Goal: Contribute content: Contribute content

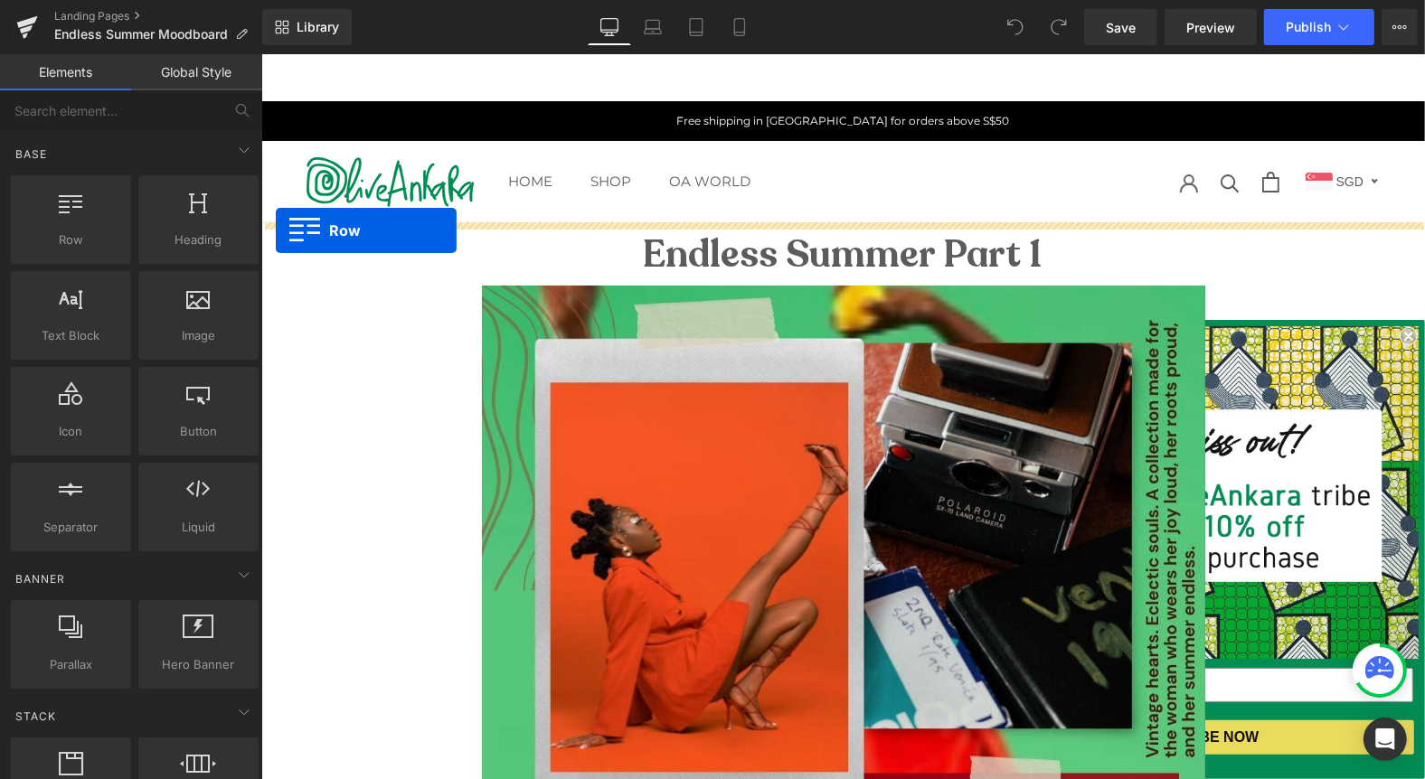
drag, startPoint x: 319, startPoint y: 266, endPoint x: 276, endPoint y: 229, distance: 57.1
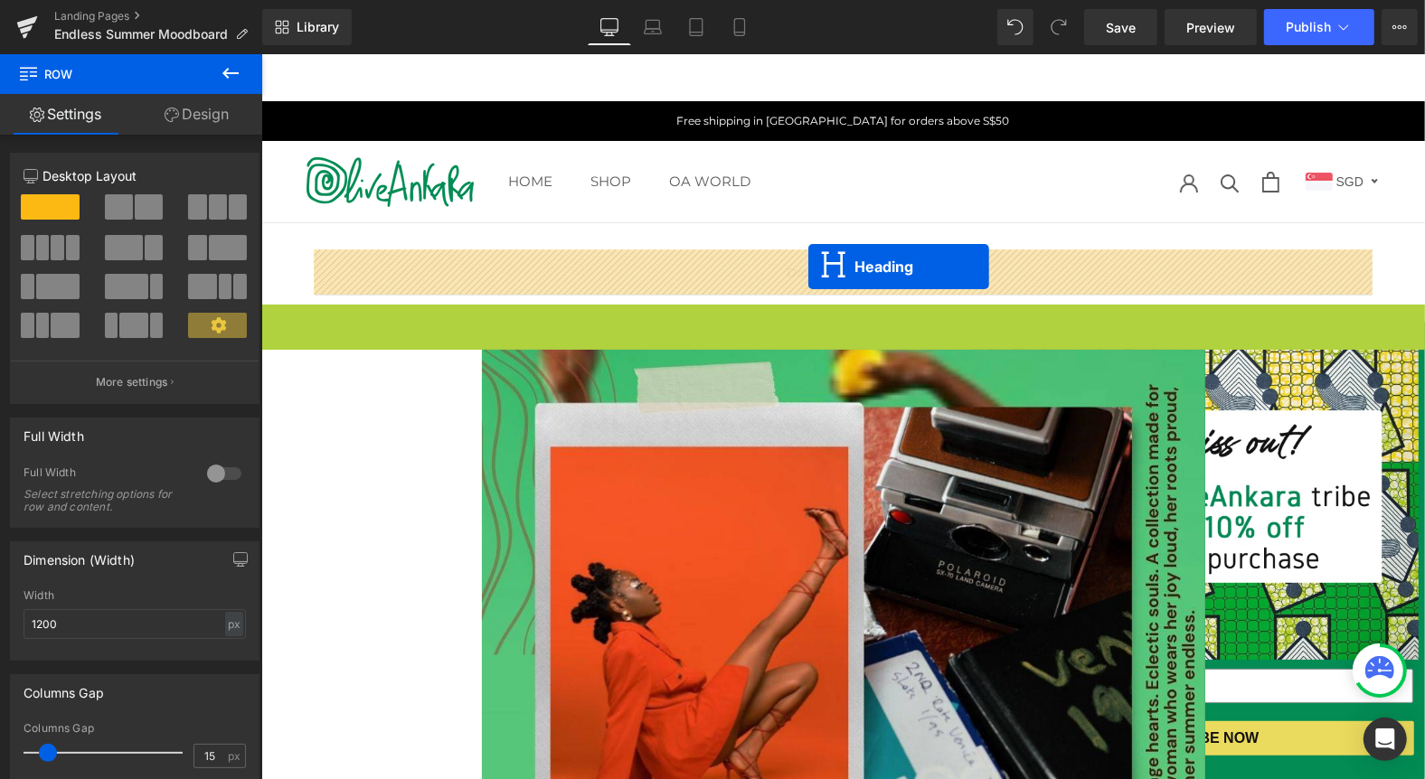
drag, startPoint x: 796, startPoint y: 334, endPoint x: 807, endPoint y: 267, distance: 67.8
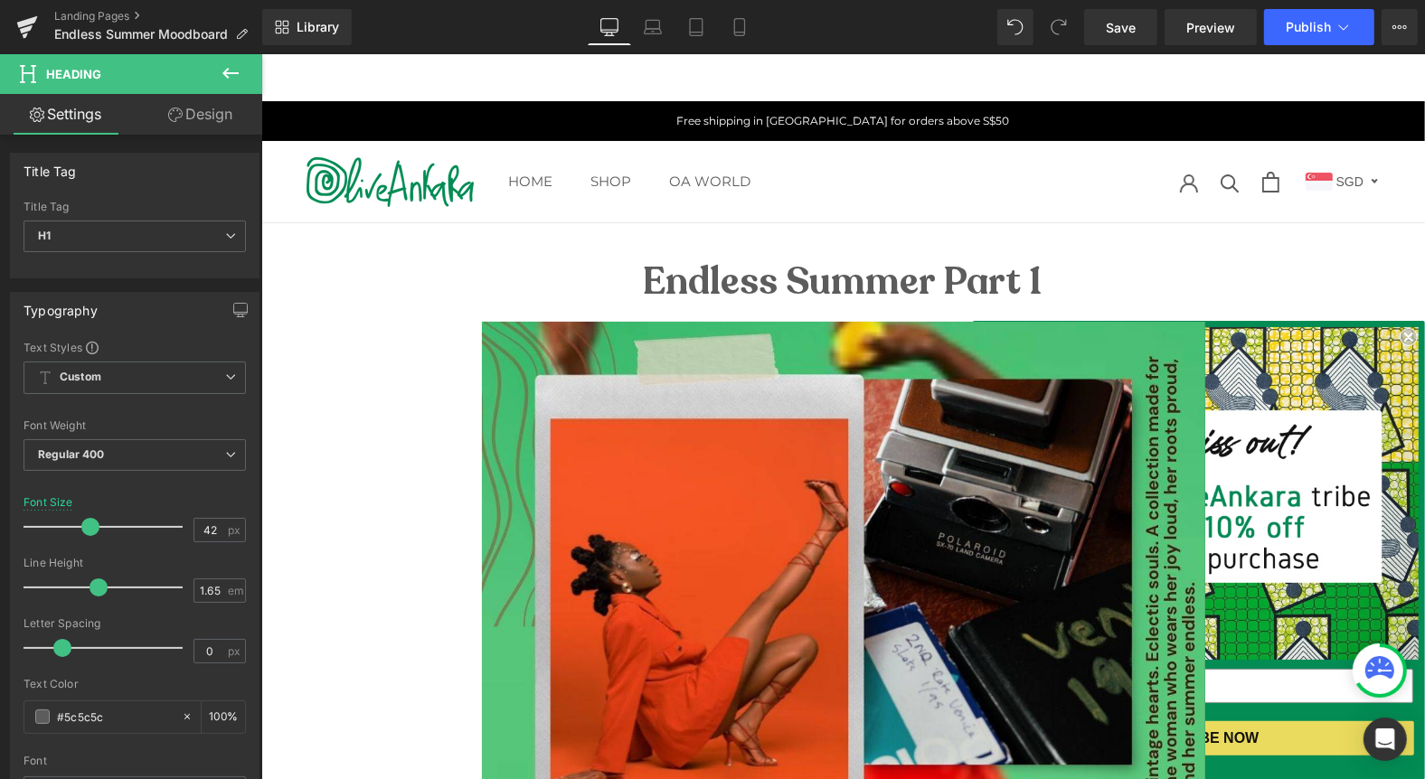
click at [230, 77] on icon at bounding box center [231, 73] width 22 height 22
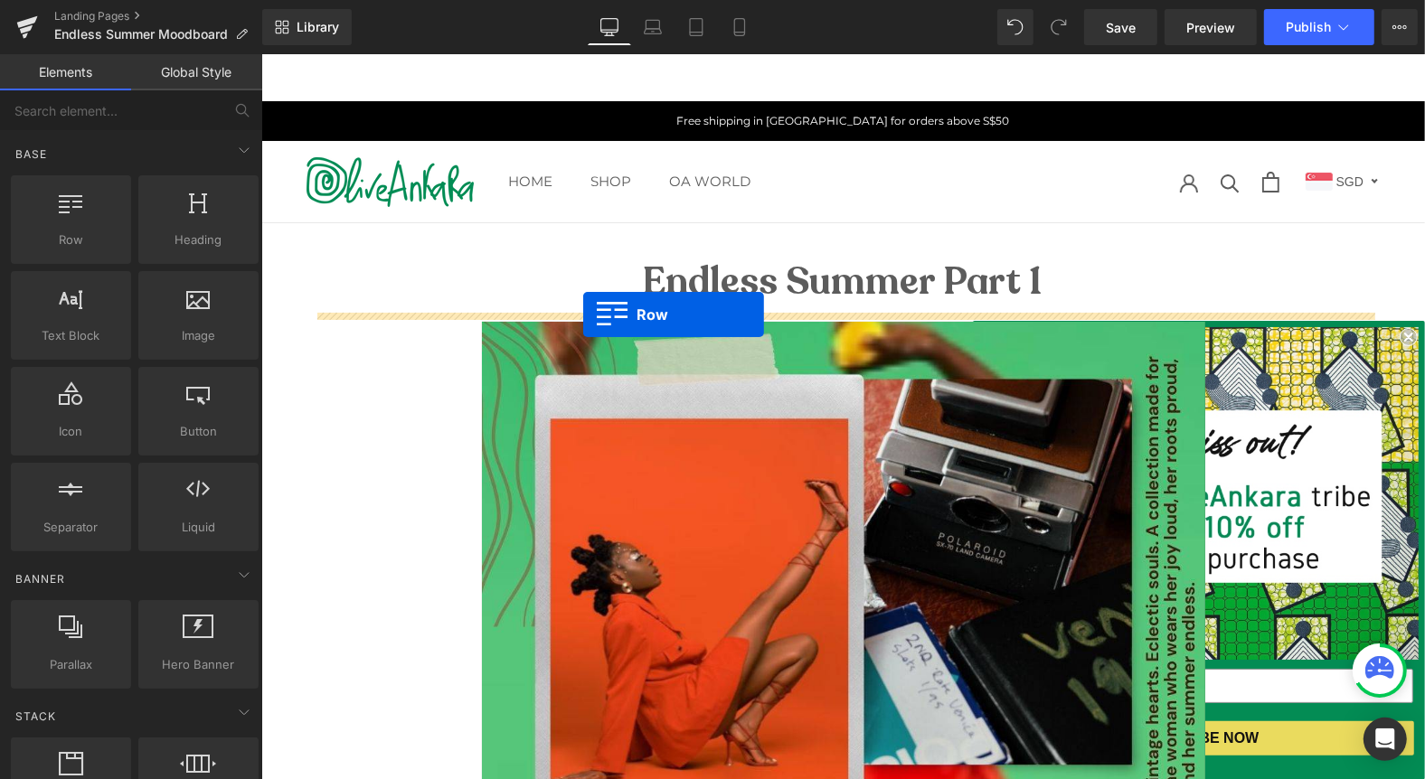
drag, startPoint x: 317, startPoint y: 290, endPoint x: 582, endPoint y: 314, distance: 265.9
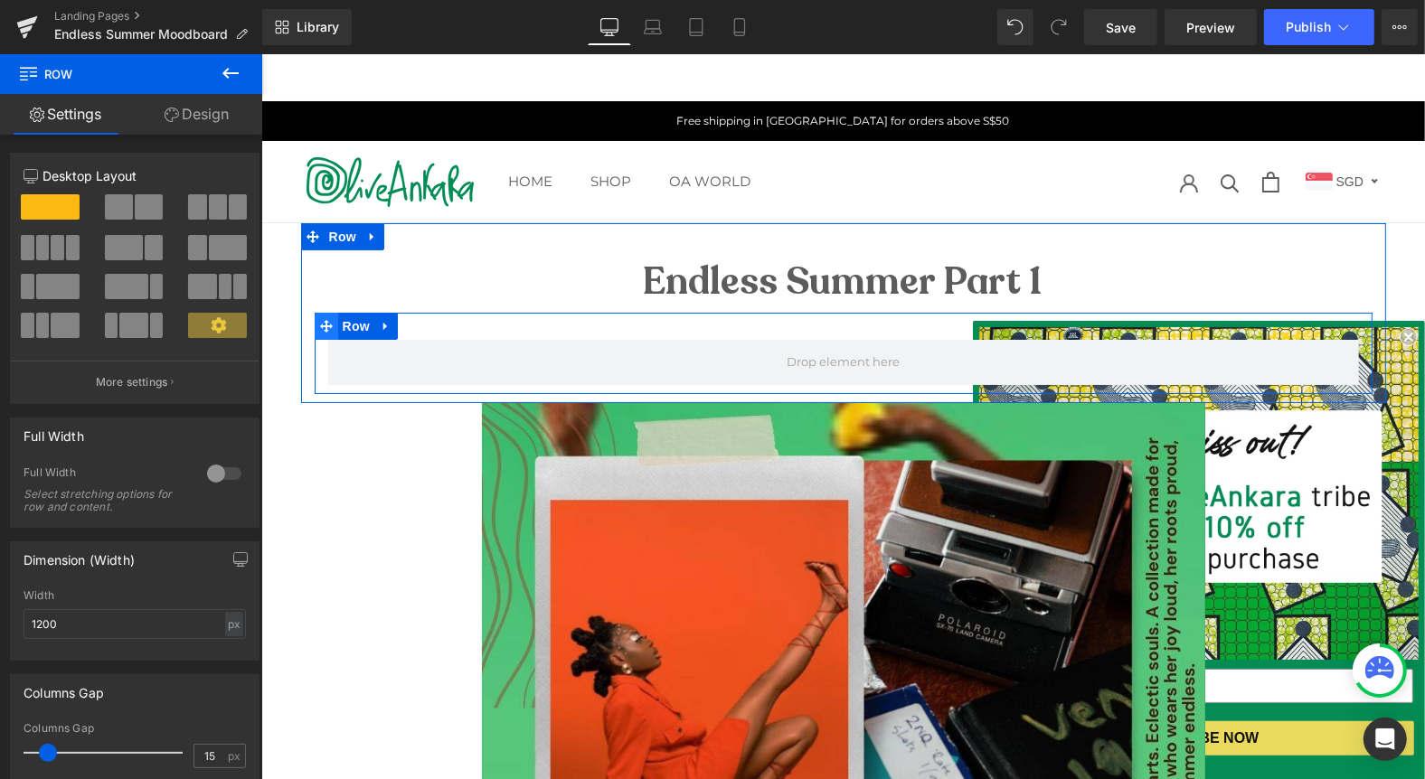
click at [322, 329] on icon at bounding box center [325, 325] width 13 height 13
click at [390, 326] on icon at bounding box center [385, 326] width 13 height 14
click at [429, 326] on icon at bounding box center [432, 325] width 13 height 13
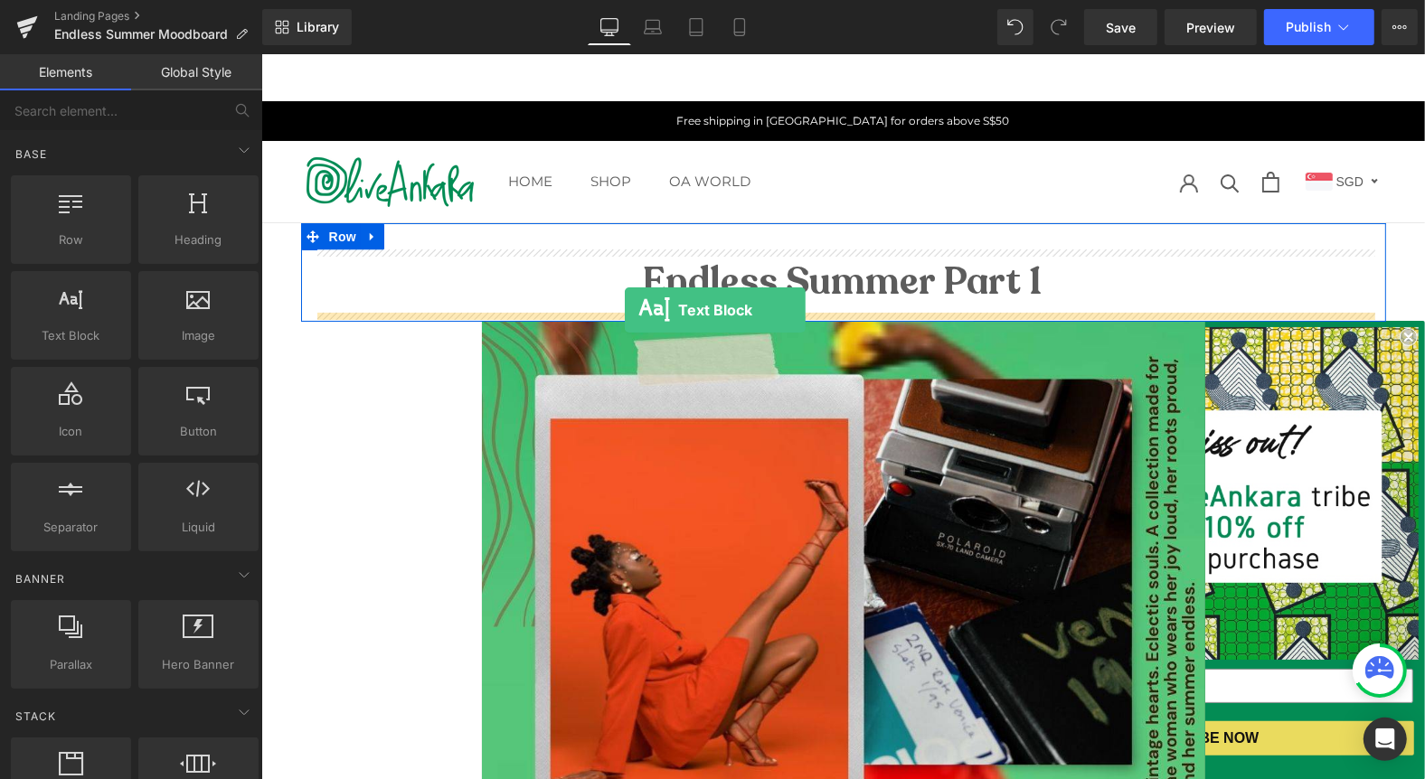
drag, startPoint x: 344, startPoint y: 373, endPoint x: 624, endPoint y: 309, distance: 287.5
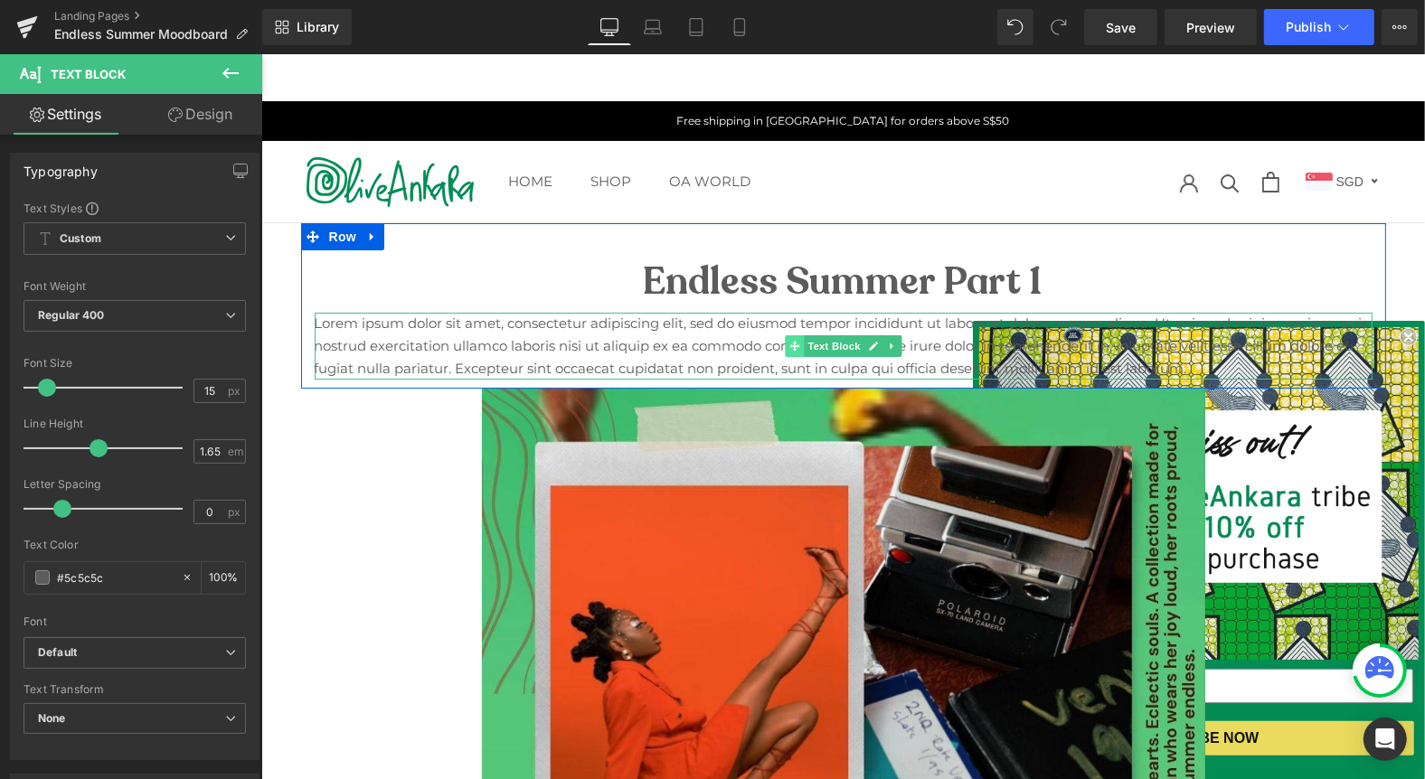
click at [789, 346] on icon at bounding box center [793, 345] width 10 height 11
click at [712, 343] on p "Lorem ipsum dolor sit amet, consectetur adipiscing elit, sed do eiusmod tempor …" at bounding box center [843, 345] width 1058 height 67
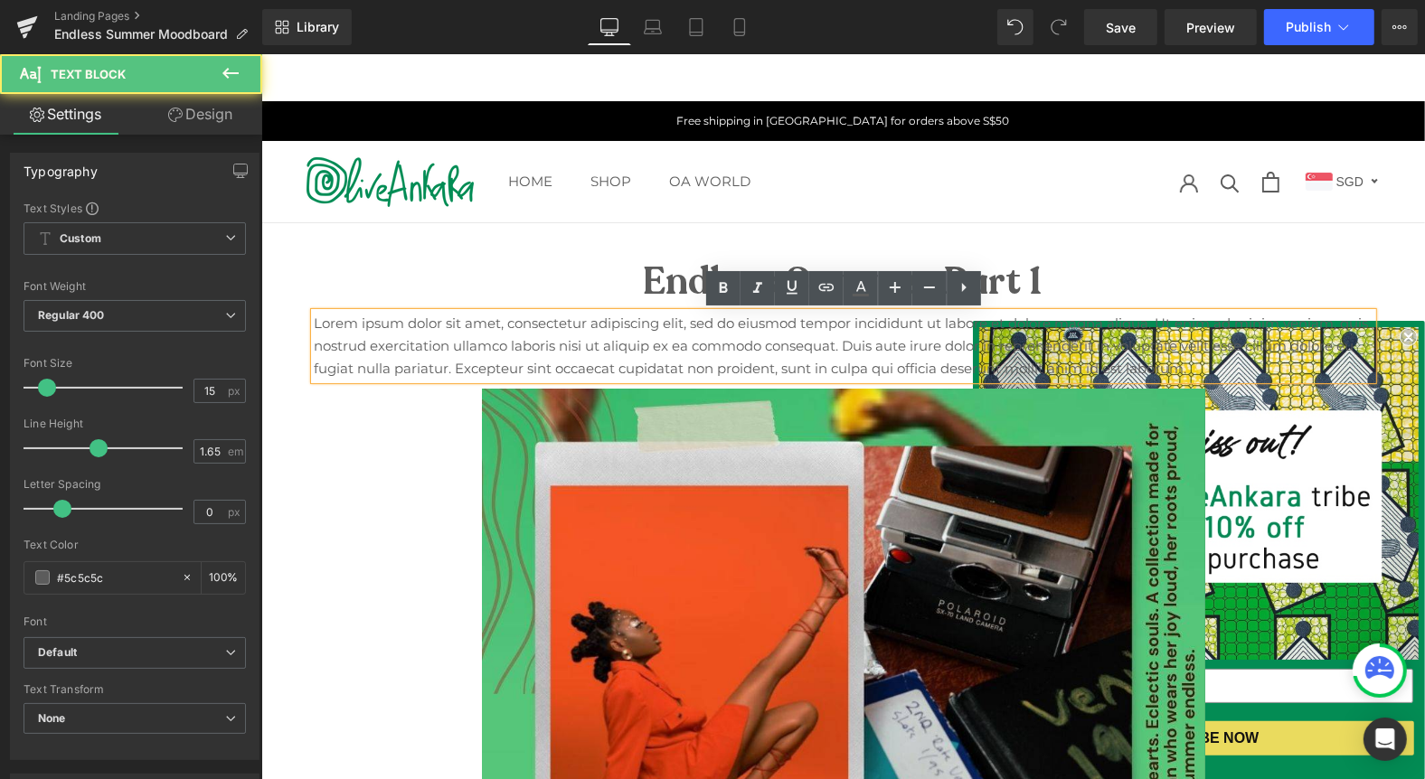
click at [712, 343] on p "Lorem ipsum dolor sit amet, consectetur adipiscing elit, sed do eiusmod tempor …" at bounding box center [843, 345] width 1058 height 67
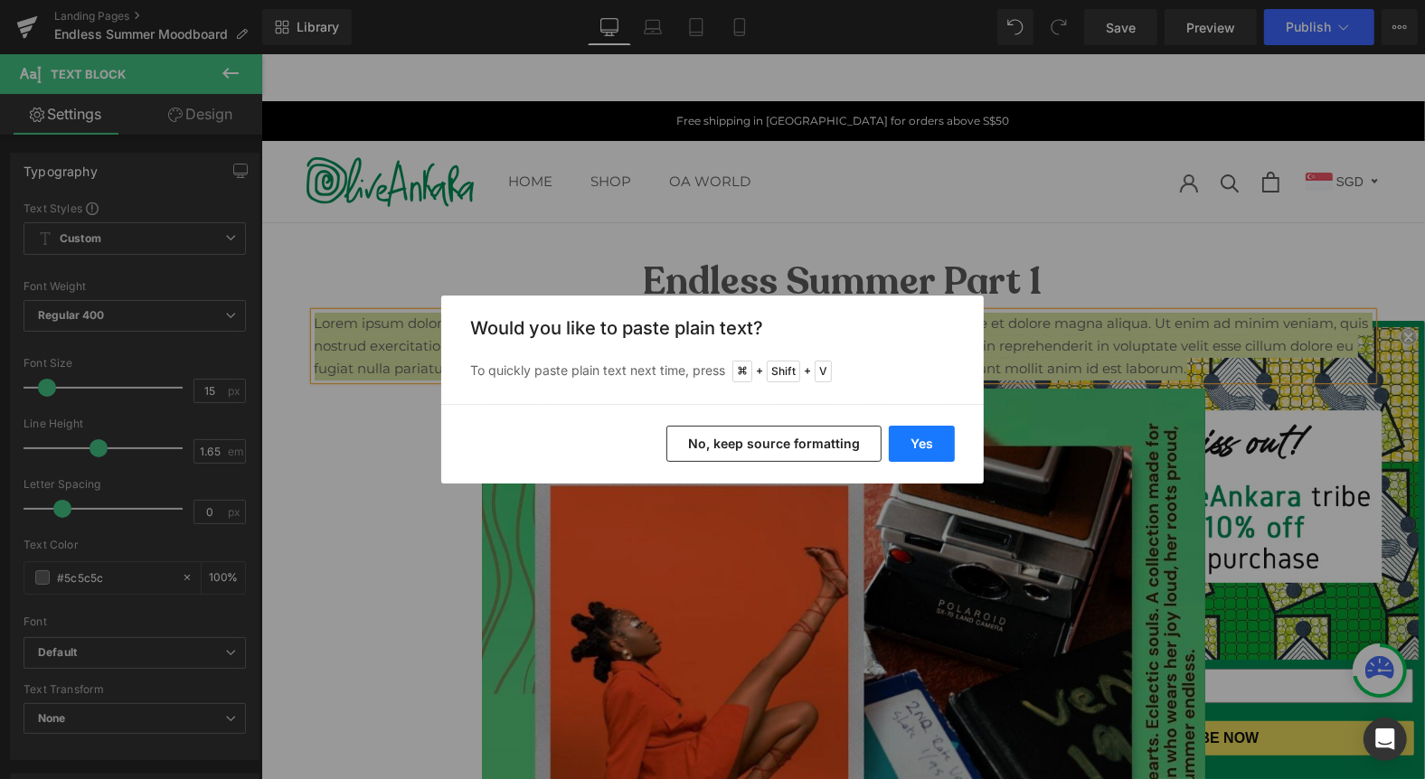
click at [931, 443] on button "Yes" at bounding box center [922, 444] width 66 height 36
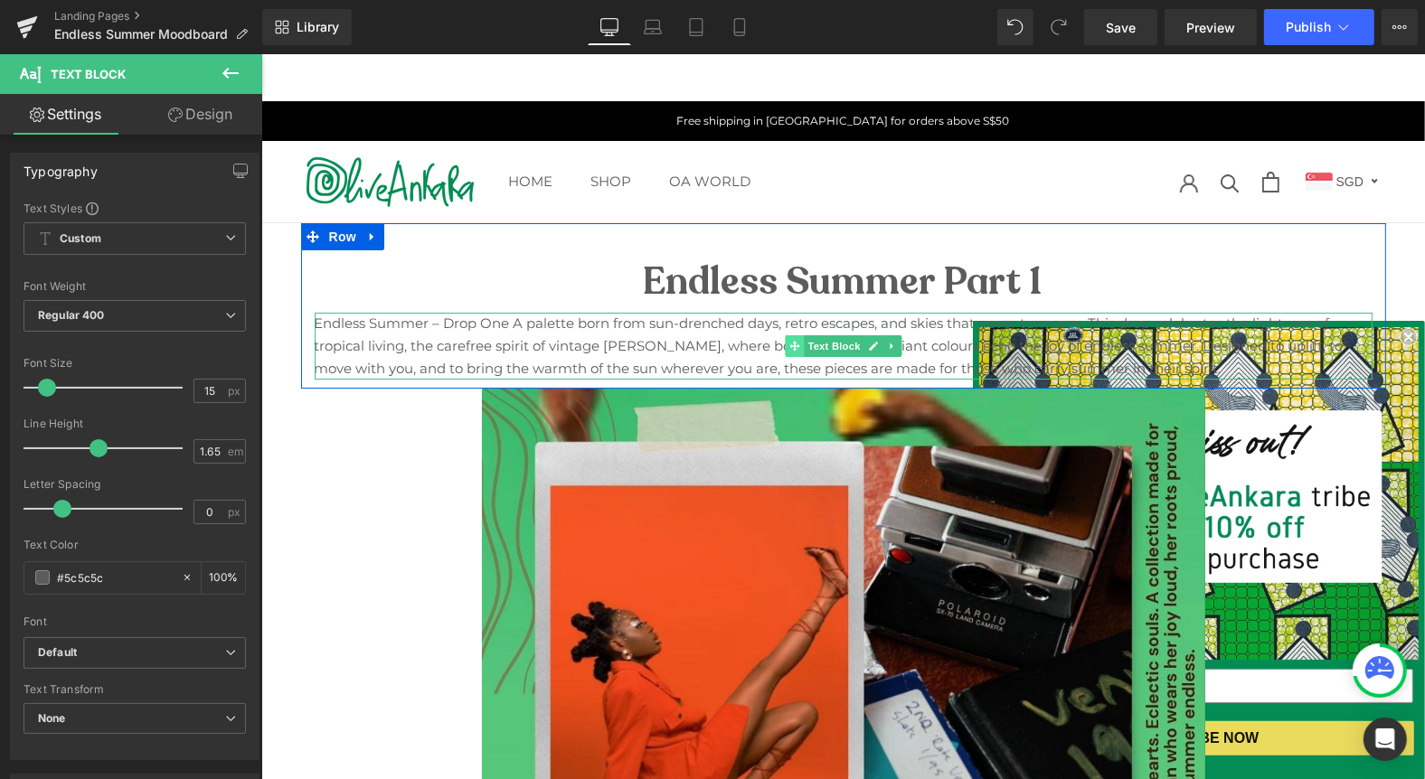
click at [799, 335] on span at bounding box center [793, 346] width 19 height 22
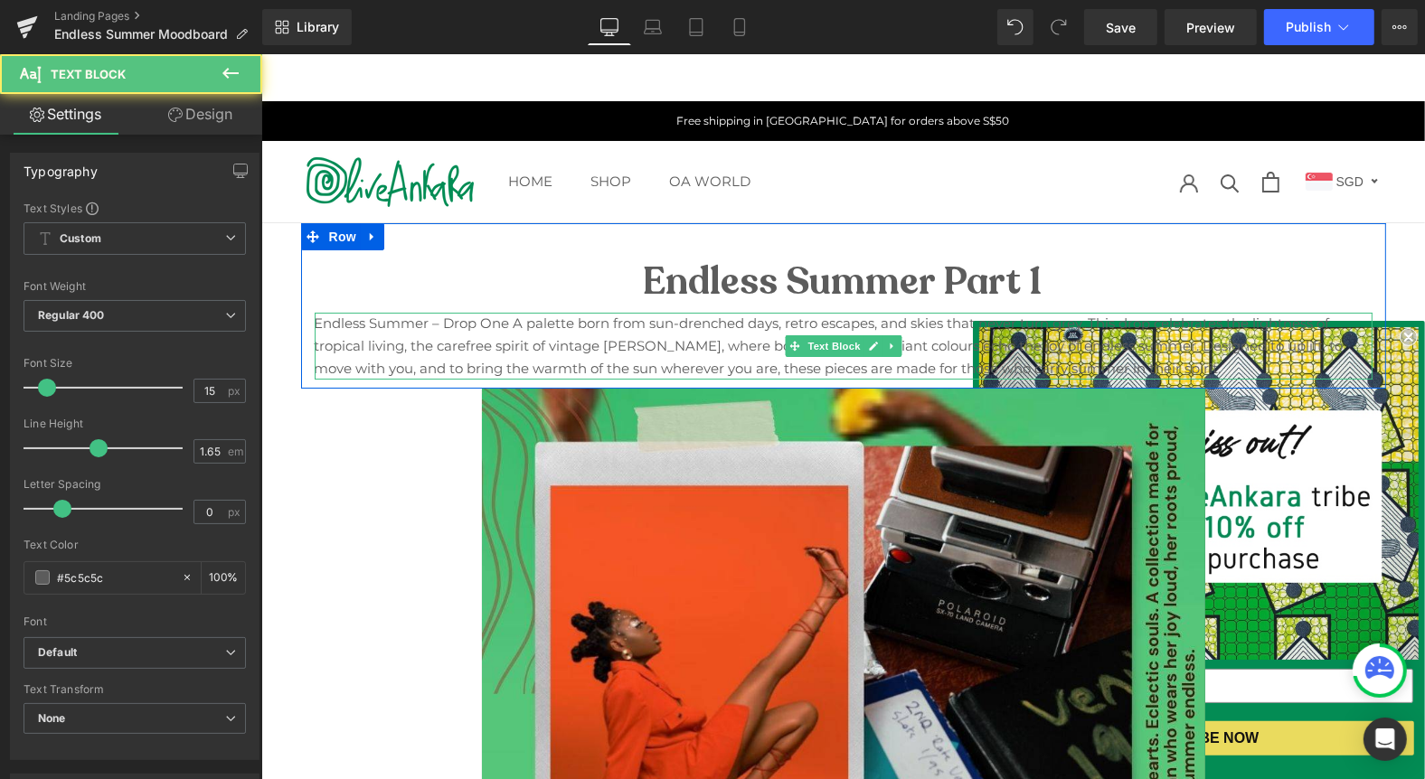
click at [486, 343] on p "Endless Summer – Drop One A palette born from sun-drenched days, retro escapes,…" at bounding box center [843, 345] width 1058 height 67
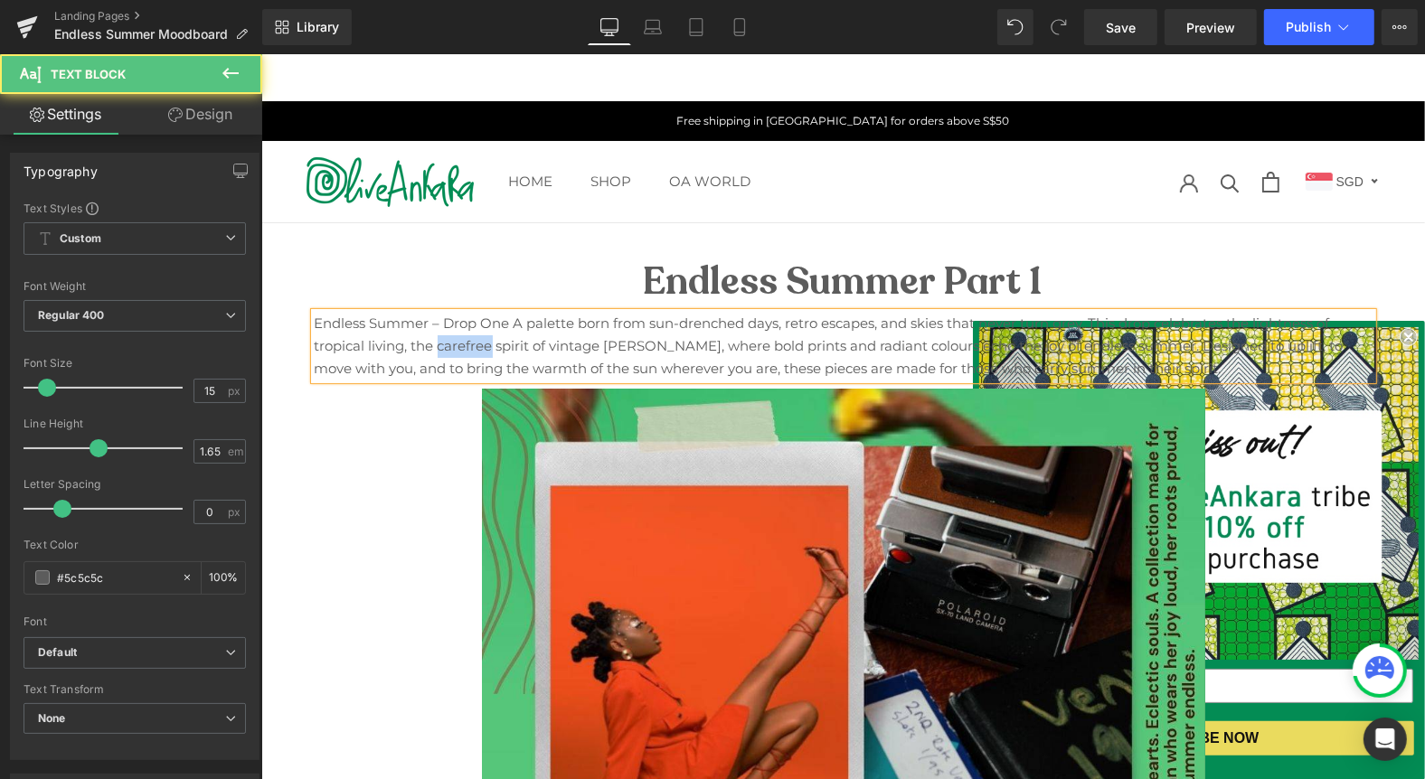
click at [486, 343] on p "Endless Summer – Drop One A palette born from sun-drenched days, retro escapes,…" at bounding box center [843, 345] width 1058 height 67
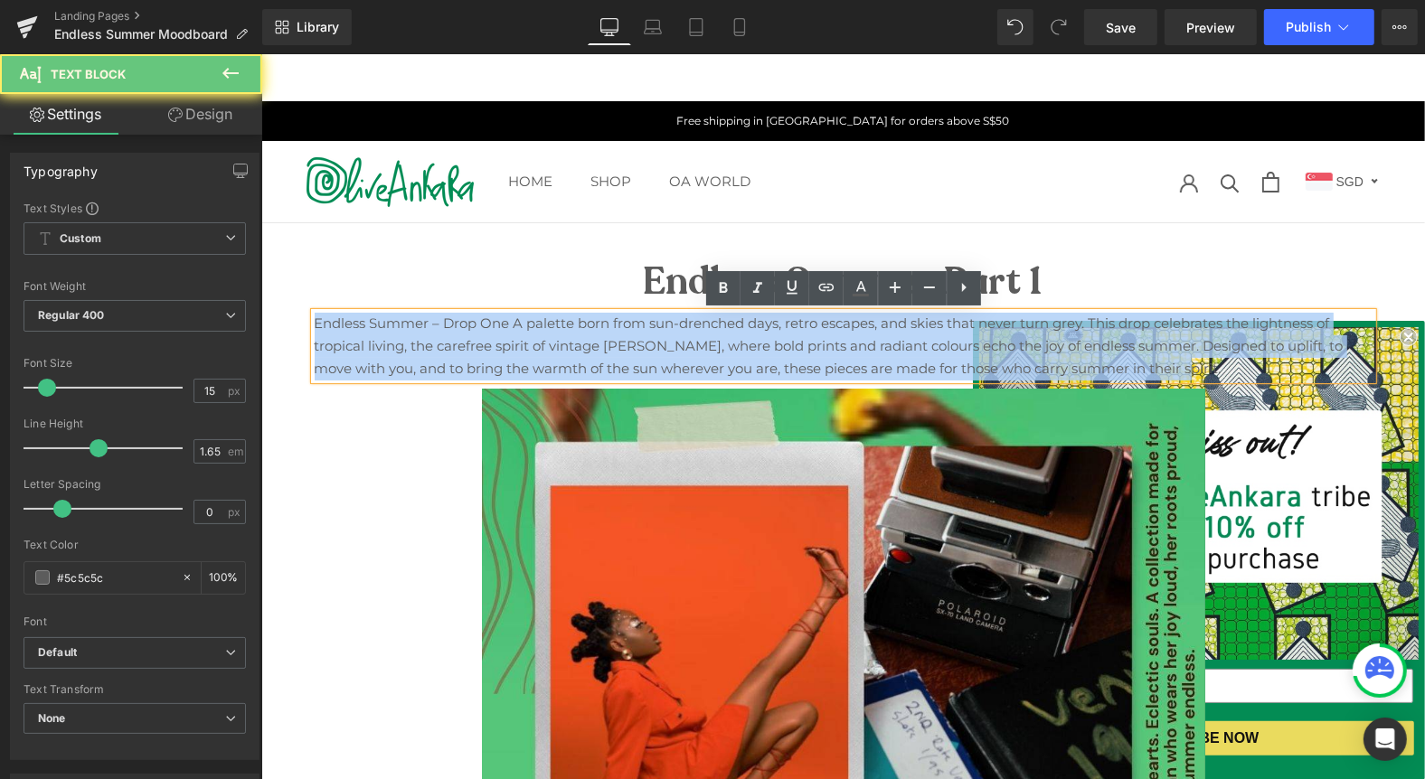
click at [486, 343] on p "Endless Summer – Drop One A palette born from sun-drenched days, retro escapes,…" at bounding box center [843, 345] width 1058 height 67
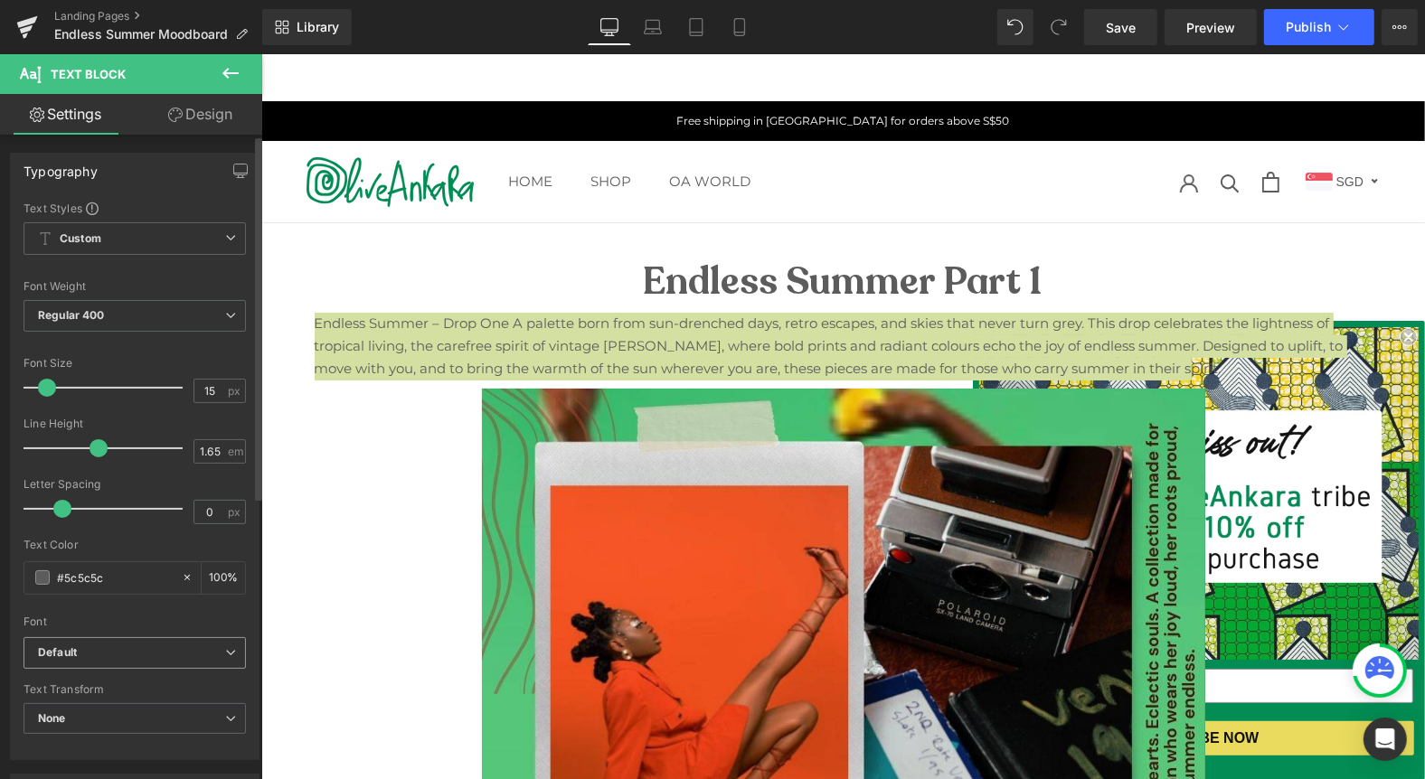
click at [157, 646] on b "Default" at bounding box center [131, 653] width 187 height 15
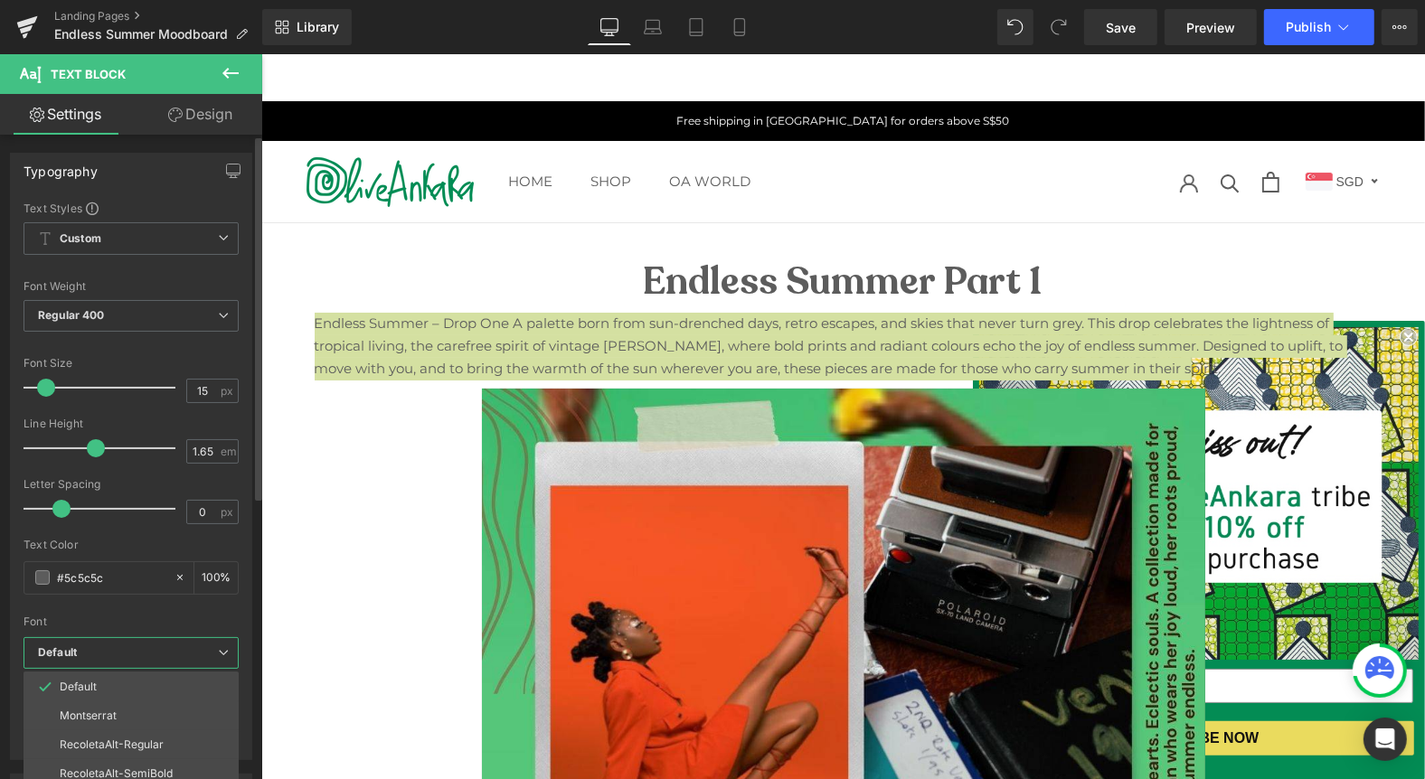
click at [165, 606] on div at bounding box center [131, 610] width 215 height 12
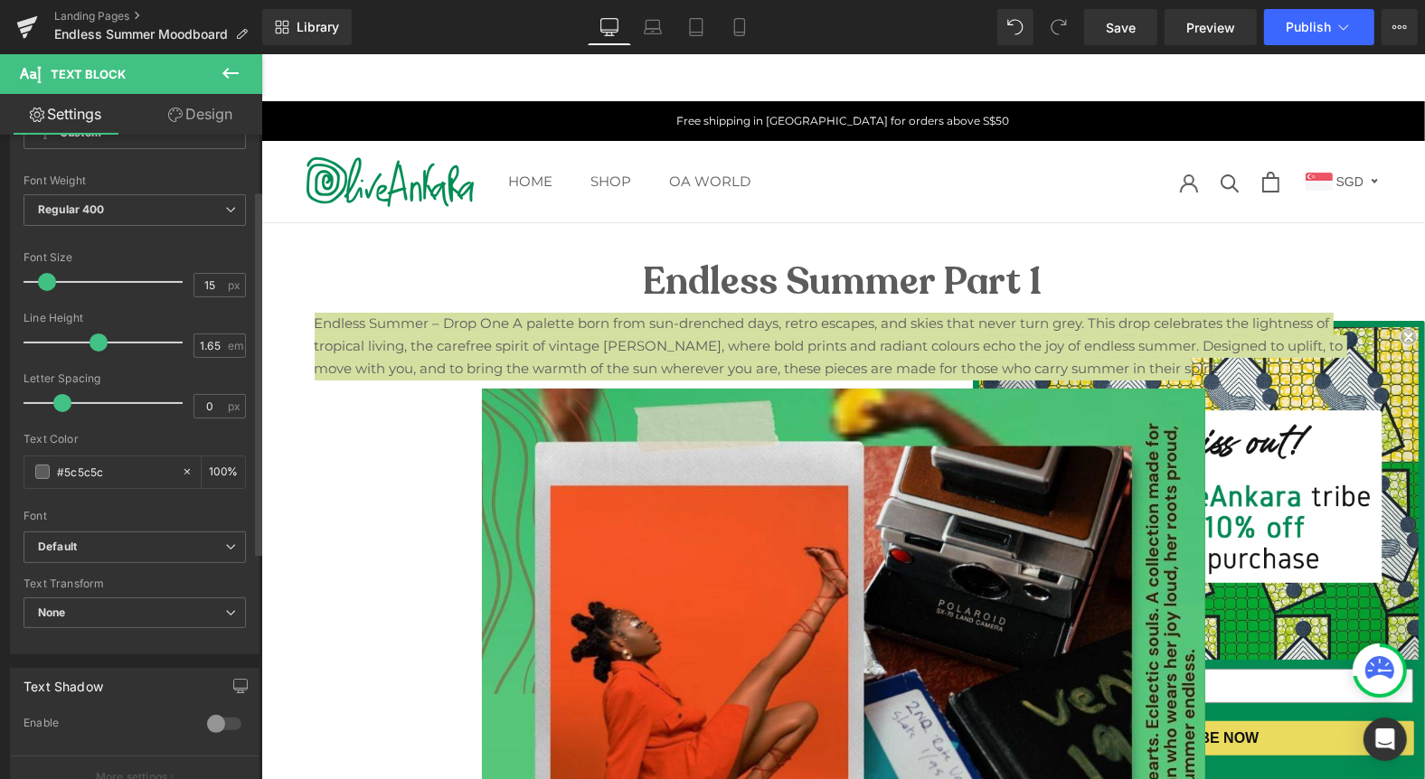
scroll to position [187, 0]
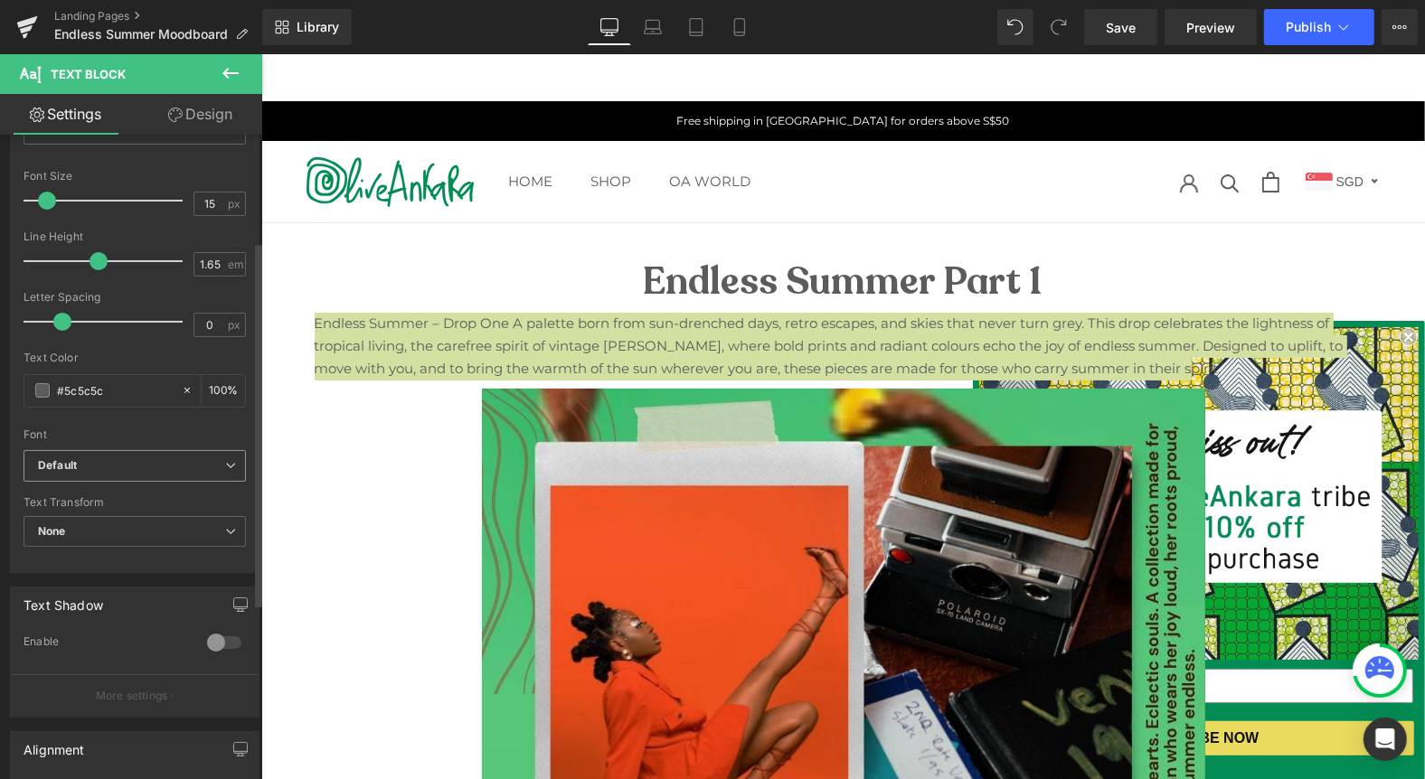
click at [149, 460] on b "Default" at bounding box center [131, 465] width 187 height 15
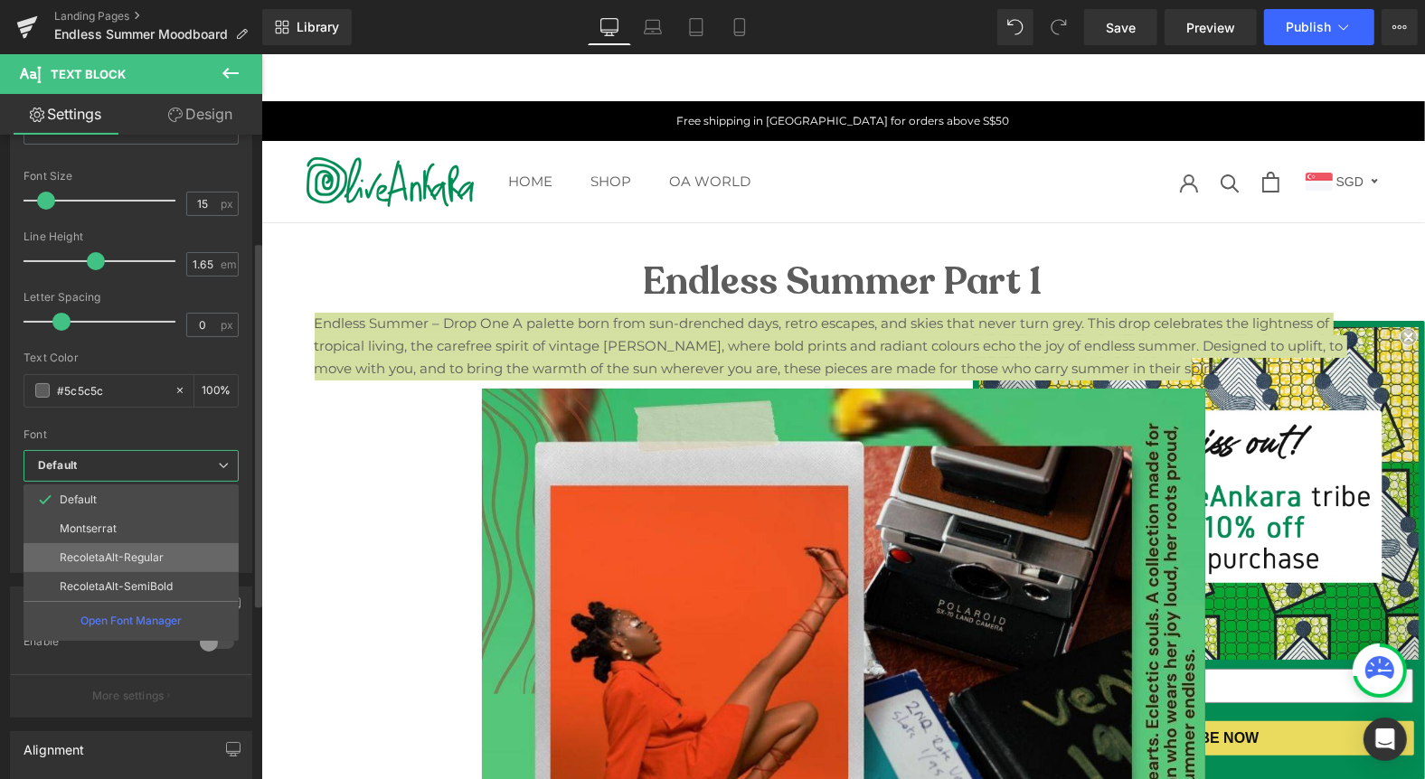
click at [137, 551] on p "RecoletaAlt-Regular" at bounding box center [112, 557] width 104 height 13
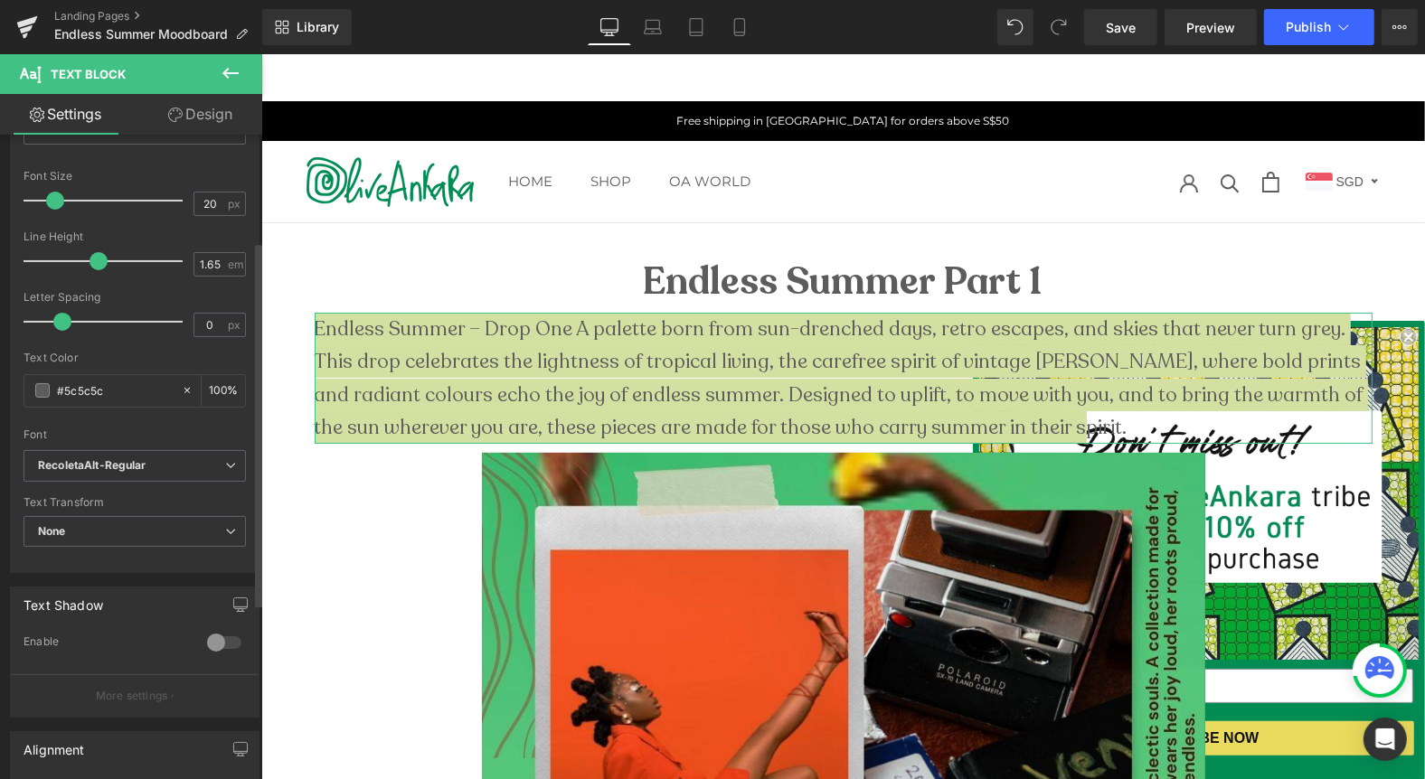
type input "19"
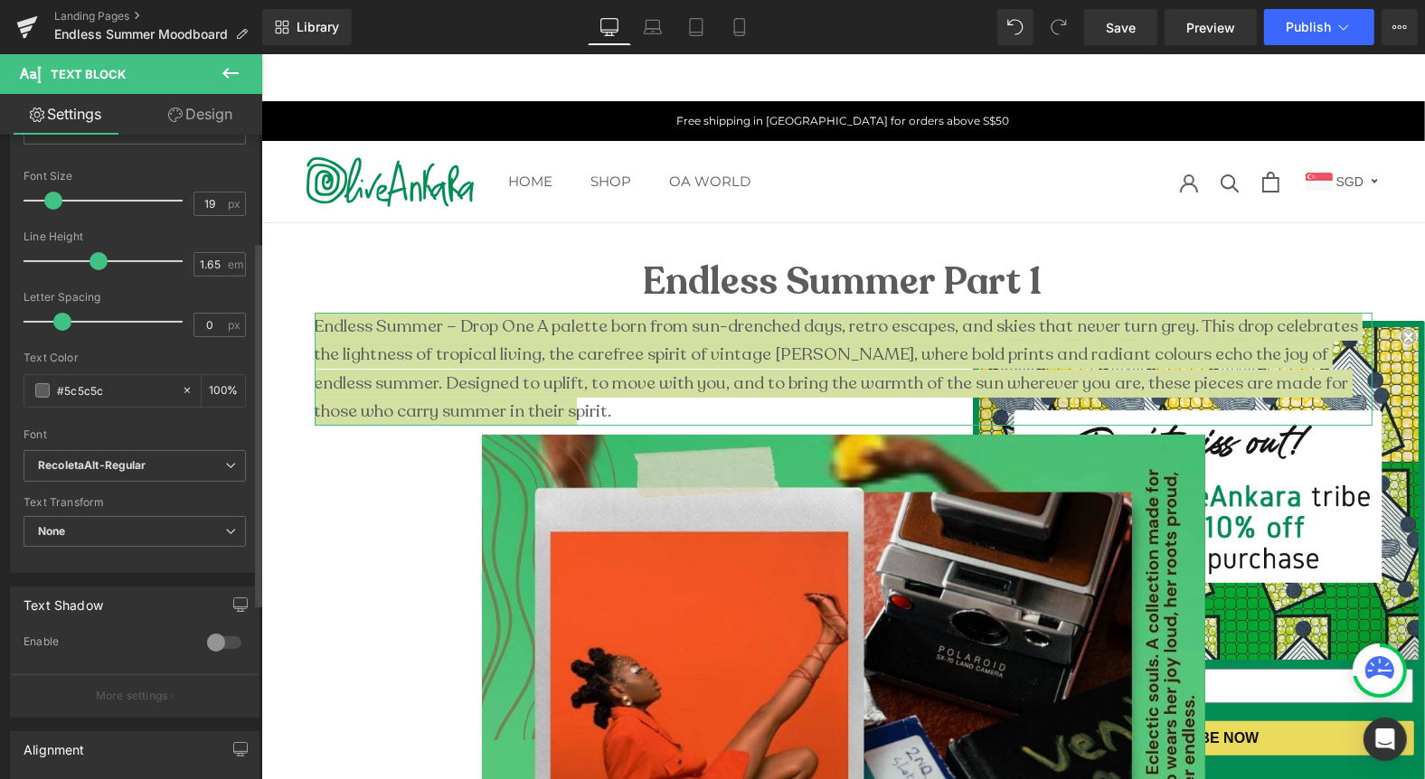
click at [55, 194] on span at bounding box center [53, 201] width 18 height 18
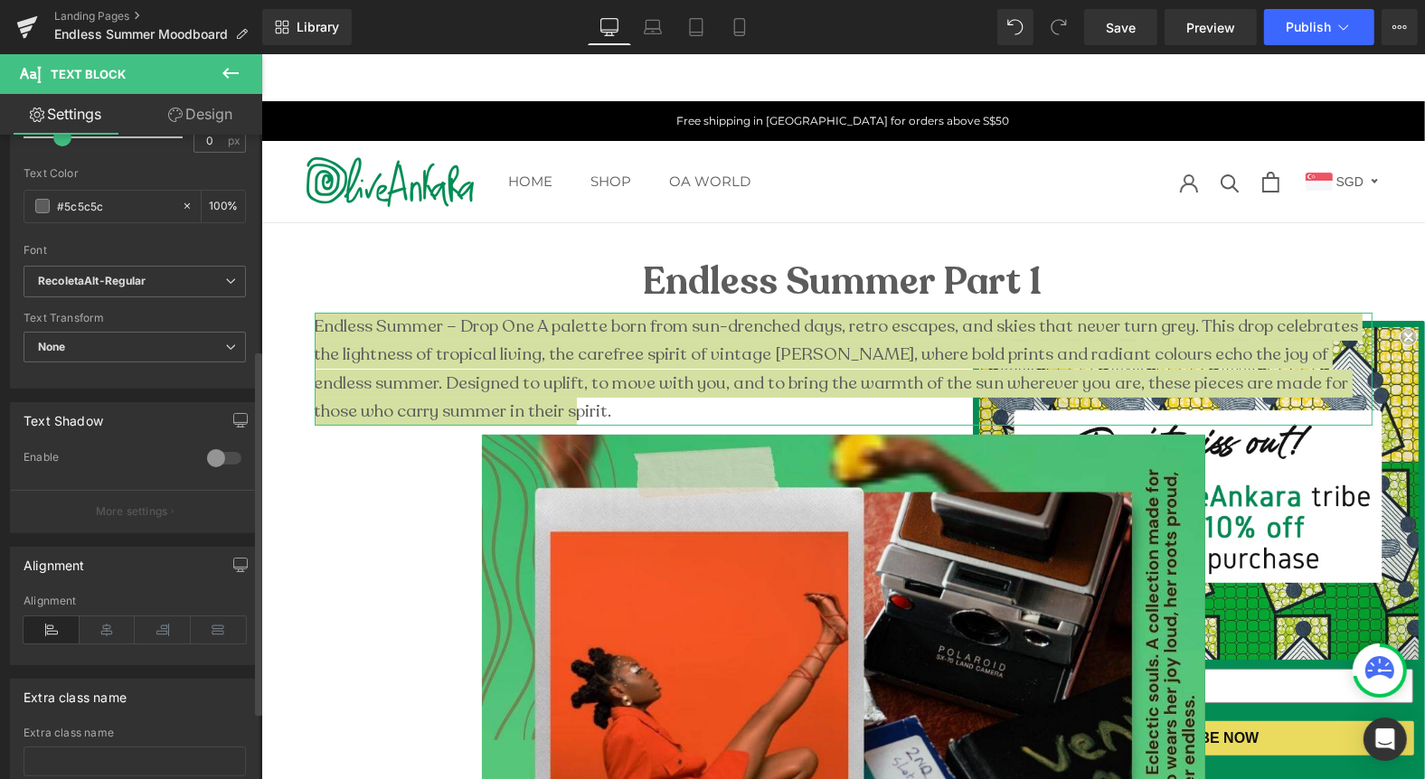
scroll to position [380, 0]
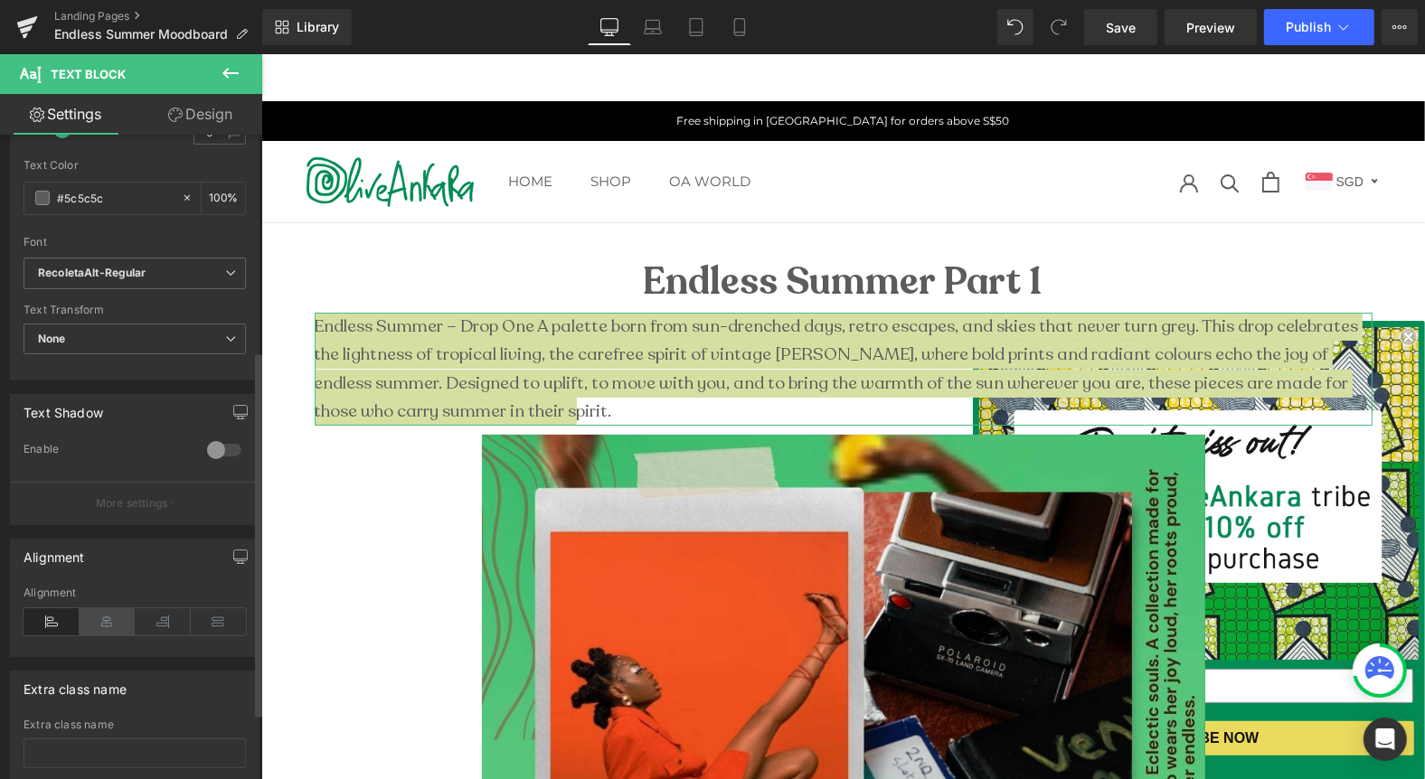
click at [100, 611] on icon at bounding box center [108, 621] width 56 height 27
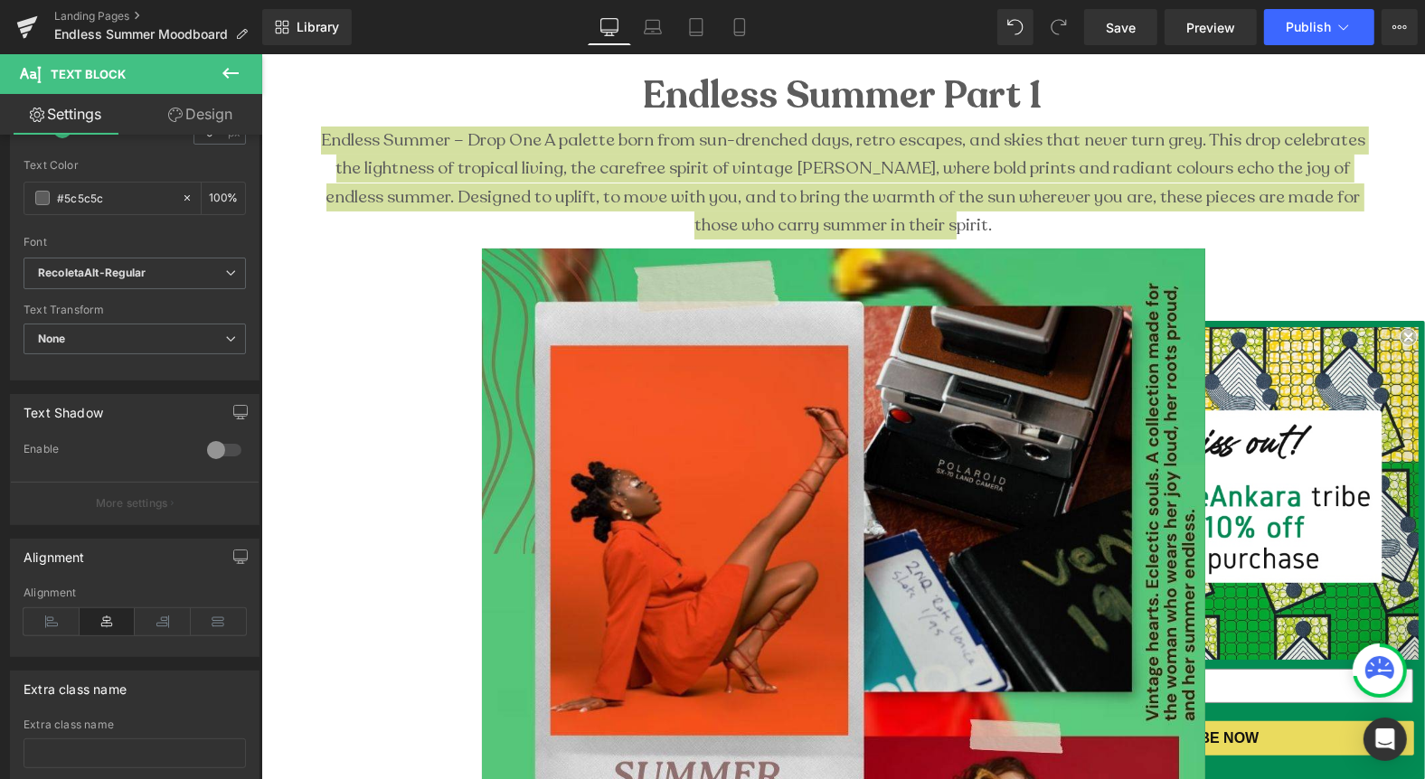
scroll to position [181, 0]
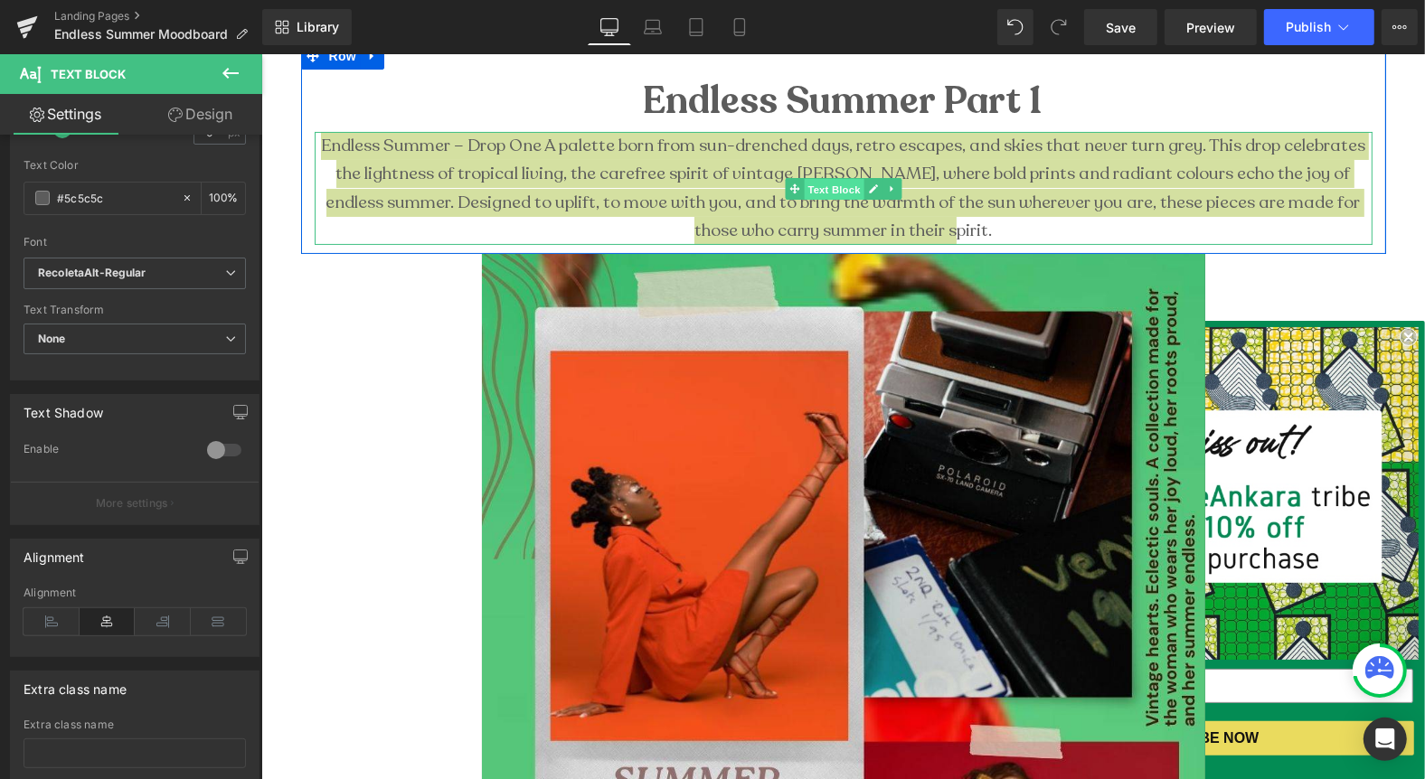
click at [824, 186] on span "Text Block" at bounding box center [833, 189] width 60 height 22
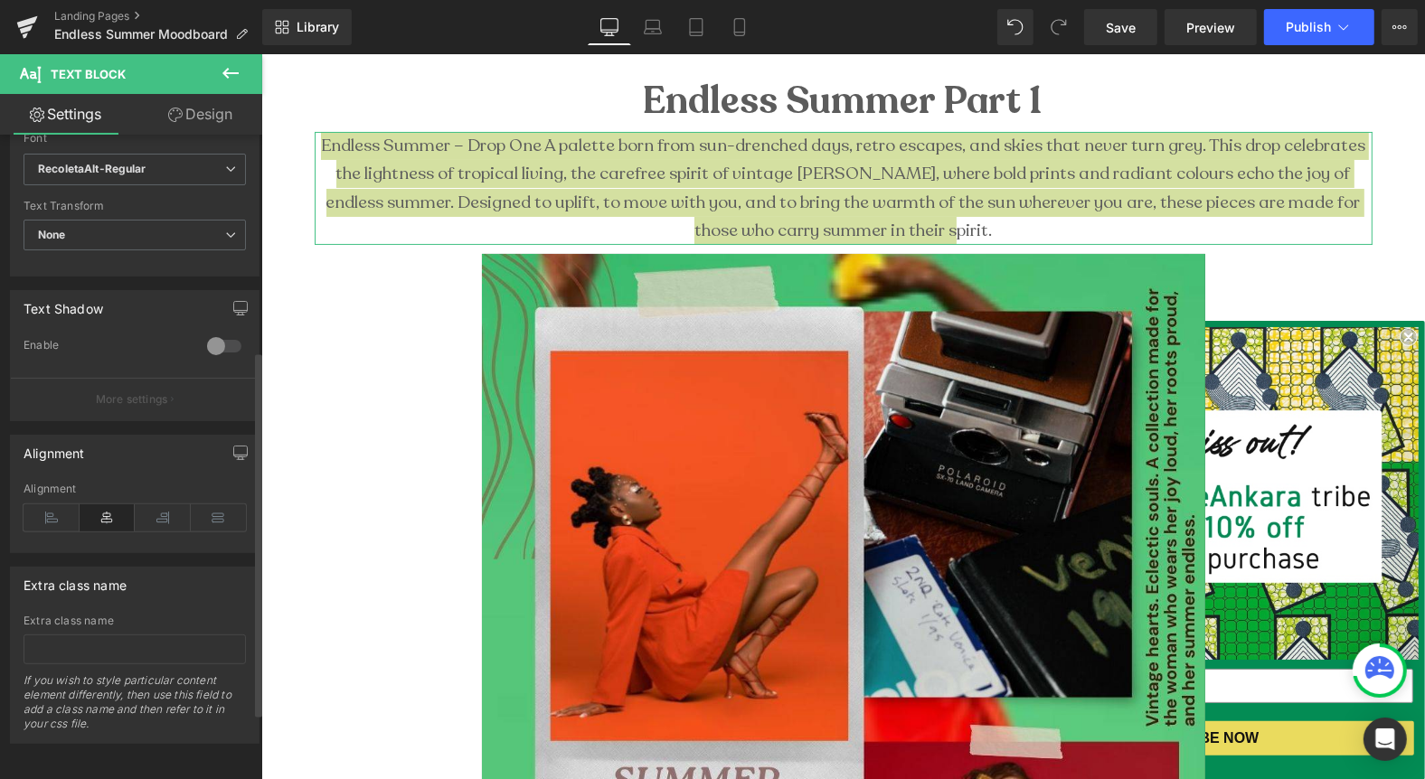
scroll to position [496, 0]
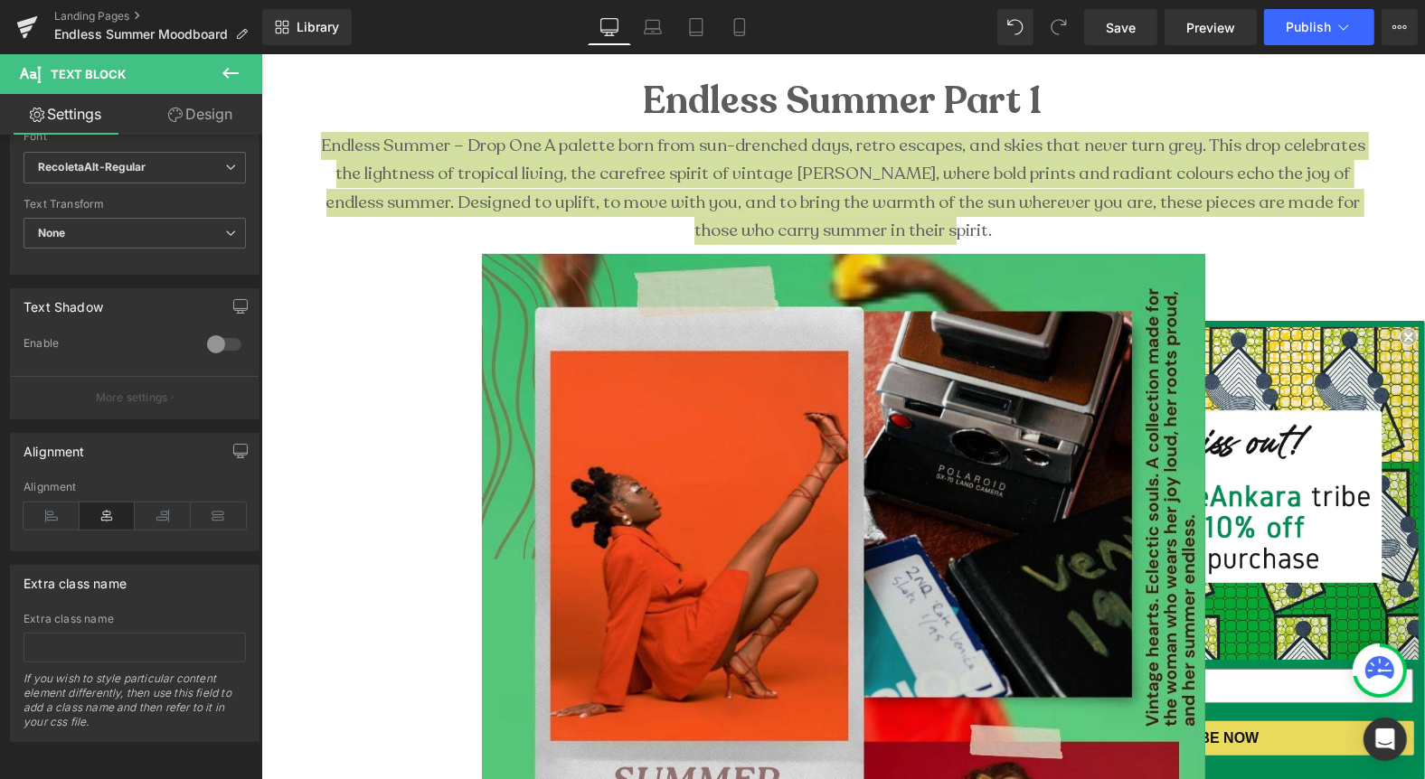
click at [231, 81] on icon at bounding box center [231, 73] width 22 height 22
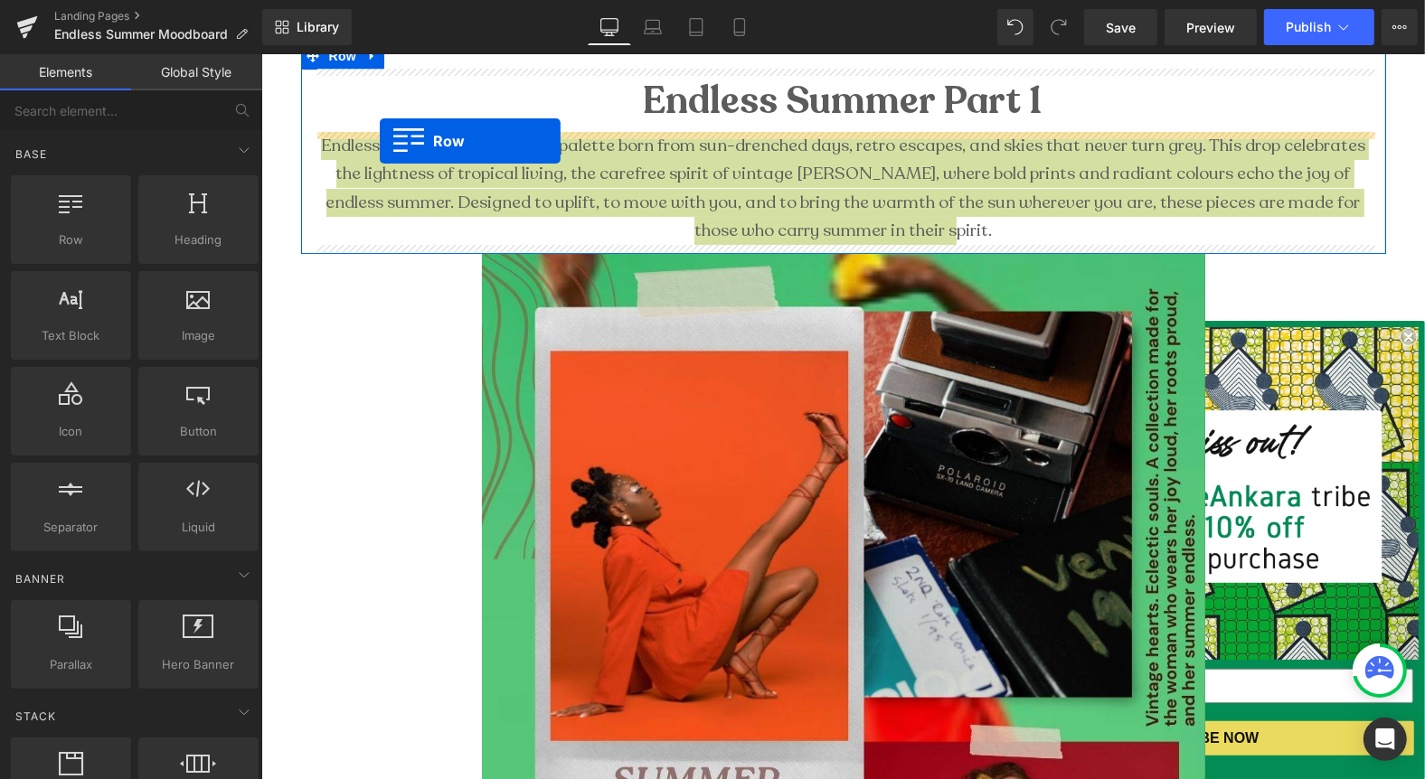
drag, startPoint x: 328, startPoint y: 260, endPoint x: 379, endPoint y: 139, distance: 131.3
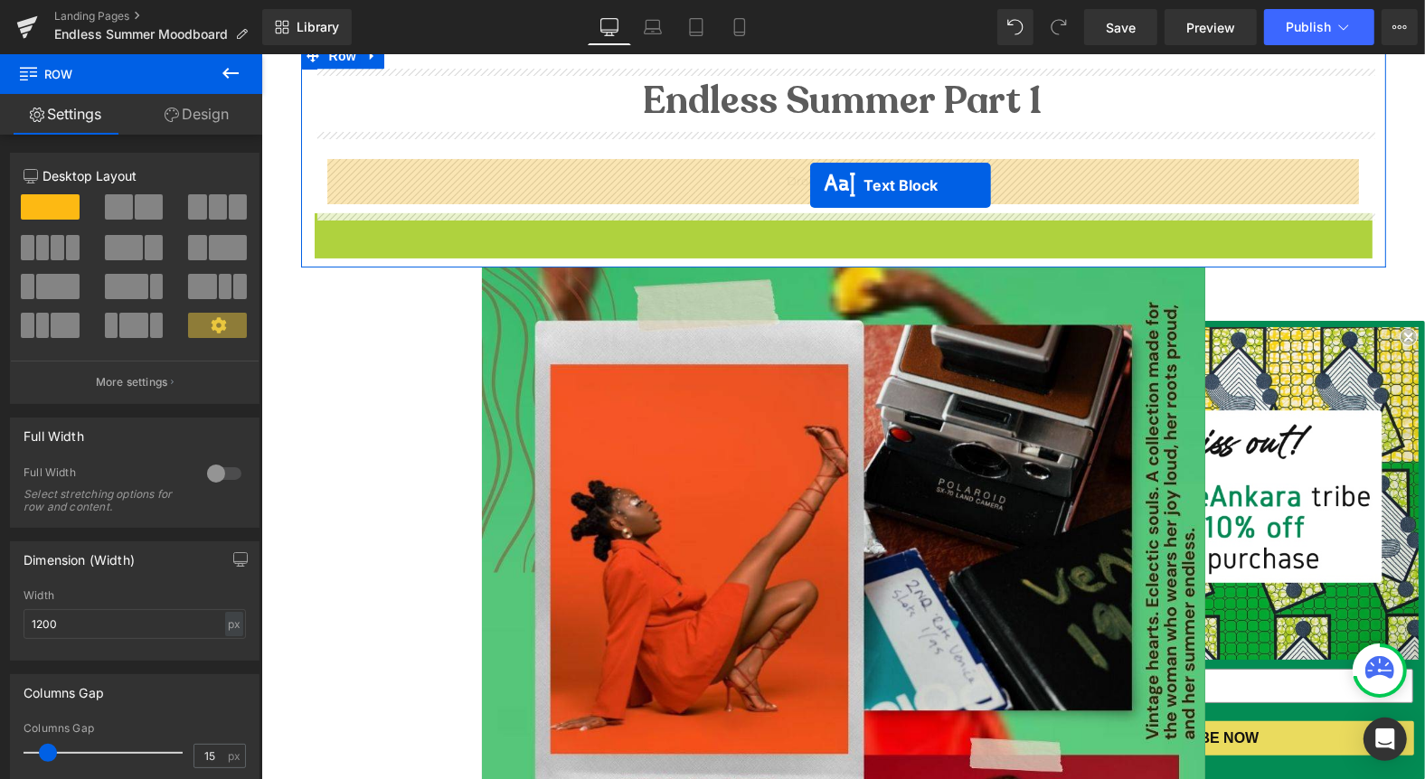
drag, startPoint x: 793, startPoint y: 265, endPoint x: 809, endPoint y: 184, distance: 82.1
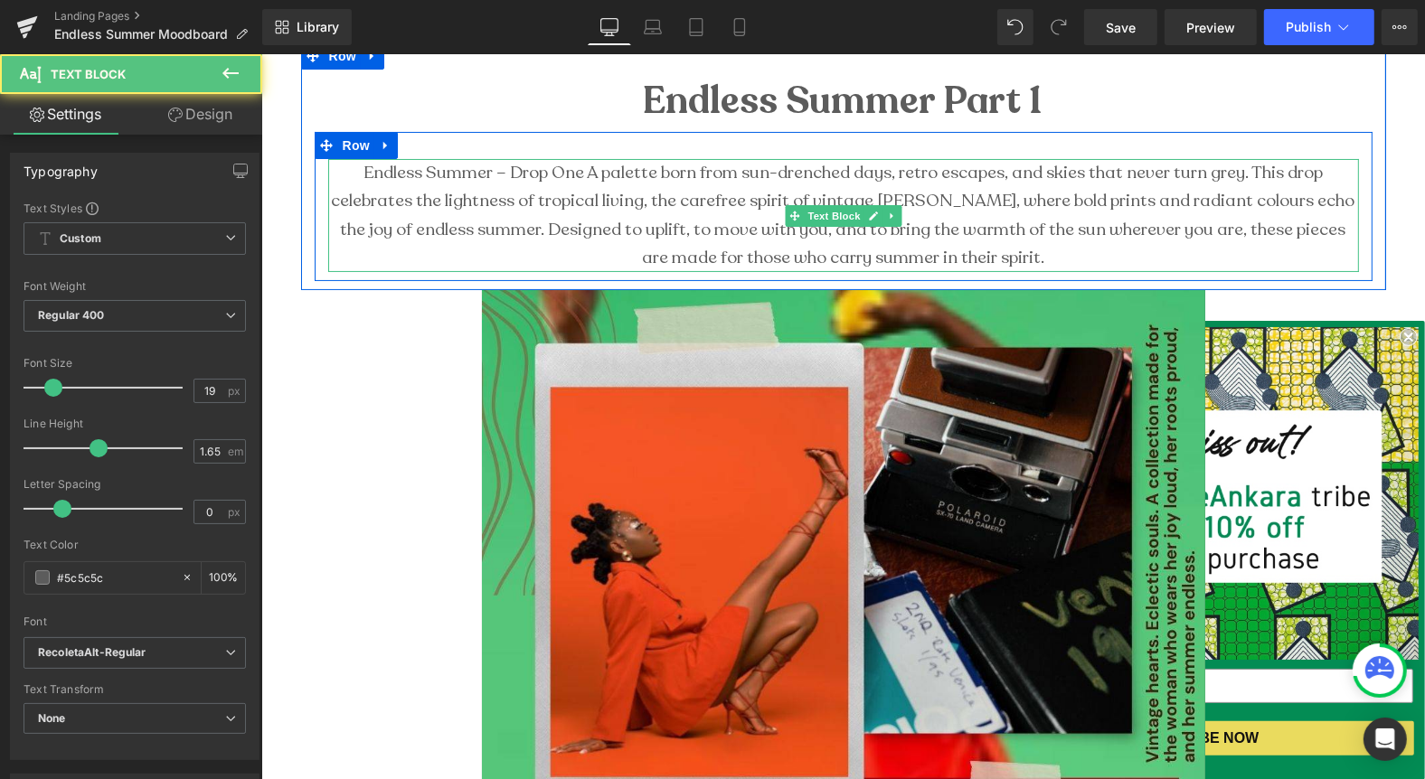
click at [645, 214] on p "Endless Summer – Drop One A palette born from sun-drenched days, retro escapes,…" at bounding box center [842, 214] width 1031 height 113
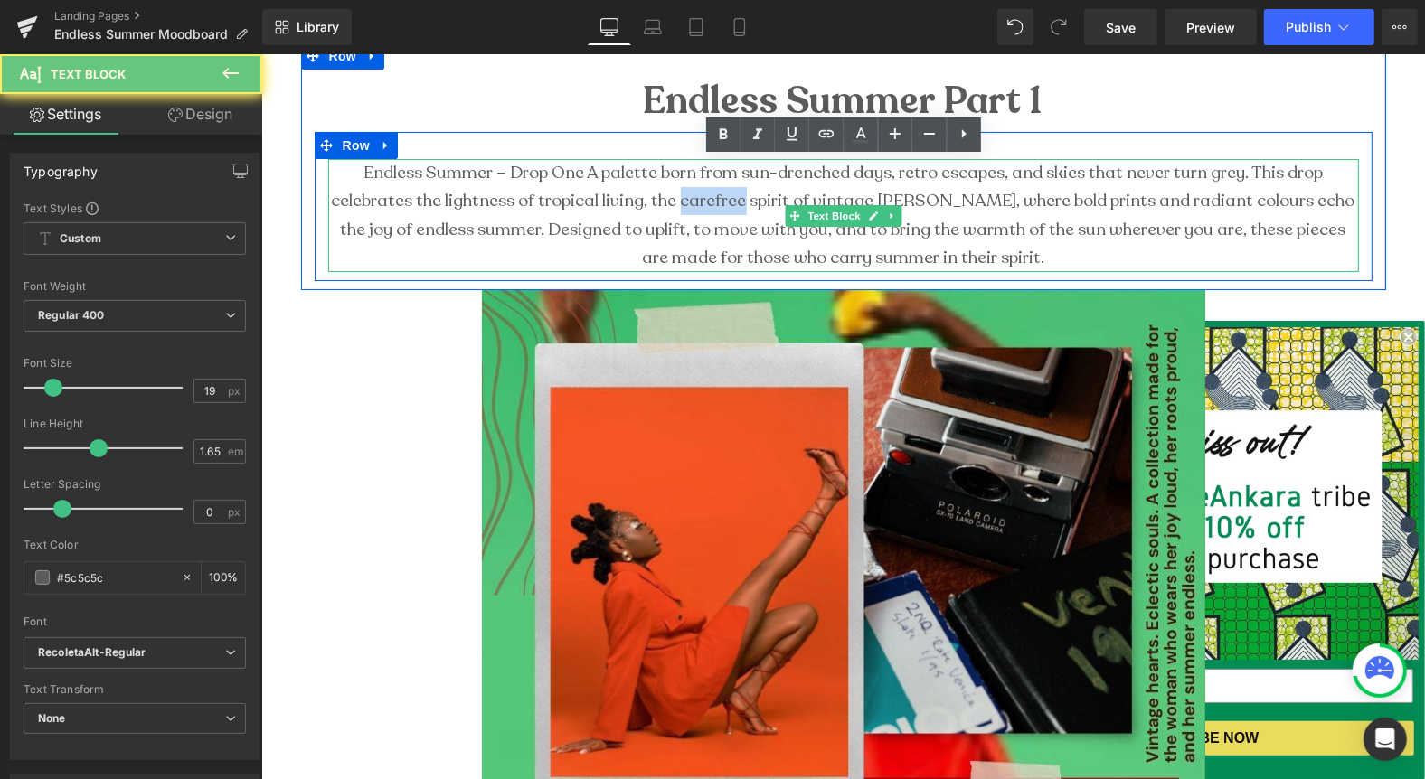
click at [645, 214] on p "Endless Summer – Drop One A palette born from sun-drenched days, retro escapes,…" at bounding box center [842, 214] width 1031 height 113
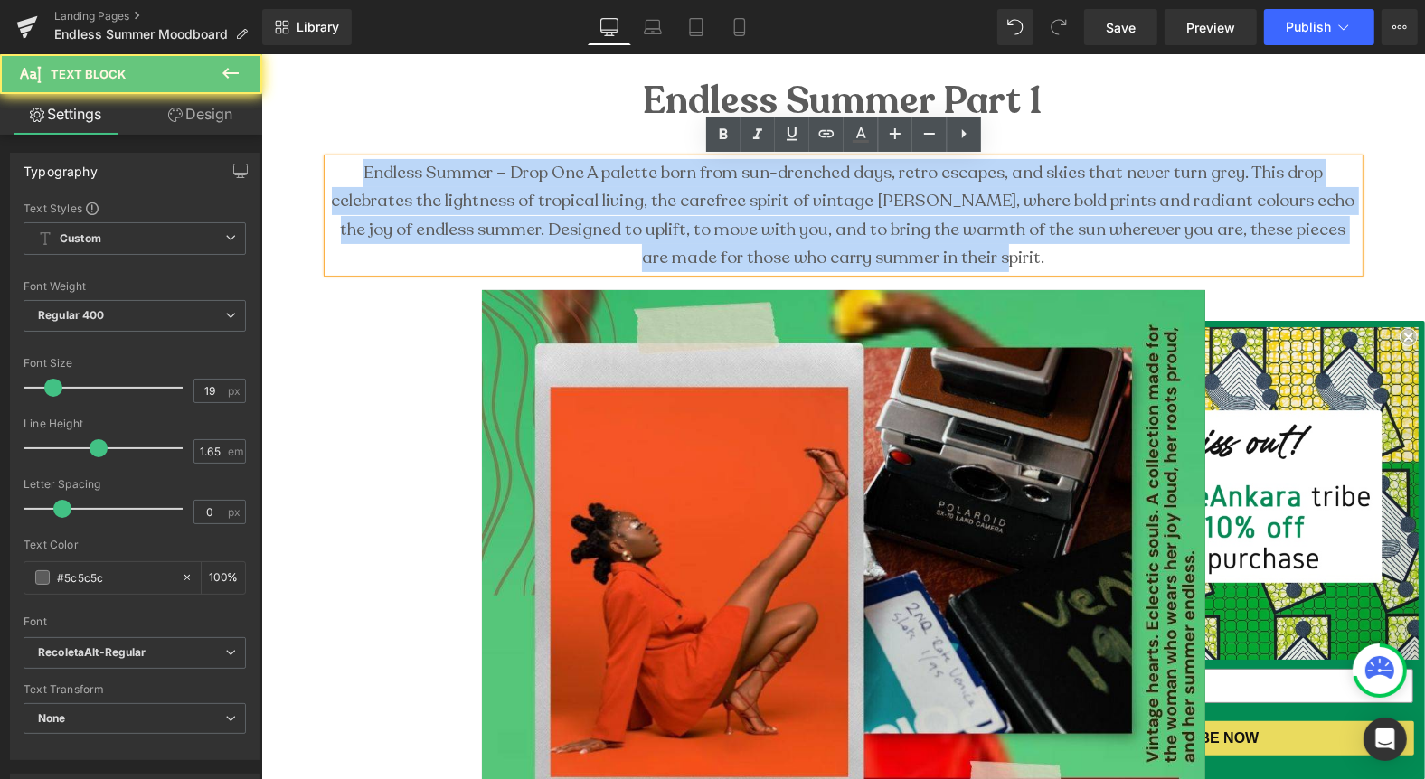
click at [645, 214] on p "Endless Summer – Drop One A palette born from sun-drenched days, retro escapes,…" at bounding box center [842, 214] width 1031 height 113
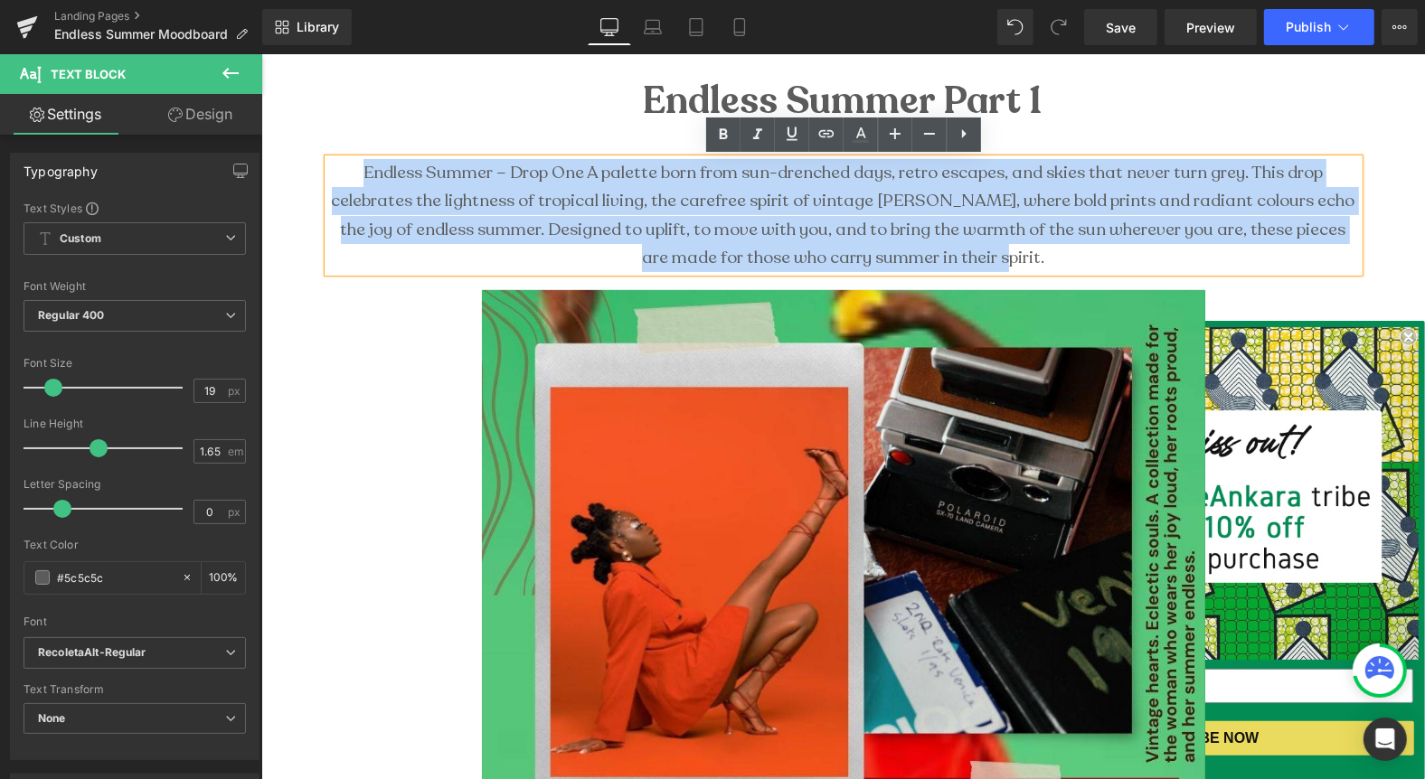
click at [543, 177] on p "Endless Summer – Drop One A palette born from sun-drenched days, retro escapes,…" at bounding box center [842, 214] width 1031 height 113
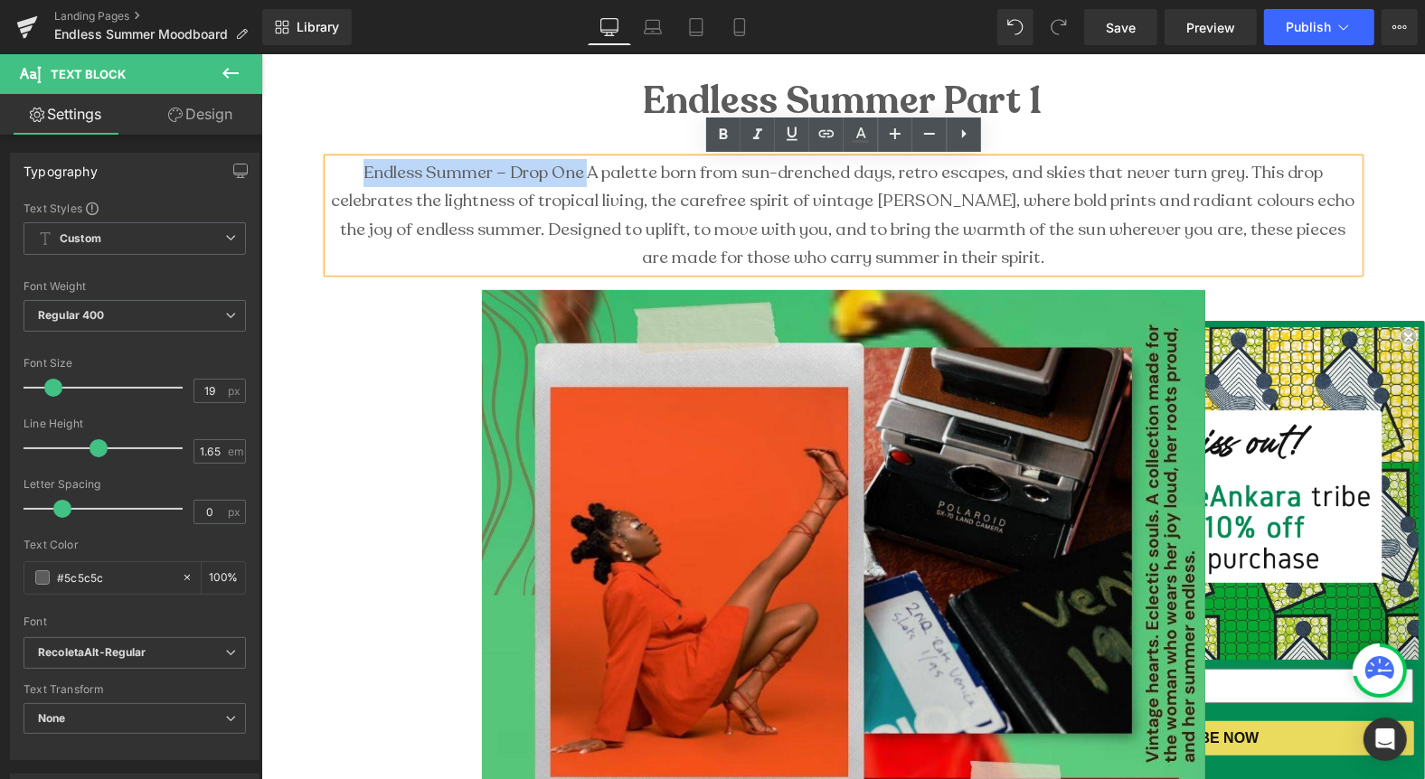
drag, startPoint x: 552, startPoint y: 174, endPoint x: 328, endPoint y: 172, distance: 224.2
click at [328, 172] on p "Endless Summer – Drop One A palette born from sun-drenched days, retro escapes,…" at bounding box center [842, 214] width 1031 height 113
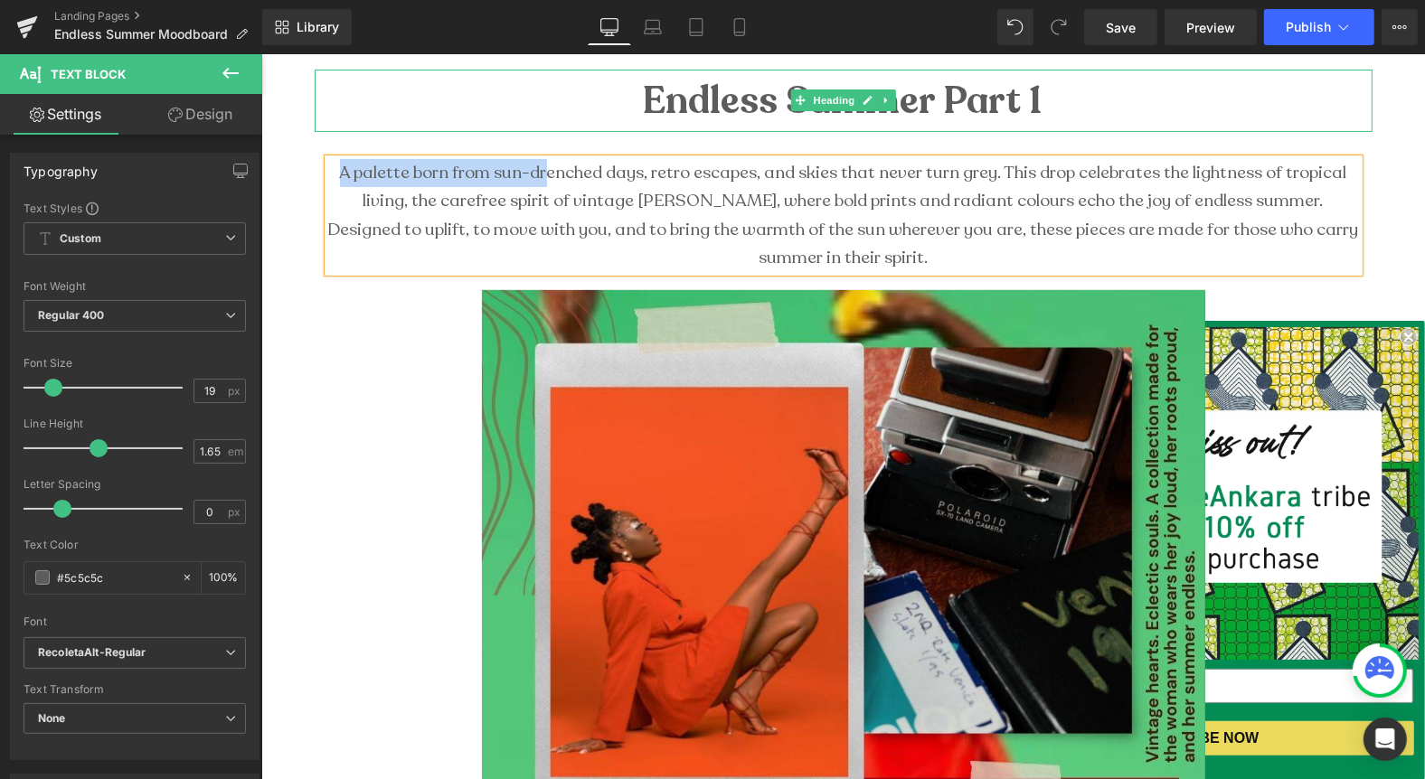
click at [1037, 97] on strong "Endless Summer Part 1" at bounding box center [843, 100] width 400 height 52
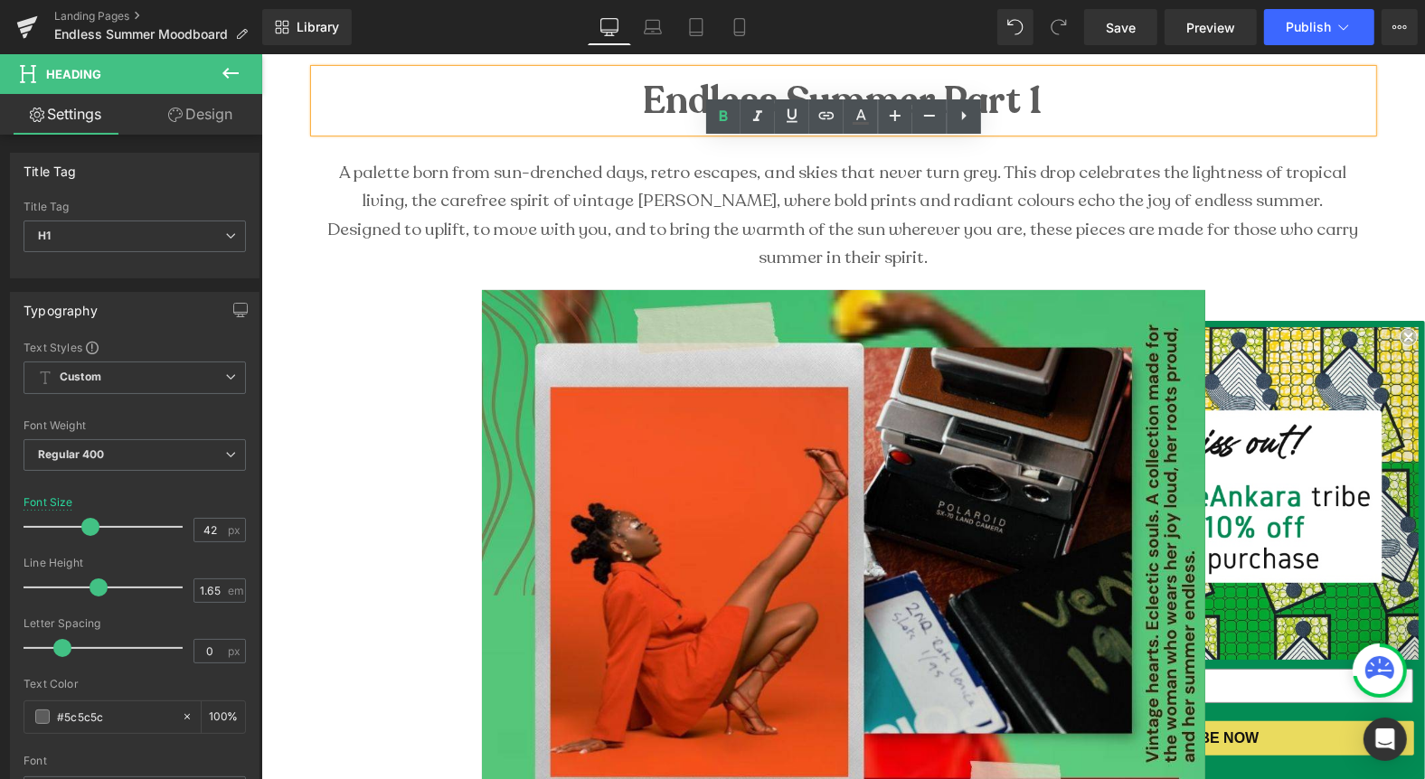
click at [1052, 108] on h1 "Endless Summer Part 1" at bounding box center [843, 100] width 1058 height 62
drag, startPoint x: 1052, startPoint y: 108, endPoint x: 952, endPoint y: 103, distance: 100.5
click at [952, 103] on h1 "Endless Summer Part 1" at bounding box center [843, 100] width 1058 height 62
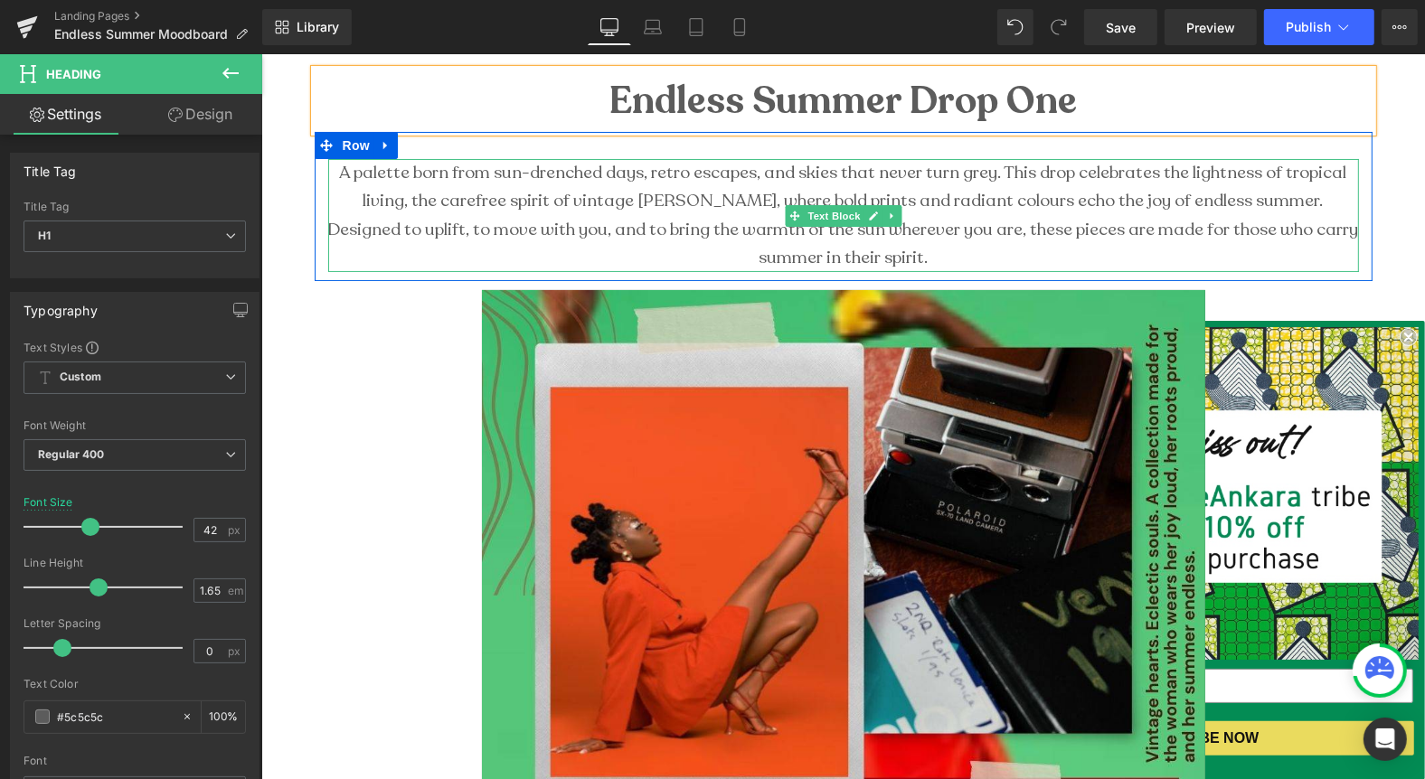
click at [1021, 218] on p "A palette born from sun-drenched days, retro escapes, and skies that never turn…" at bounding box center [842, 214] width 1031 height 113
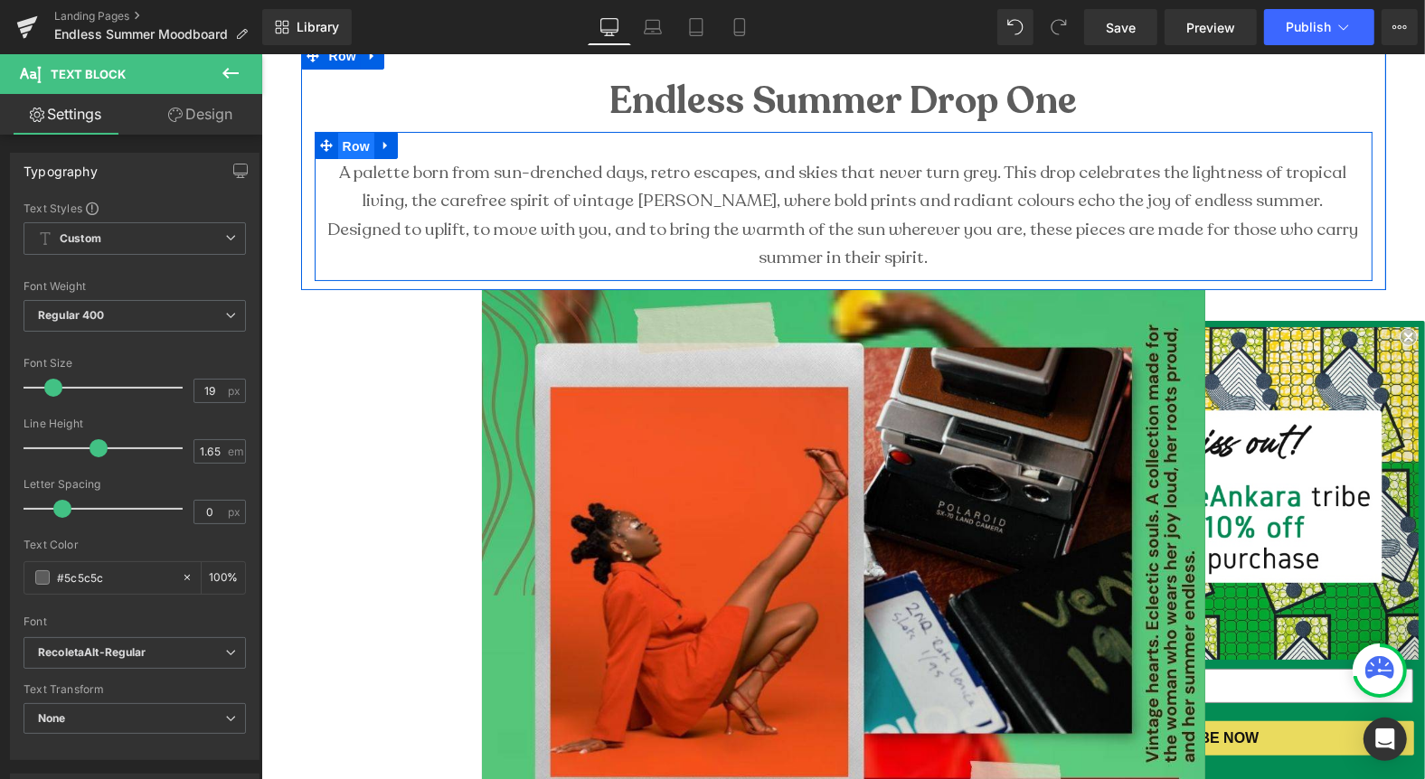
click at [351, 148] on span "Row" at bounding box center [355, 145] width 36 height 27
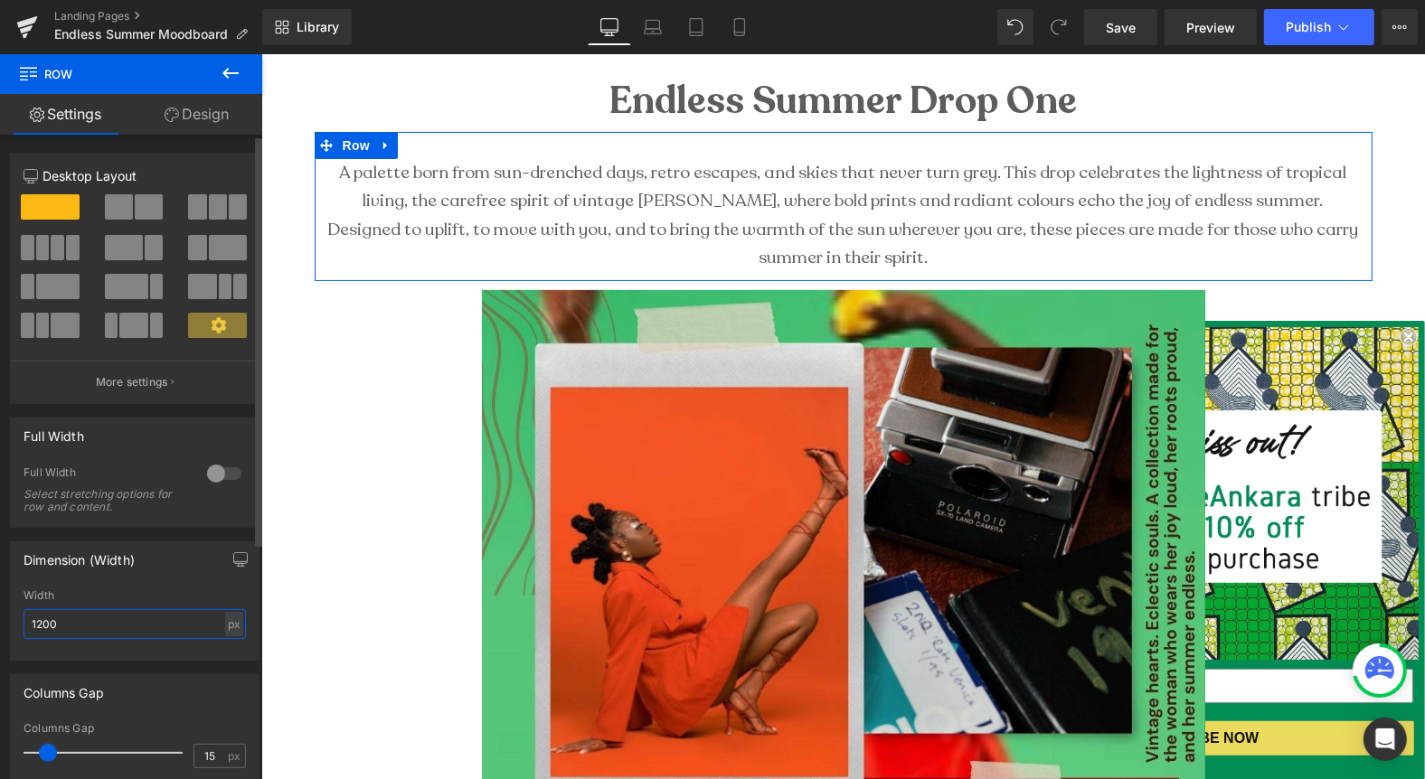
click at [41, 622] on input "1200" at bounding box center [135, 624] width 222 height 30
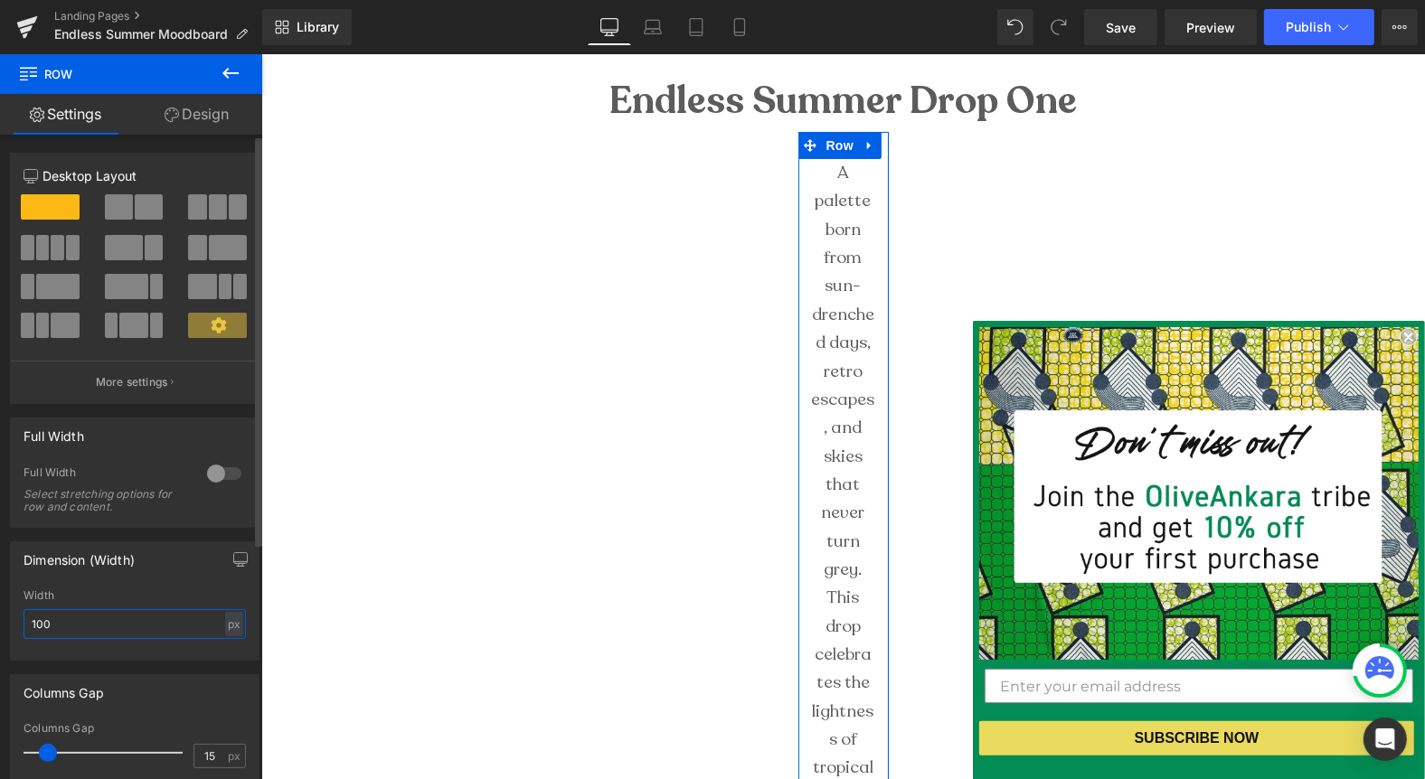
type input "1000"
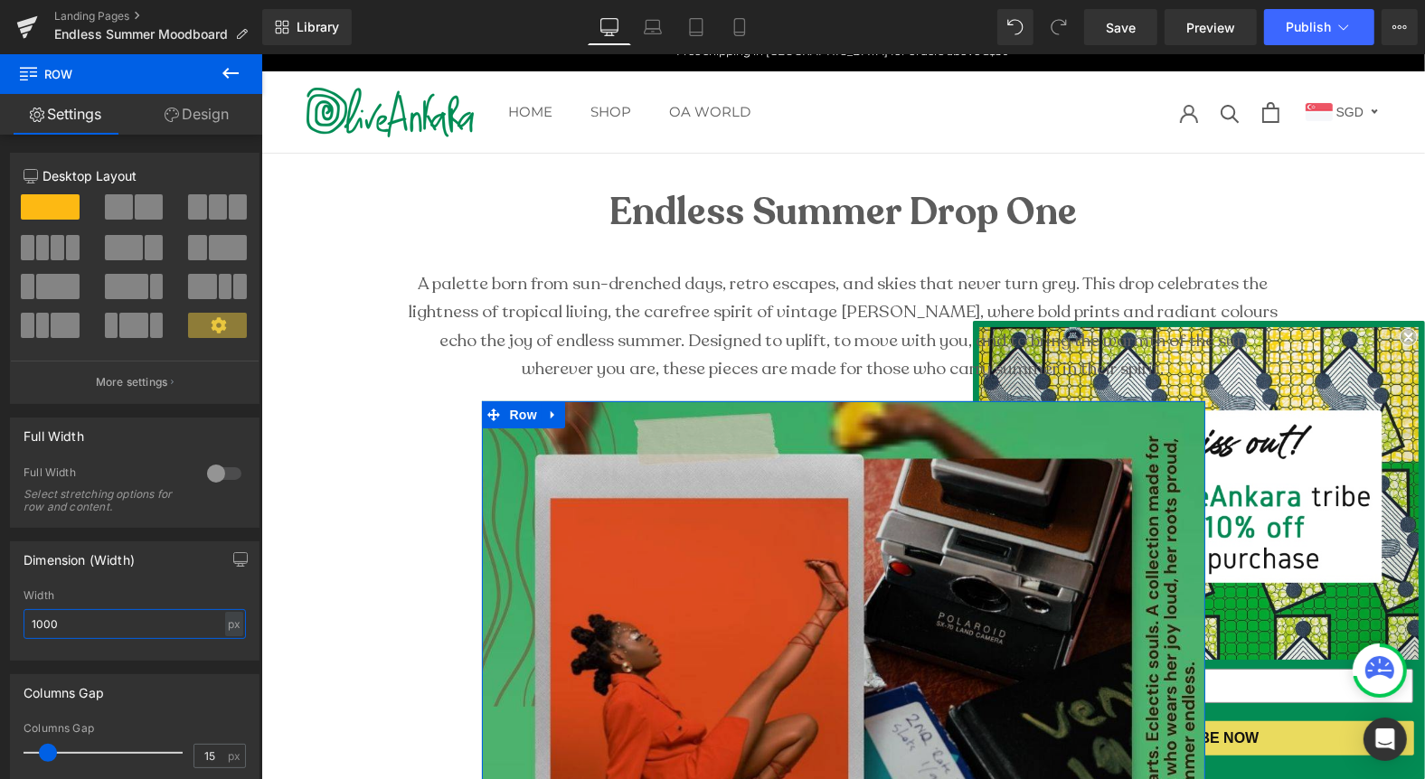
scroll to position [14, 0]
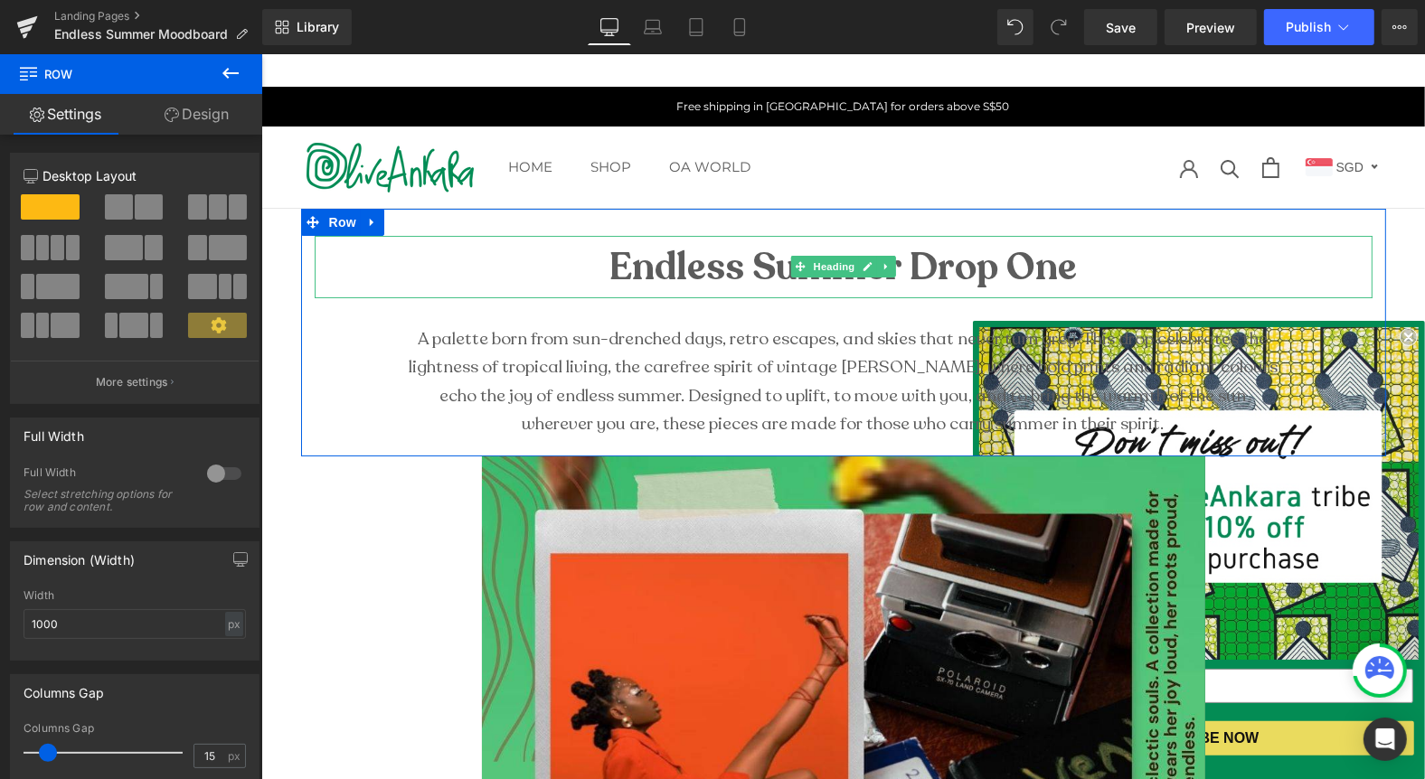
click at [907, 271] on strong "Endless Summer Drop One" at bounding box center [841, 266] width 467 height 52
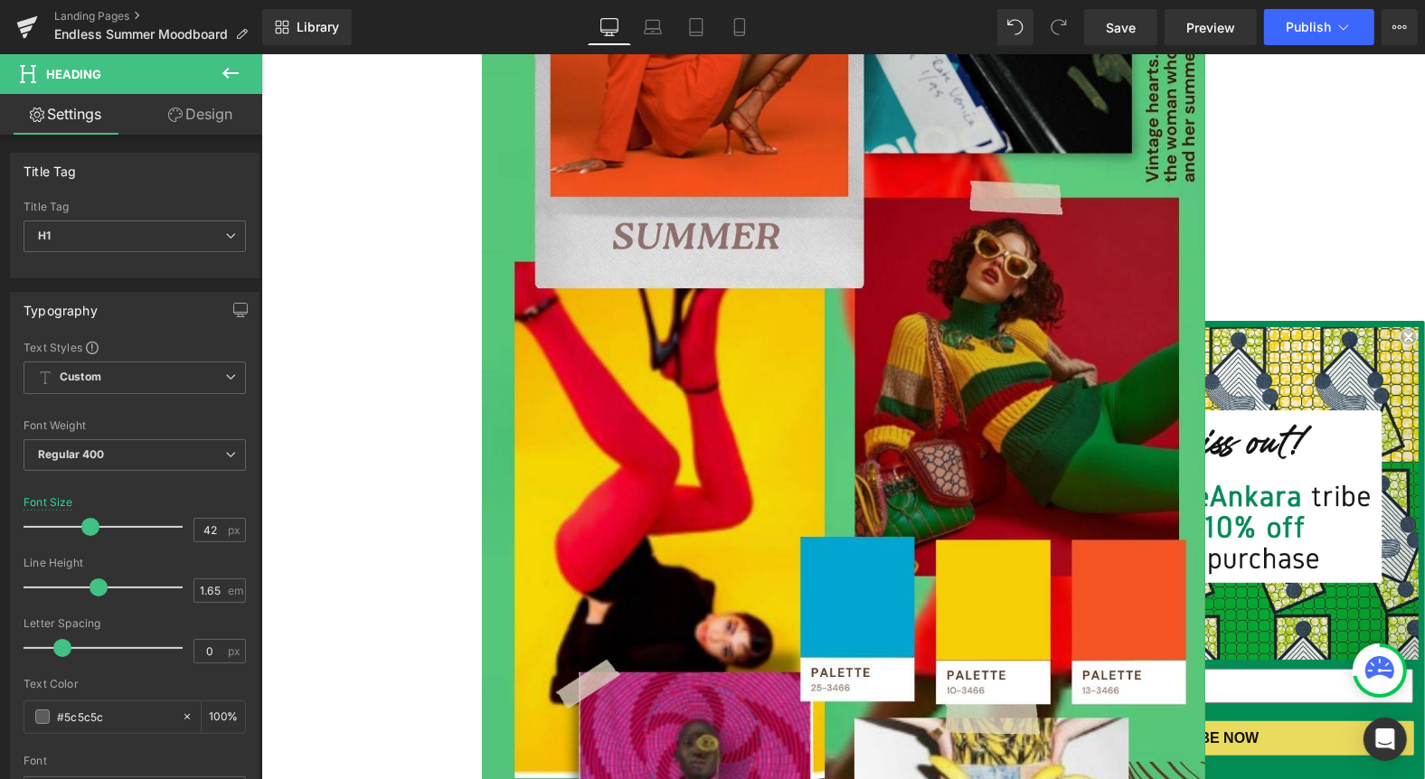
scroll to position [778, 0]
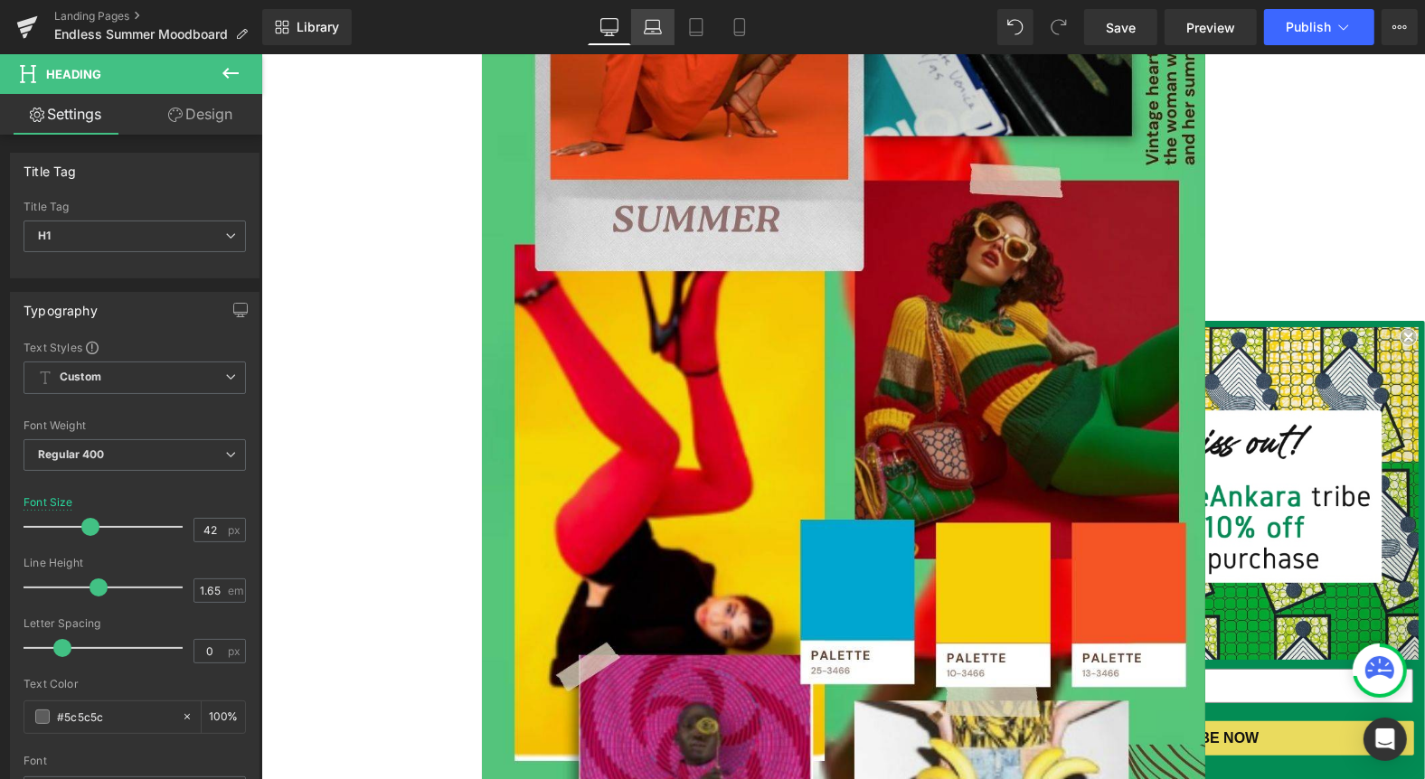
click at [660, 30] on icon at bounding box center [653, 27] width 18 height 18
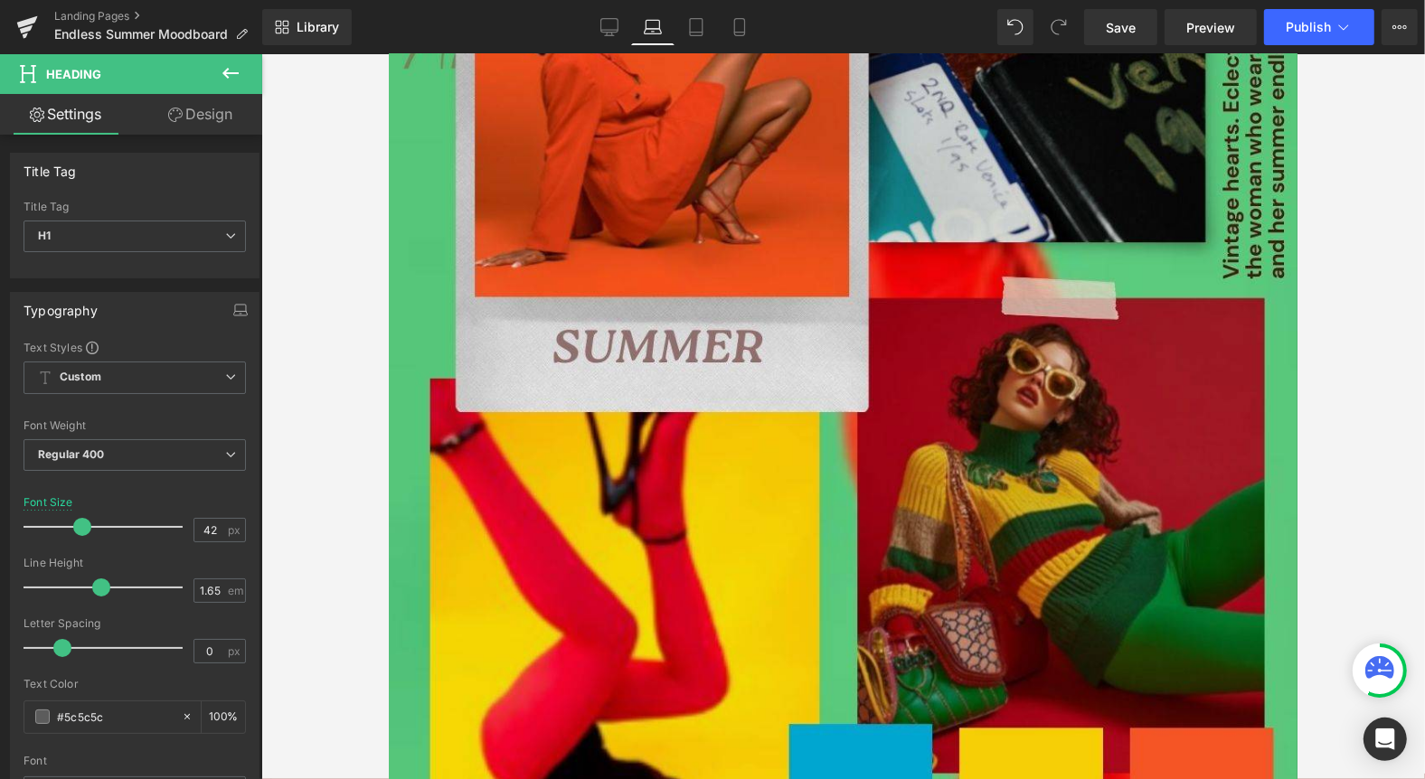
type input "37"
type input "100"
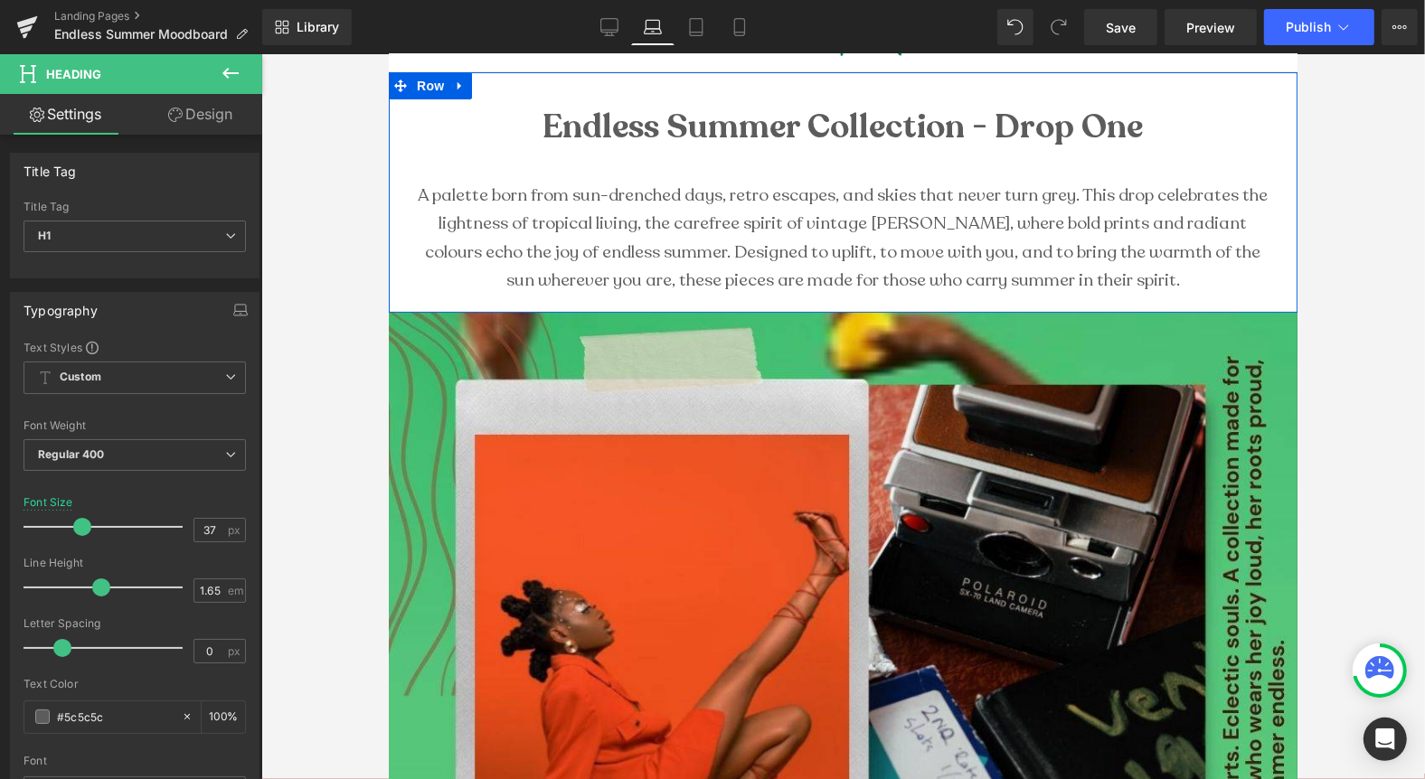
scroll to position [159, 0]
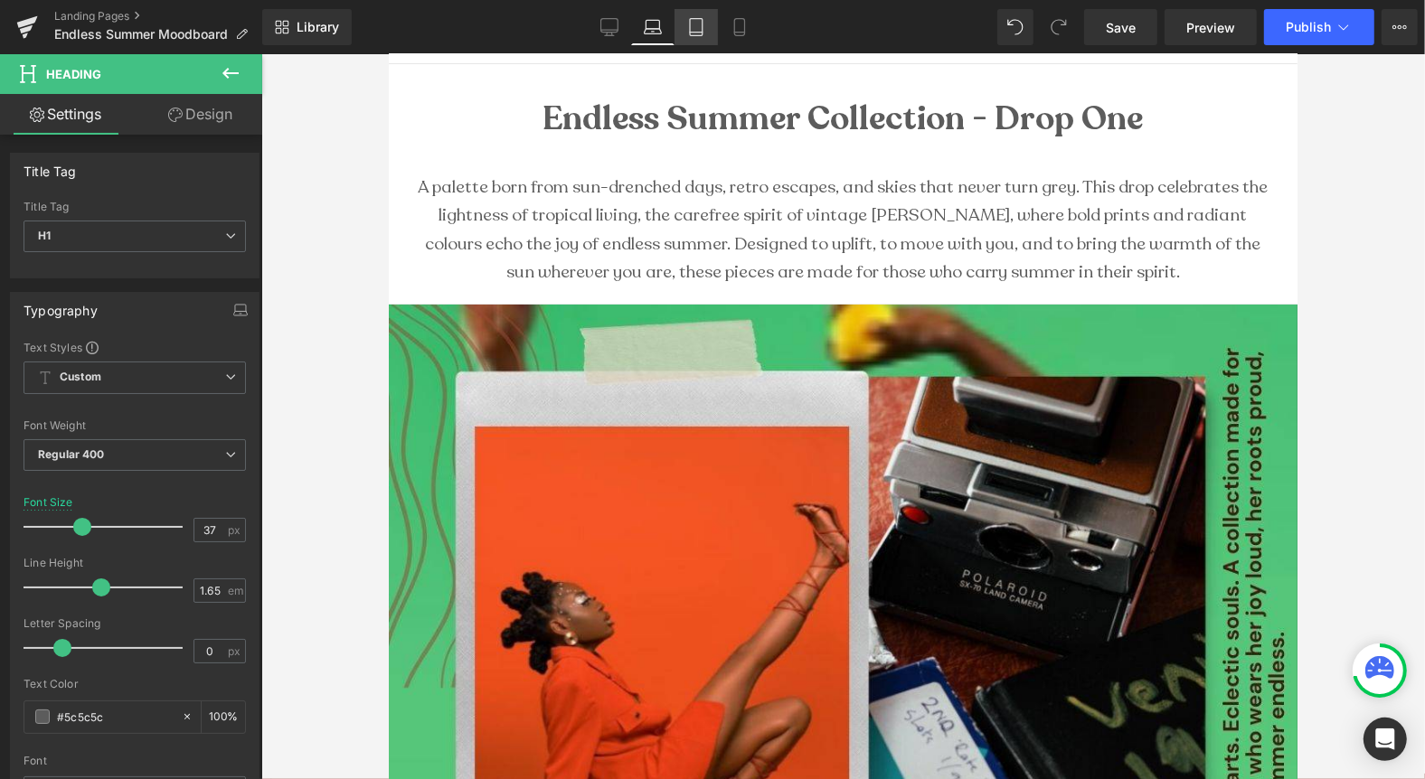
click at [702, 26] on icon at bounding box center [696, 27] width 18 height 18
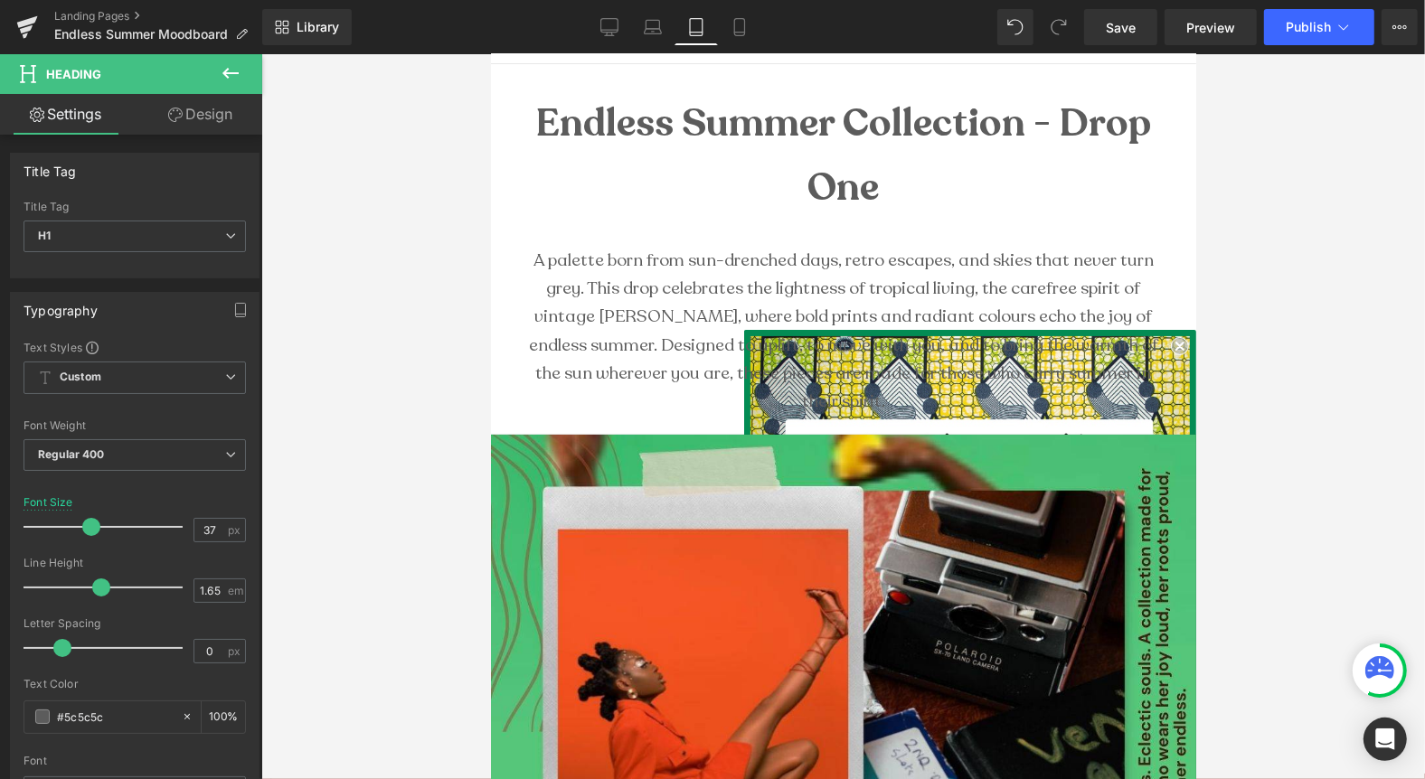
type input "43"
type input "100"
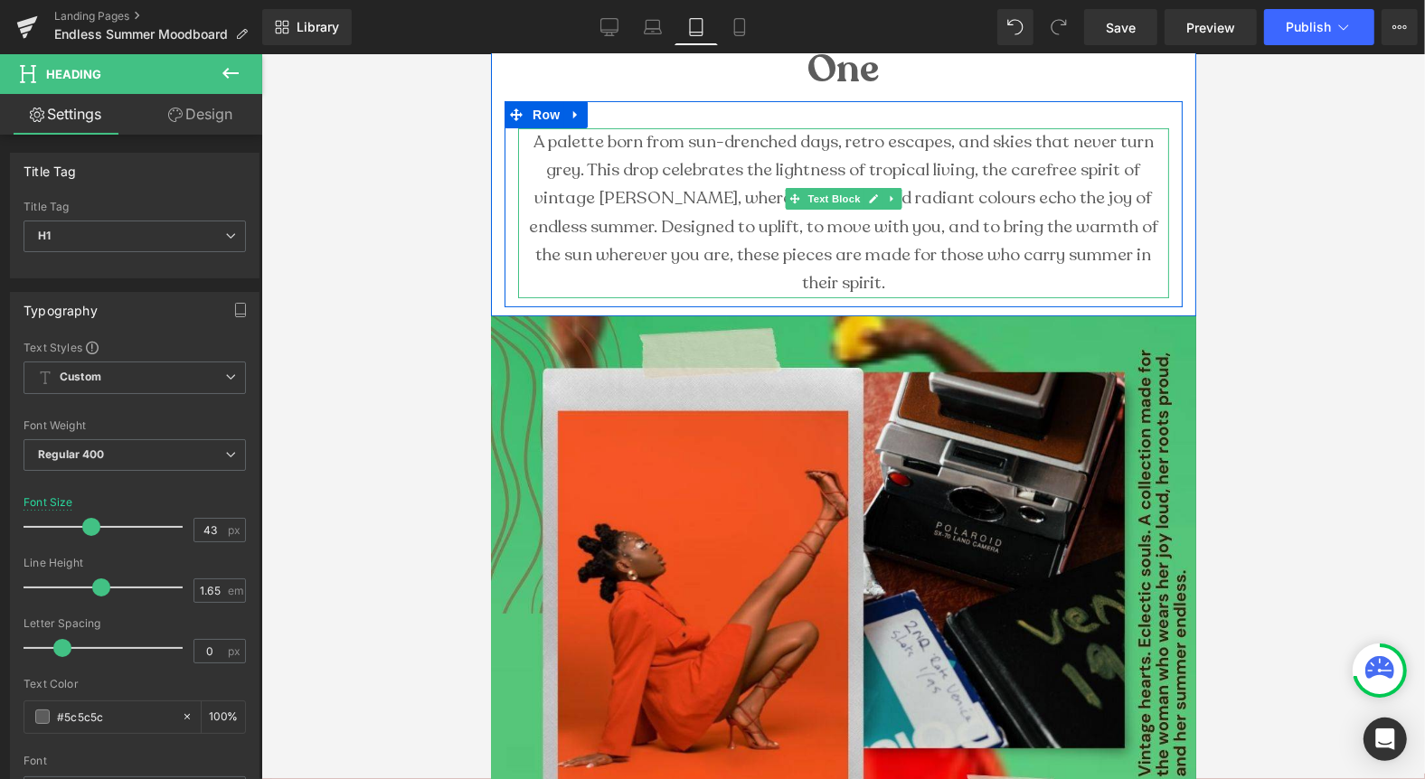
scroll to position [286, 0]
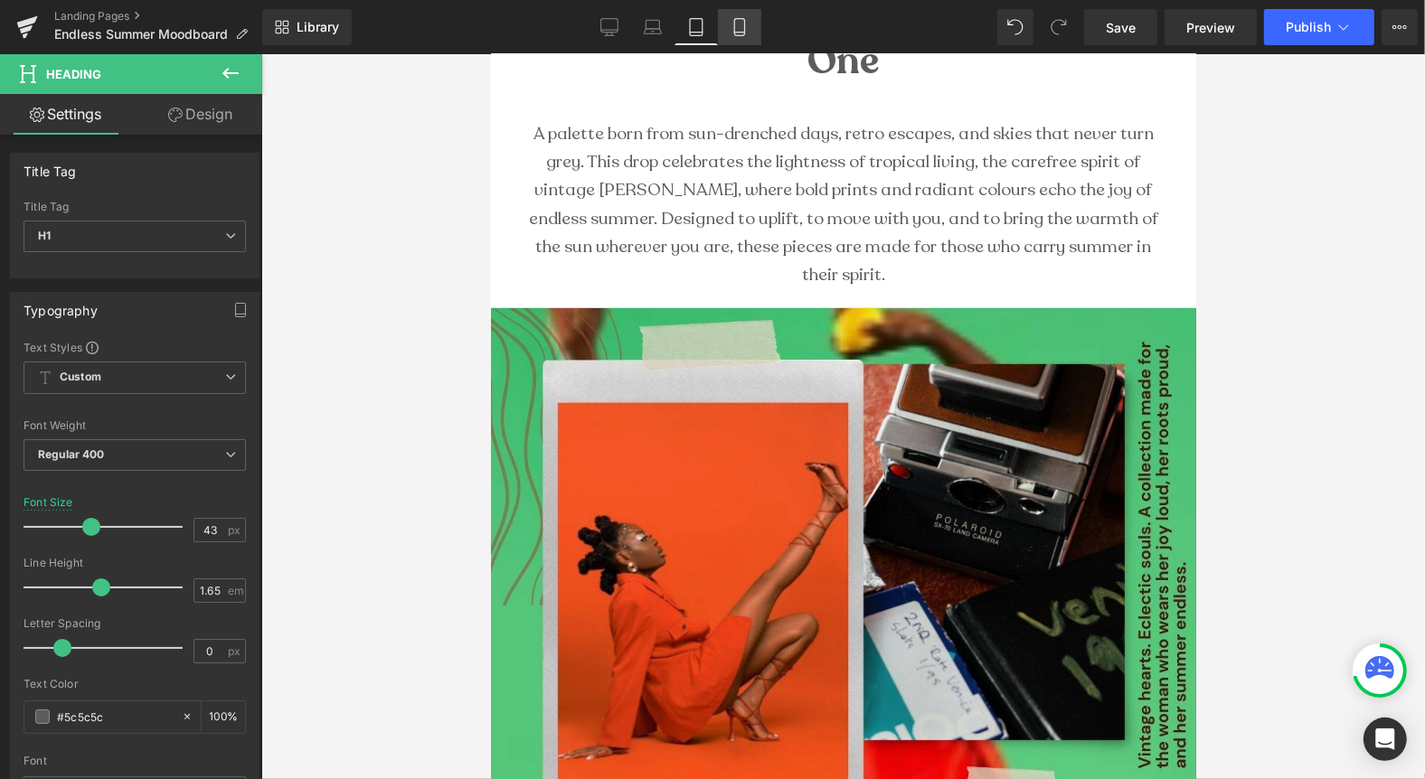
click at [736, 27] on icon at bounding box center [739, 27] width 18 height 18
type input "29"
type input "100"
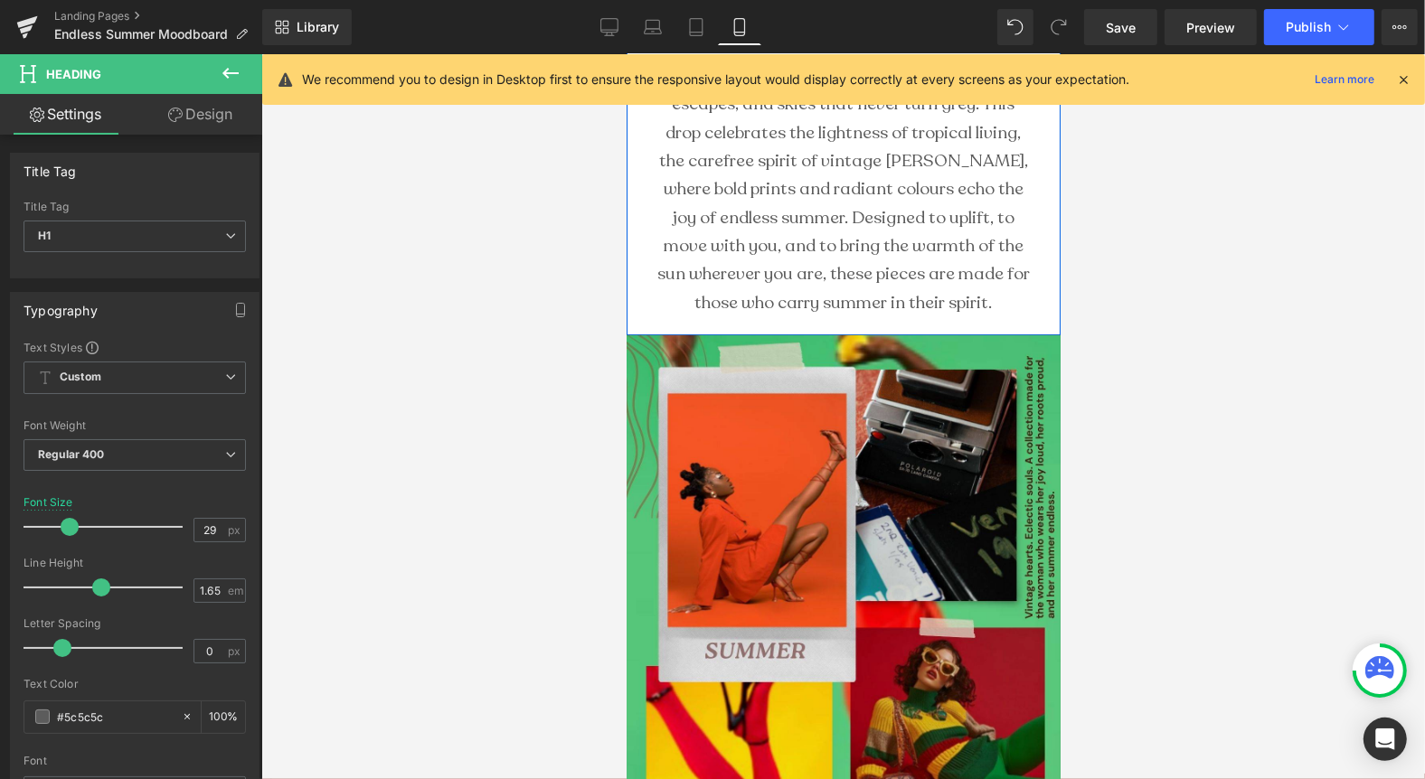
scroll to position [306, 0]
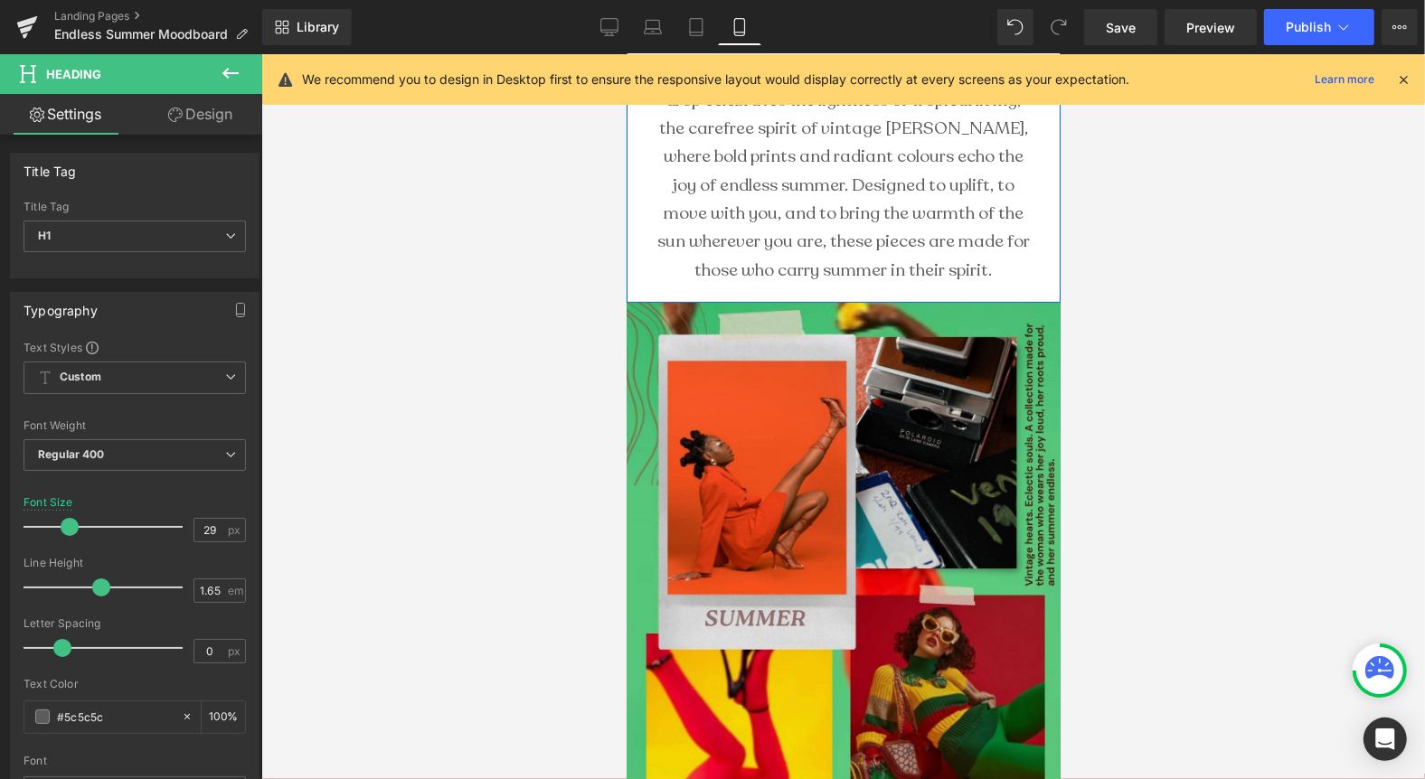
click at [837, 210] on p "A palette born from sun-drenched days, retro escapes, and skies that never turn…" at bounding box center [843, 156] width 380 height 255
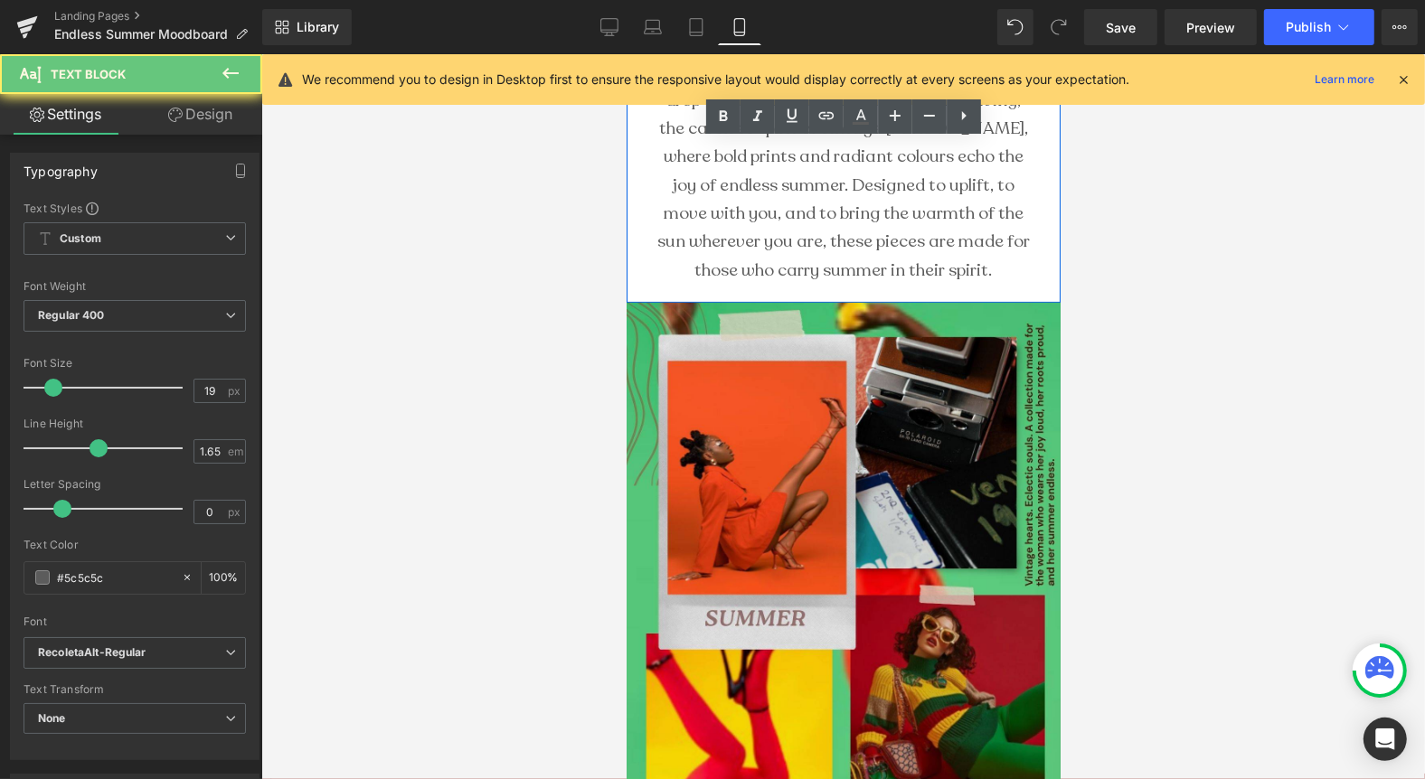
click at [837, 210] on p "A palette born from sun-drenched days, retro escapes, and skies that never turn…" at bounding box center [843, 156] width 380 height 255
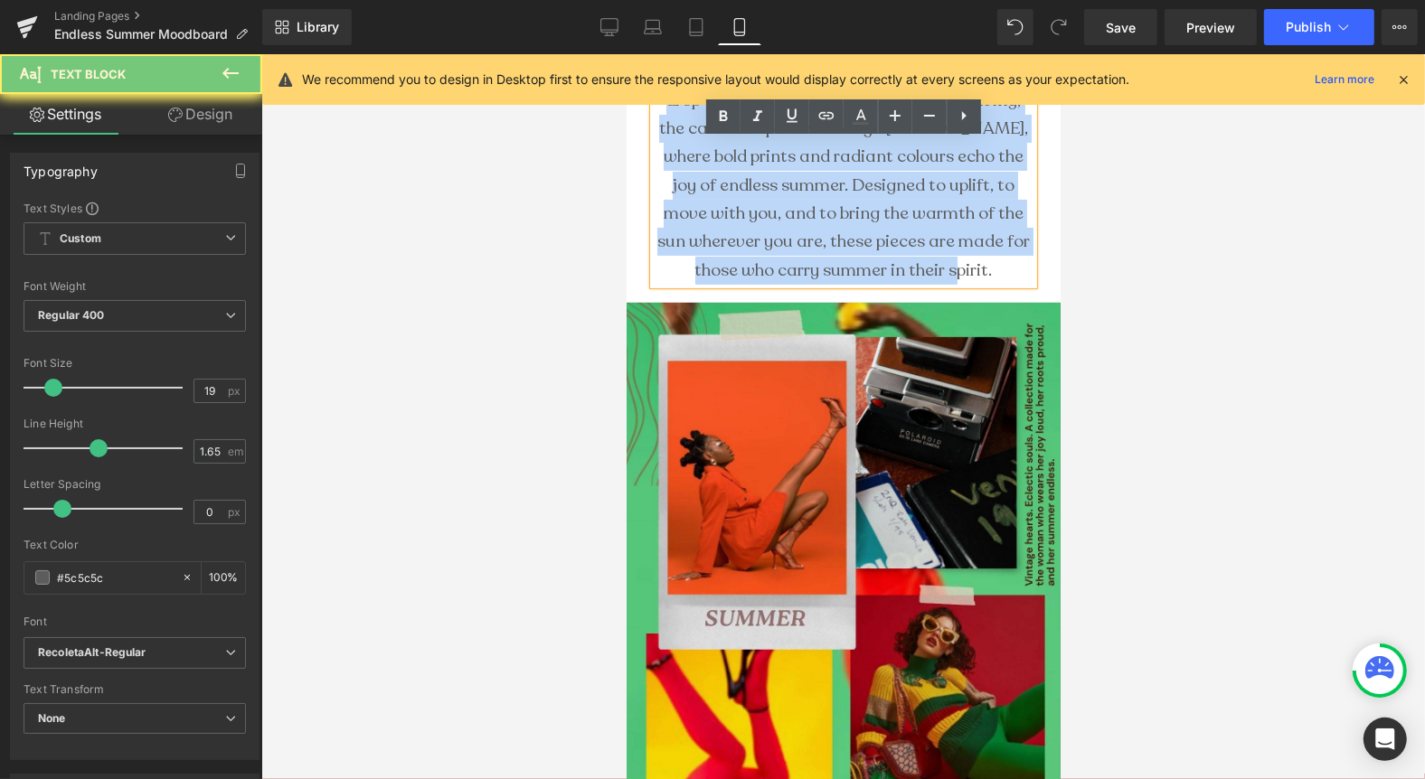
click at [837, 210] on p "A palette born from sun-drenched days, retro escapes, and skies that never turn…" at bounding box center [843, 156] width 380 height 255
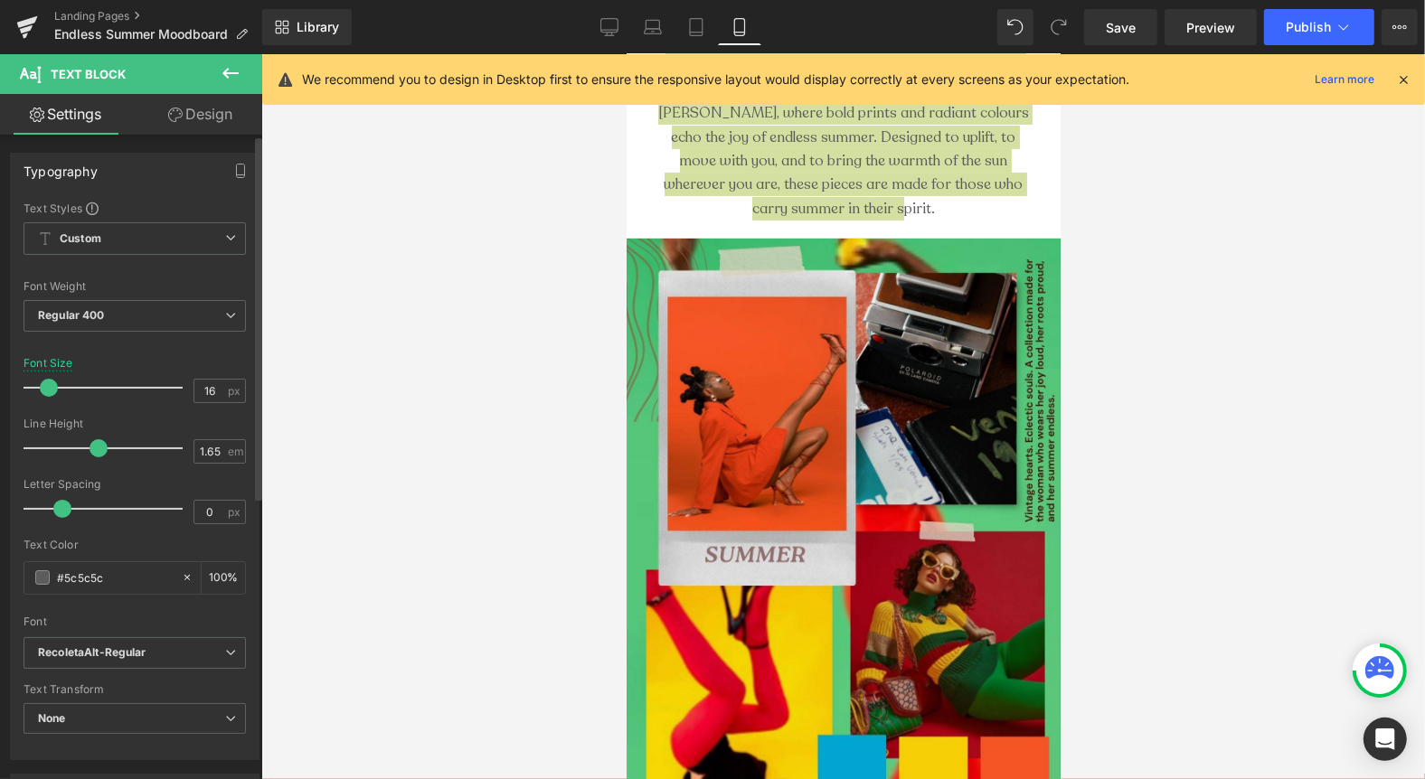
click at [51, 391] on span at bounding box center [49, 388] width 18 height 18
click at [215, 388] on input "16" at bounding box center [210, 391] width 32 height 23
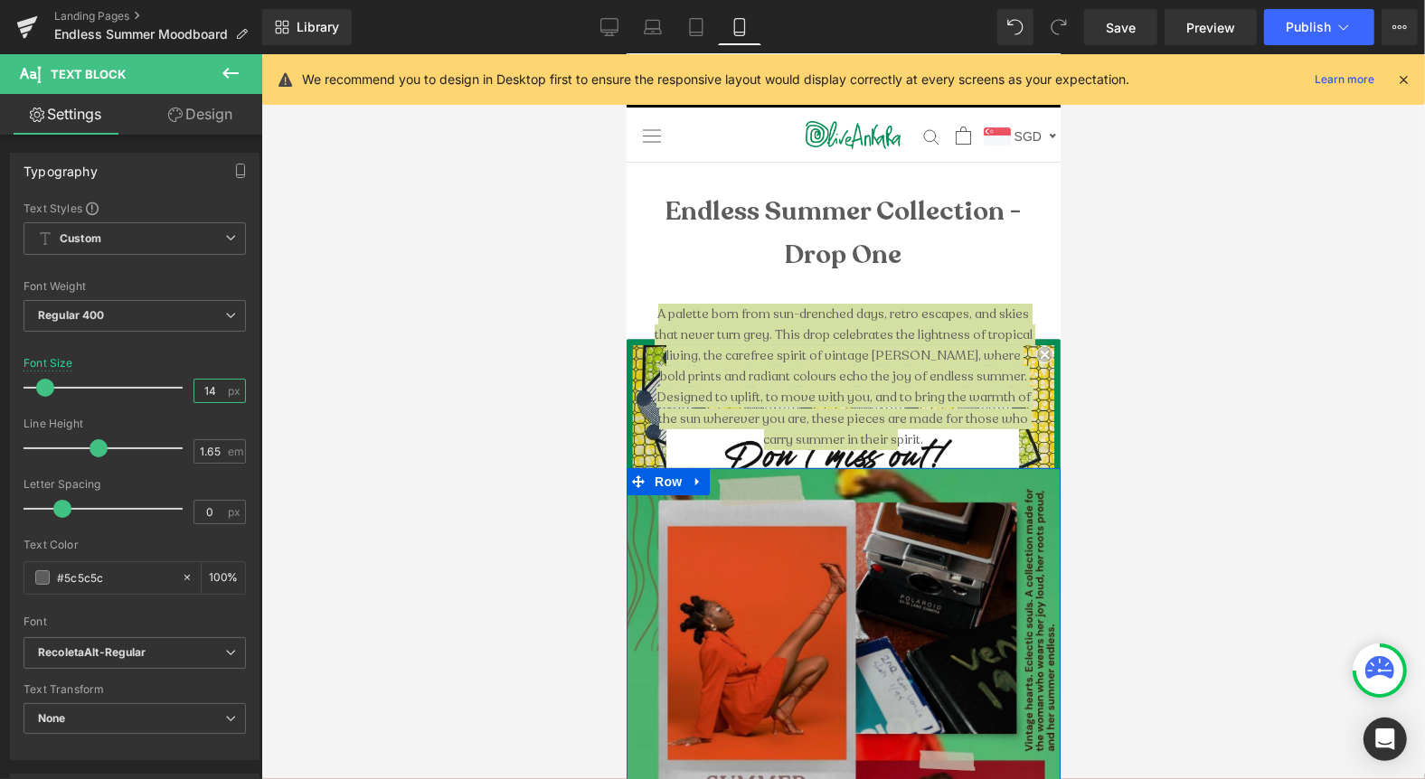
scroll to position [25, 0]
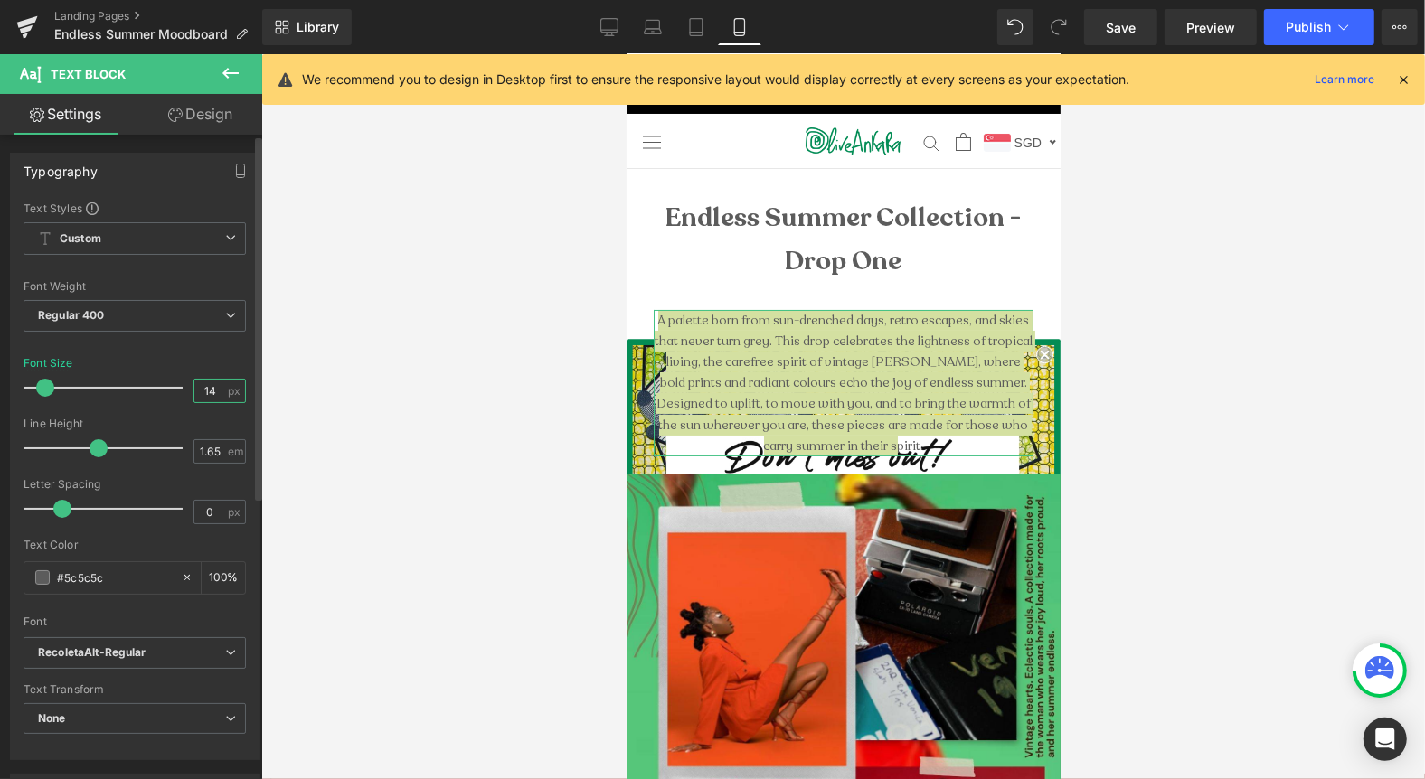
type input "15"
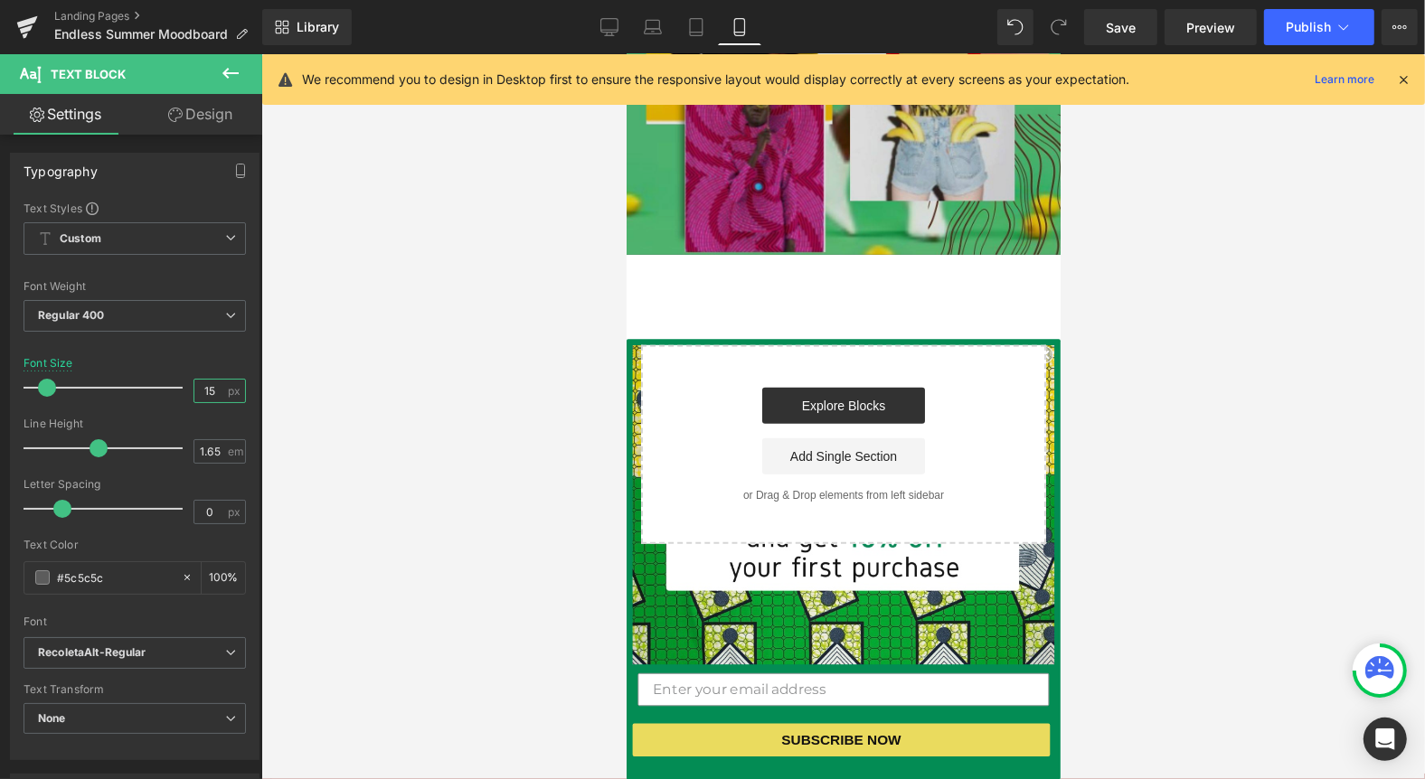
scroll to position [1065, 0]
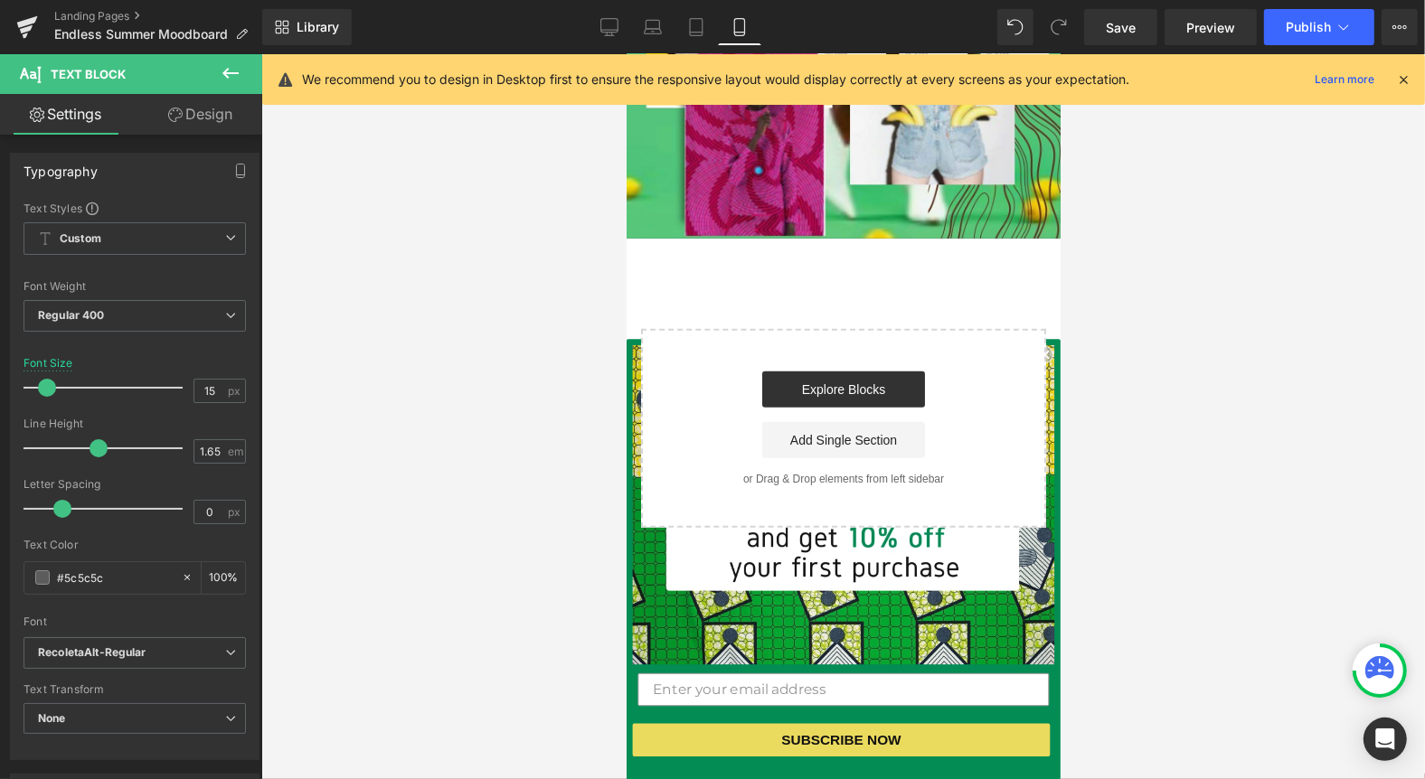
click at [235, 66] on icon at bounding box center [231, 73] width 22 height 22
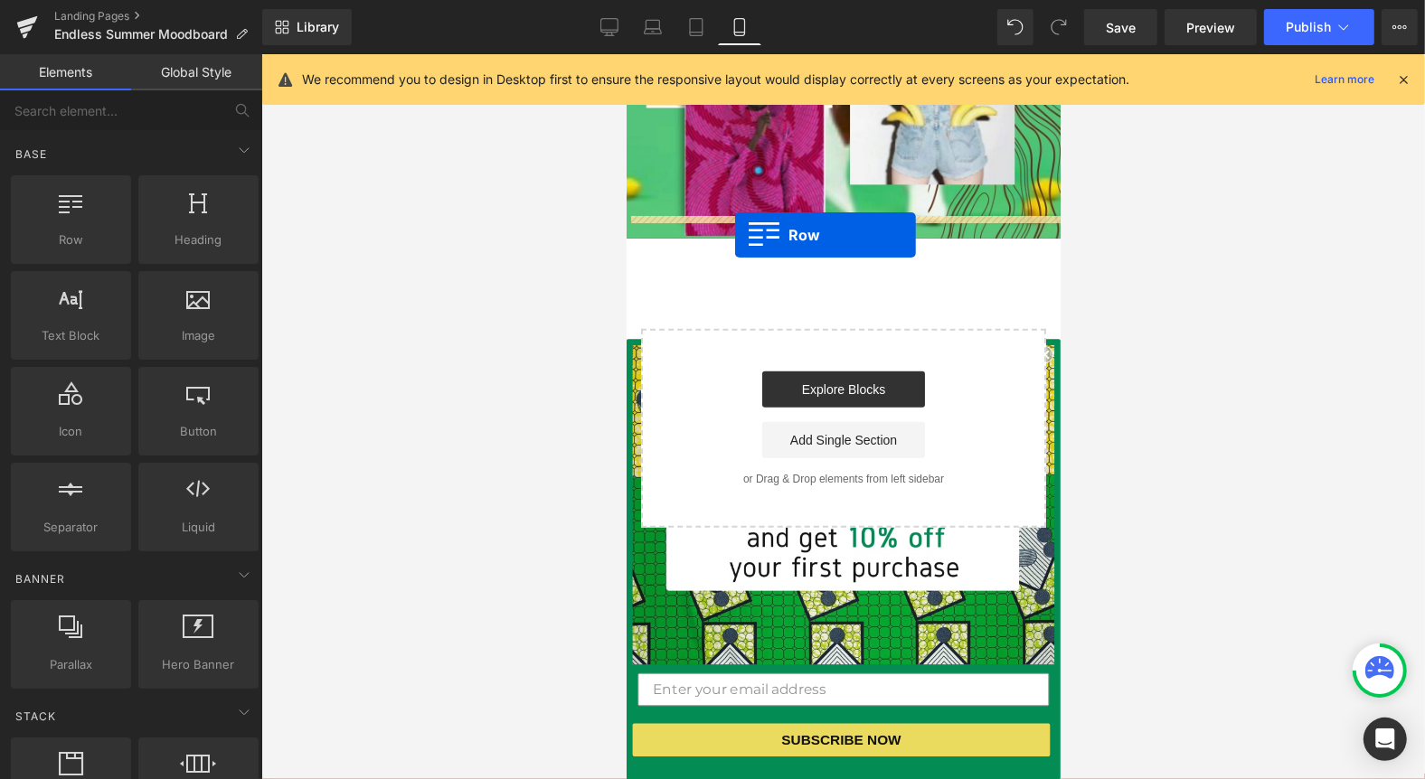
drag, startPoint x: 659, startPoint y: 280, endPoint x: 735, endPoint y: 234, distance: 88.8
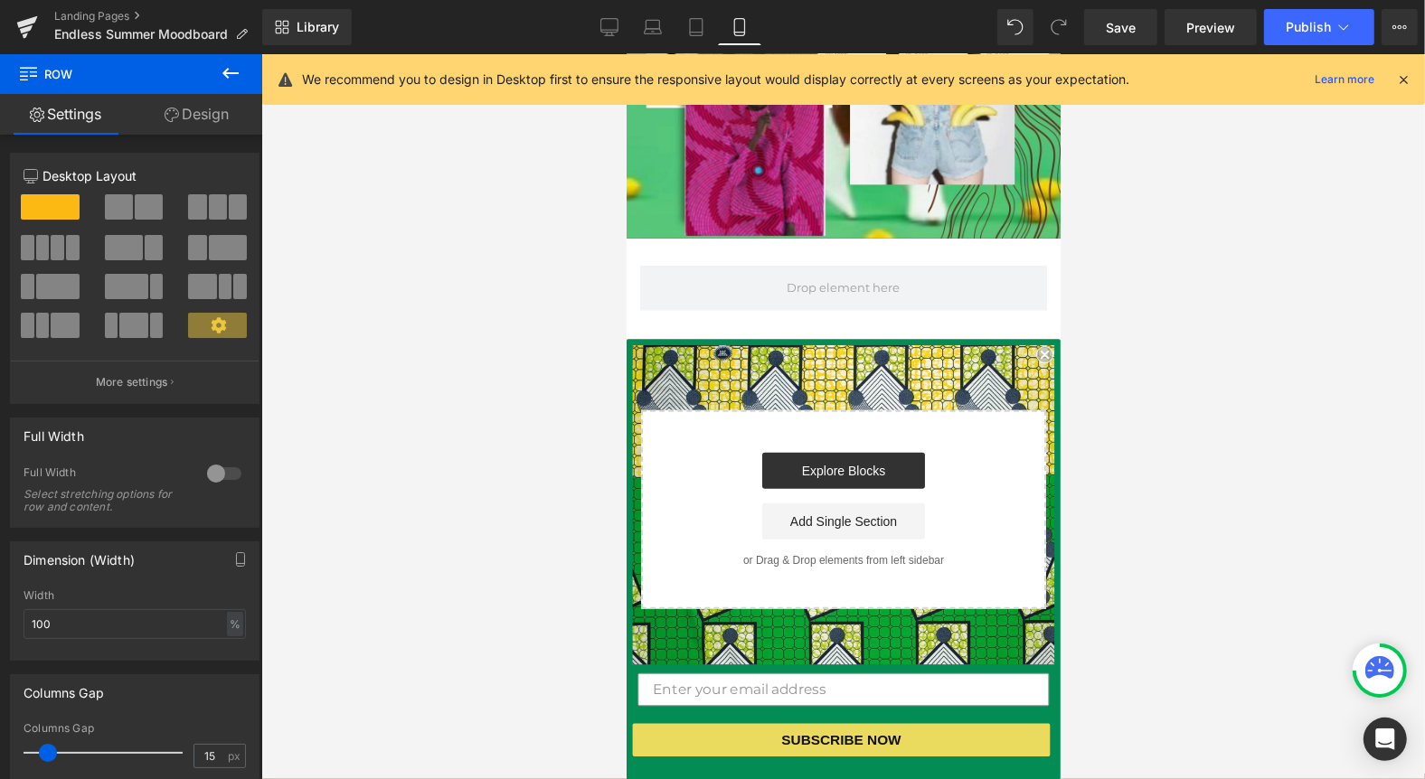
click at [235, 71] on icon at bounding box center [231, 73] width 22 height 22
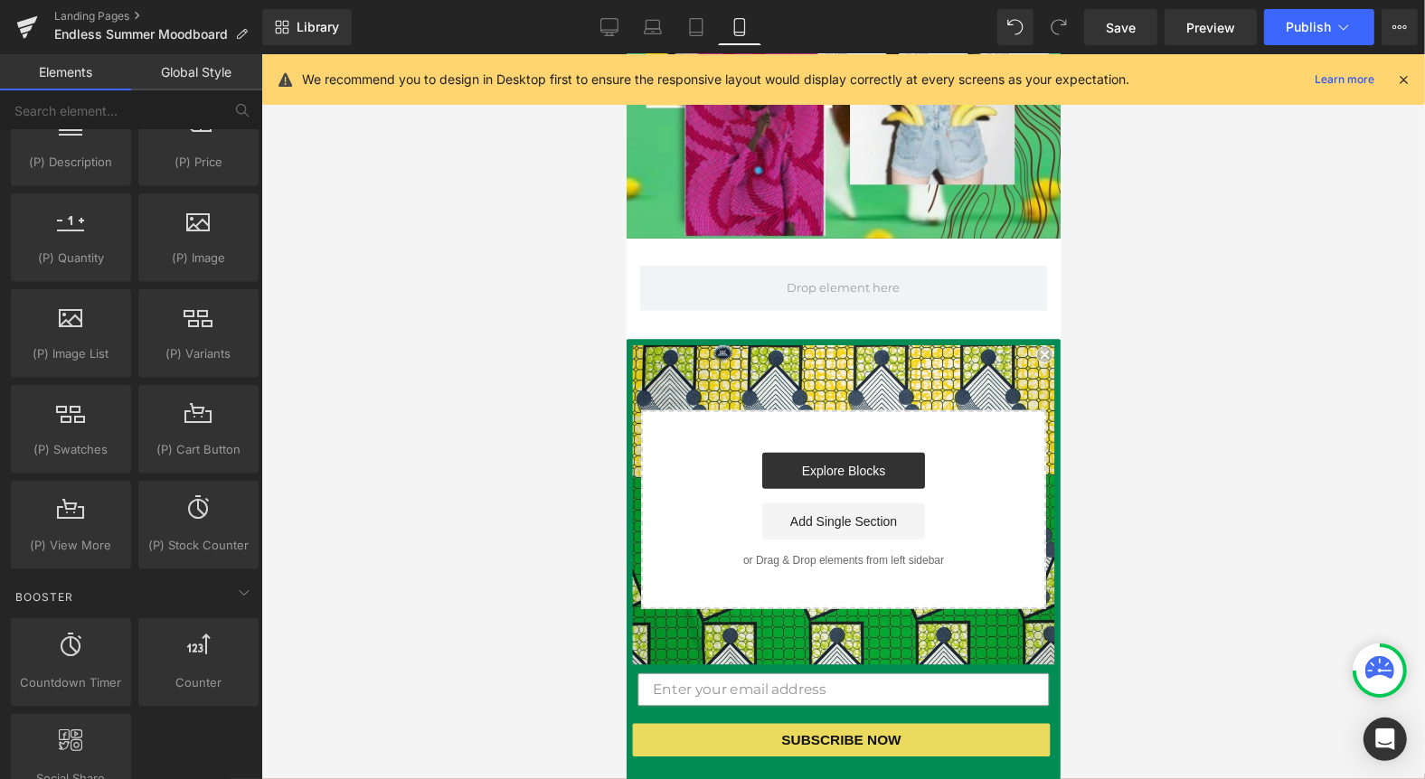
scroll to position [1749, 0]
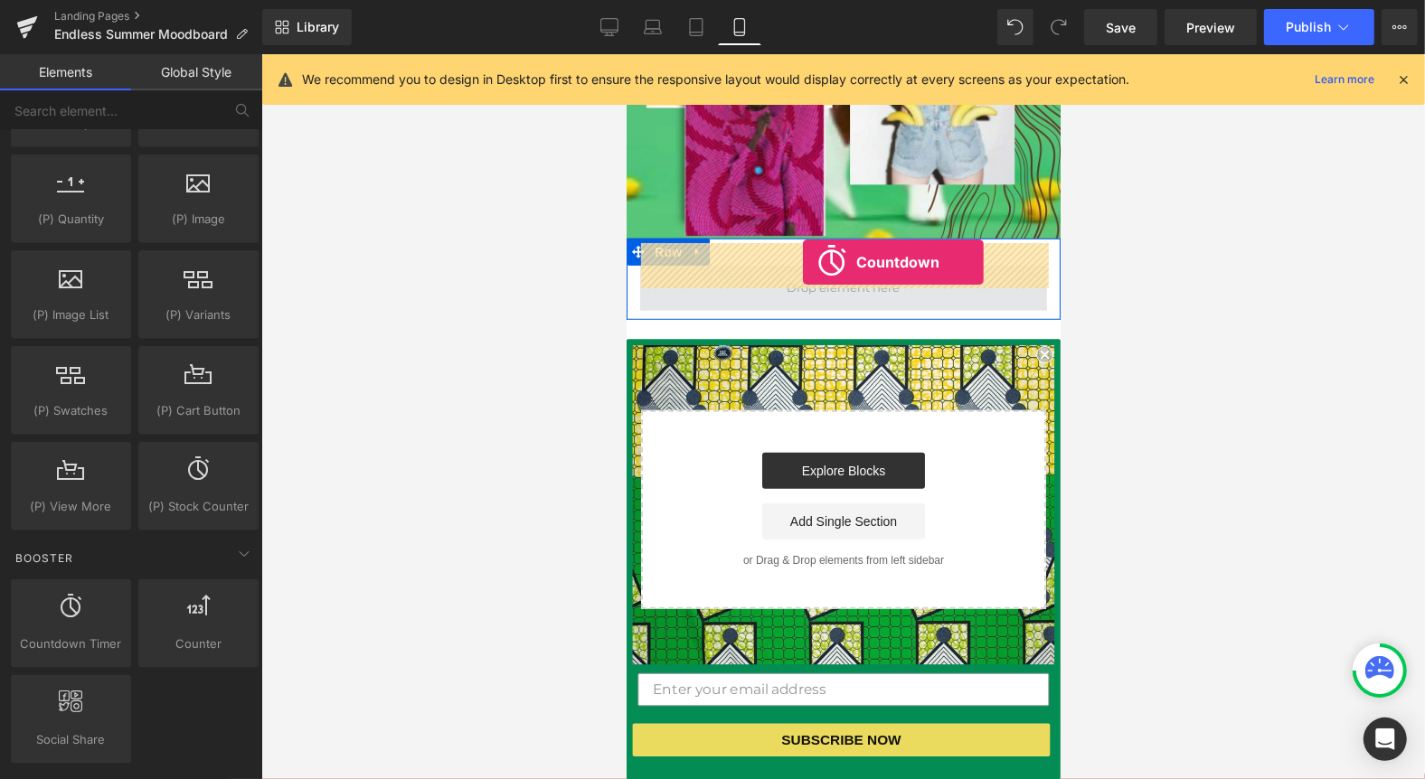
drag, startPoint x: 700, startPoint y: 656, endPoint x: 802, endPoint y: 261, distance: 408.1
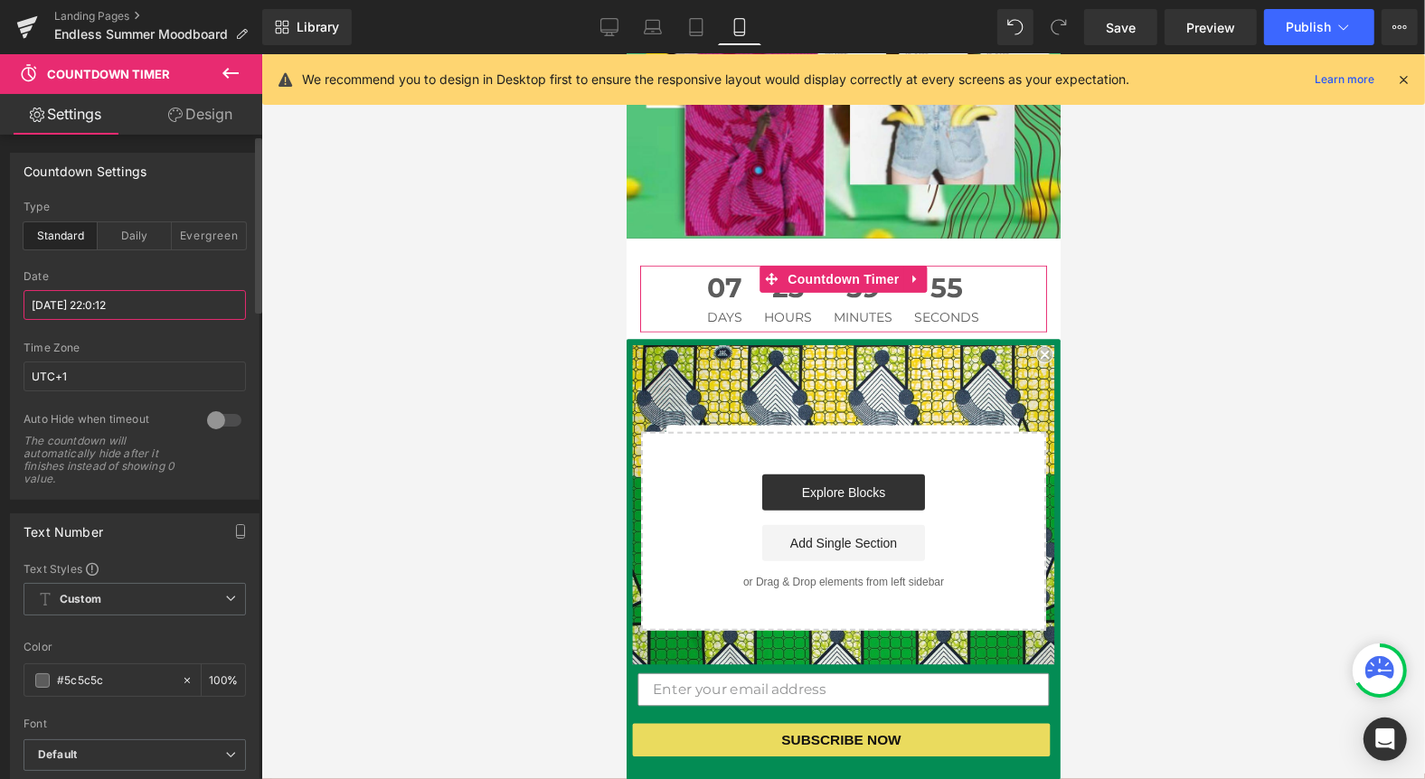
click at [80, 305] on input "[DATE] 22:0:12" at bounding box center [135, 305] width 222 height 30
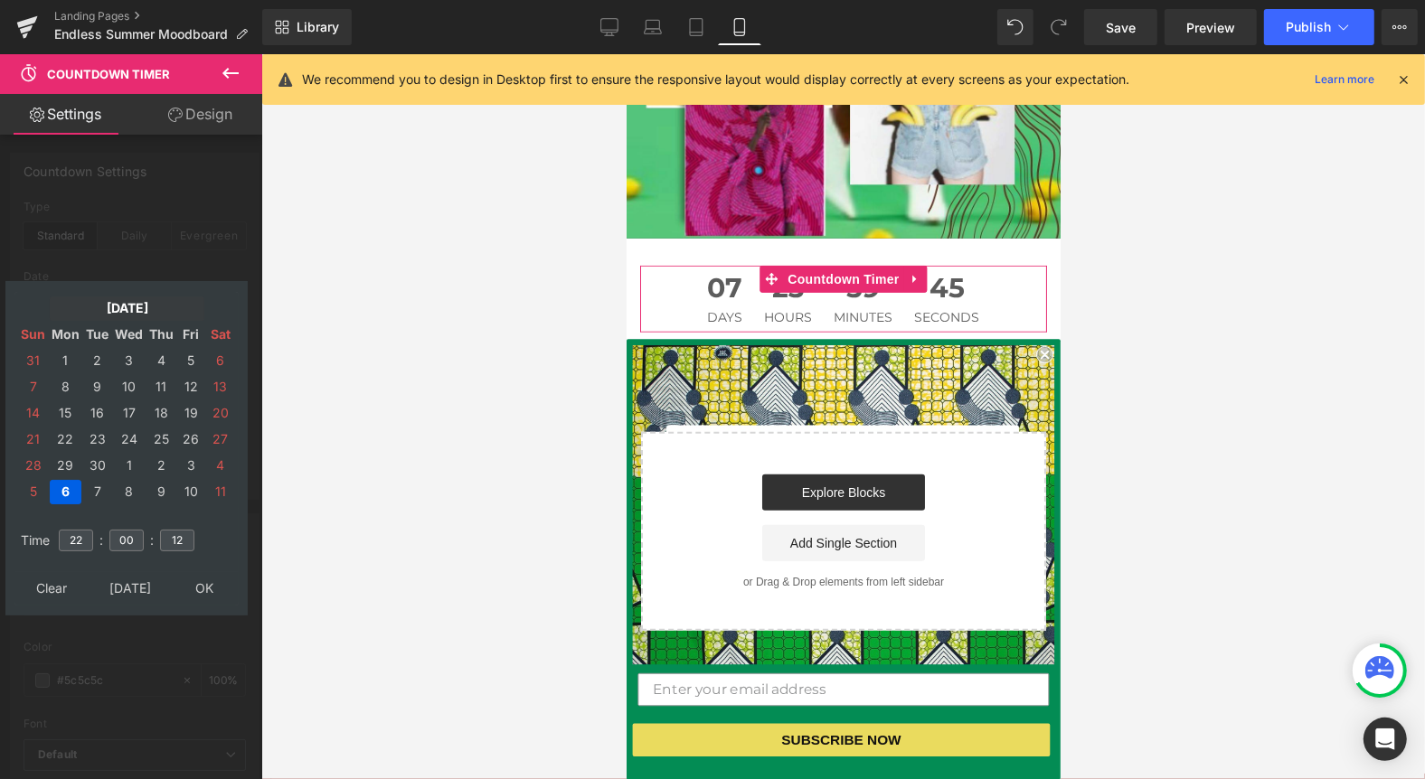
click at [157, 303] on td "[DATE]" at bounding box center [127, 309] width 155 height 24
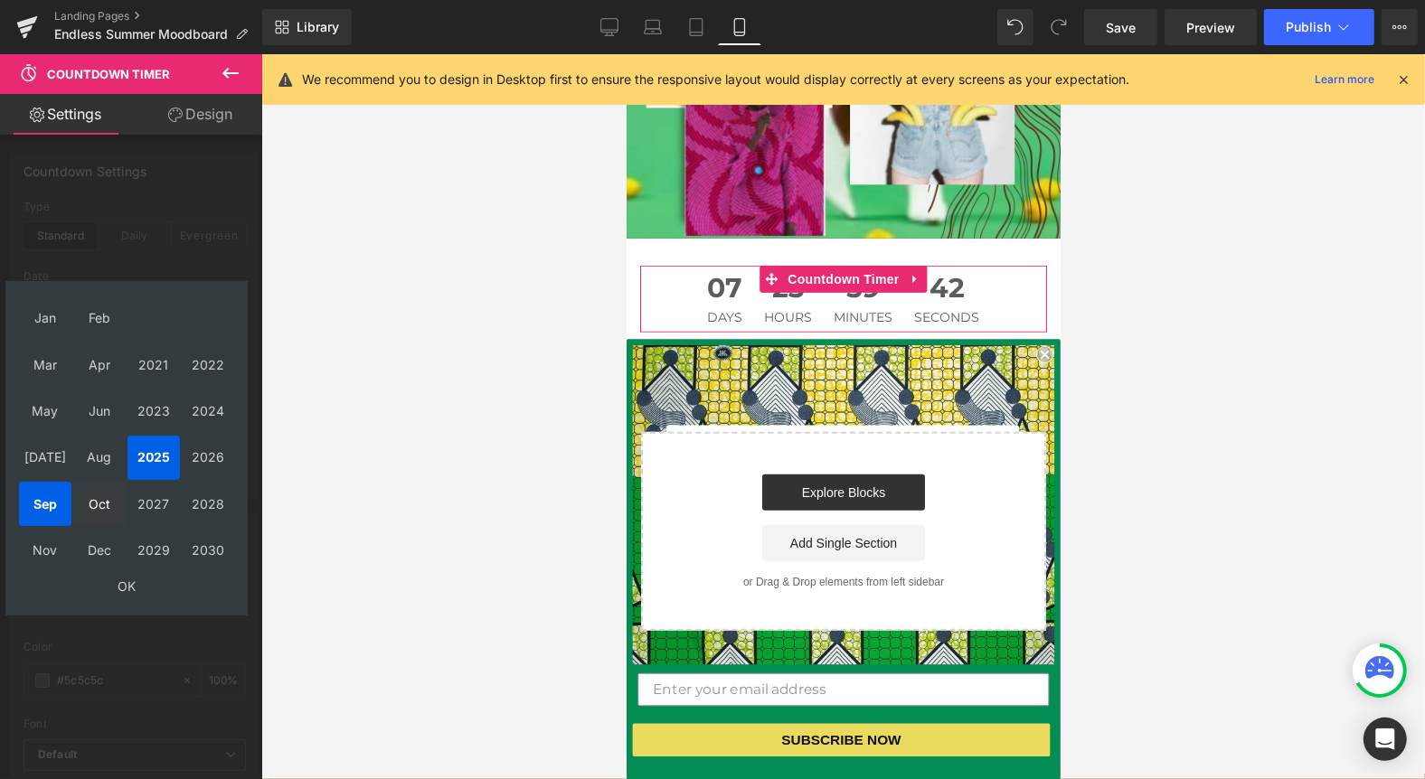
click at [104, 503] on td "Oct" at bounding box center [99, 504] width 52 height 44
click at [121, 580] on td "OK" at bounding box center [126, 587] width 215 height 24
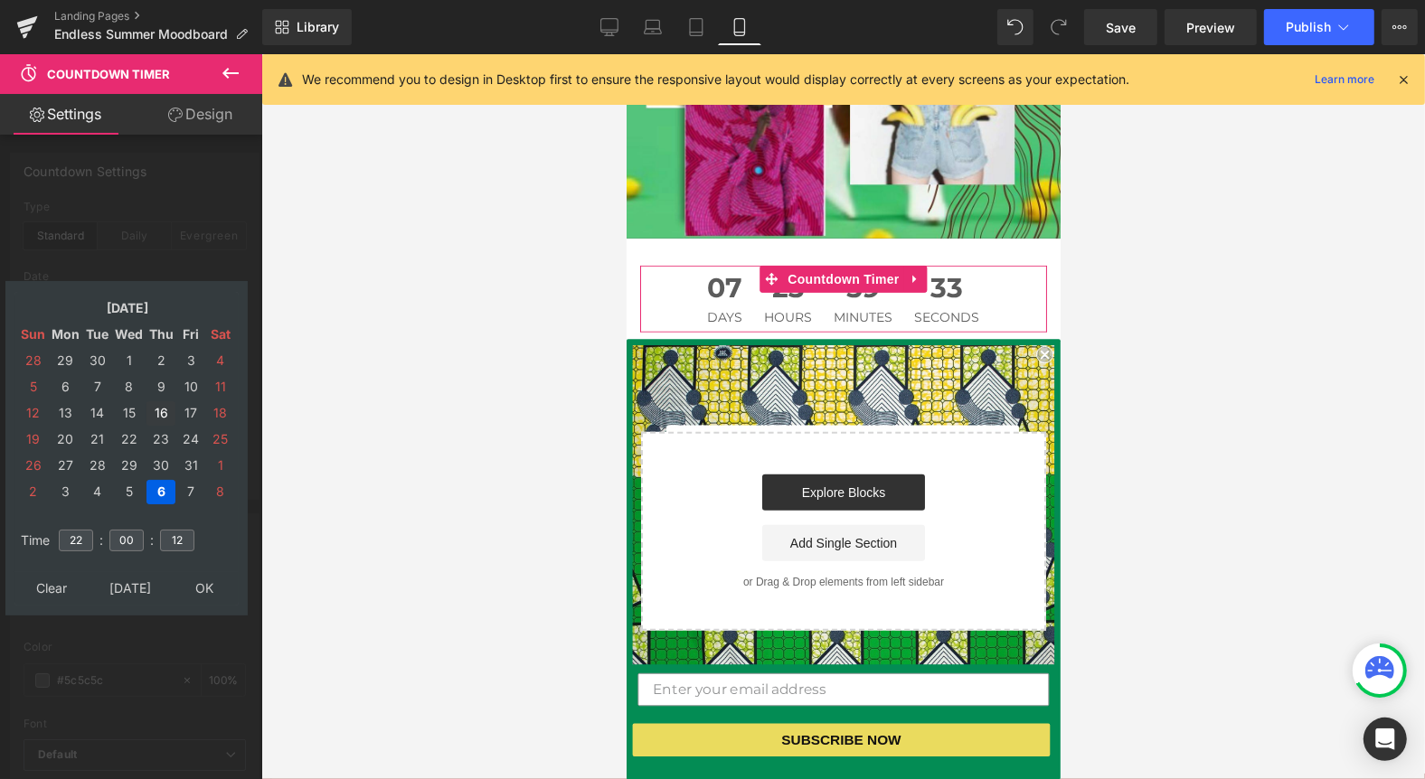
click at [154, 413] on td "16" at bounding box center [160, 413] width 29 height 24
click at [80, 533] on input "22" at bounding box center [76, 541] width 34 height 22
click at [76, 541] on input "22" at bounding box center [76, 541] width 34 height 22
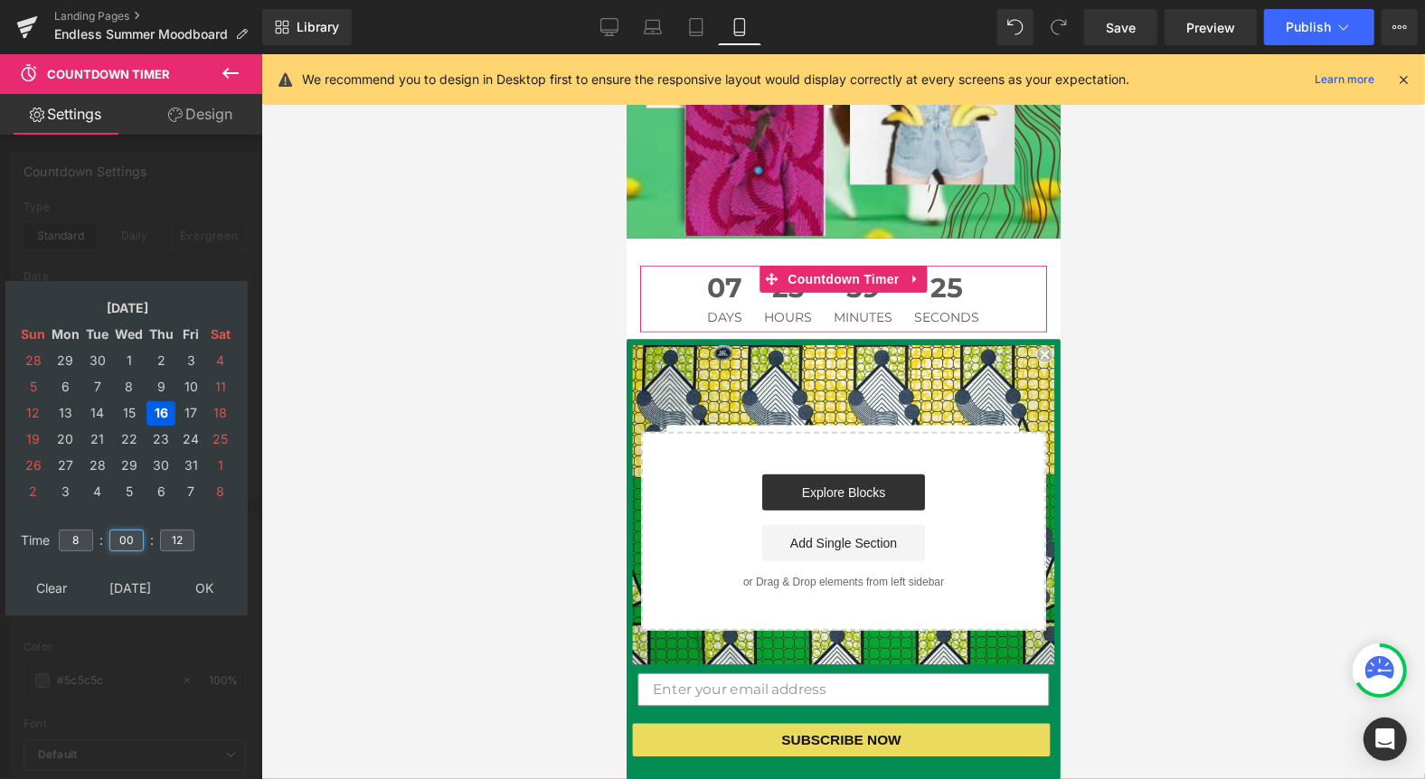
type input "08"
click at [127, 540] on input "00" at bounding box center [126, 541] width 34 height 22
type input "30"
click at [77, 537] on input "08" at bounding box center [76, 541] width 34 height 22
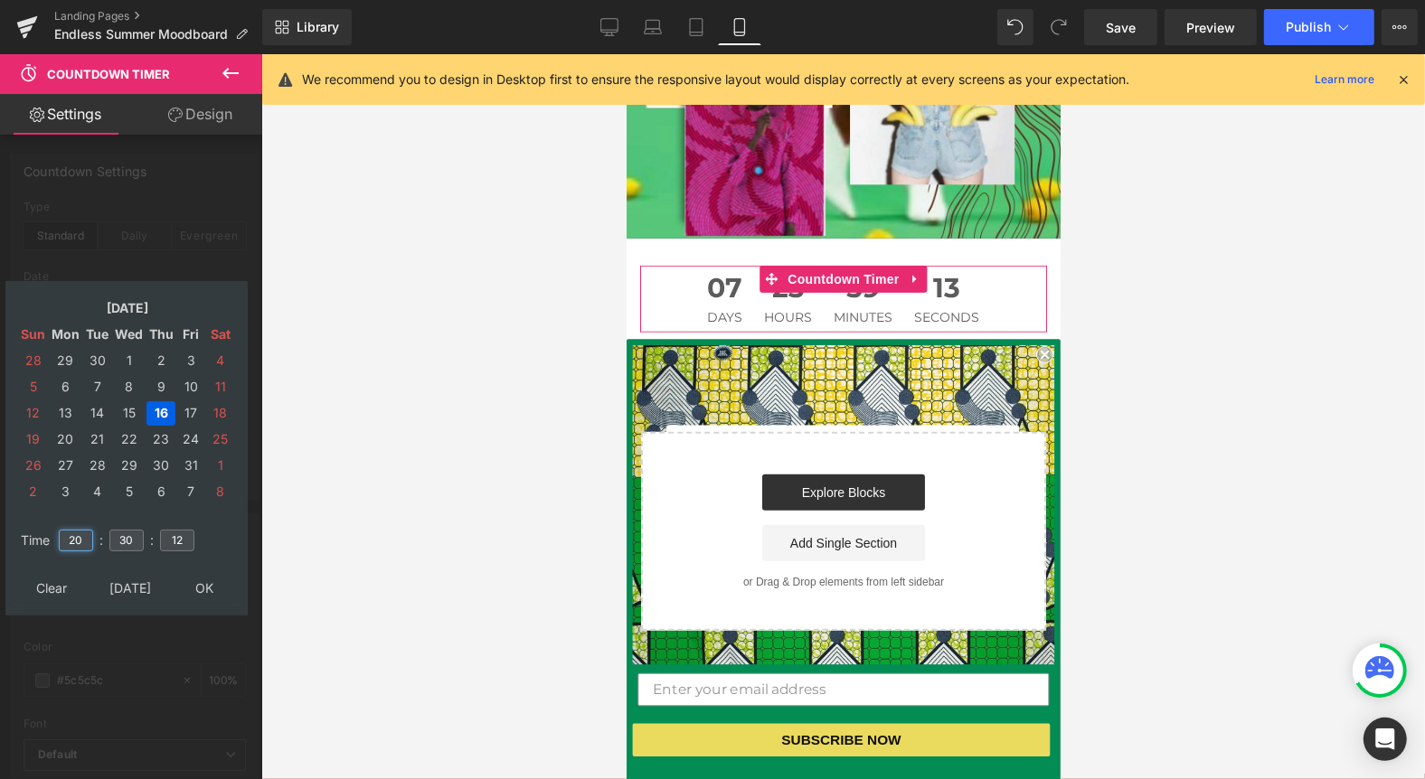
type input "20"
click at [184, 542] on input "12" at bounding box center [177, 541] width 34 height 22
type input "1"
type input "00"
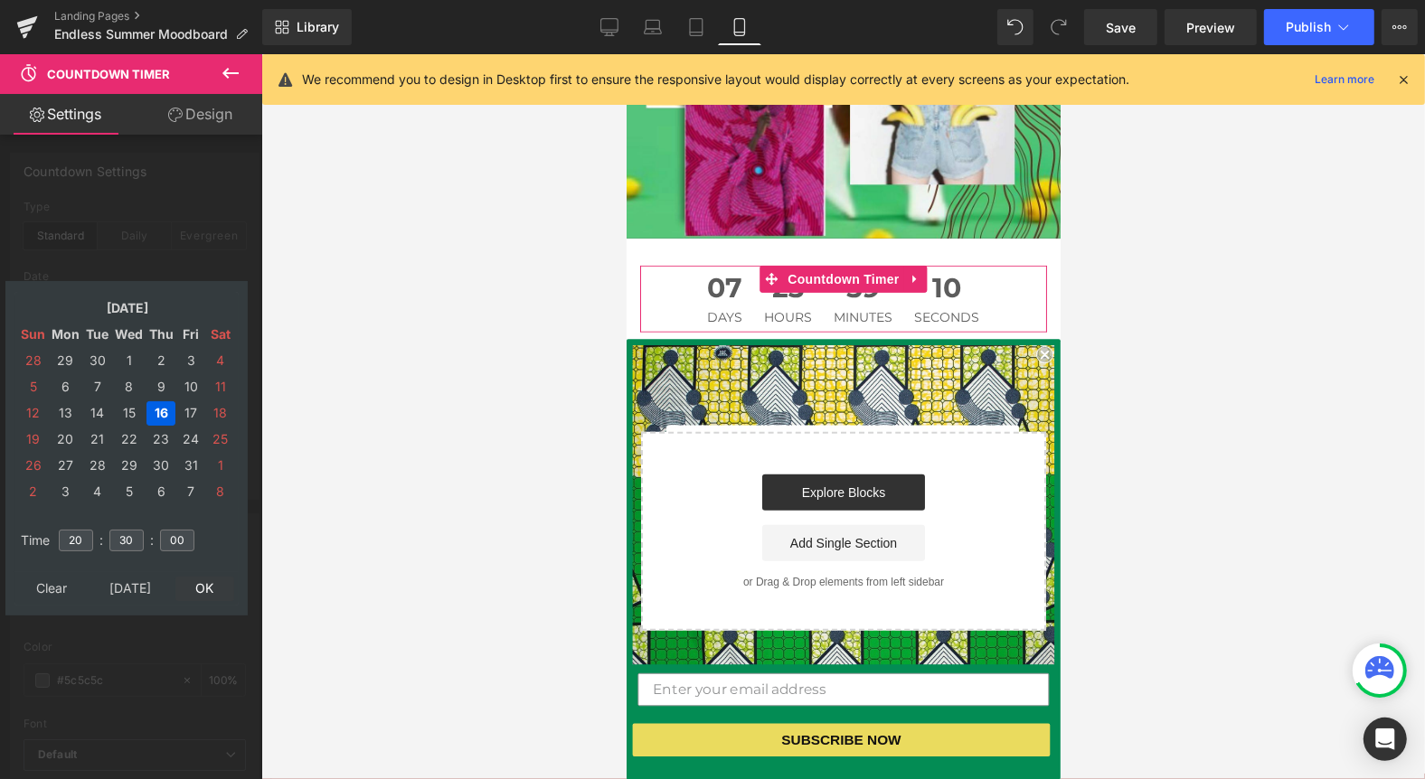
type input "[DATE] 20:30:00"
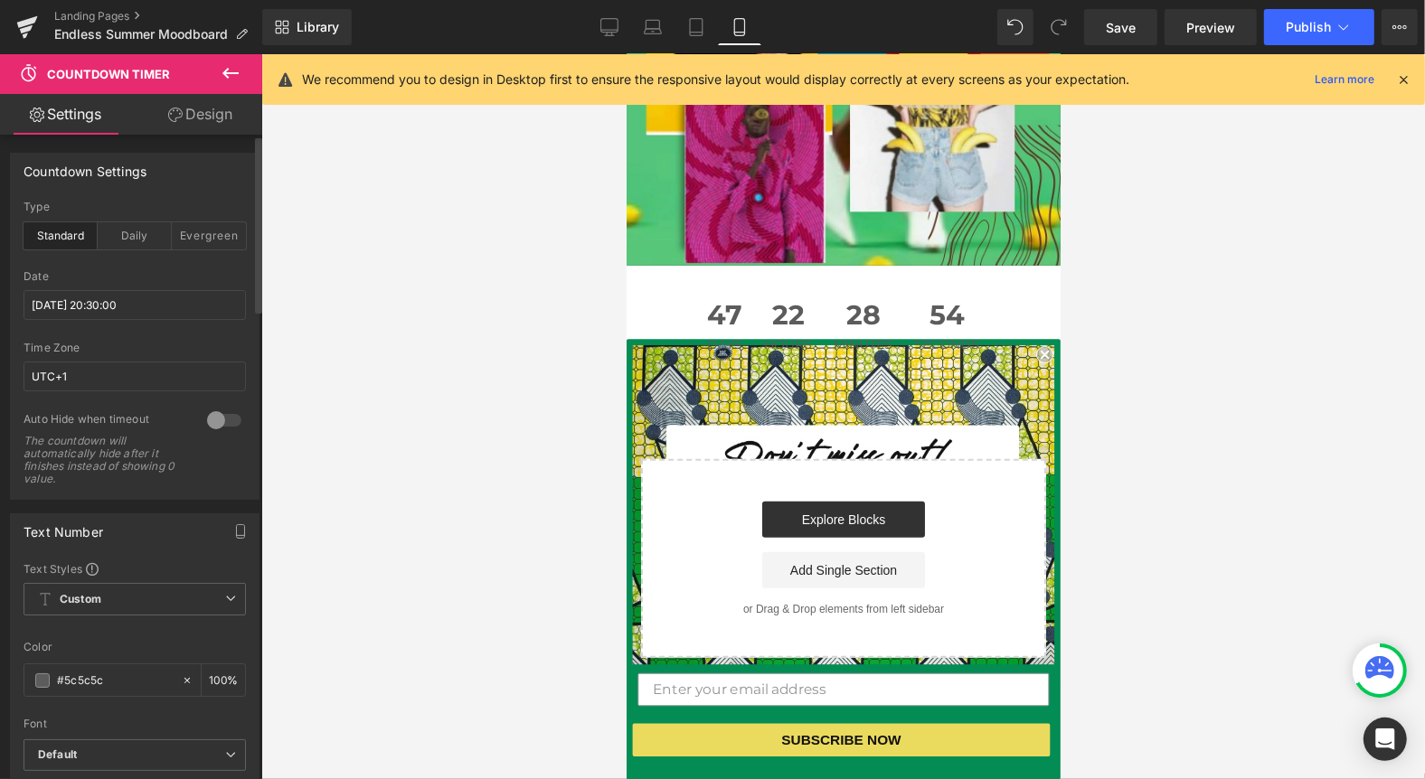
scroll to position [1047, 0]
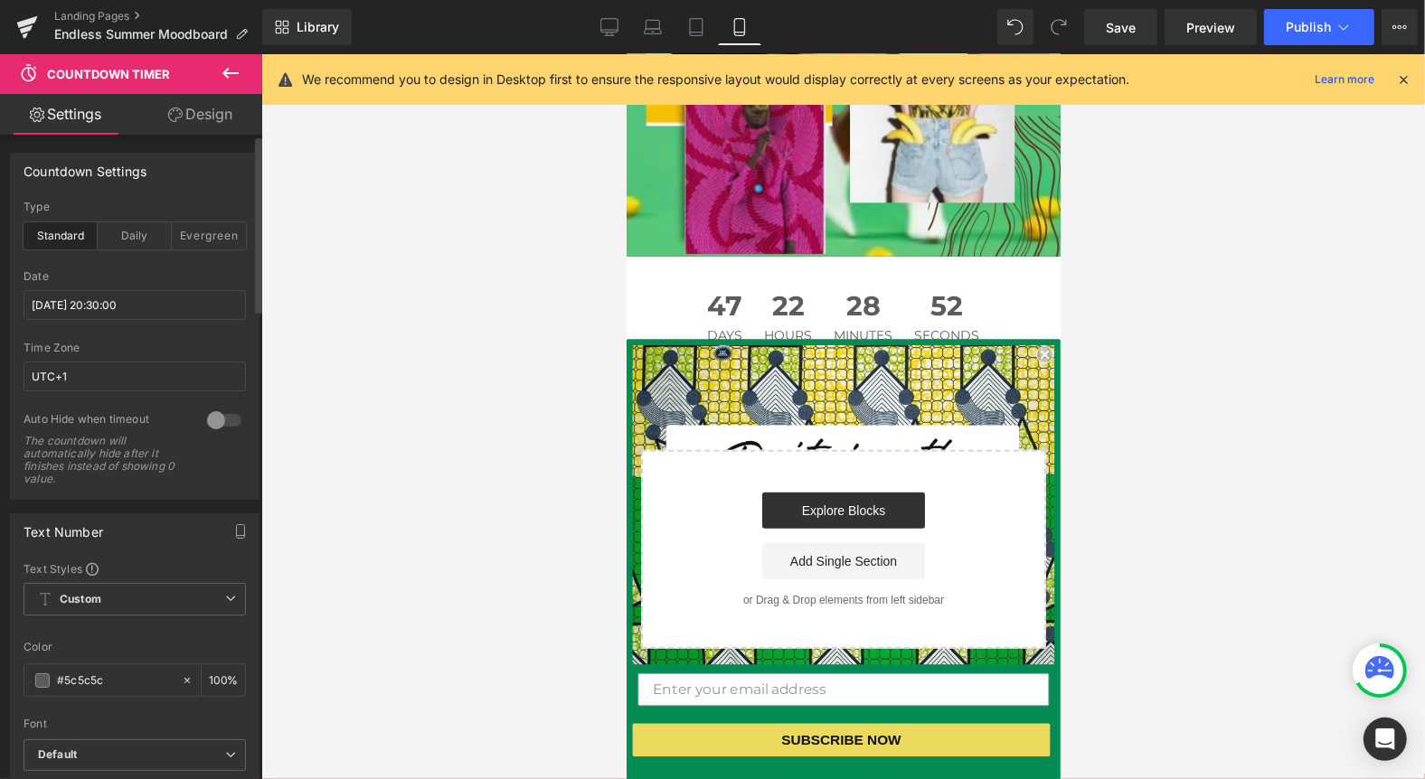
click at [225, 67] on icon at bounding box center [231, 73] width 22 height 22
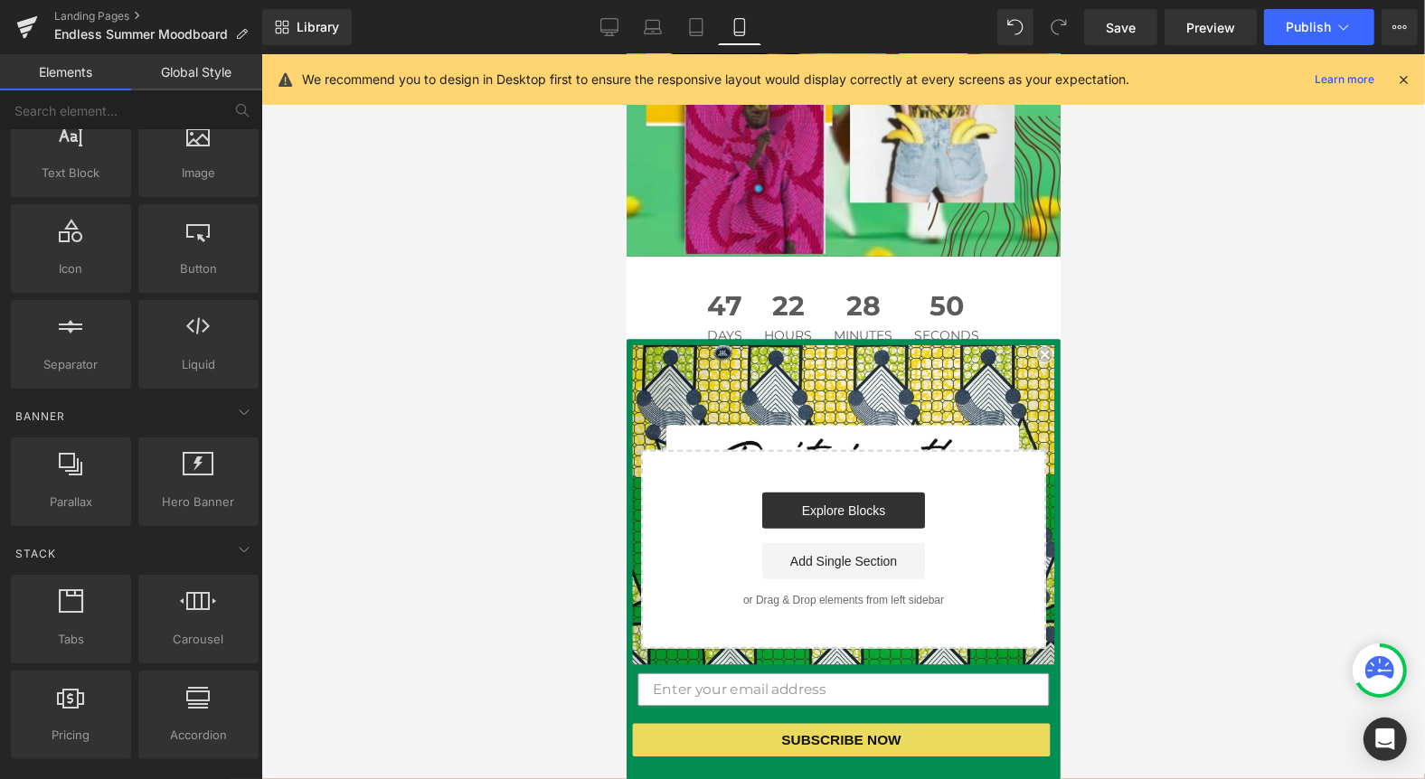
scroll to position [0, 0]
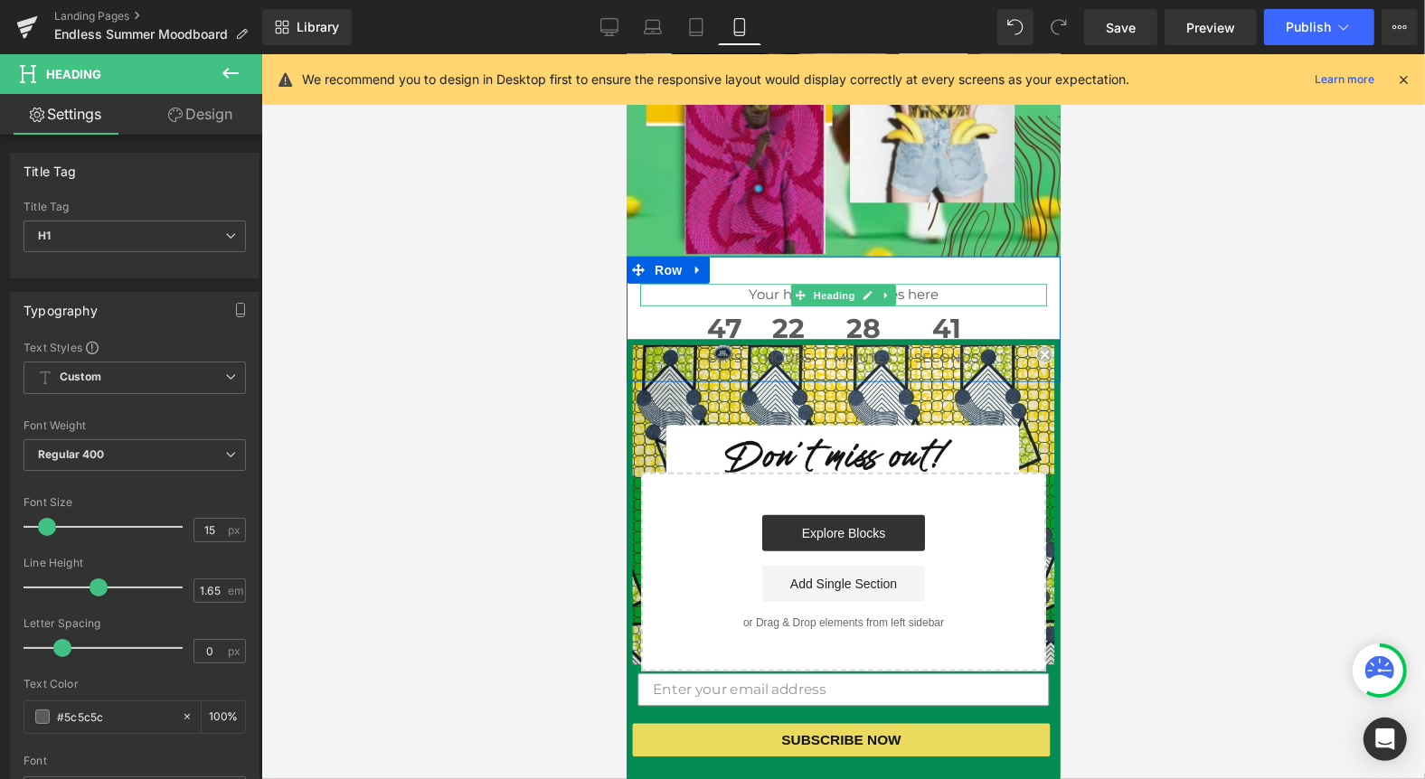
click at [925, 283] on h1 "Your heading text goes here" at bounding box center [842, 294] width 407 height 23
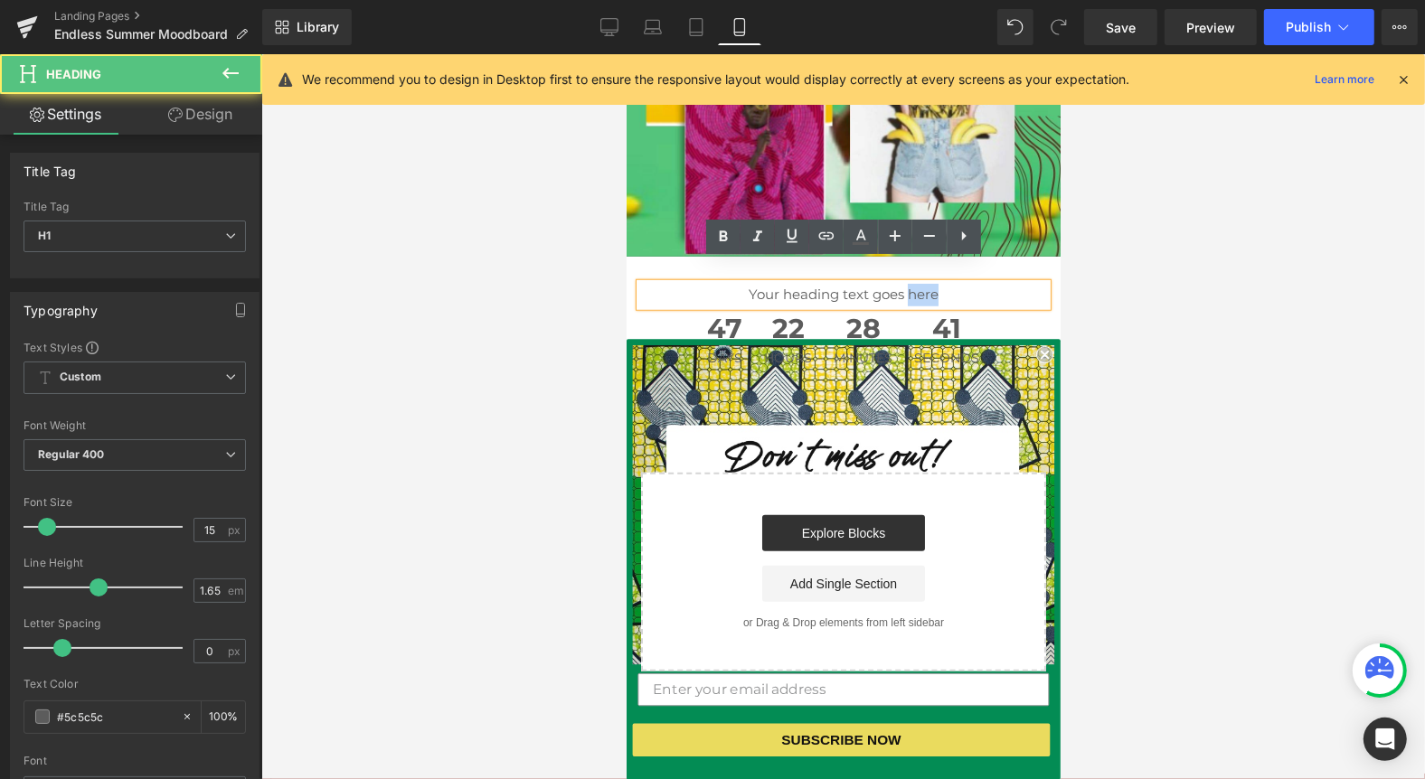
click at [925, 283] on h1 "Your heading text goes here" at bounding box center [842, 294] width 407 height 23
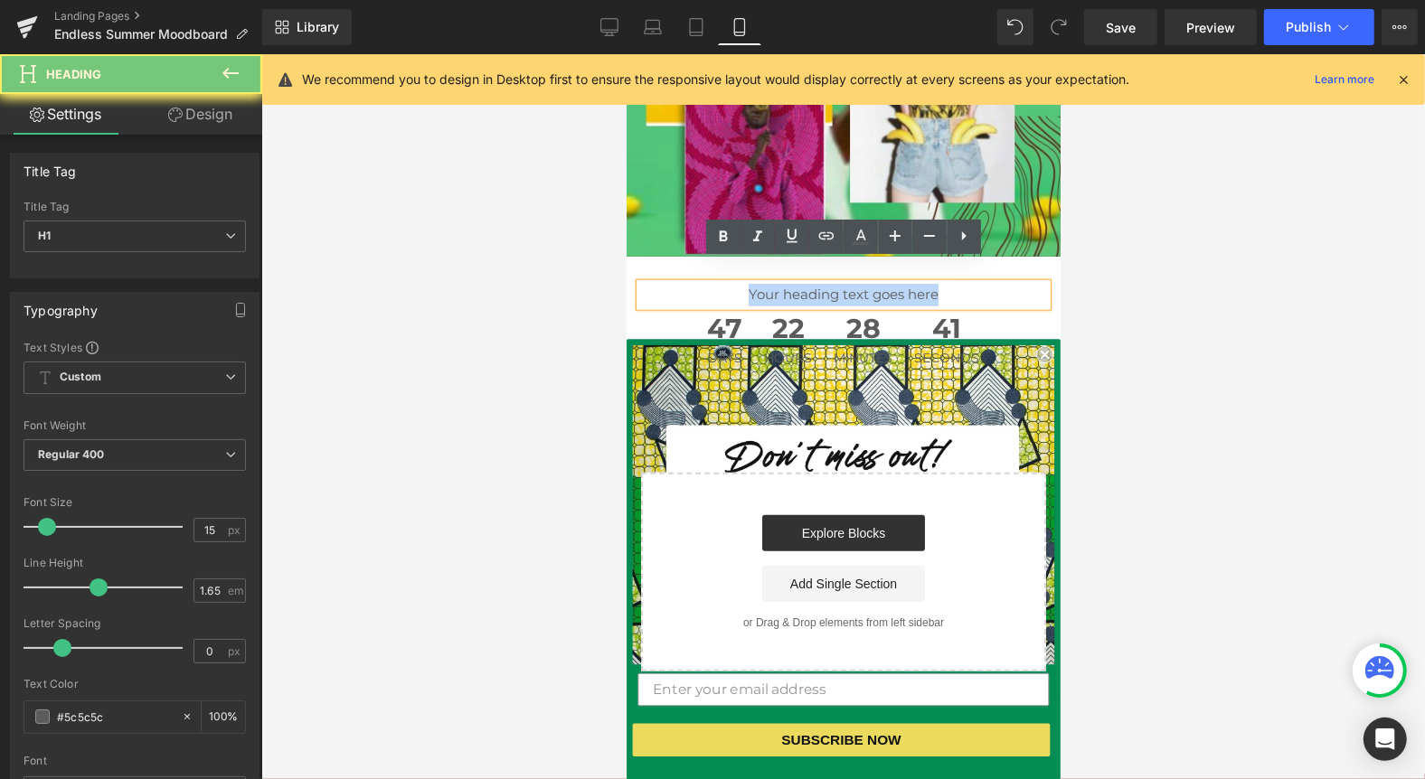
click at [925, 283] on h1 "Your heading text goes here" at bounding box center [842, 294] width 407 height 23
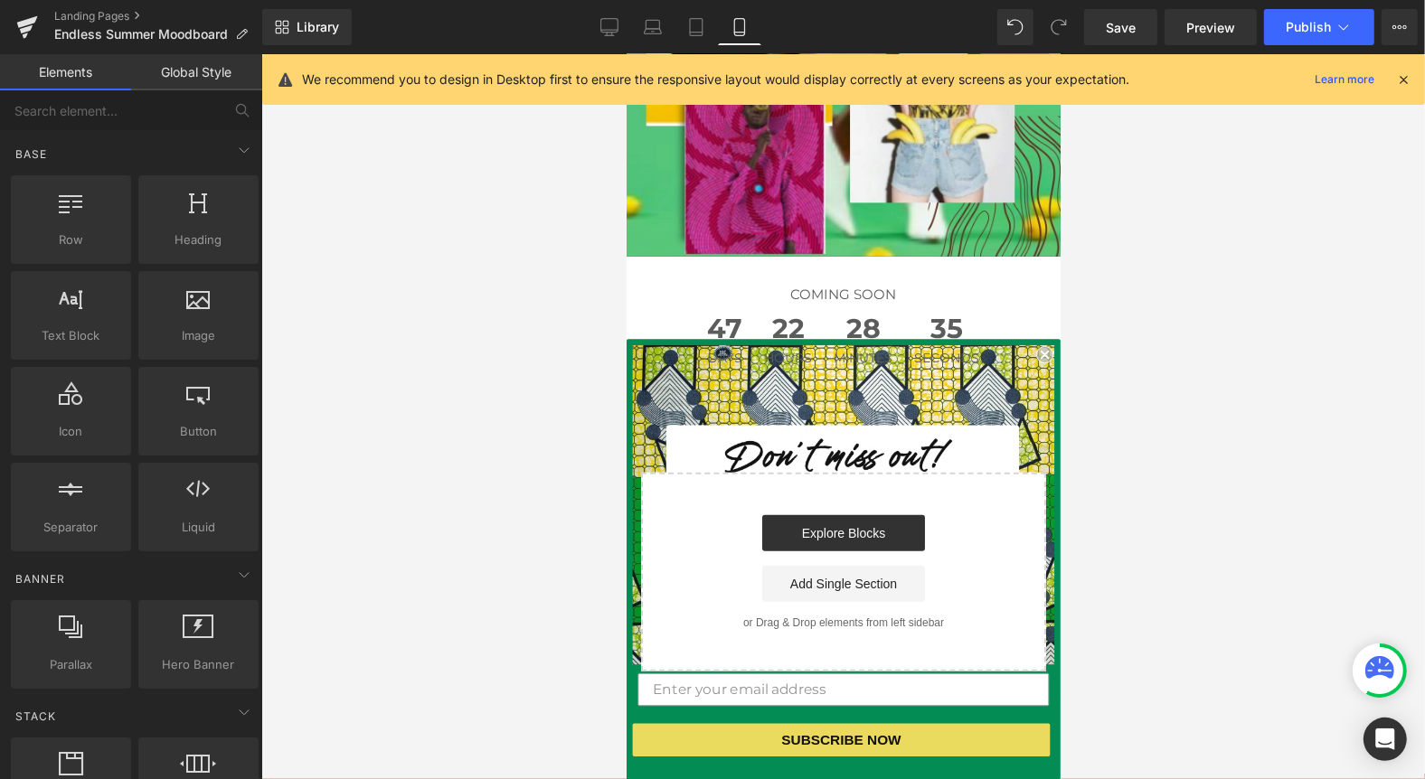
click at [1286, 282] on div at bounding box center [843, 416] width 1164 height 725
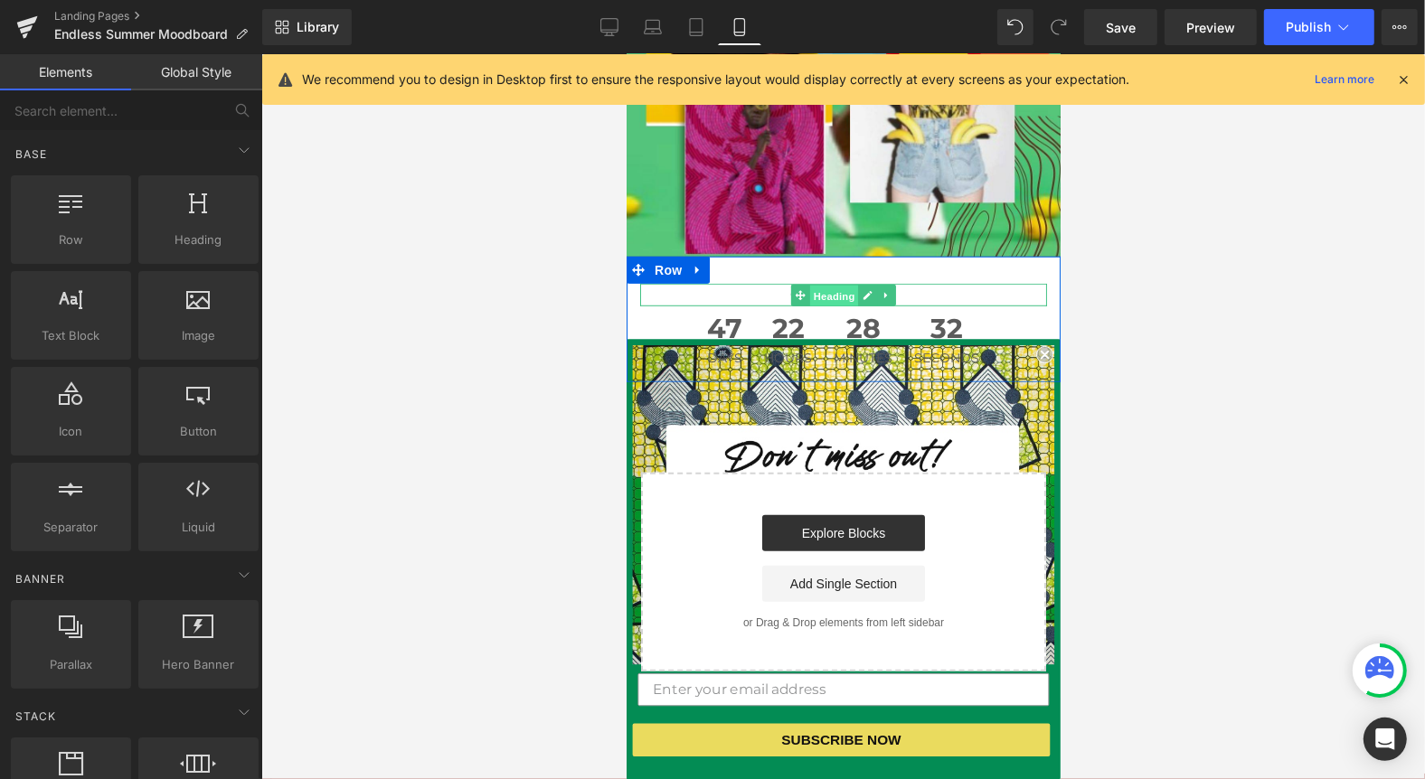
click at [839, 285] on span "Heading" at bounding box center [833, 296] width 49 height 22
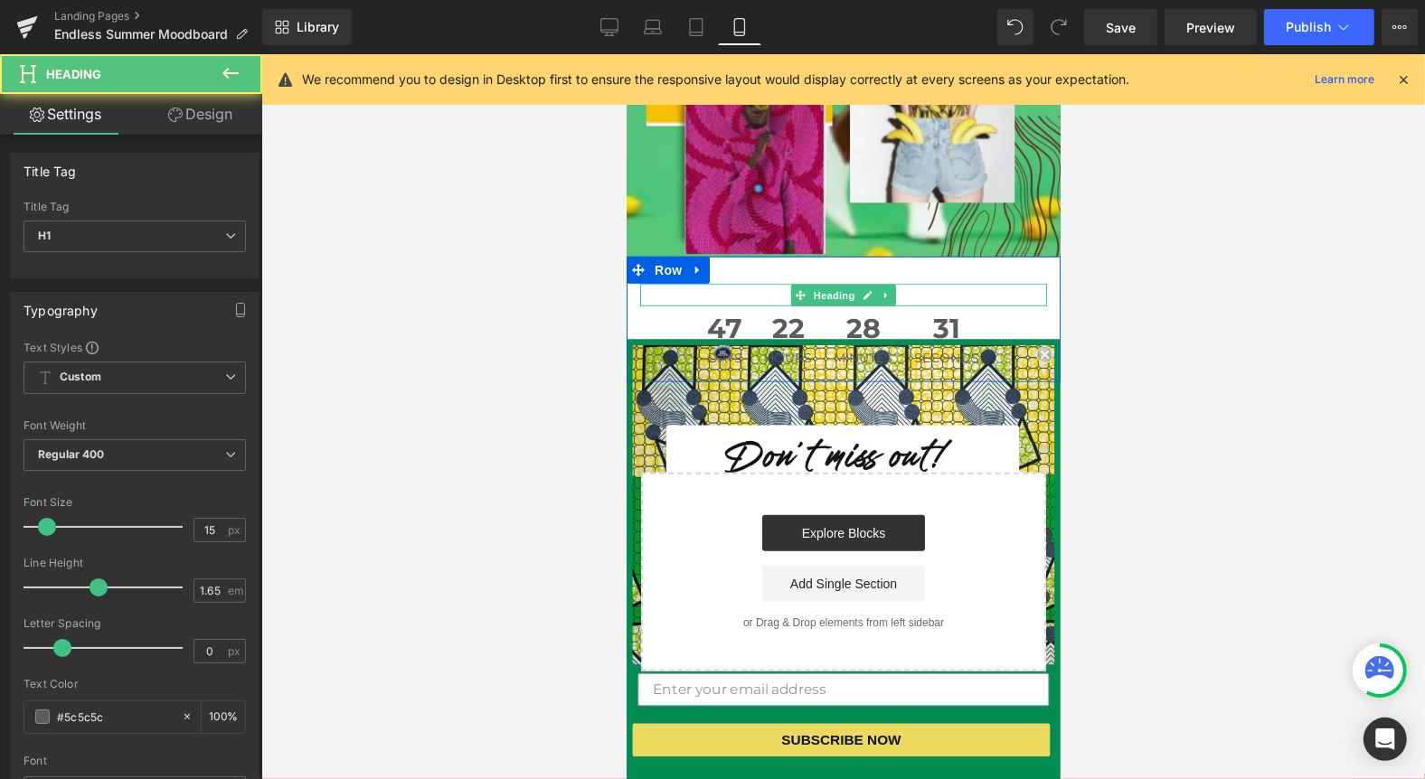
click at [935, 283] on h1 "COMING SOON" at bounding box center [842, 294] width 407 height 23
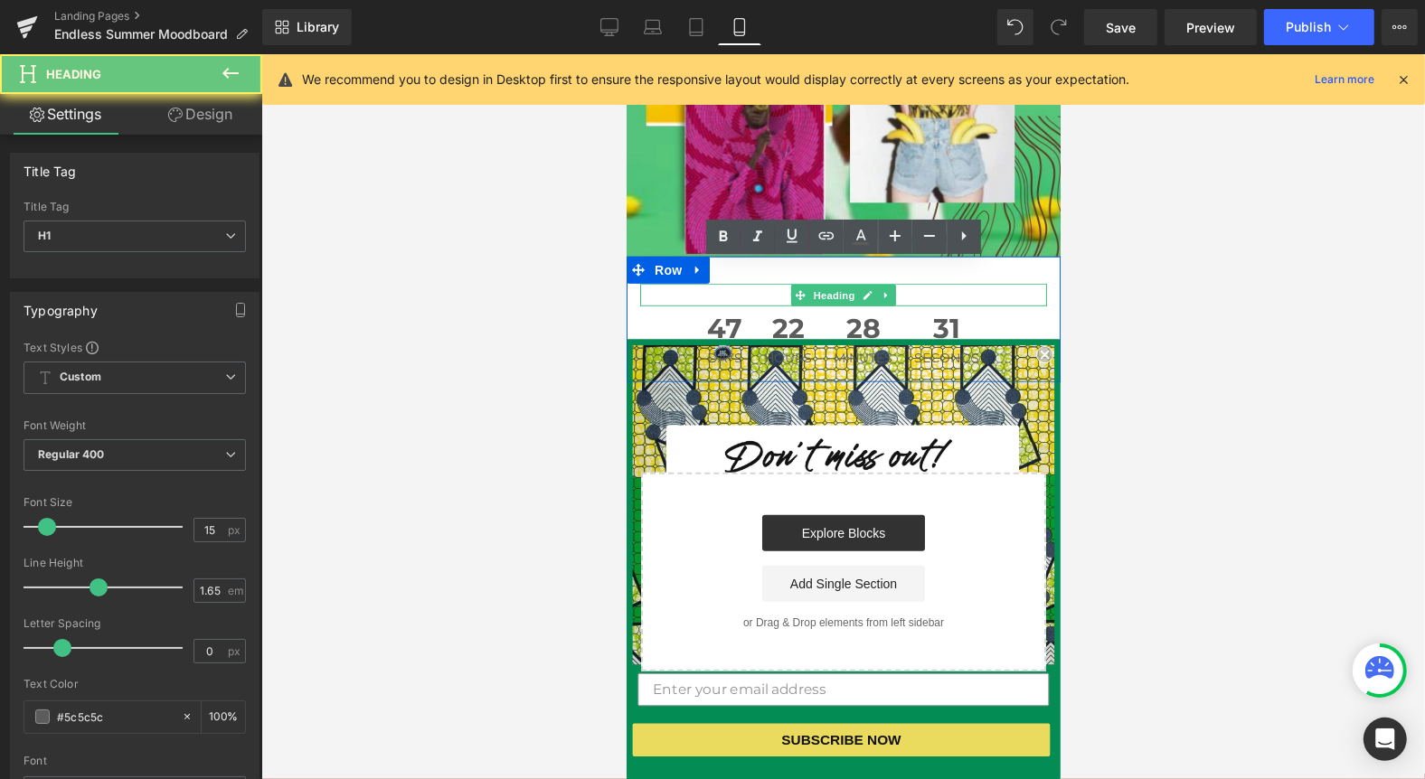
click at [935, 283] on h1 "COMING SOON" at bounding box center [842, 294] width 407 height 23
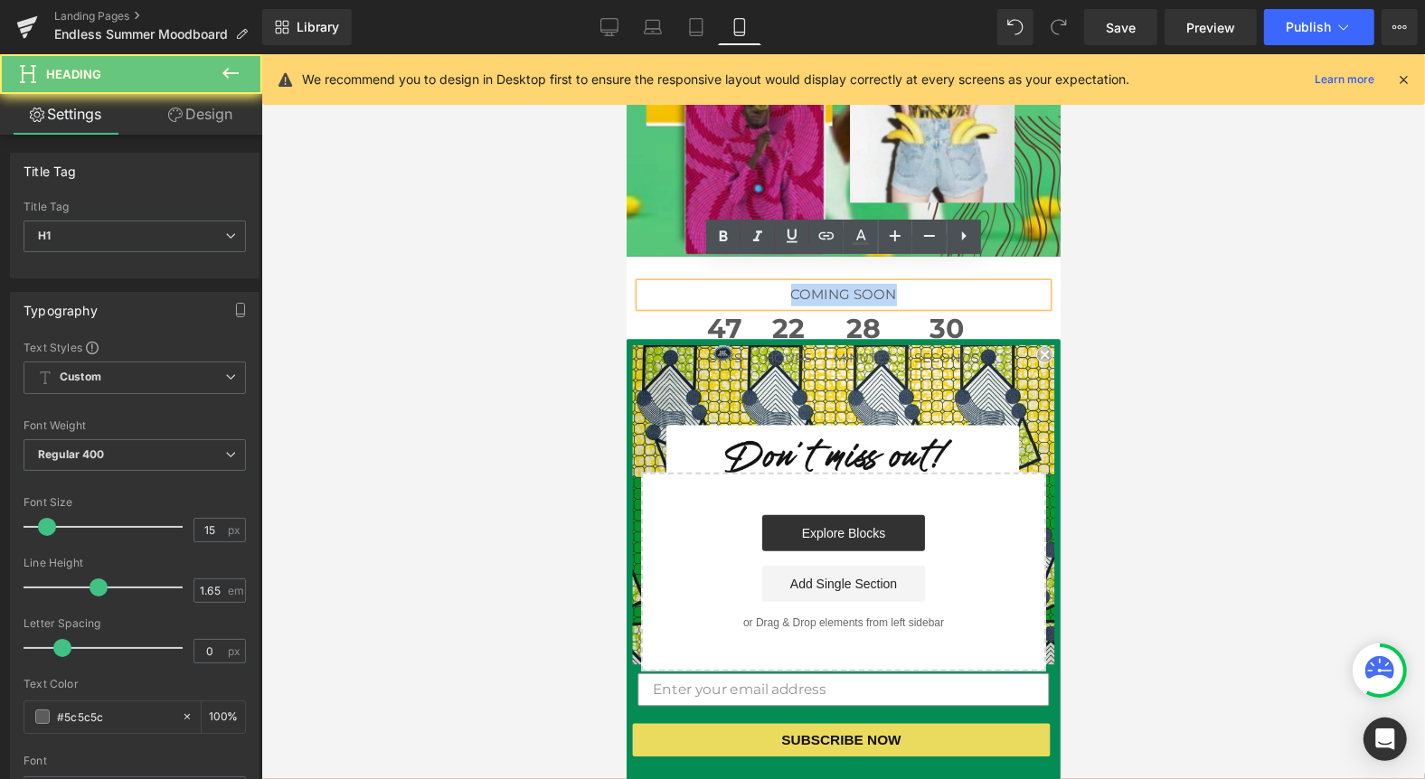
click at [935, 283] on h1 "COMING SOON" at bounding box center [842, 294] width 407 height 23
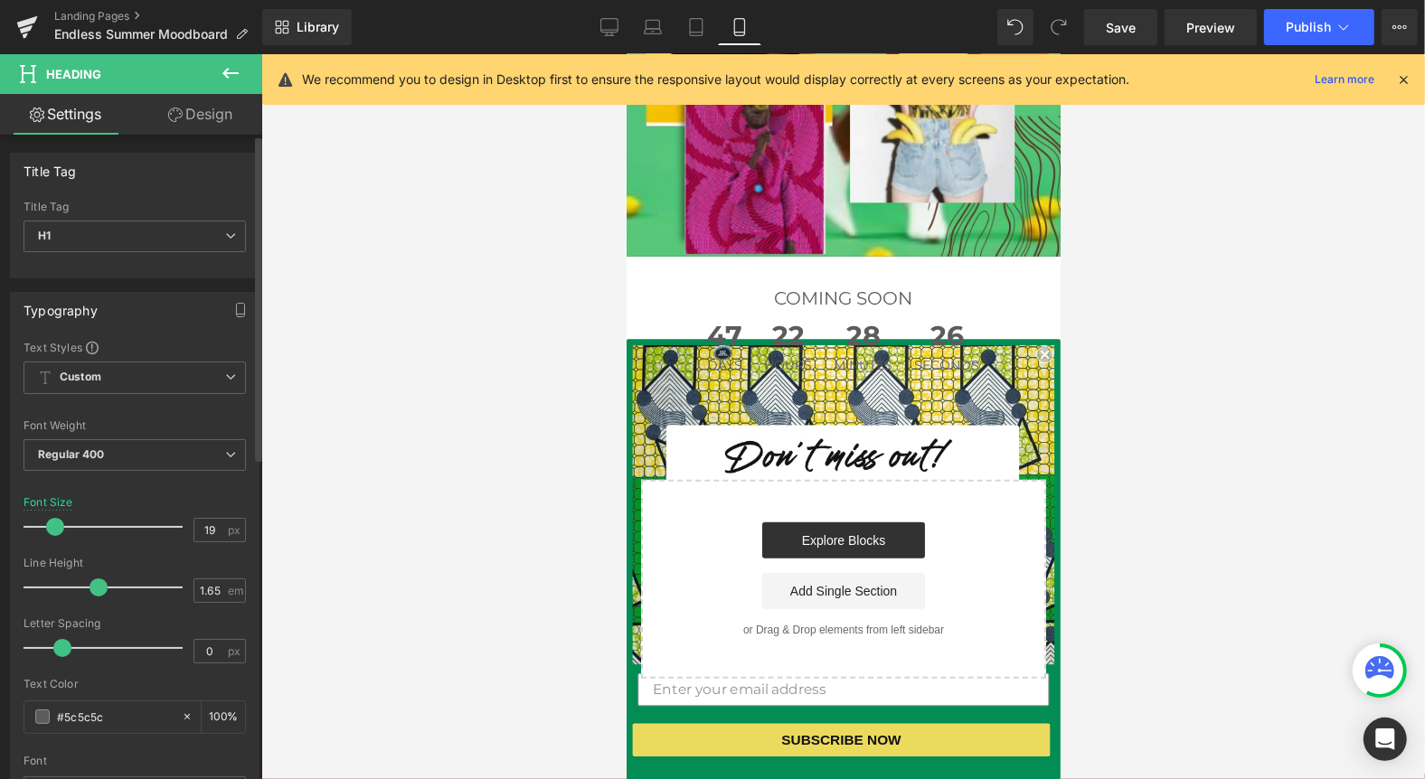
click at [53, 521] on span at bounding box center [55, 527] width 18 height 18
type input "20"
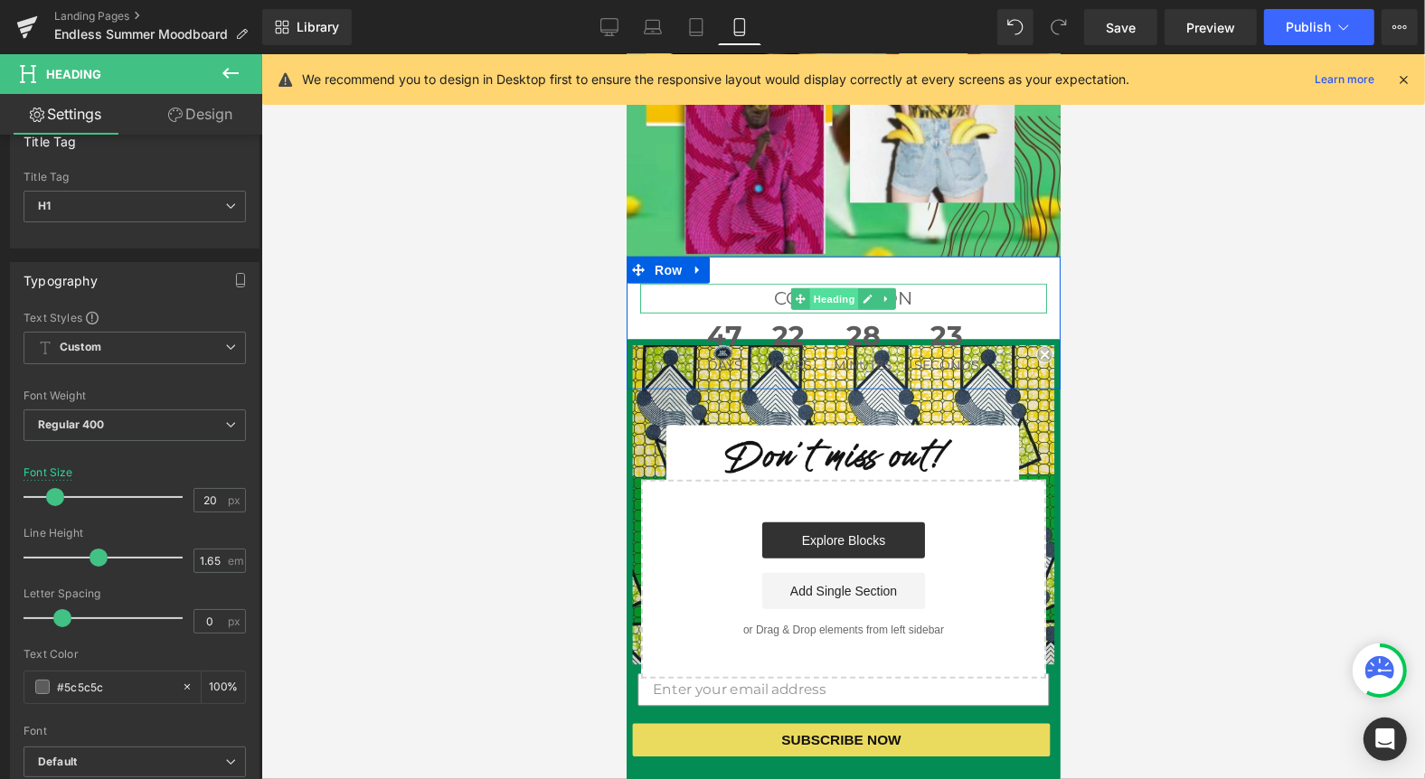
click at [835, 287] on span "Heading" at bounding box center [833, 298] width 49 height 22
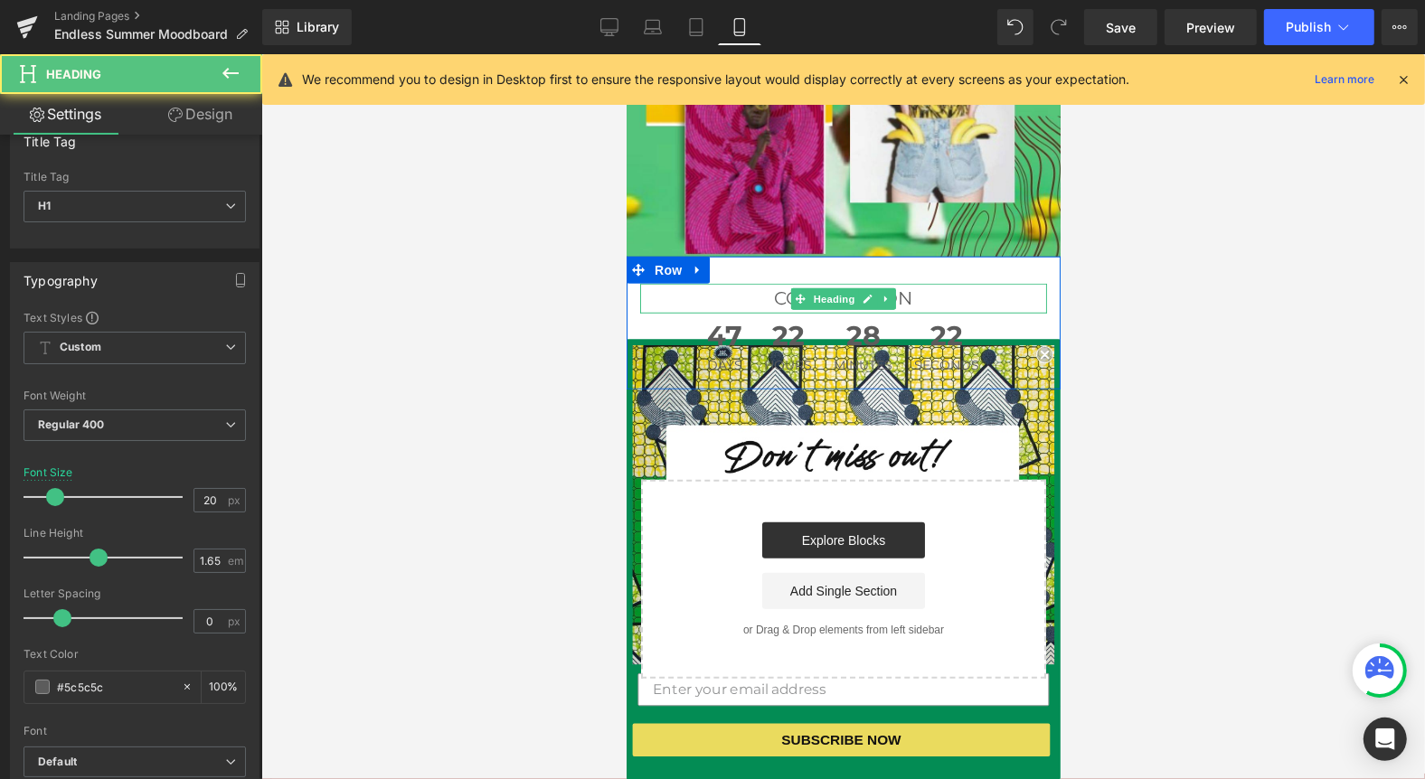
click at [914, 283] on h1 "COMING SOON" at bounding box center [842, 298] width 407 height 30
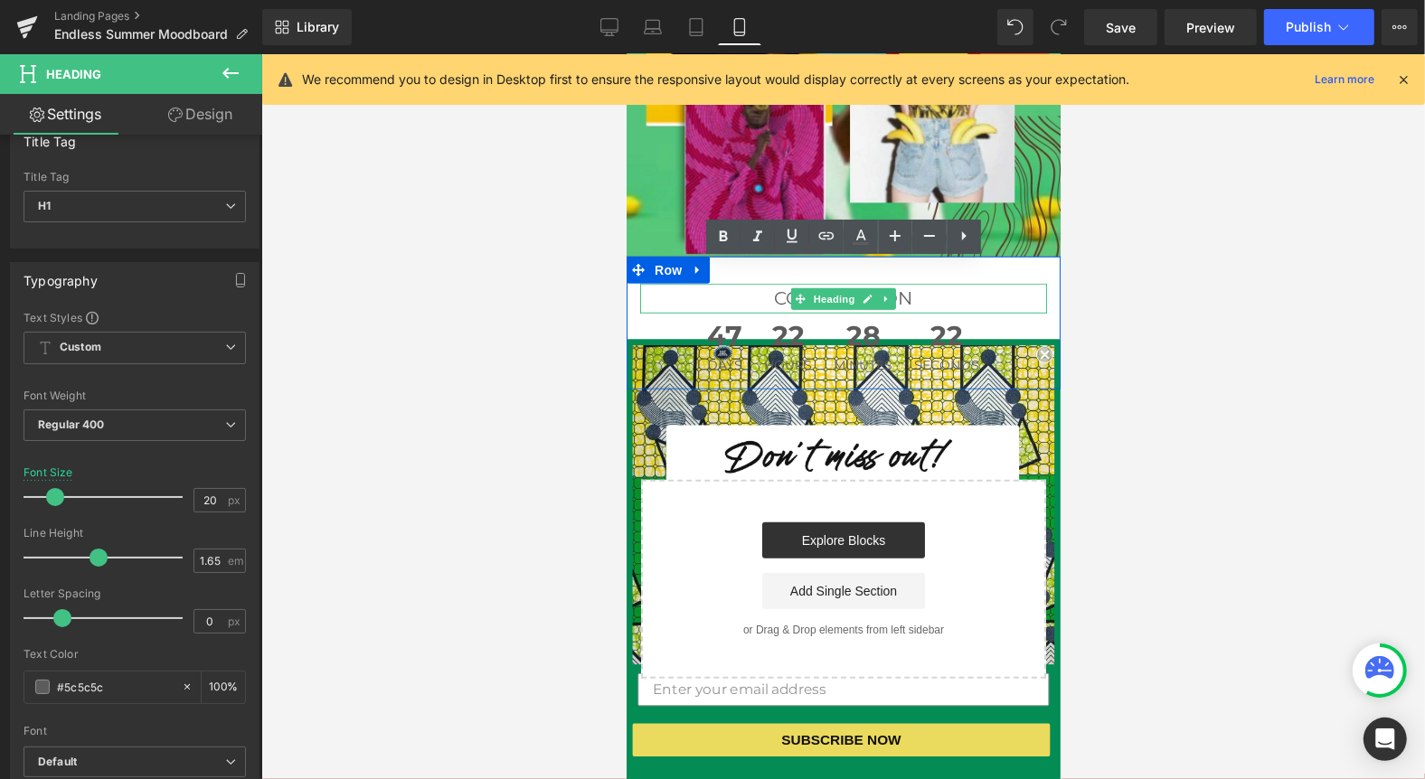
click at [914, 283] on h1 "COMING SOON" at bounding box center [842, 298] width 407 height 30
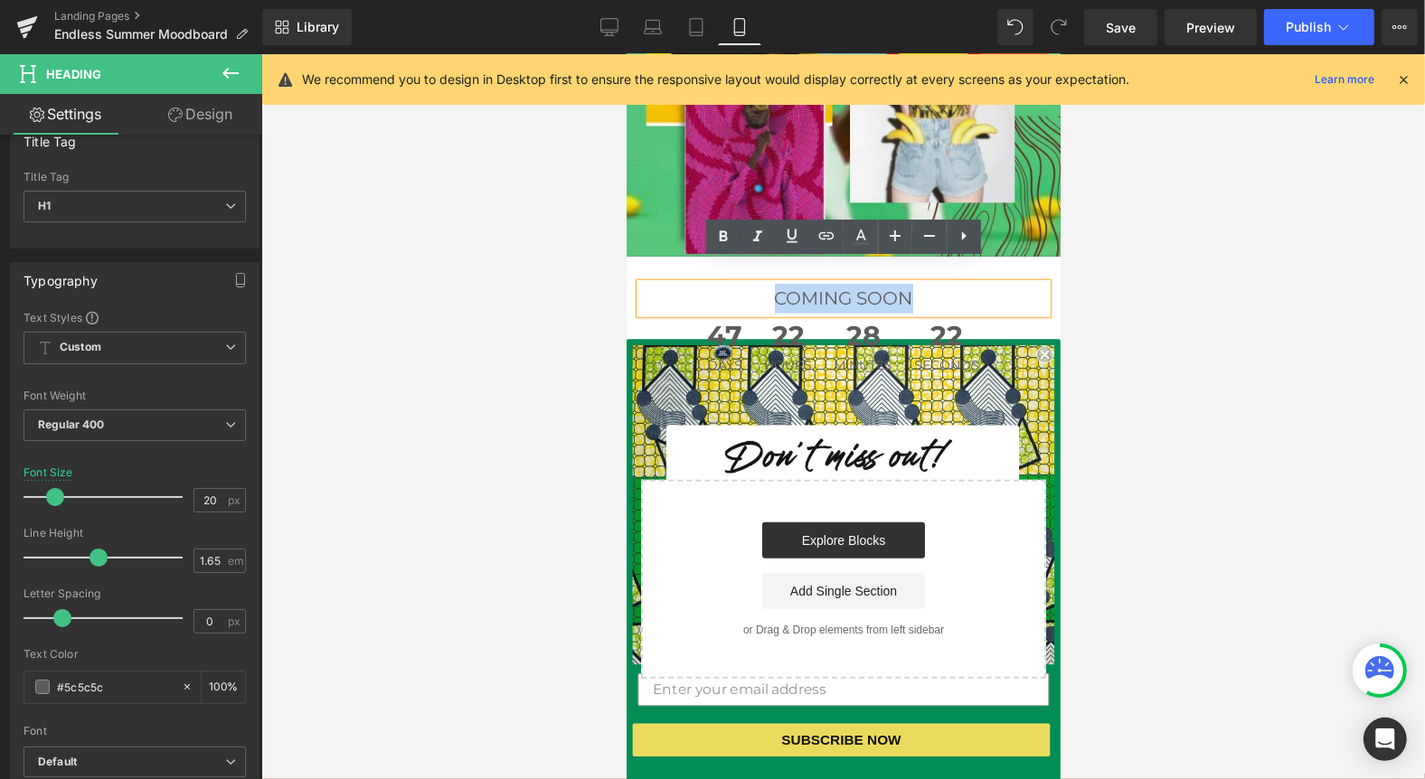
click at [914, 283] on h1 "COMING SOON" at bounding box center [842, 298] width 407 height 30
click at [721, 238] on icon at bounding box center [723, 237] width 22 height 22
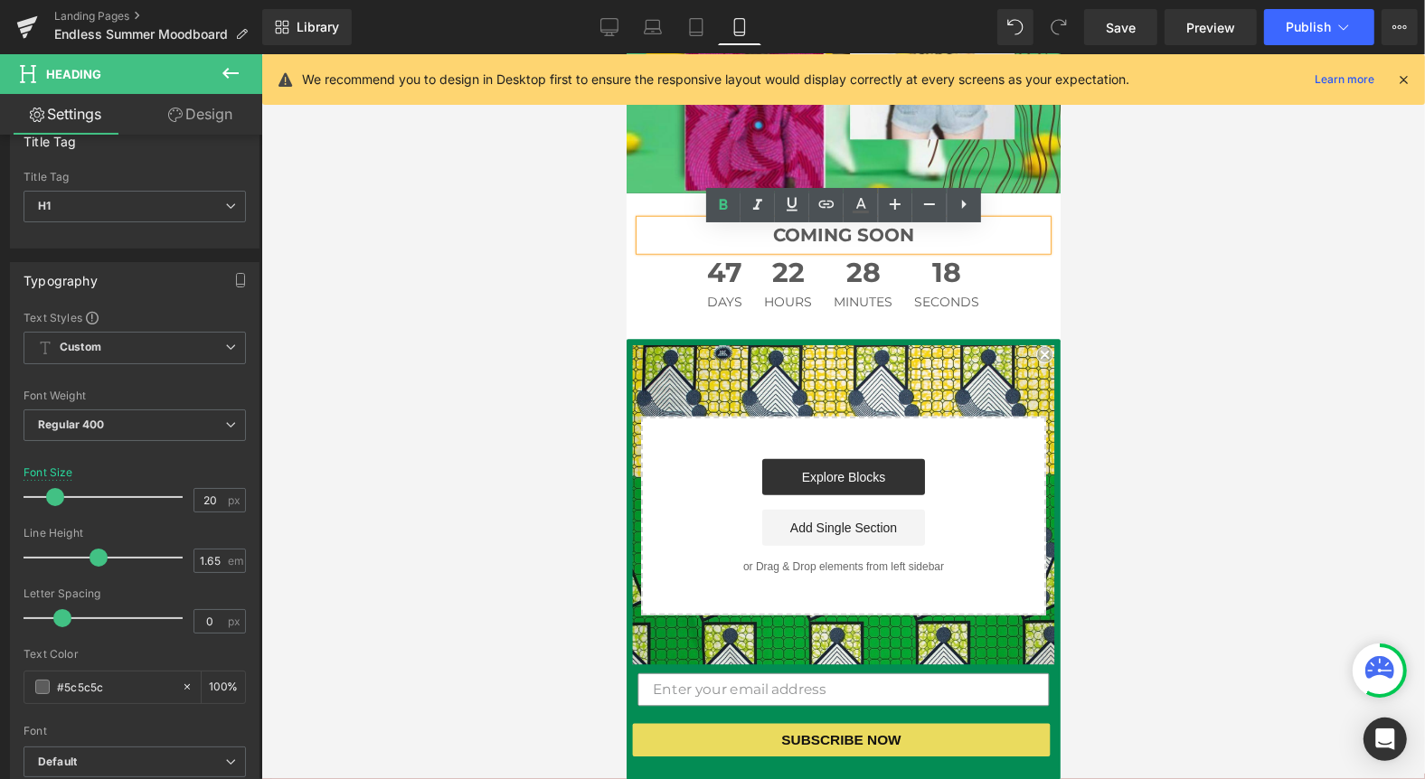
scroll to position [1126, 0]
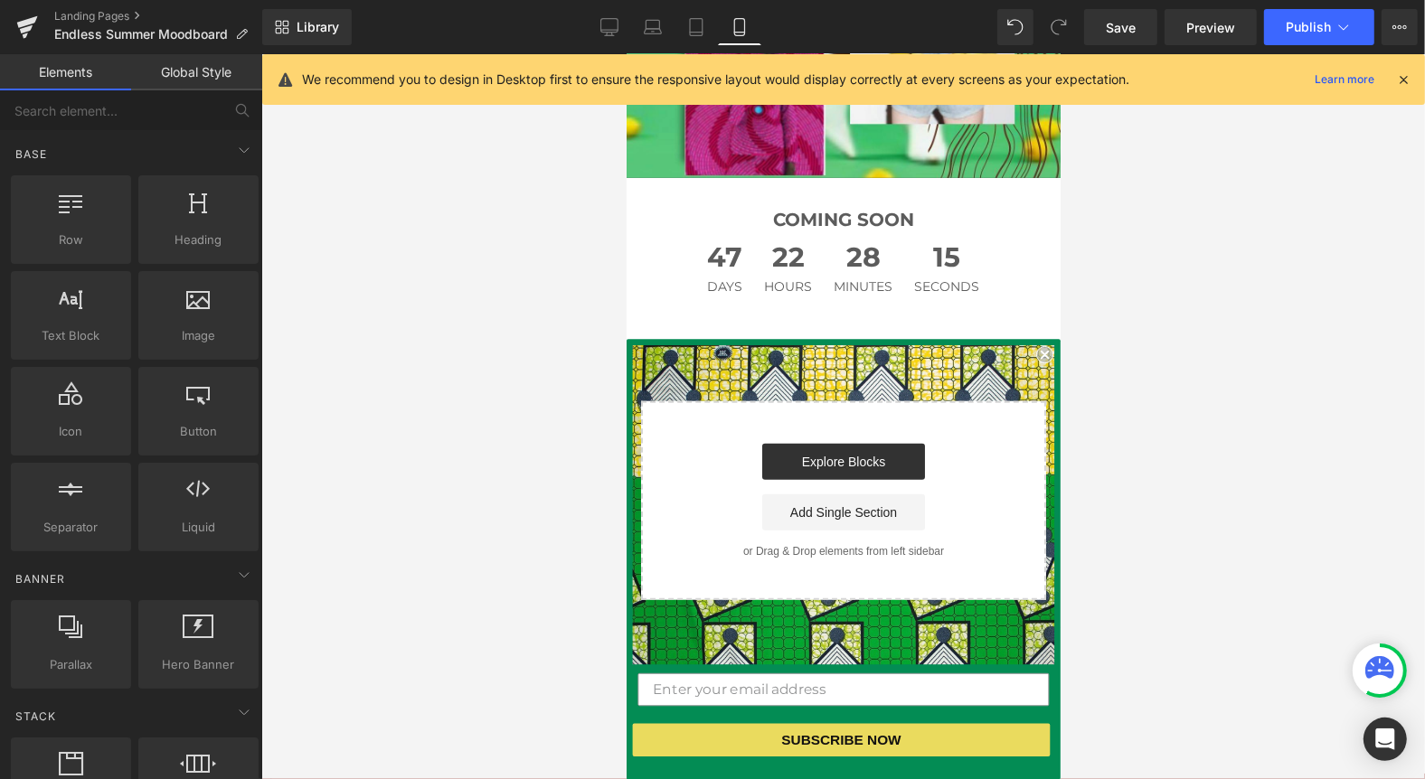
click at [1160, 299] on div at bounding box center [843, 416] width 1164 height 725
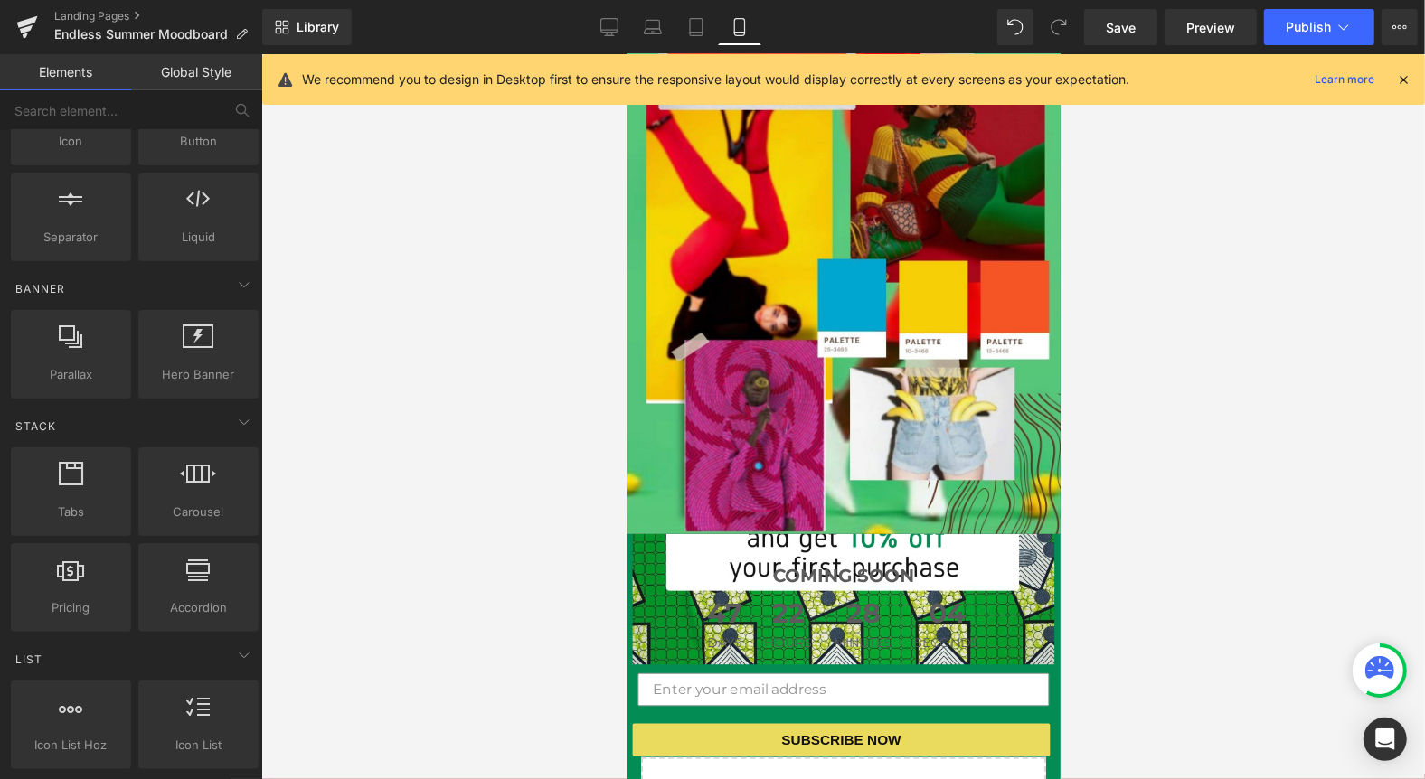
scroll to position [773, 0]
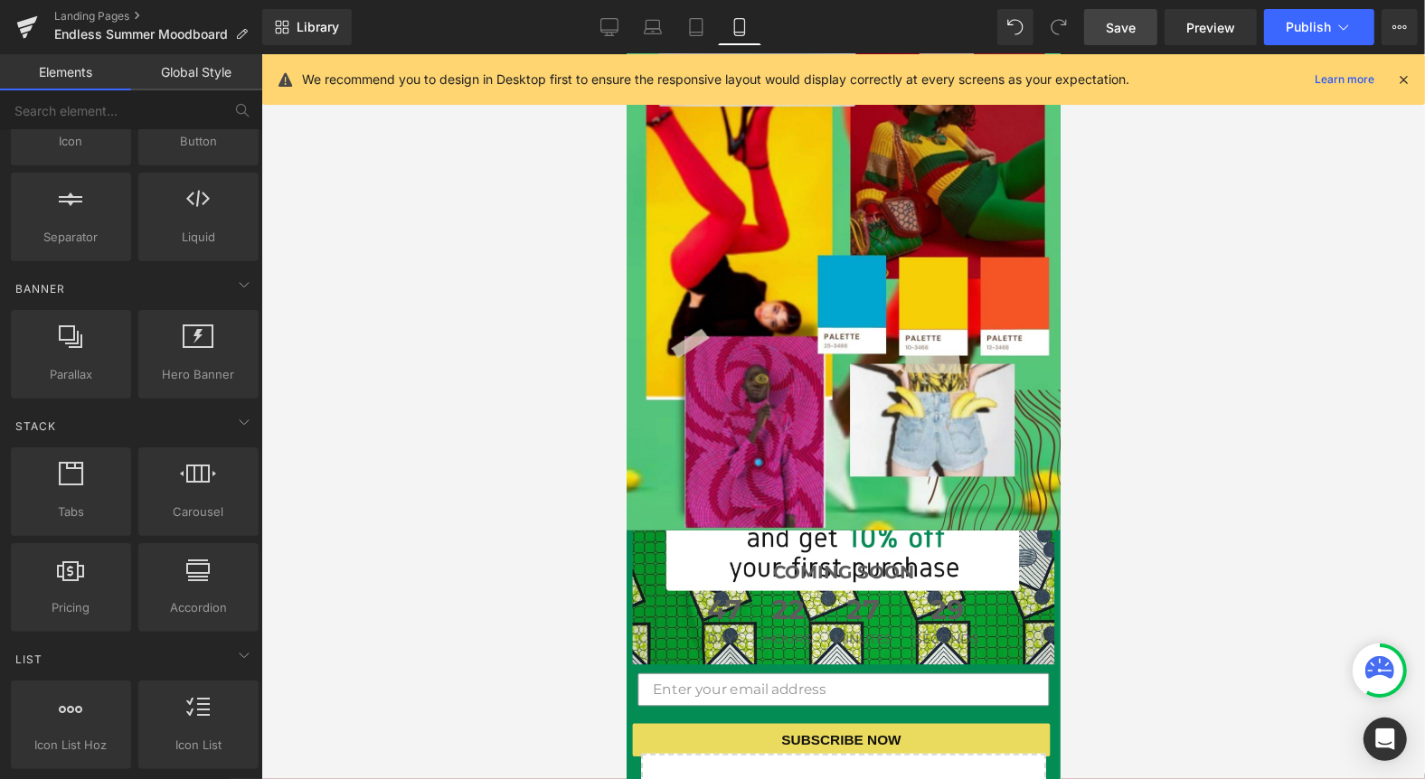
click at [1123, 35] on span "Save" at bounding box center [1121, 27] width 30 height 19
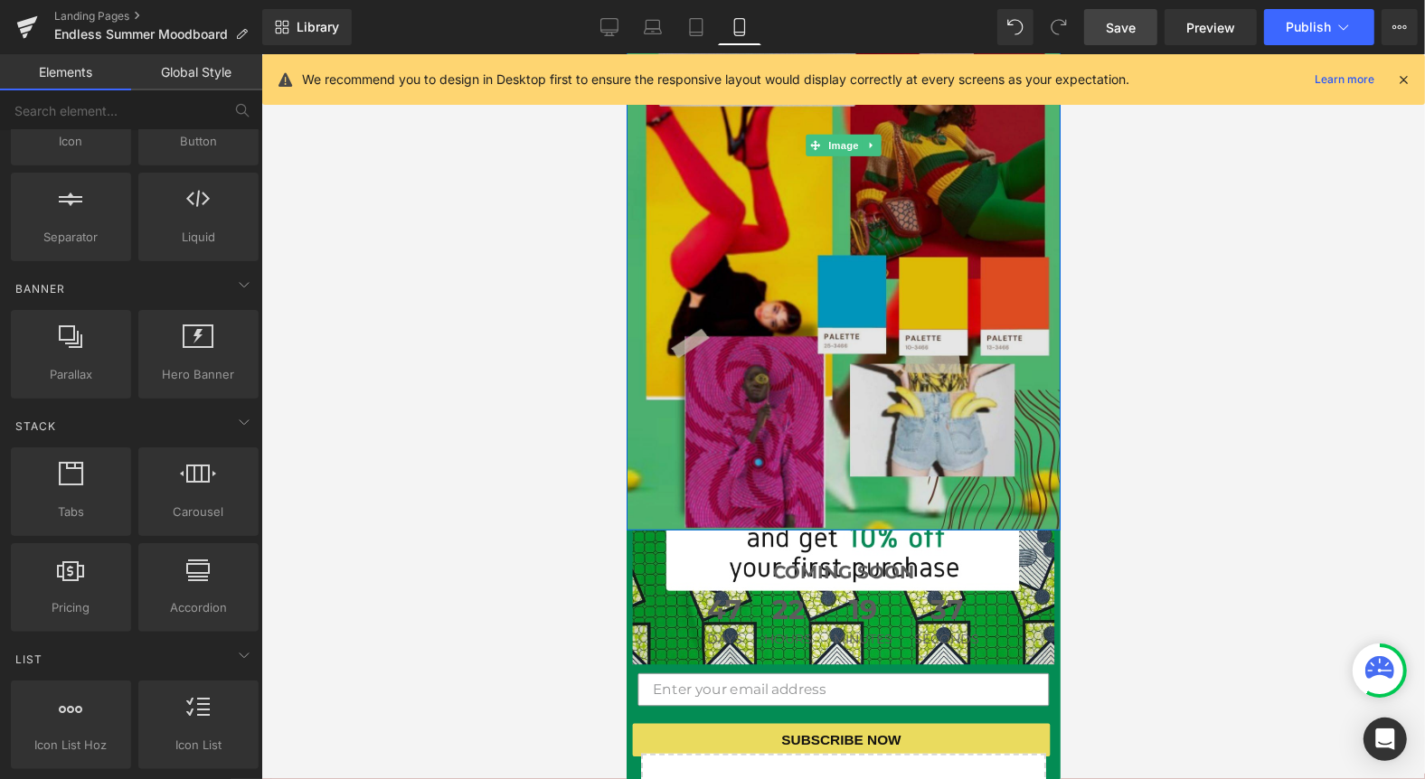
click at [1026, 453] on img at bounding box center [843, 144] width 434 height 771
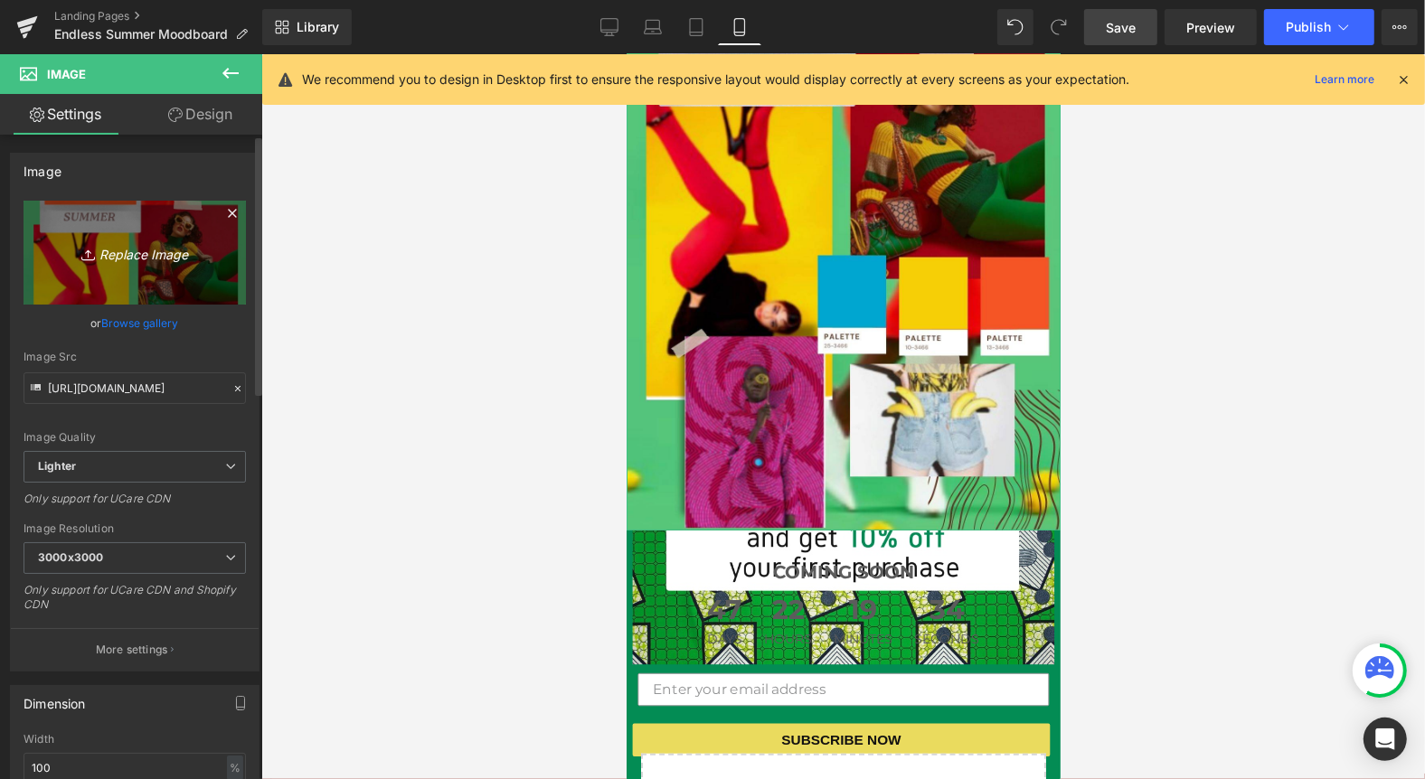
click at [120, 251] on icon "Replace Image" at bounding box center [134, 252] width 145 height 23
type input "C:\fakepath\Endless Summer COLLECTION moodboard.jpg"
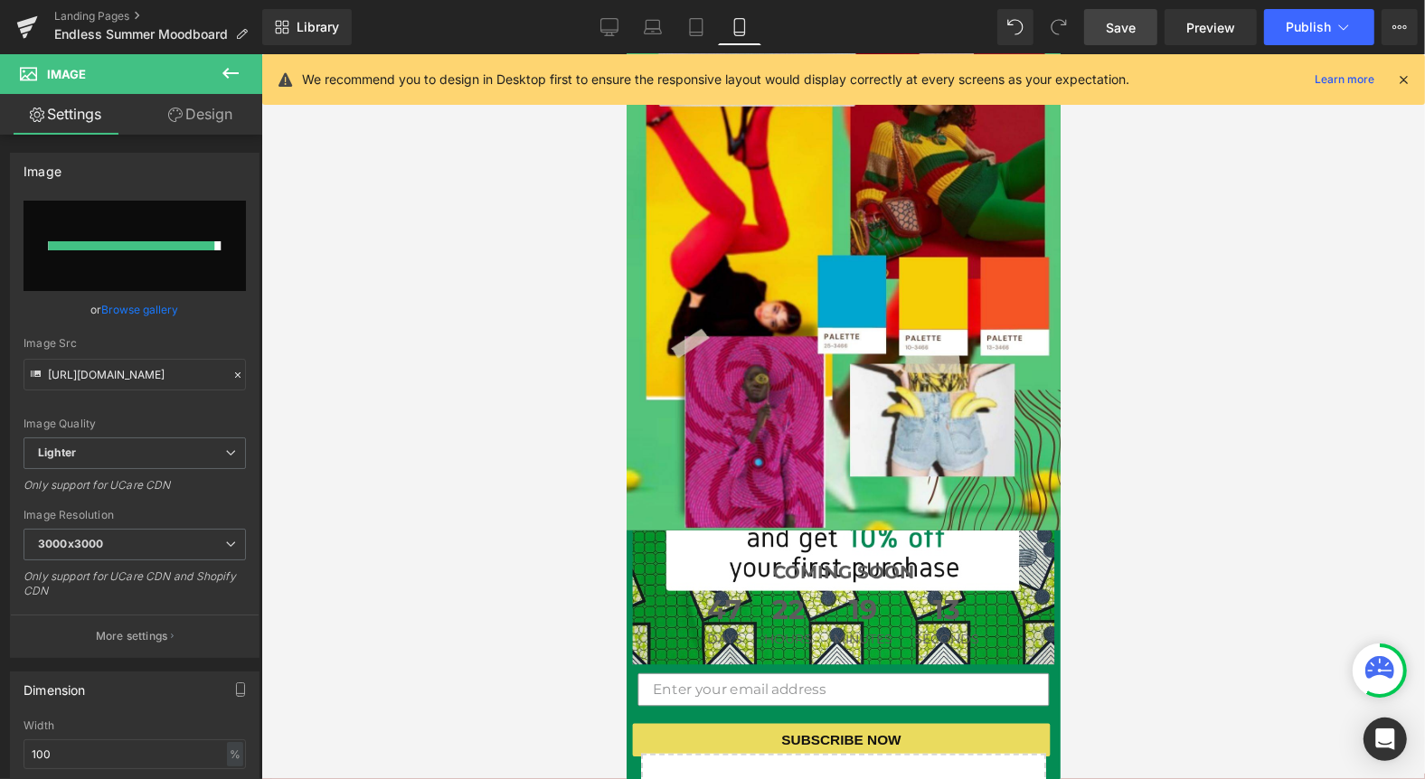
type input "[URL][DOMAIN_NAME]"
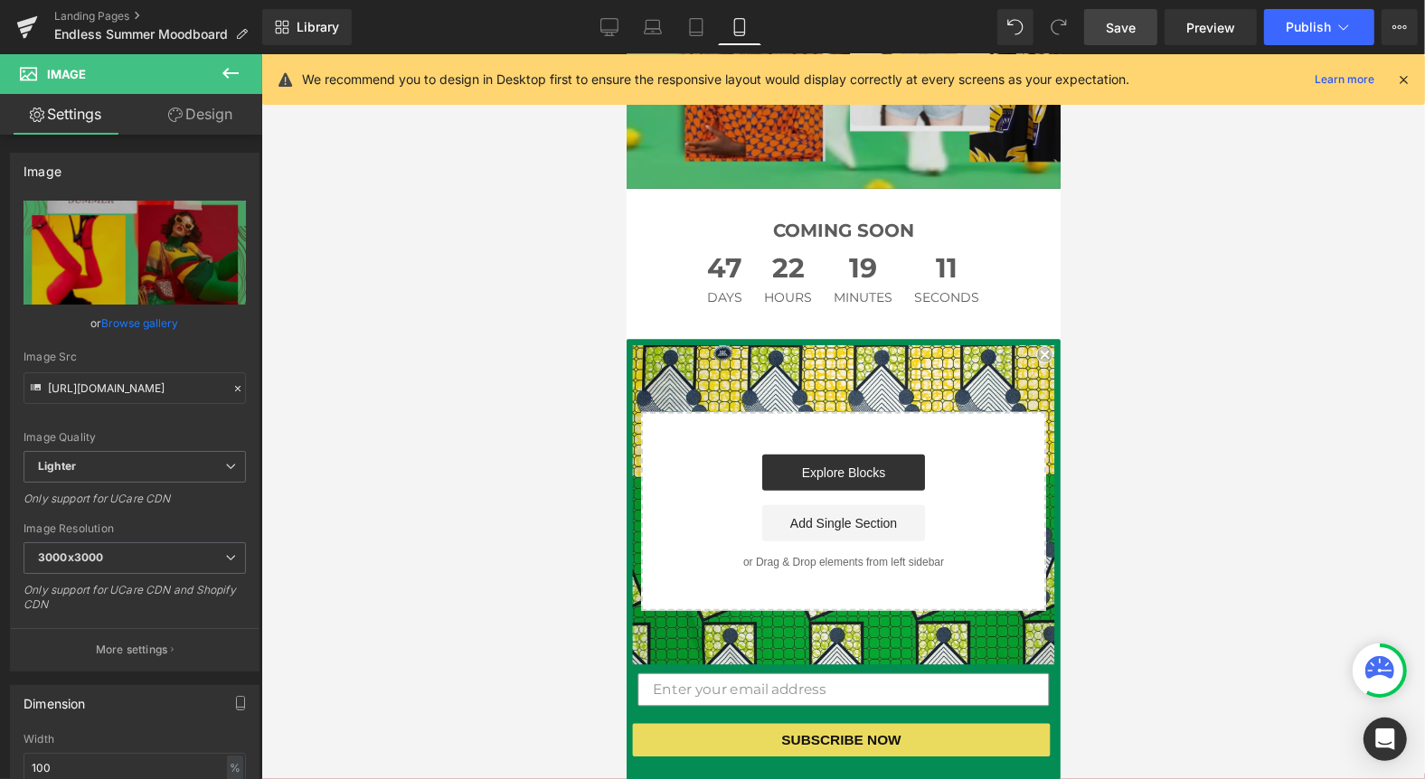
scroll to position [1126, 0]
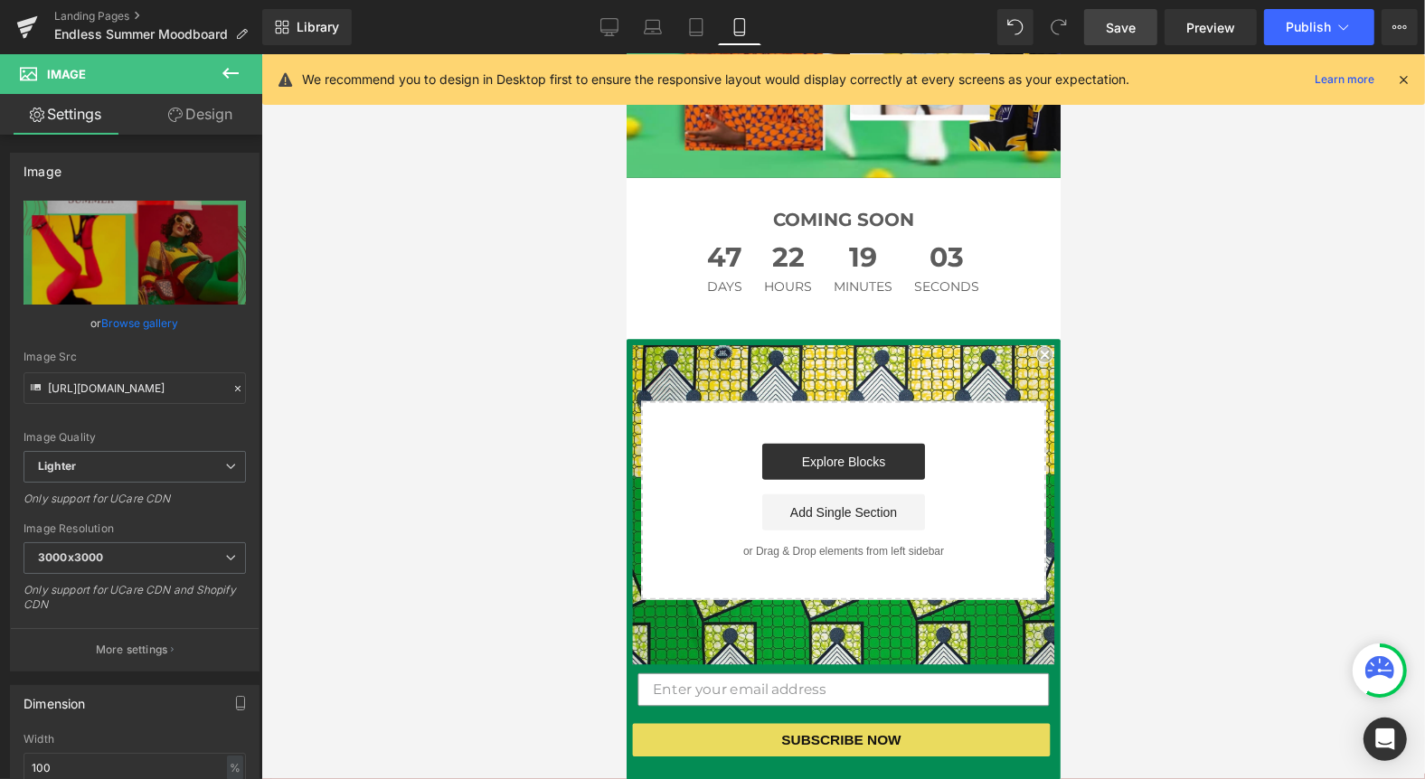
click at [1127, 24] on span "Save" at bounding box center [1121, 27] width 30 height 19
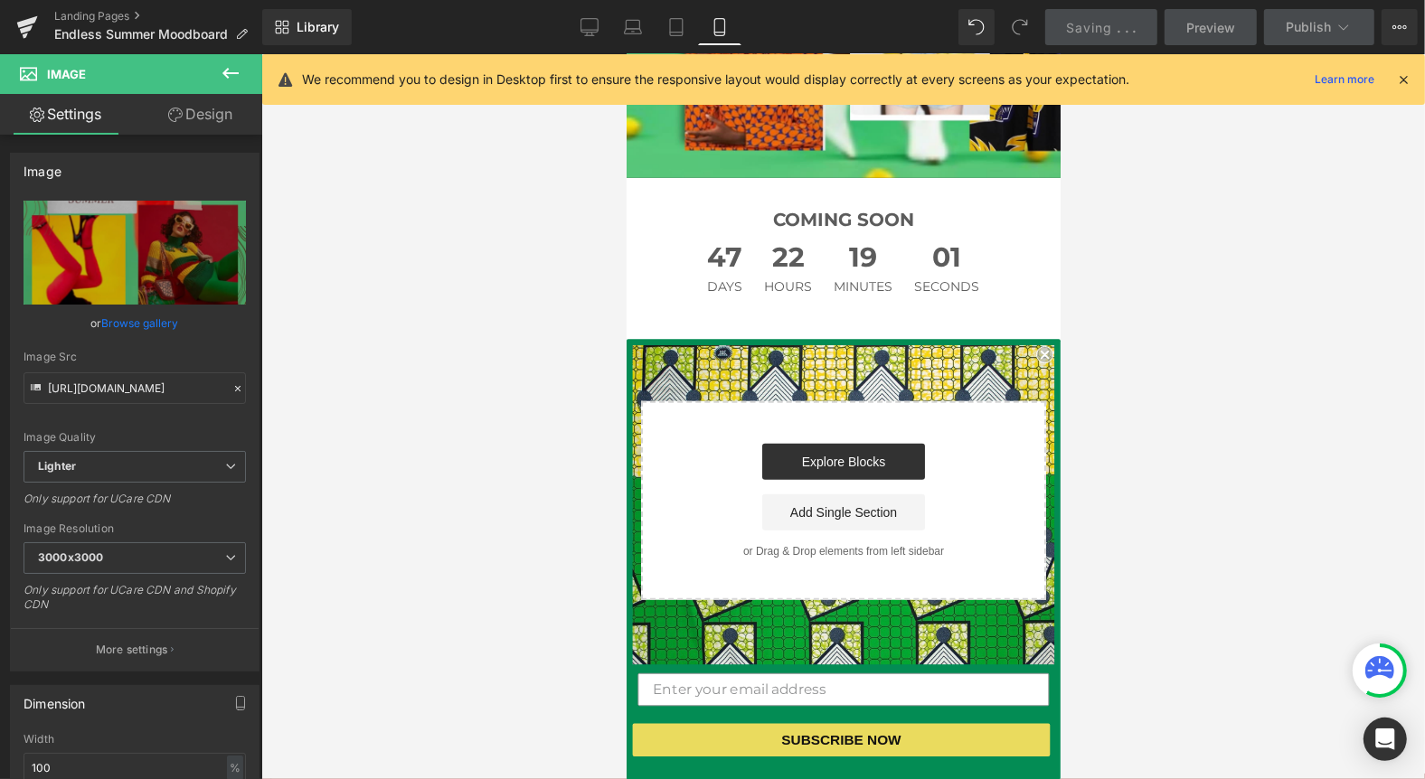
click at [1400, 74] on icon at bounding box center [1403, 79] width 16 height 16
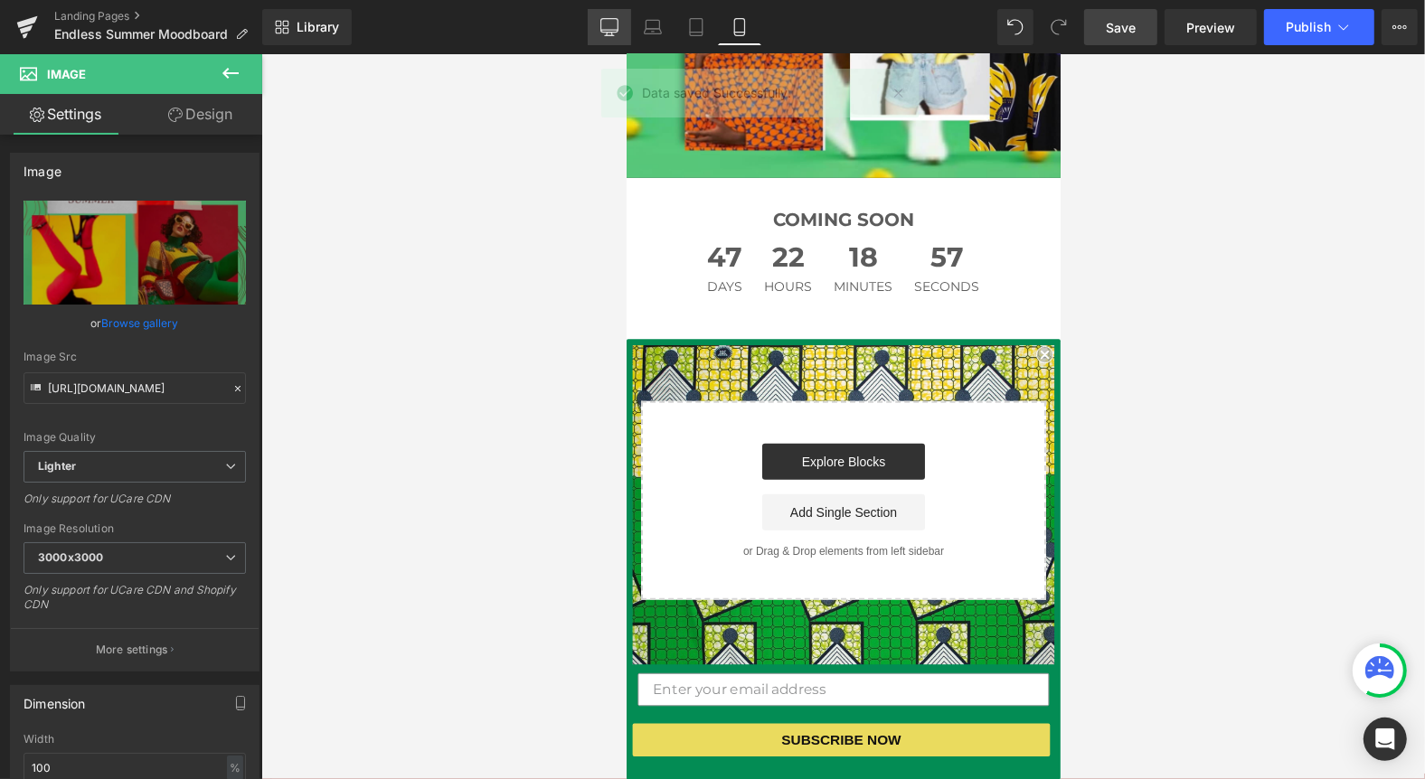
click at [608, 27] on icon at bounding box center [609, 27] width 18 height 18
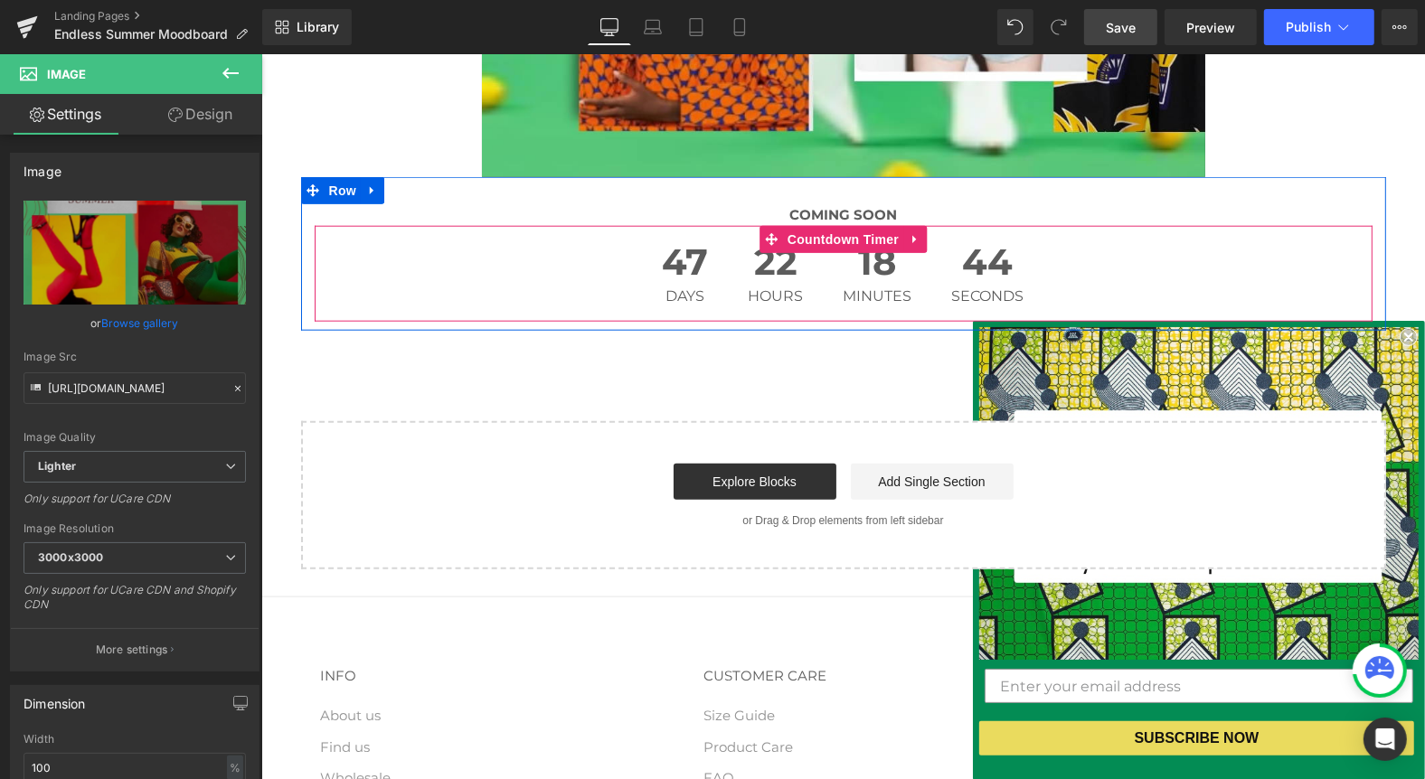
scroll to position [1560, 0]
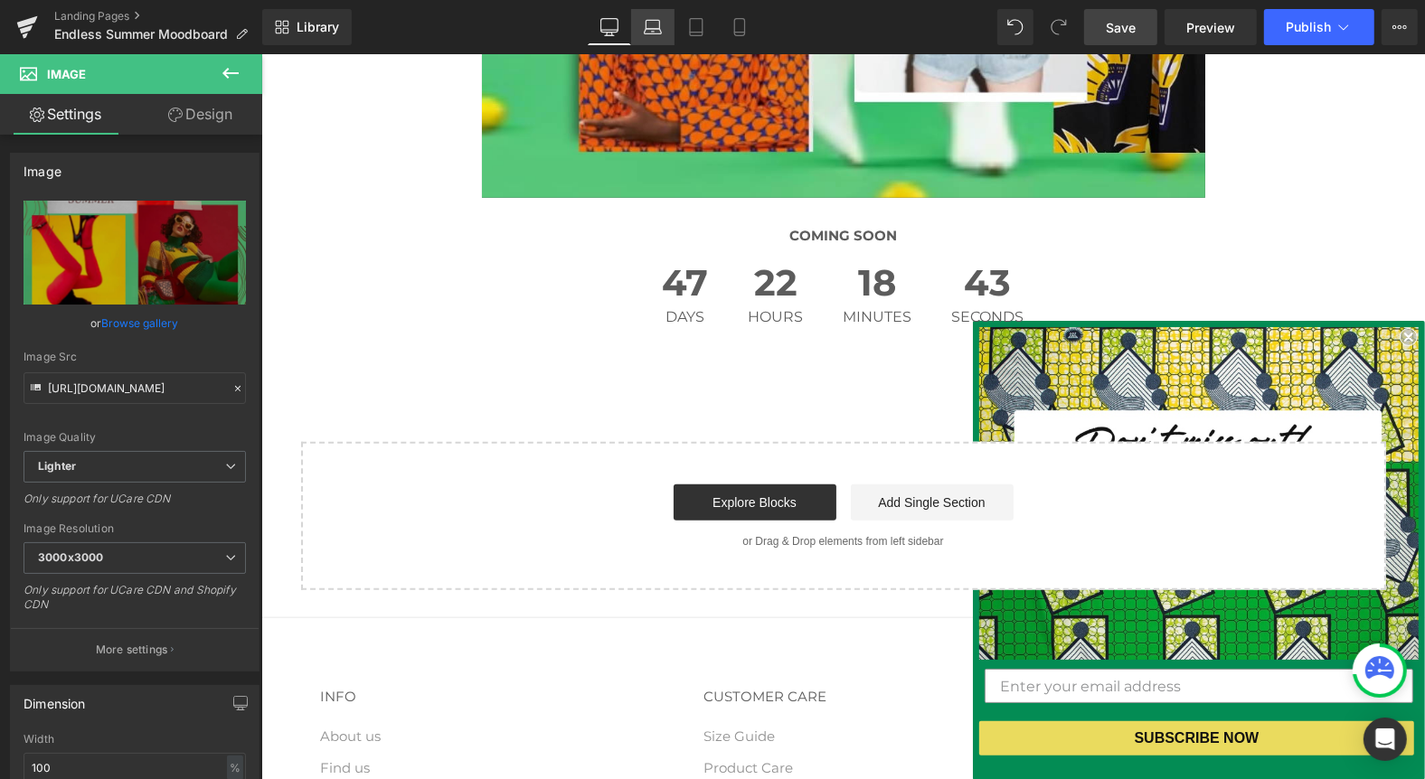
click at [655, 33] on icon at bounding box center [653, 31] width 17 height 5
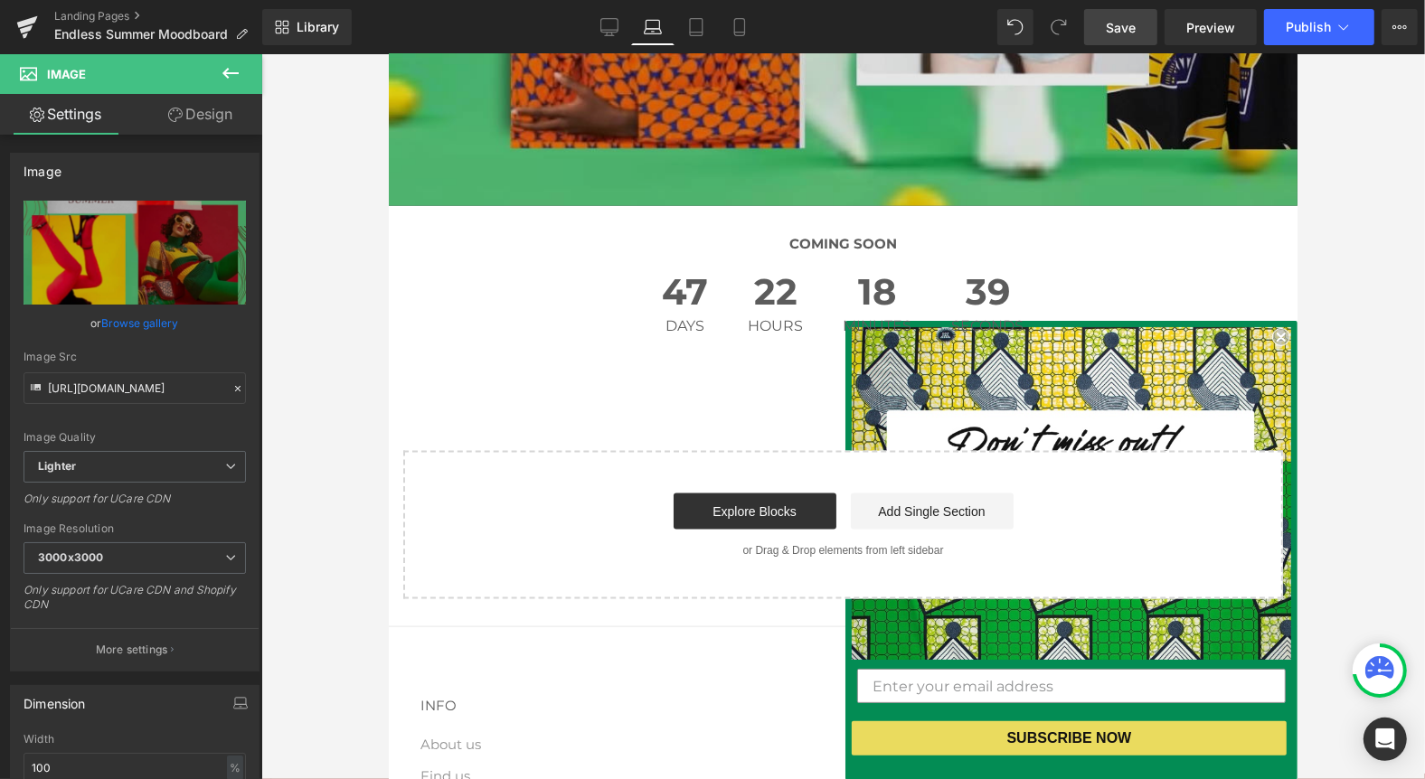
scroll to position [1882, 0]
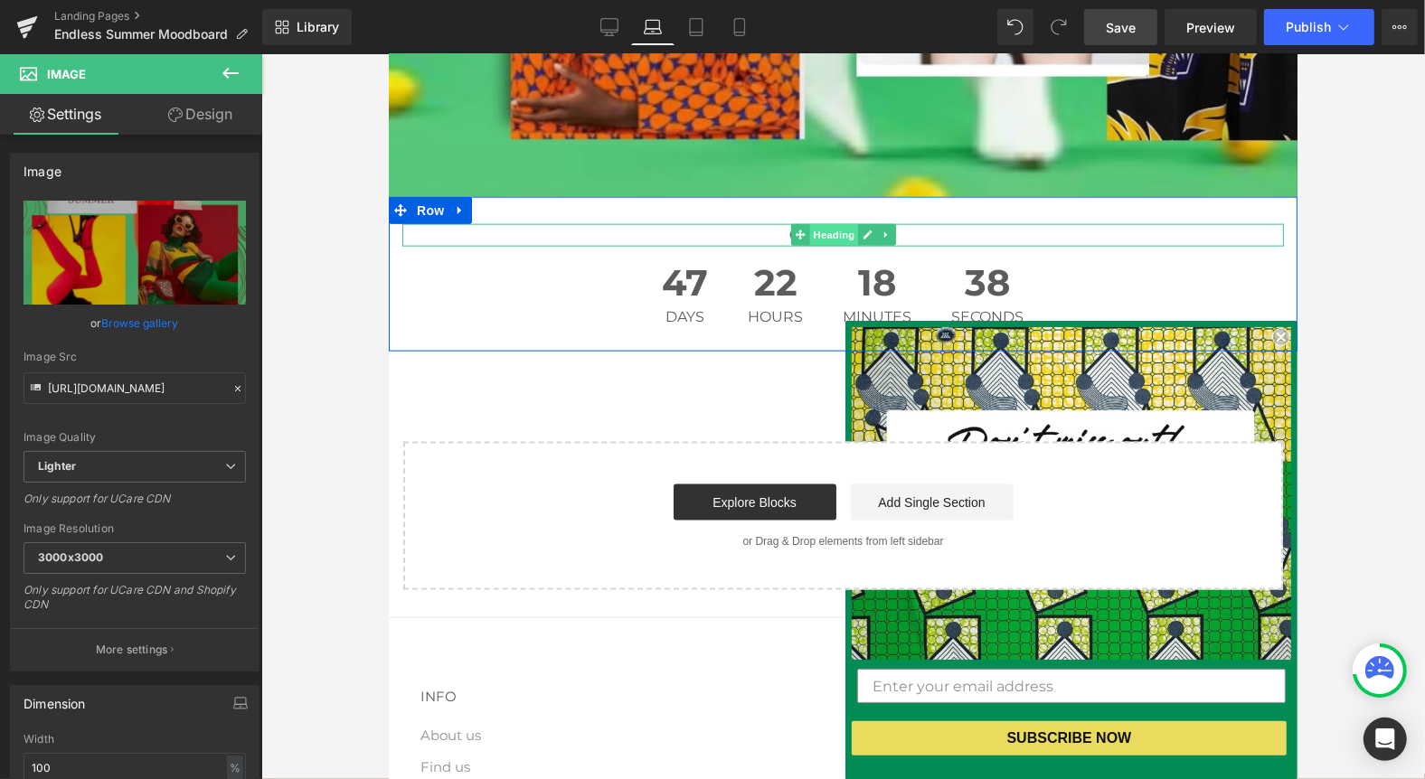
click at [837, 237] on span "Heading" at bounding box center [832, 234] width 49 height 22
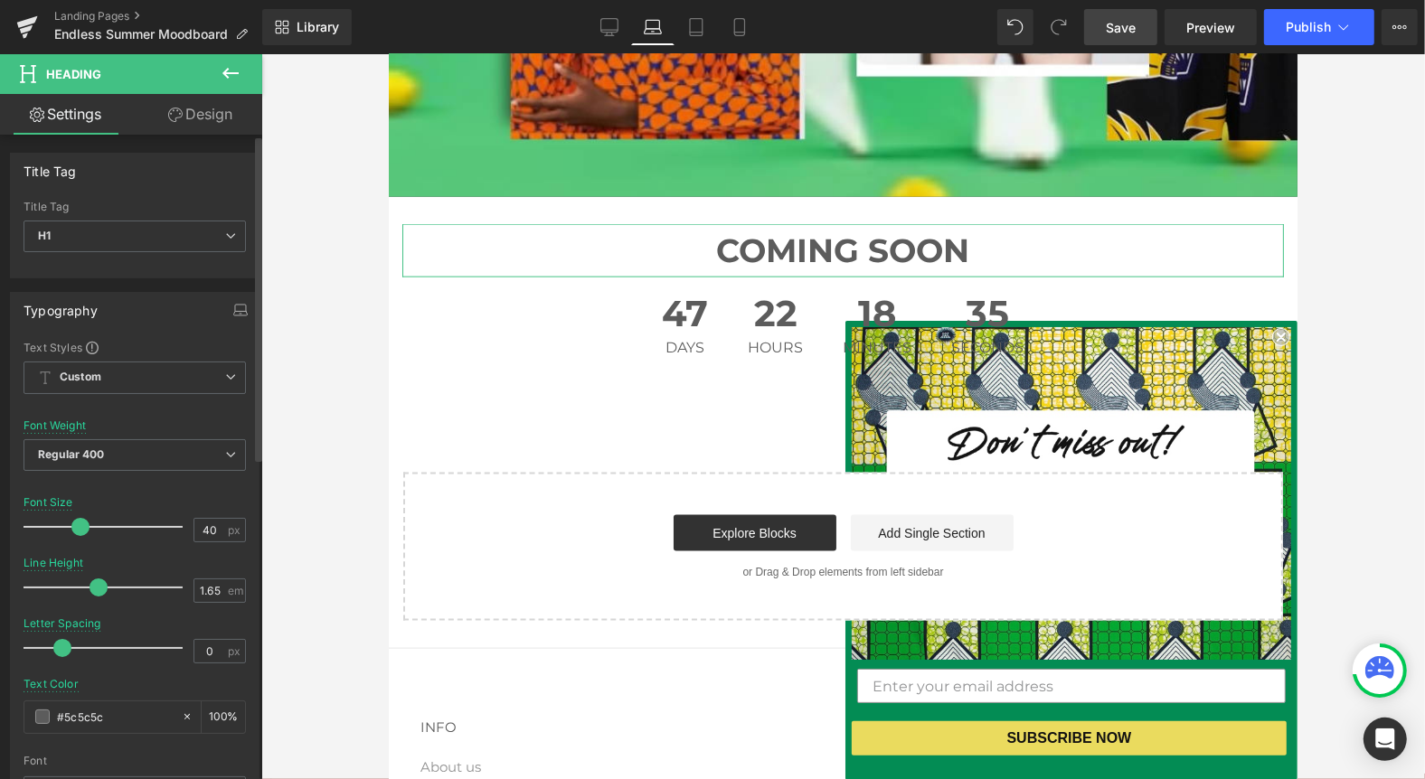
type input "42"
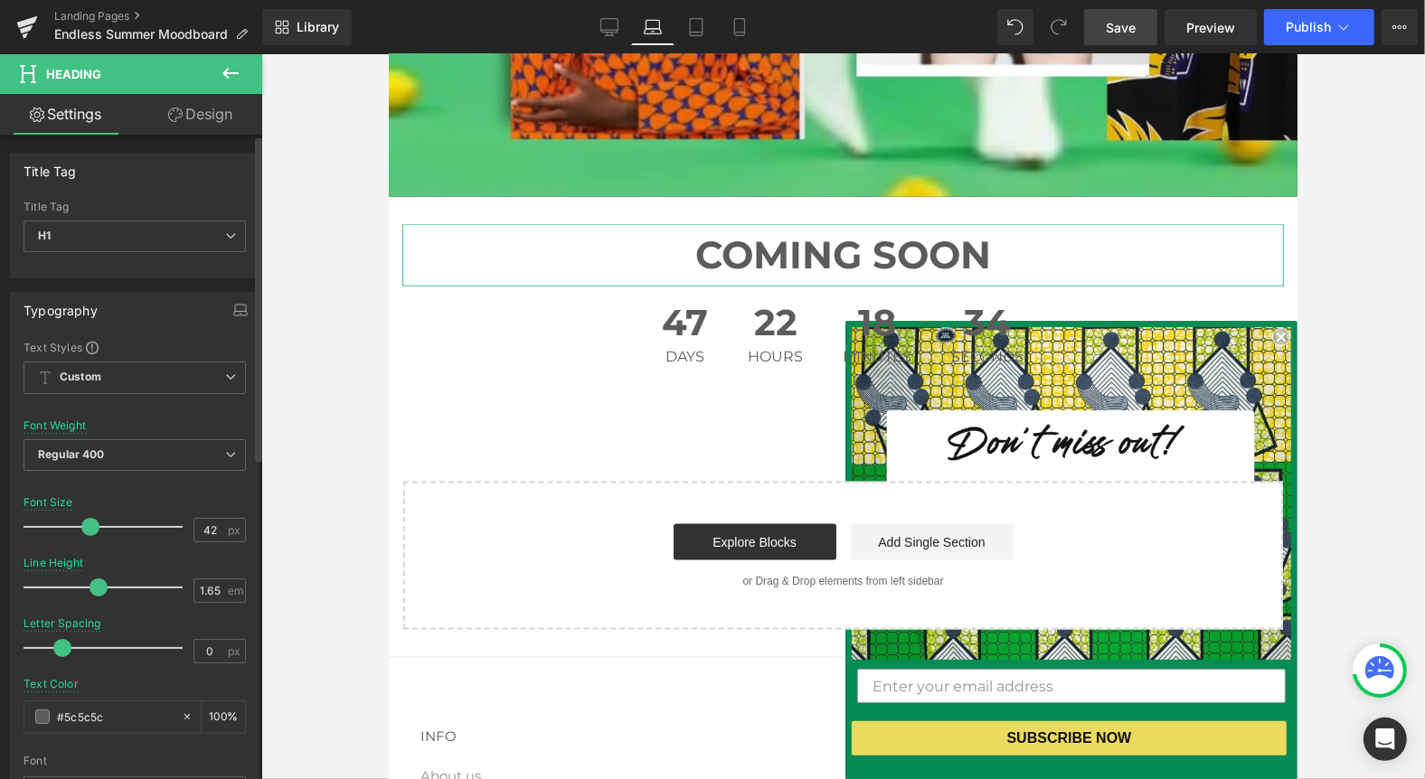
drag, startPoint x: 44, startPoint y: 523, endPoint x: 84, endPoint y: 528, distance: 40.0
click at [84, 528] on span at bounding box center [90, 527] width 18 height 18
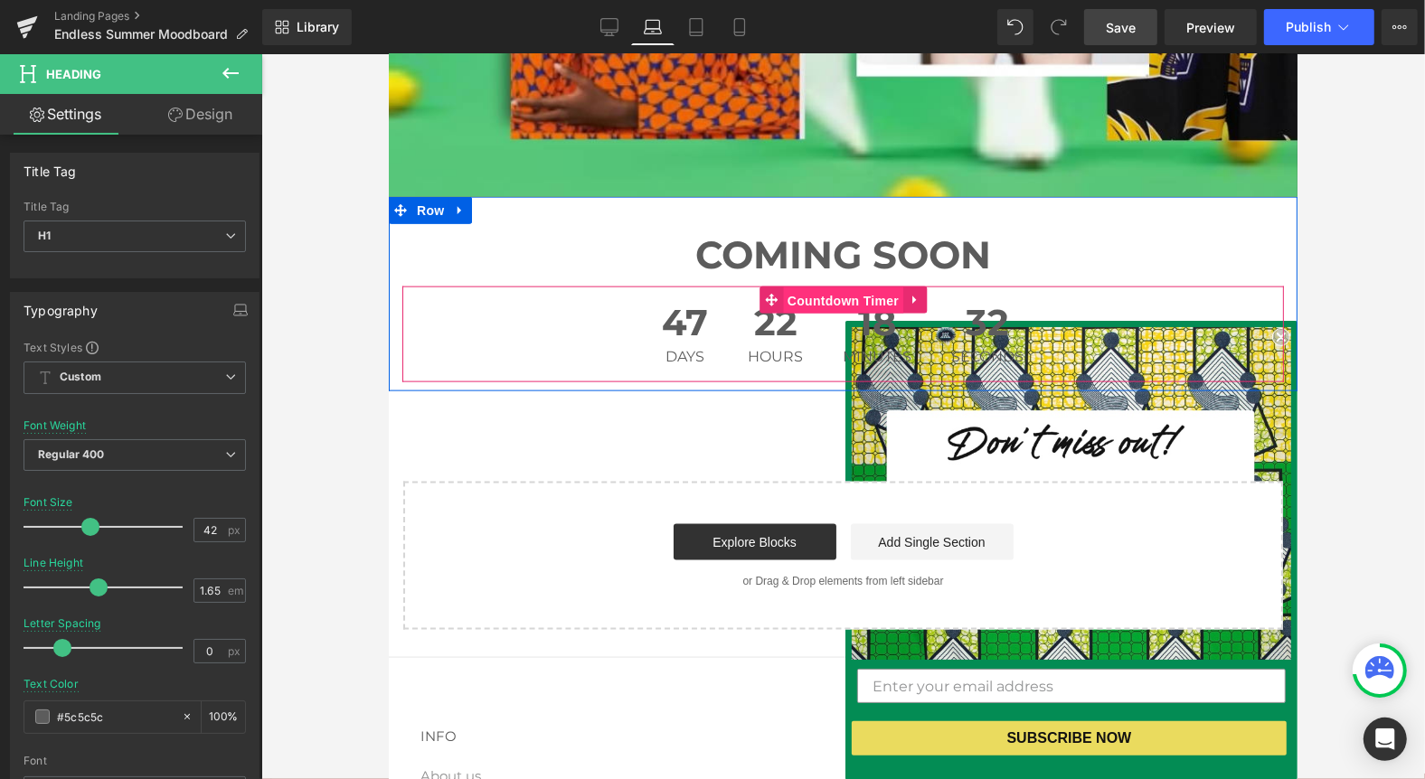
click at [822, 292] on span "Countdown Timer" at bounding box center [842, 300] width 120 height 27
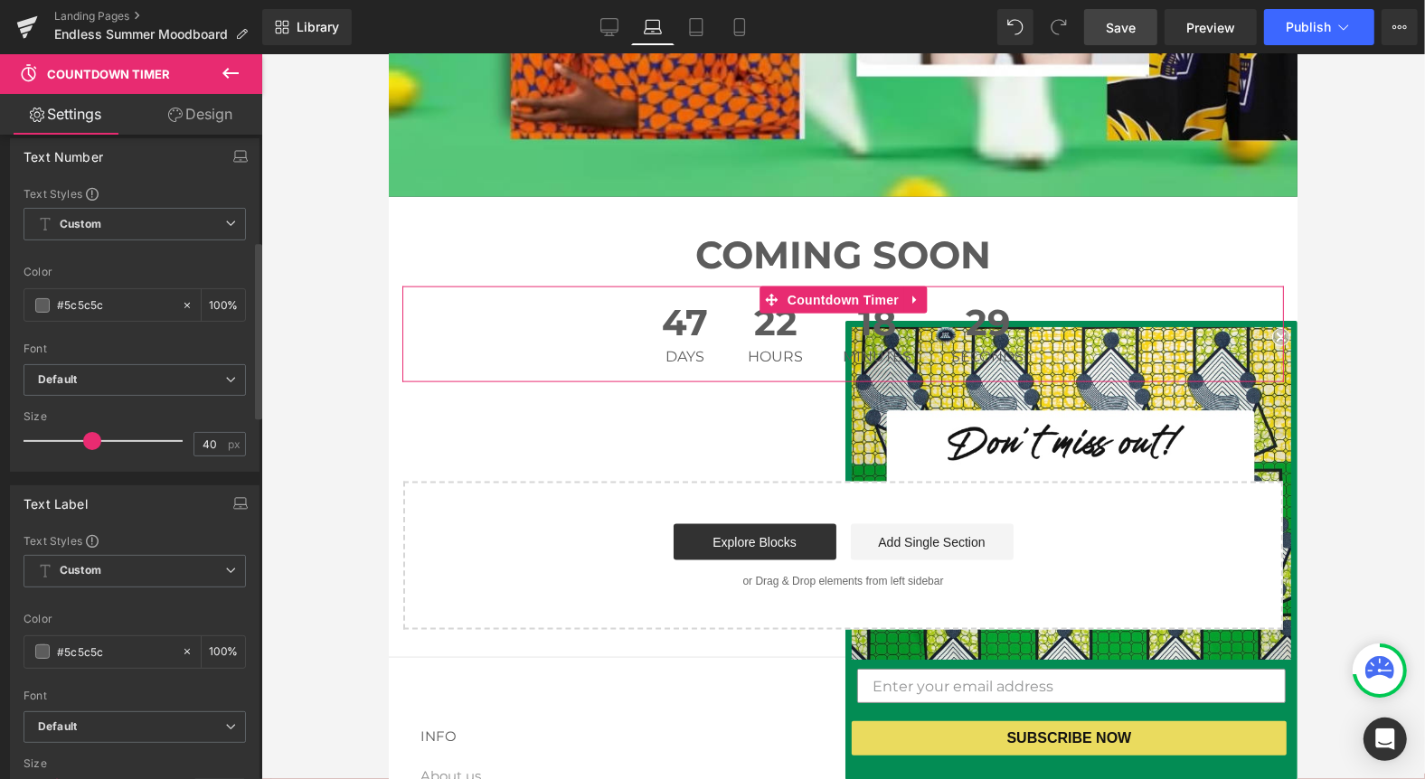
scroll to position [399, 0]
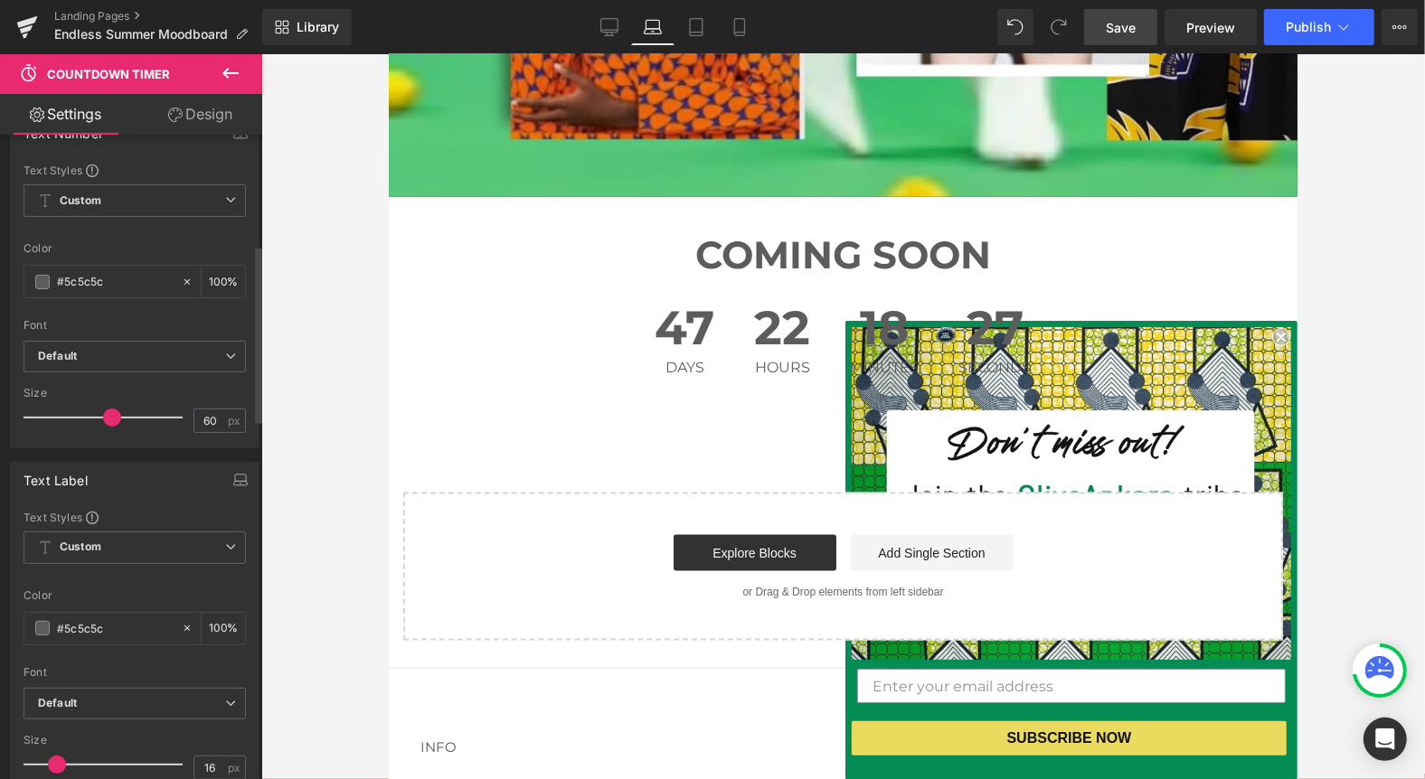
type input "61"
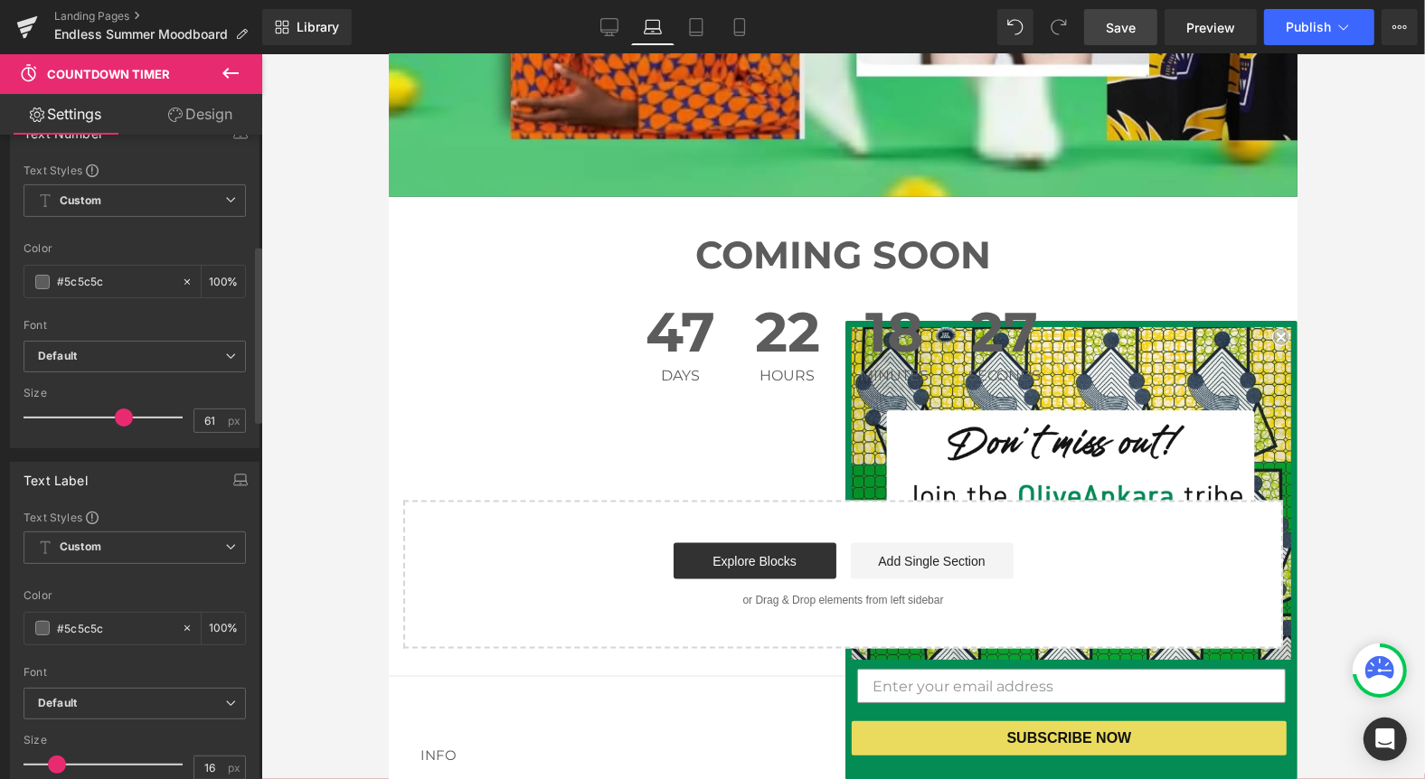
drag, startPoint x: 93, startPoint y: 414, endPoint x: 123, endPoint y: 417, distance: 30.0
click at [123, 417] on span at bounding box center [124, 418] width 18 height 18
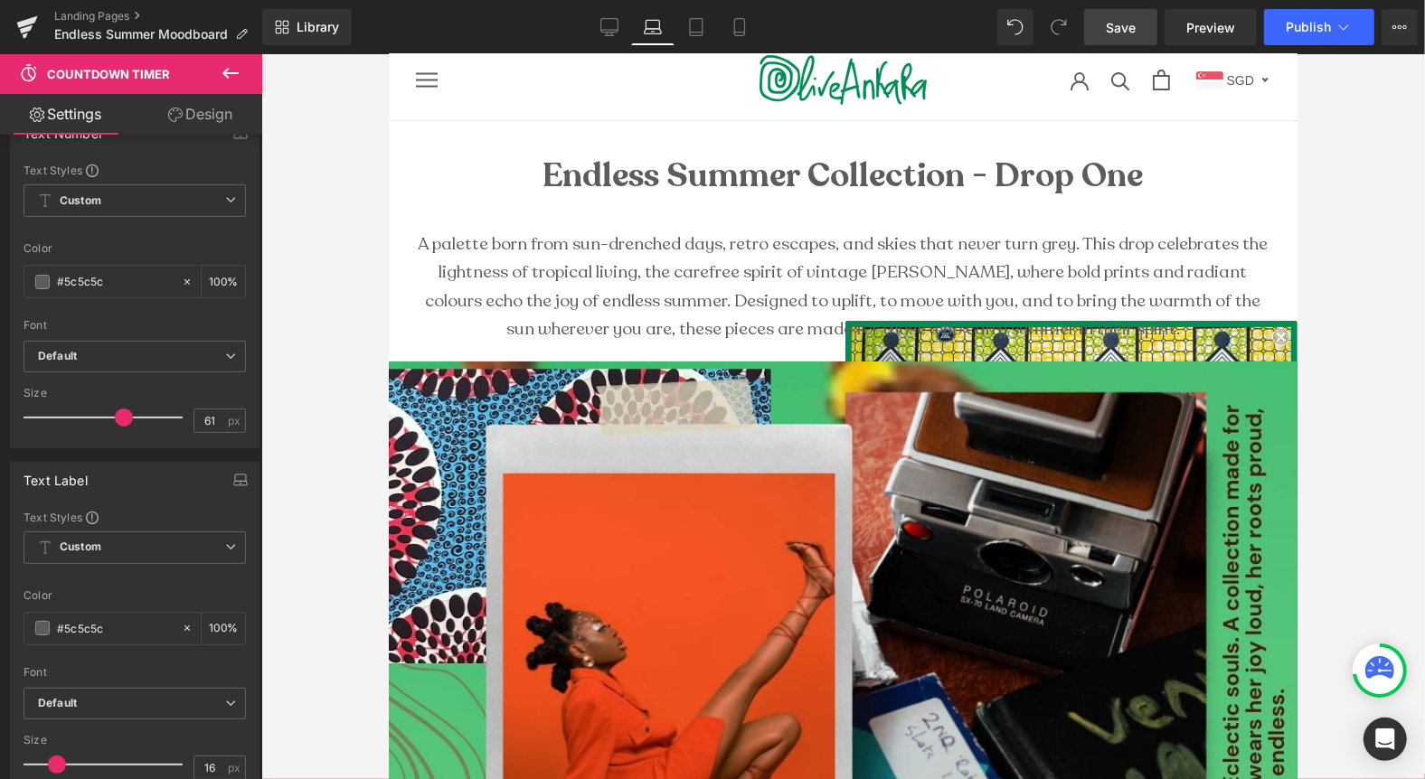
scroll to position [0, 0]
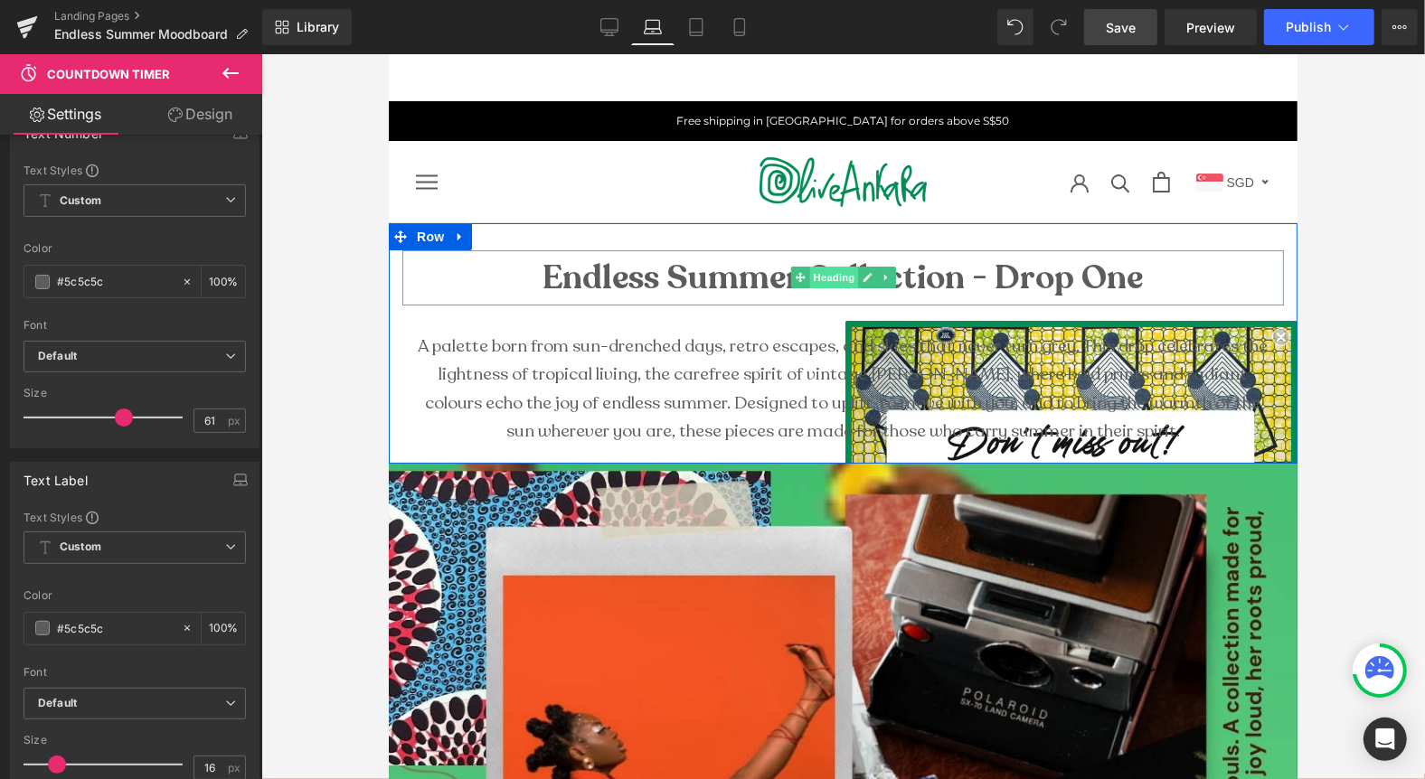
click at [817, 274] on span "Heading" at bounding box center [832, 277] width 49 height 22
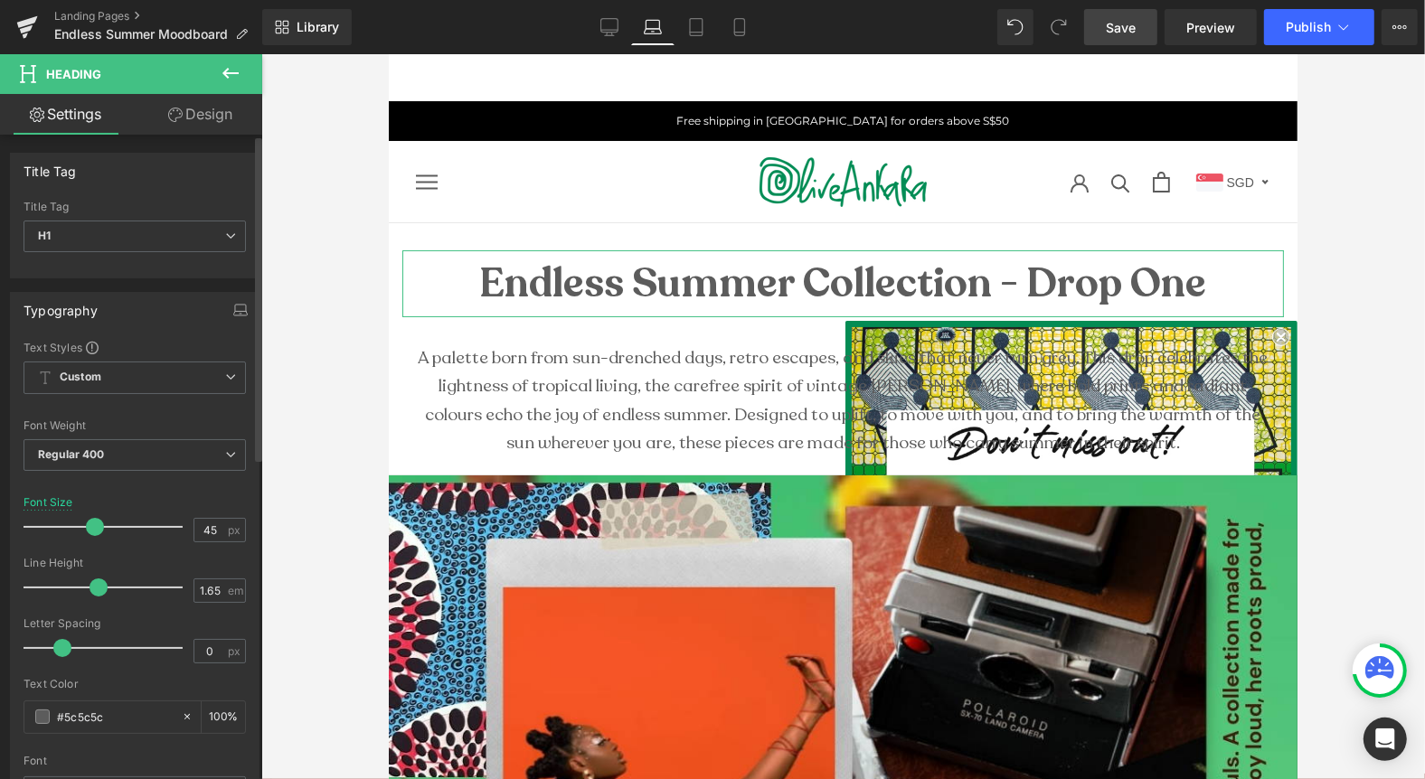
drag, startPoint x: 82, startPoint y: 523, endPoint x: 95, endPoint y: 523, distance: 12.7
click at [95, 523] on span at bounding box center [95, 527] width 18 height 18
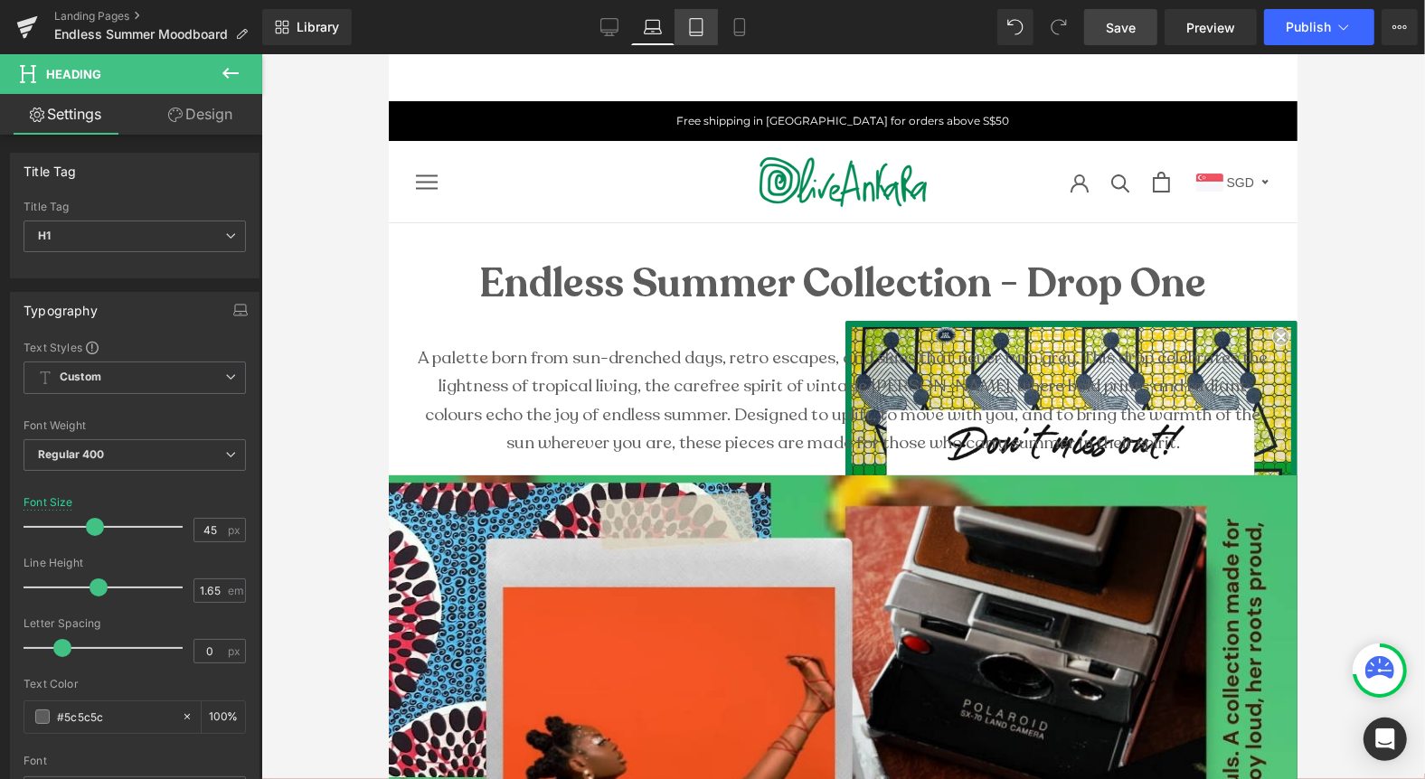
click at [701, 25] on icon at bounding box center [696, 27] width 18 height 18
type input "43"
type input "100"
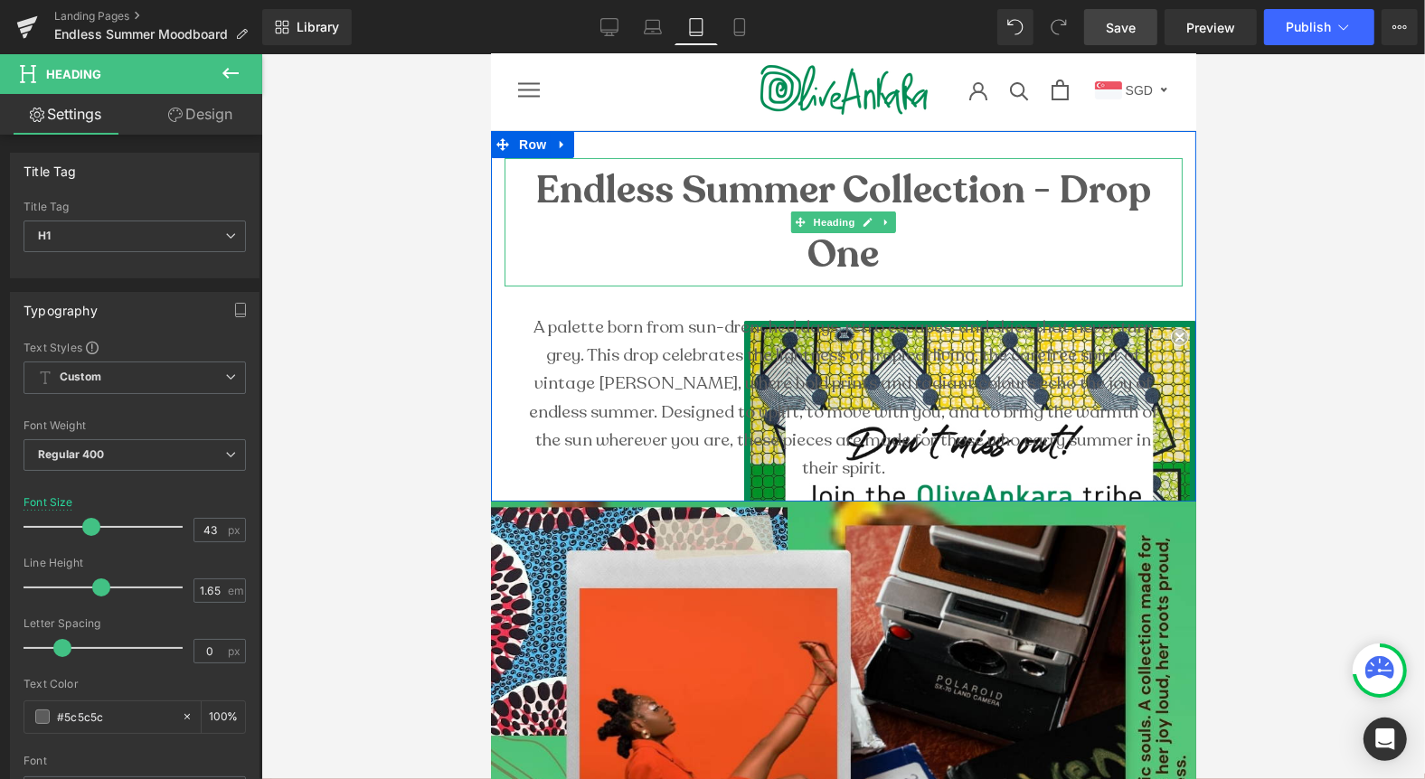
scroll to position [106, 0]
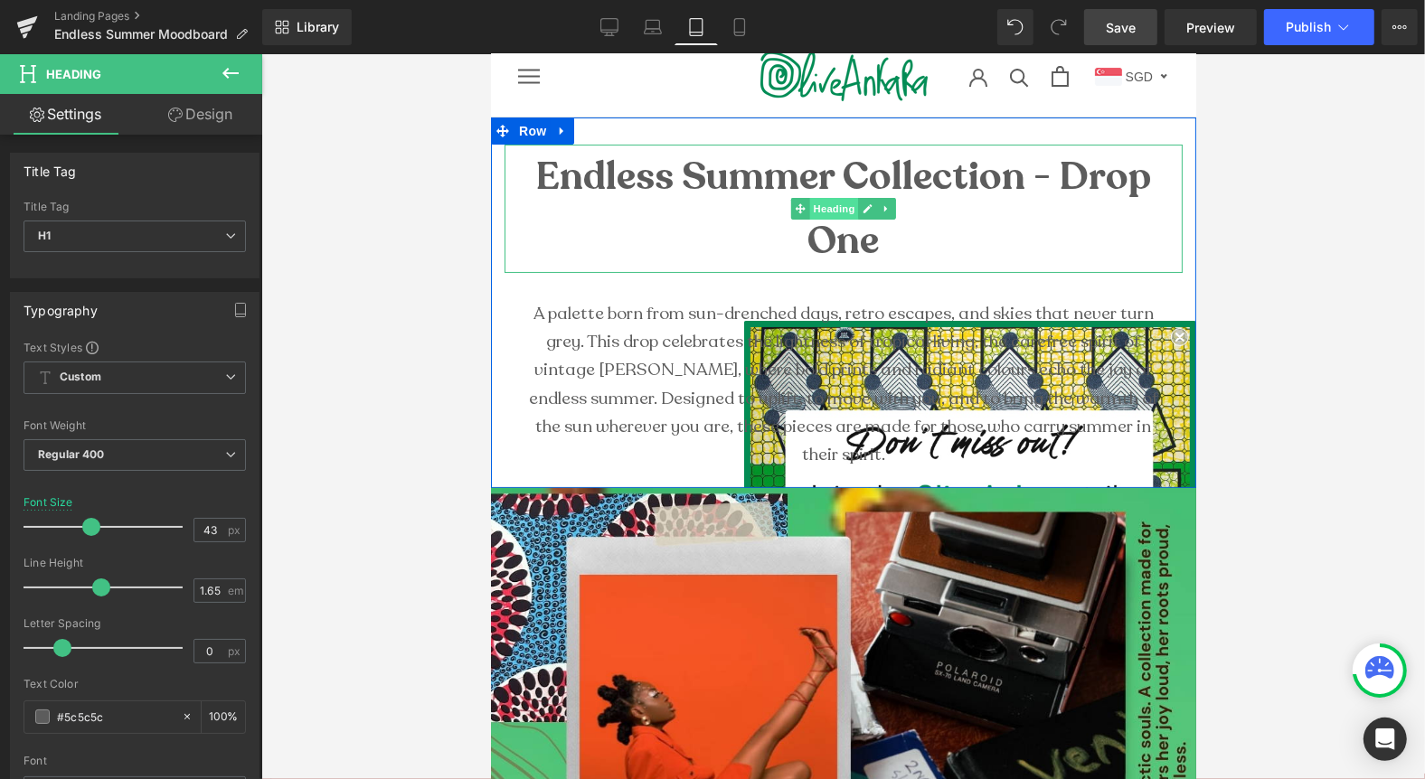
click at [832, 205] on span "Heading" at bounding box center [833, 208] width 49 height 22
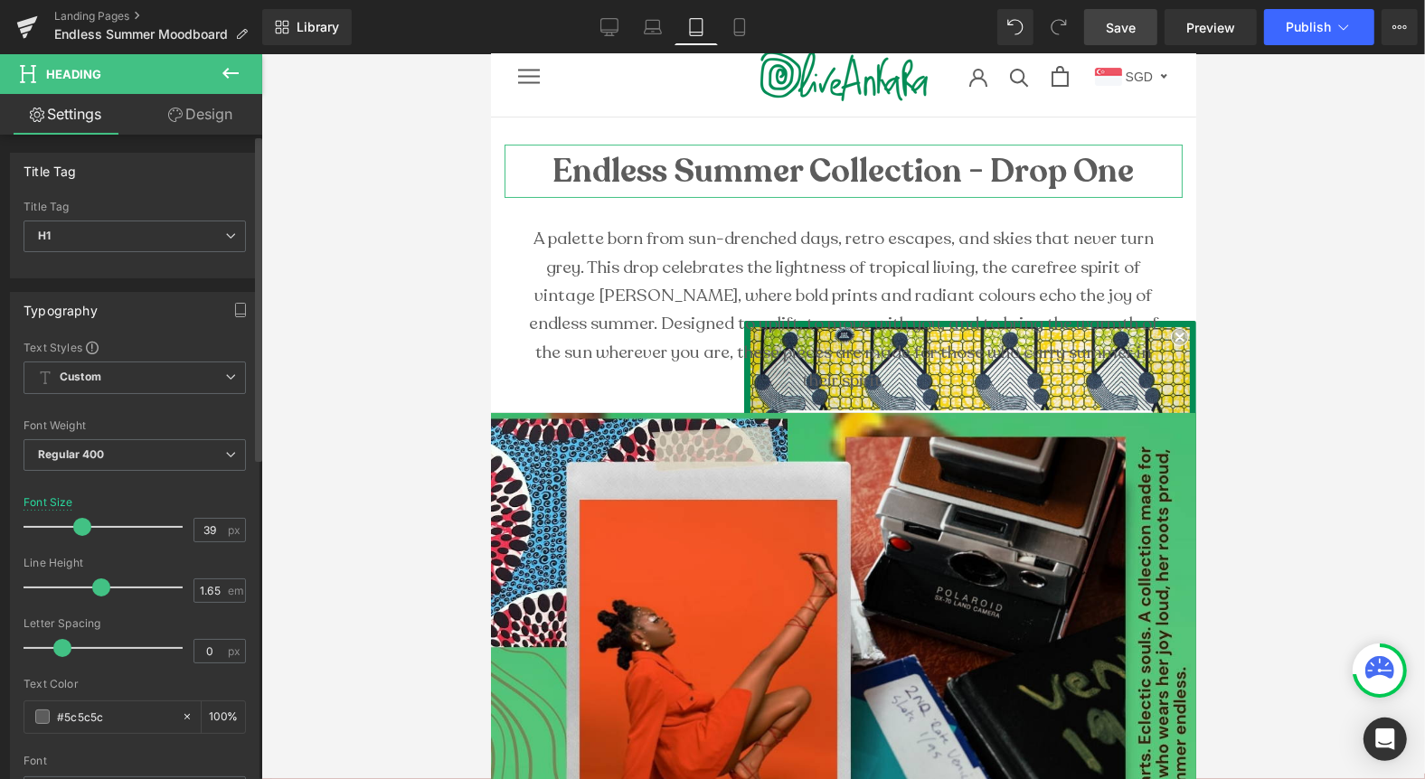
type input "40"
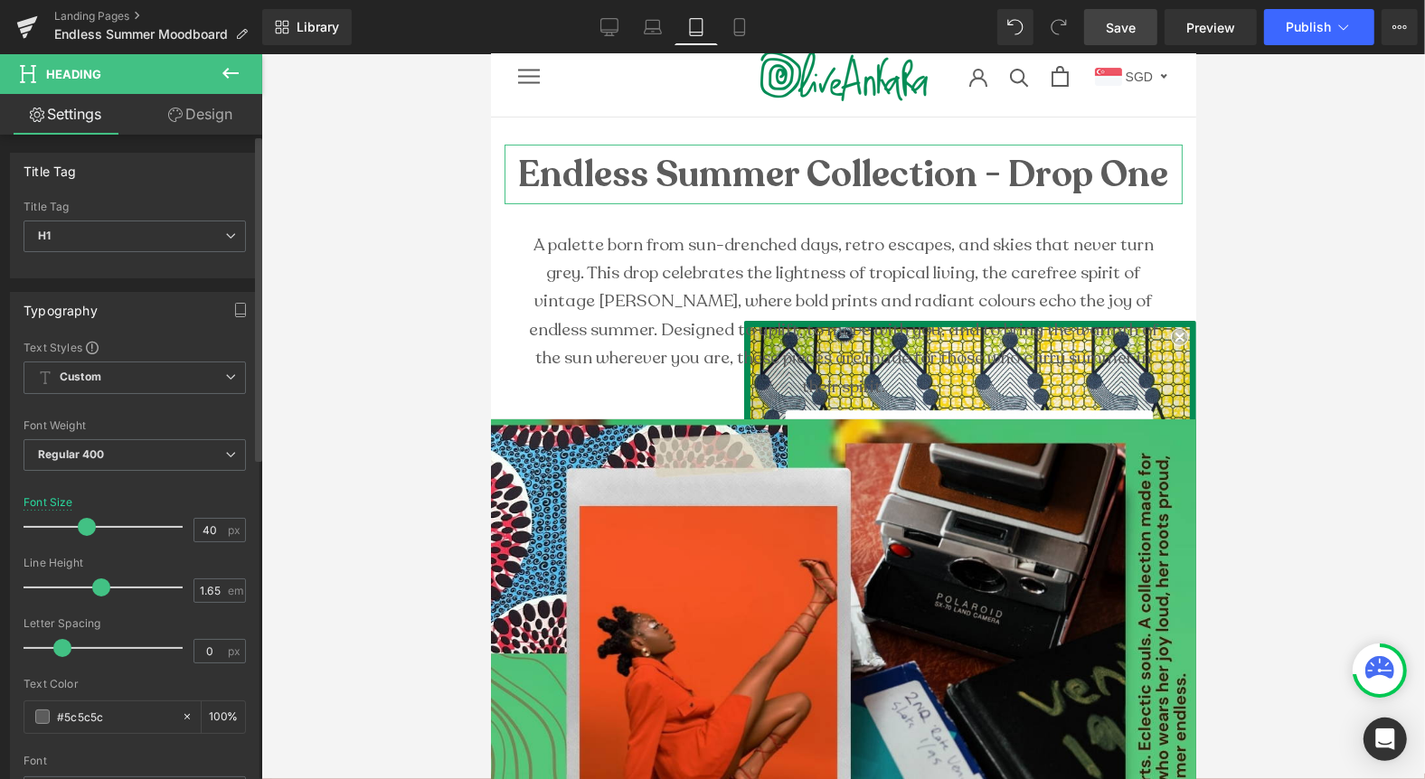
click at [85, 519] on span at bounding box center [87, 527] width 18 height 18
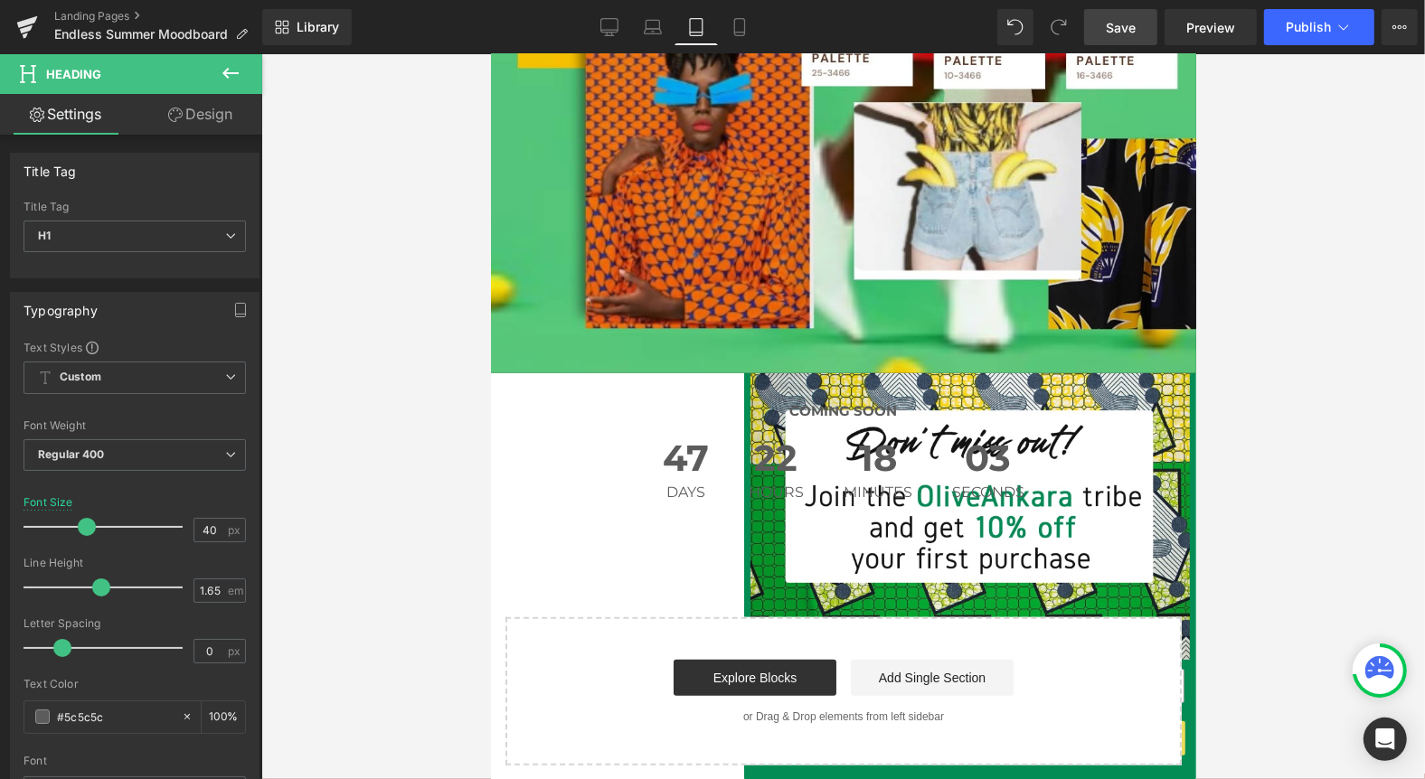
scroll to position [1408, 0]
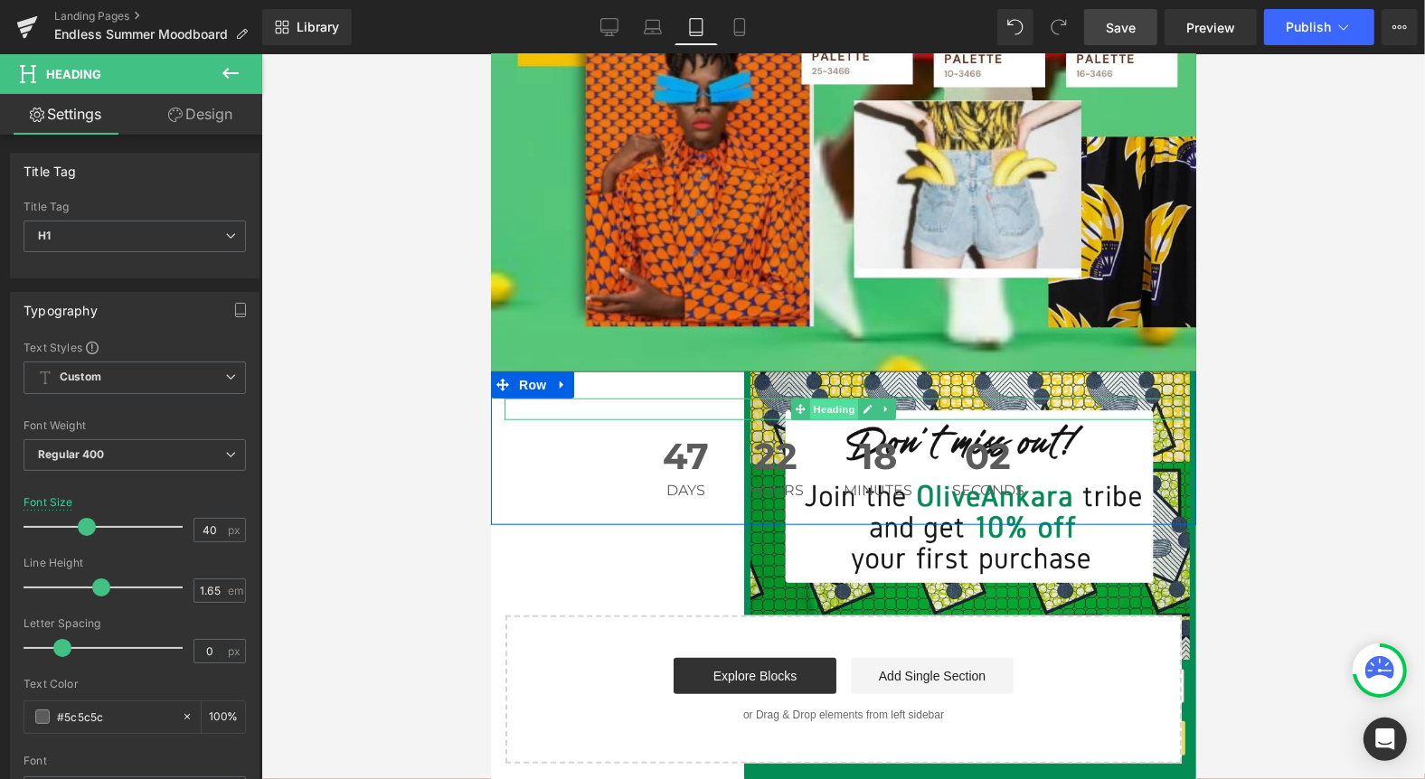
click at [829, 399] on span "Heading" at bounding box center [833, 410] width 49 height 22
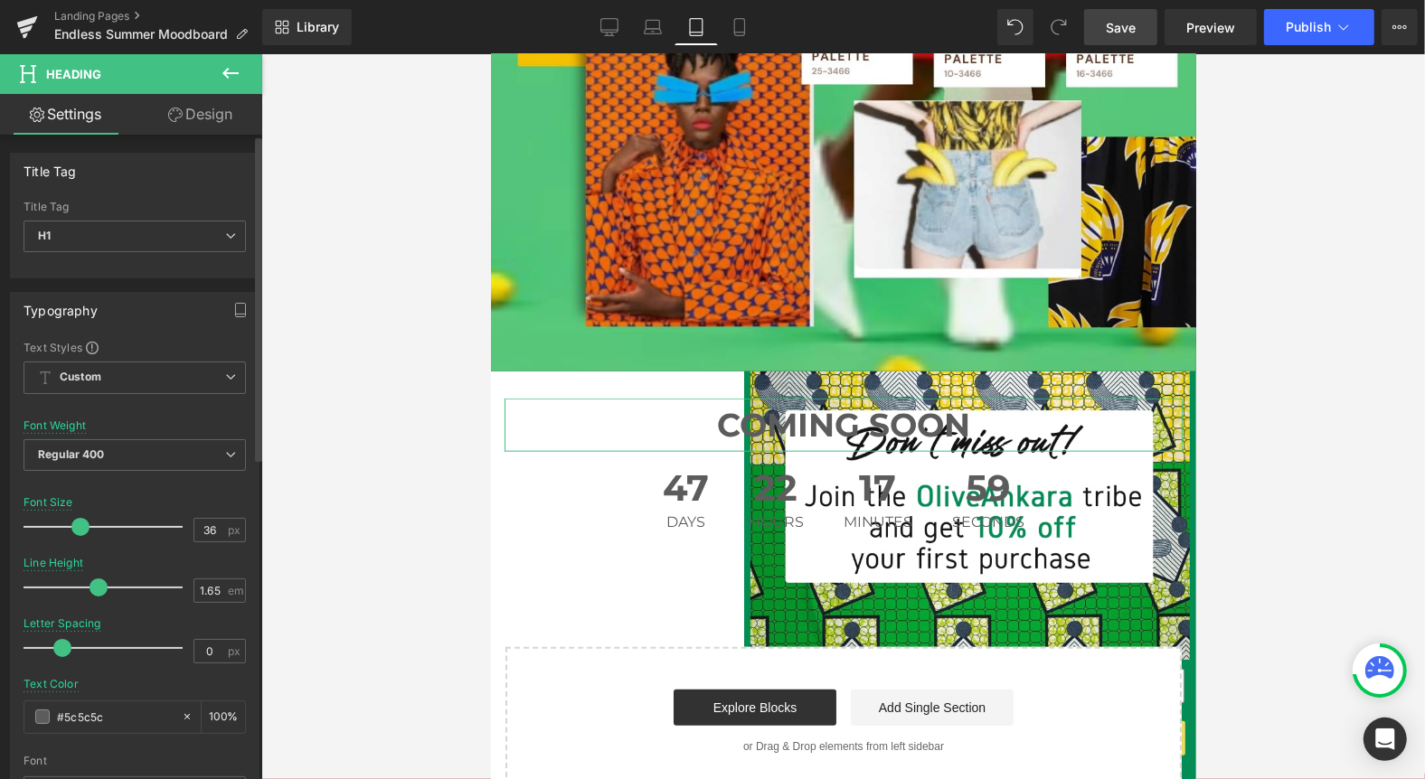
drag, startPoint x: 52, startPoint y: 523, endPoint x: 85, endPoint y: 523, distance: 32.5
click at [85, 523] on span at bounding box center [80, 527] width 18 height 18
click at [747, 24] on icon at bounding box center [739, 27] width 18 height 18
type input "20"
type input "100"
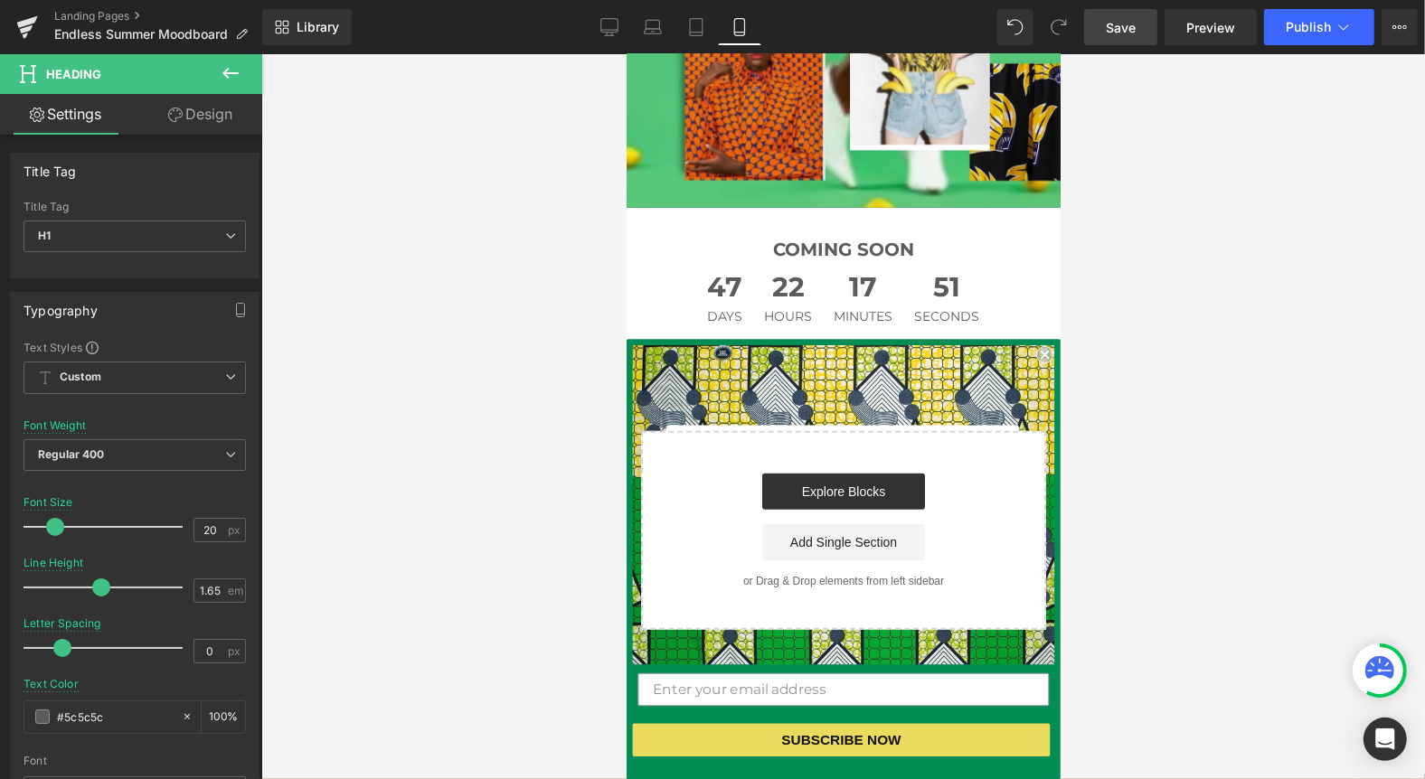
scroll to position [1103, 0]
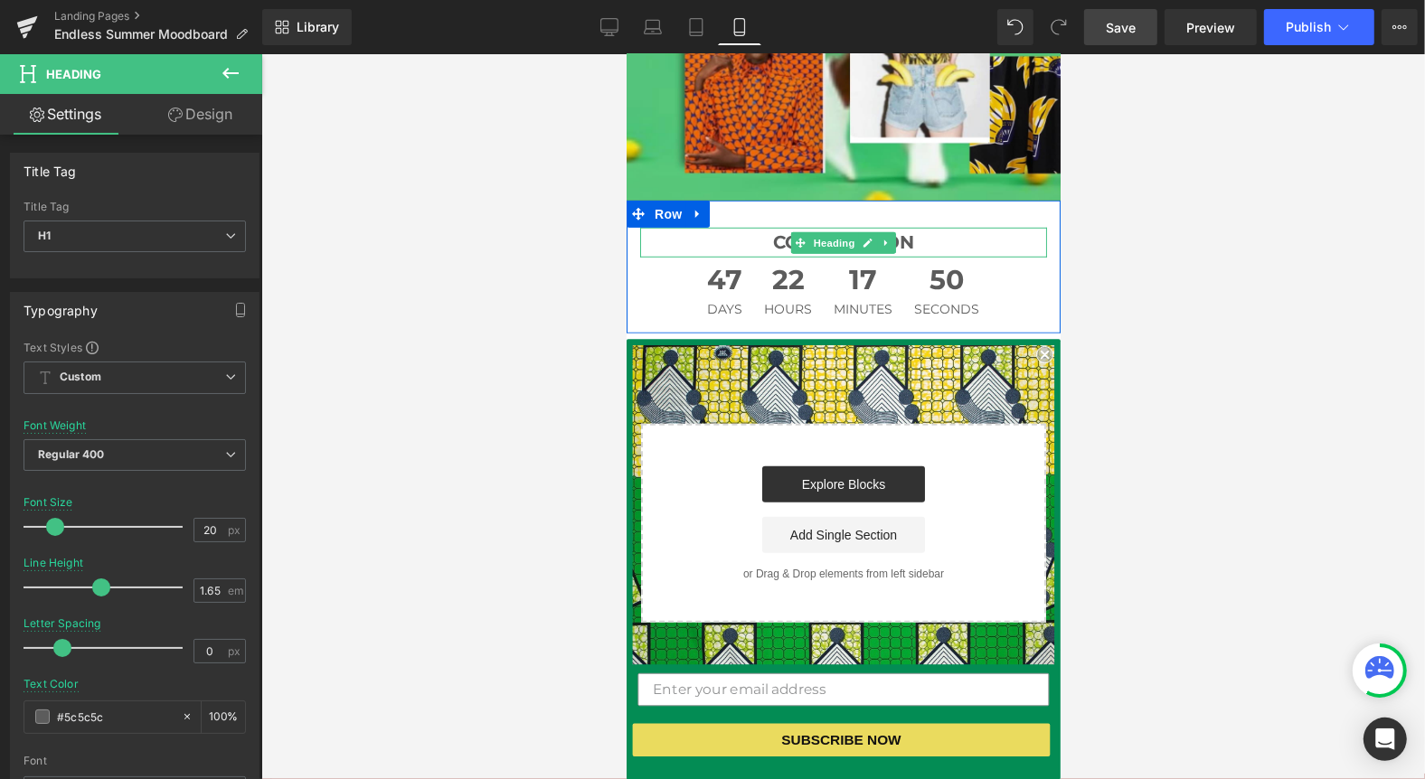
click at [841, 227] on div "COMING SOON Heading" at bounding box center [842, 242] width 407 height 30
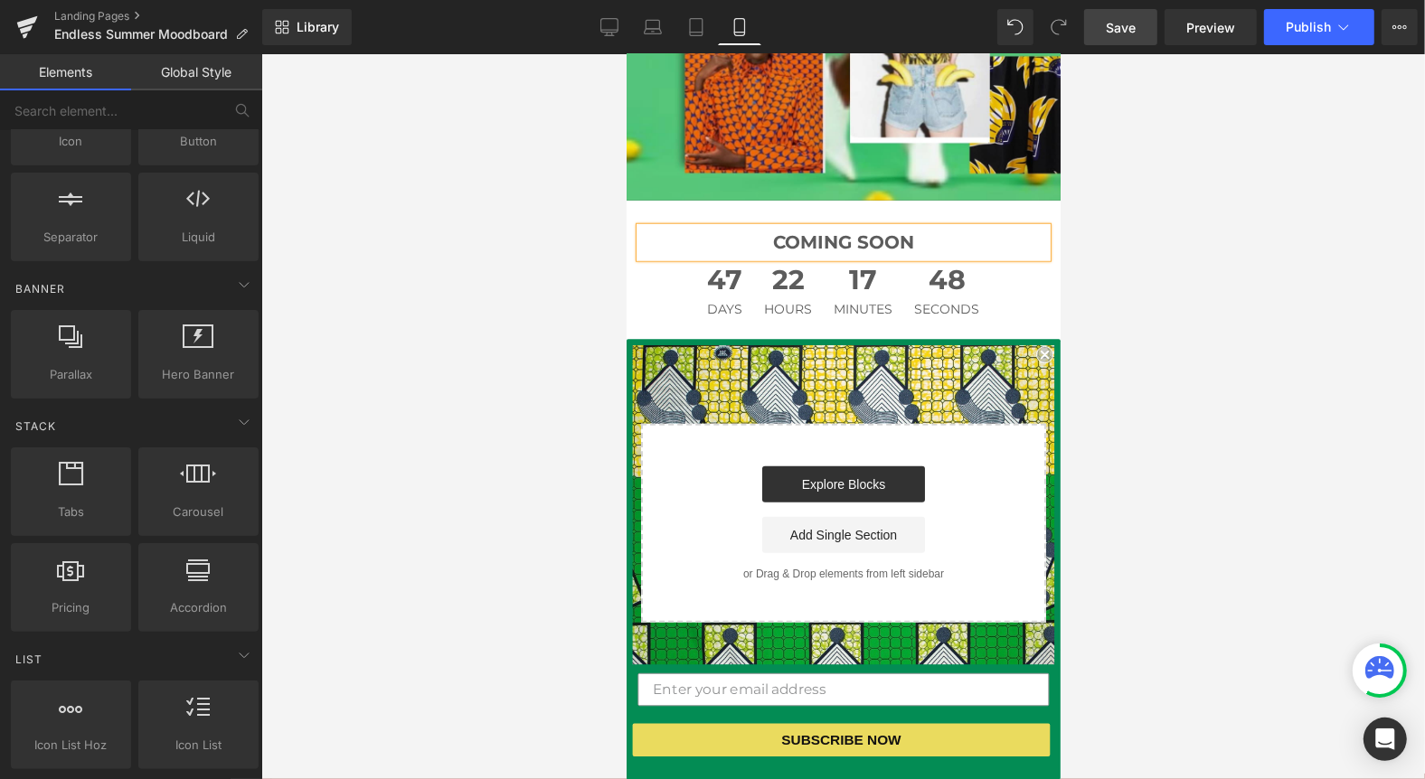
click at [539, 239] on div at bounding box center [843, 416] width 1164 height 725
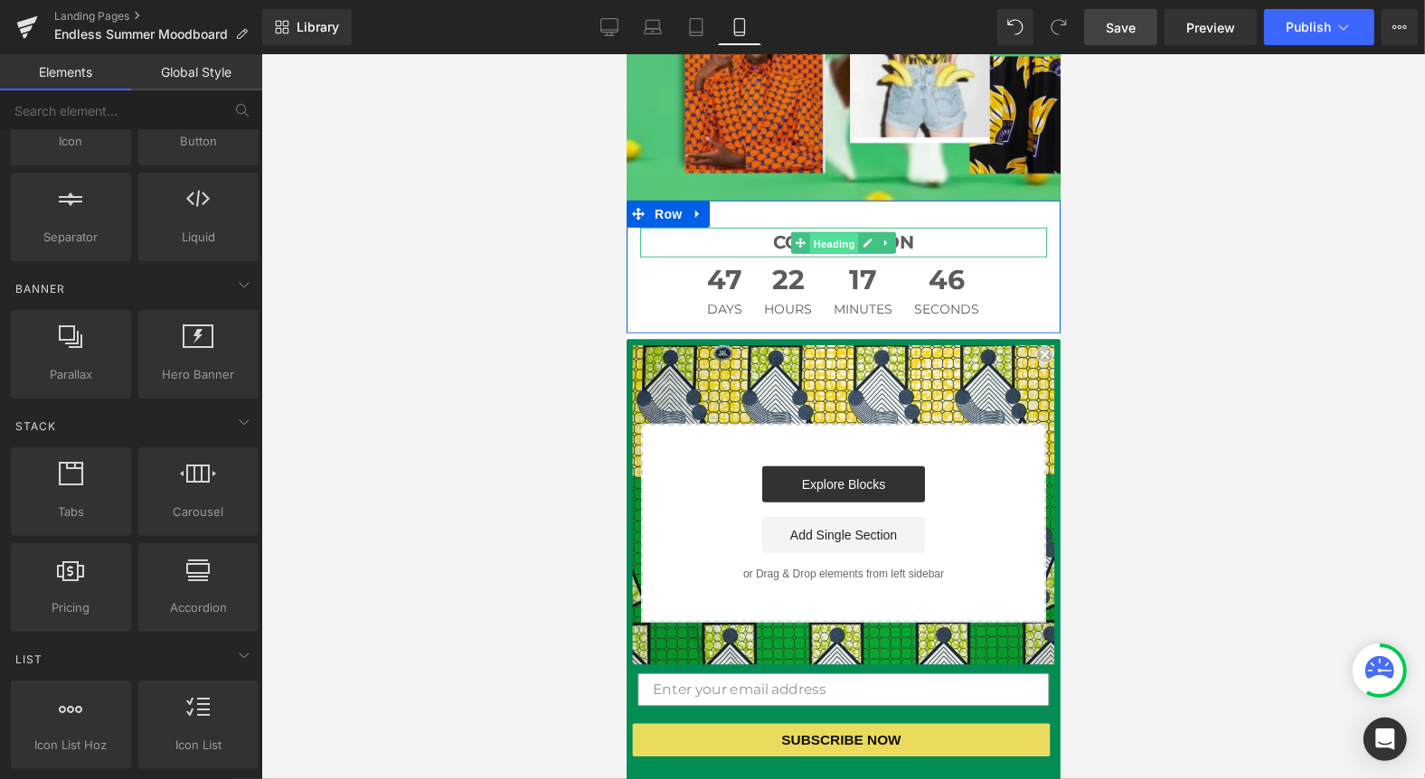
drag, startPoint x: 840, startPoint y: 224, endPoint x: 1211, endPoint y: 395, distance: 409.0
click at [840, 232] on span "Heading" at bounding box center [833, 243] width 49 height 22
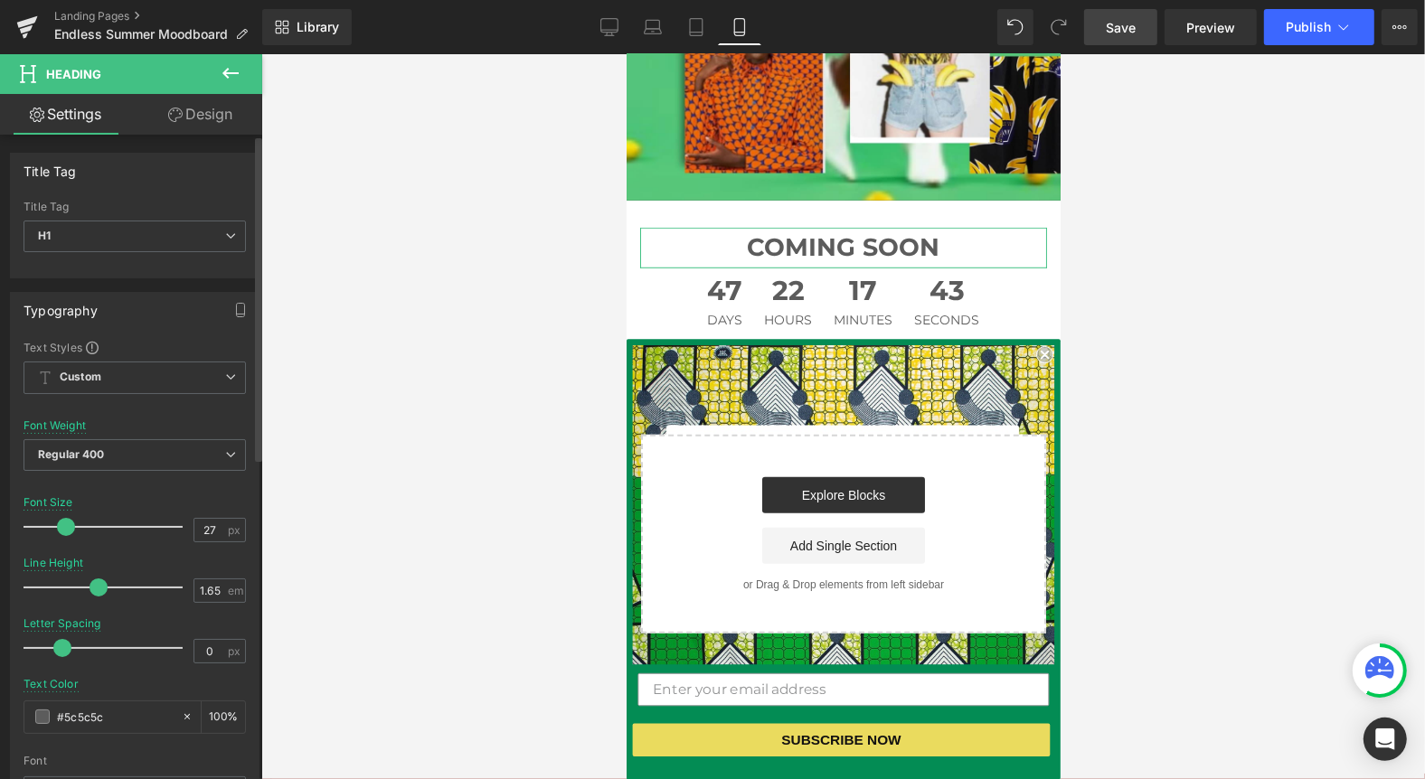
type input "26"
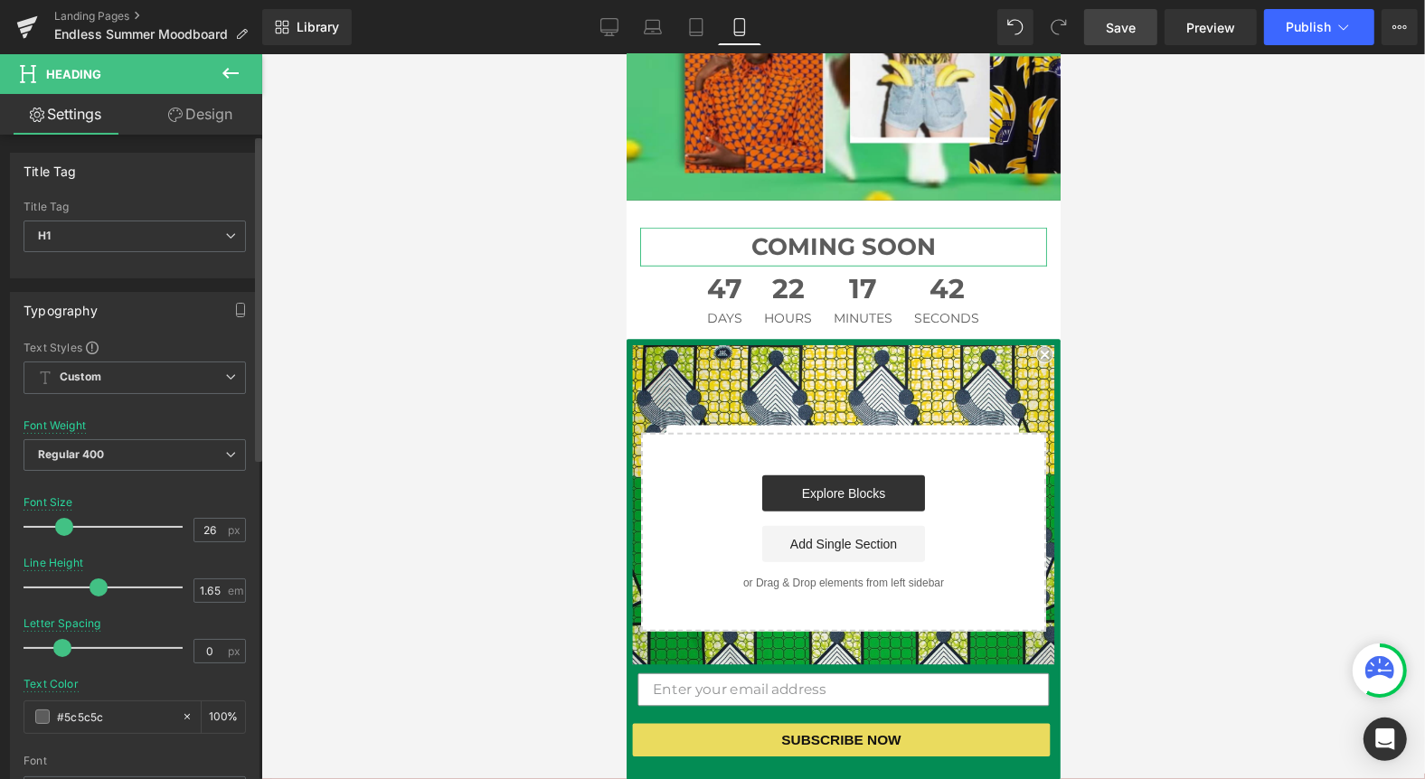
drag, startPoint x: 57, startPoint y: 525, endPoint x: 66, endPoint y: 526, distance: 9.1
click at [66, 526] on span at bounding box center [64, 527] width 18 height 18
click at [1160, 451] on div at bounding box center [843, 416] width 1164 height 725
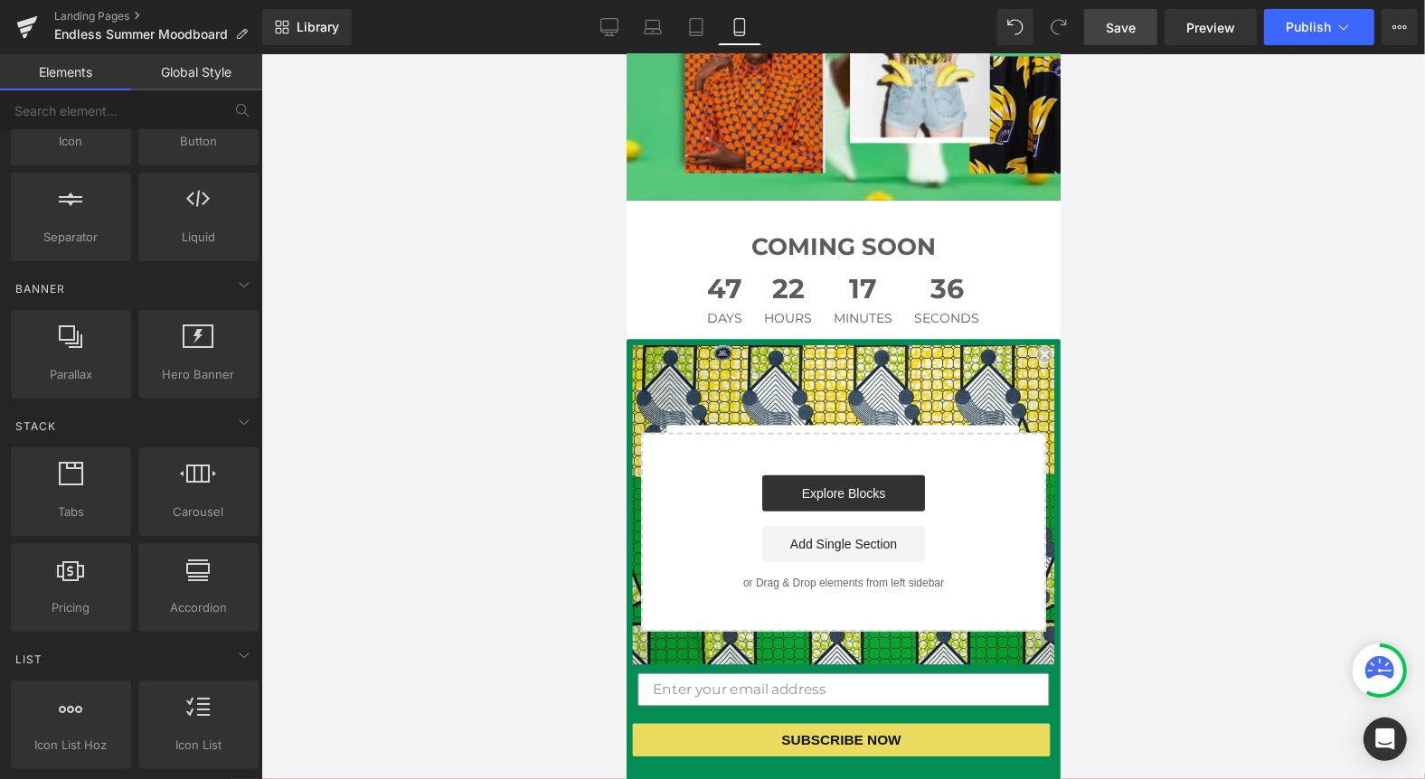
click at [1127, 29] on span "Save" at bounding box center [1121, 27] width 30 height 19
click at [1318, 24] on span "Publish" at bounding box center [1308, 27] width 45 height 14
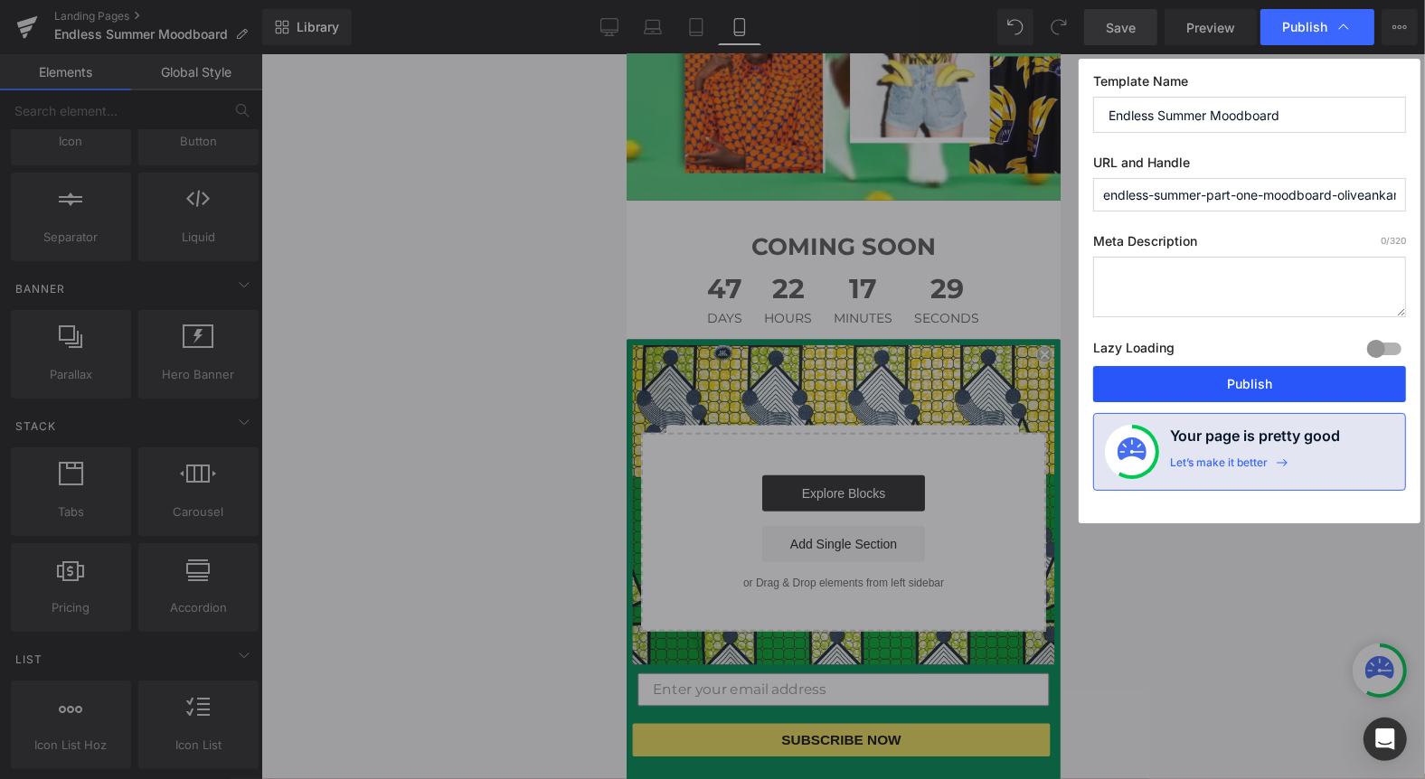
click at [1277, 381] on button "Publish" at bounding box center [1249, 384] width 313 height 36
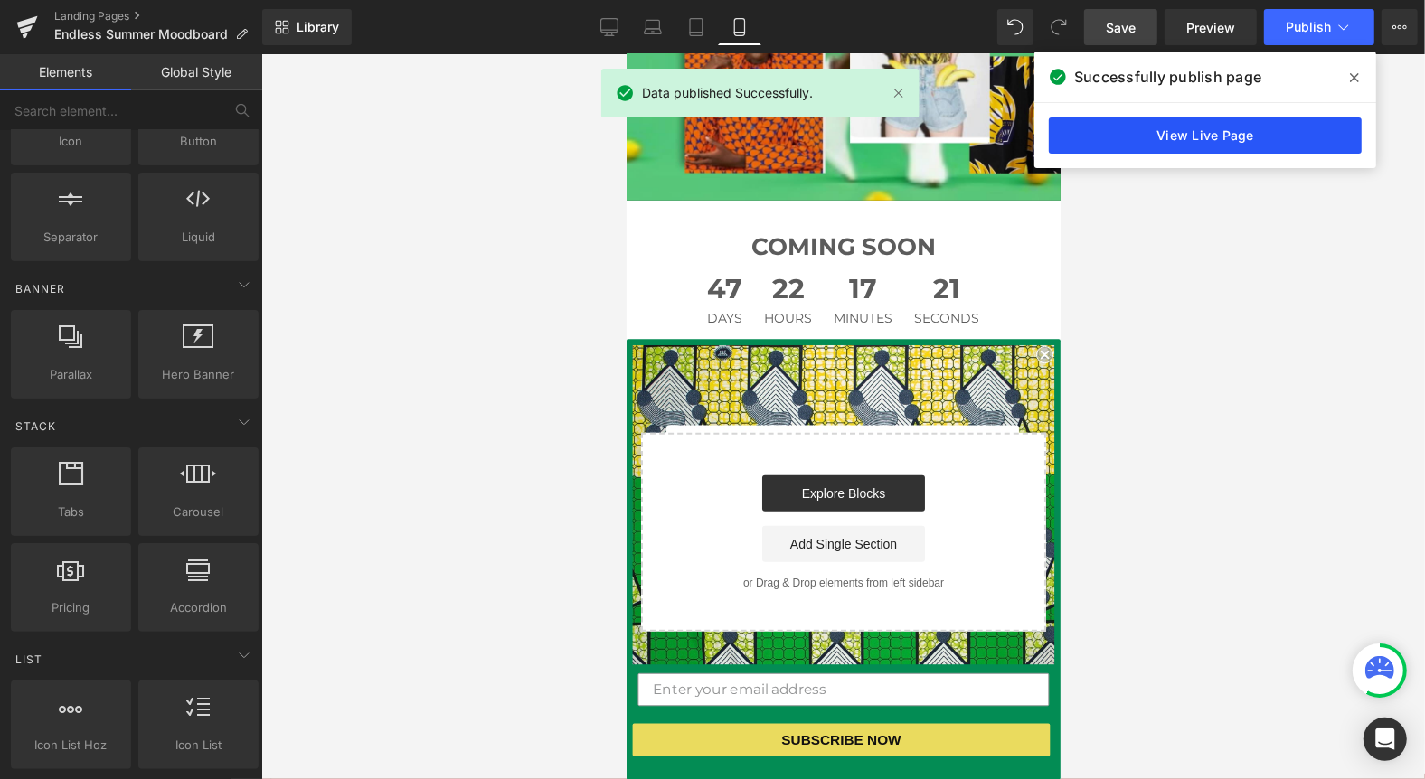
click at [1233, 136] on link "View Live Page" at bounding box center [1205, 136] width 313 height 36
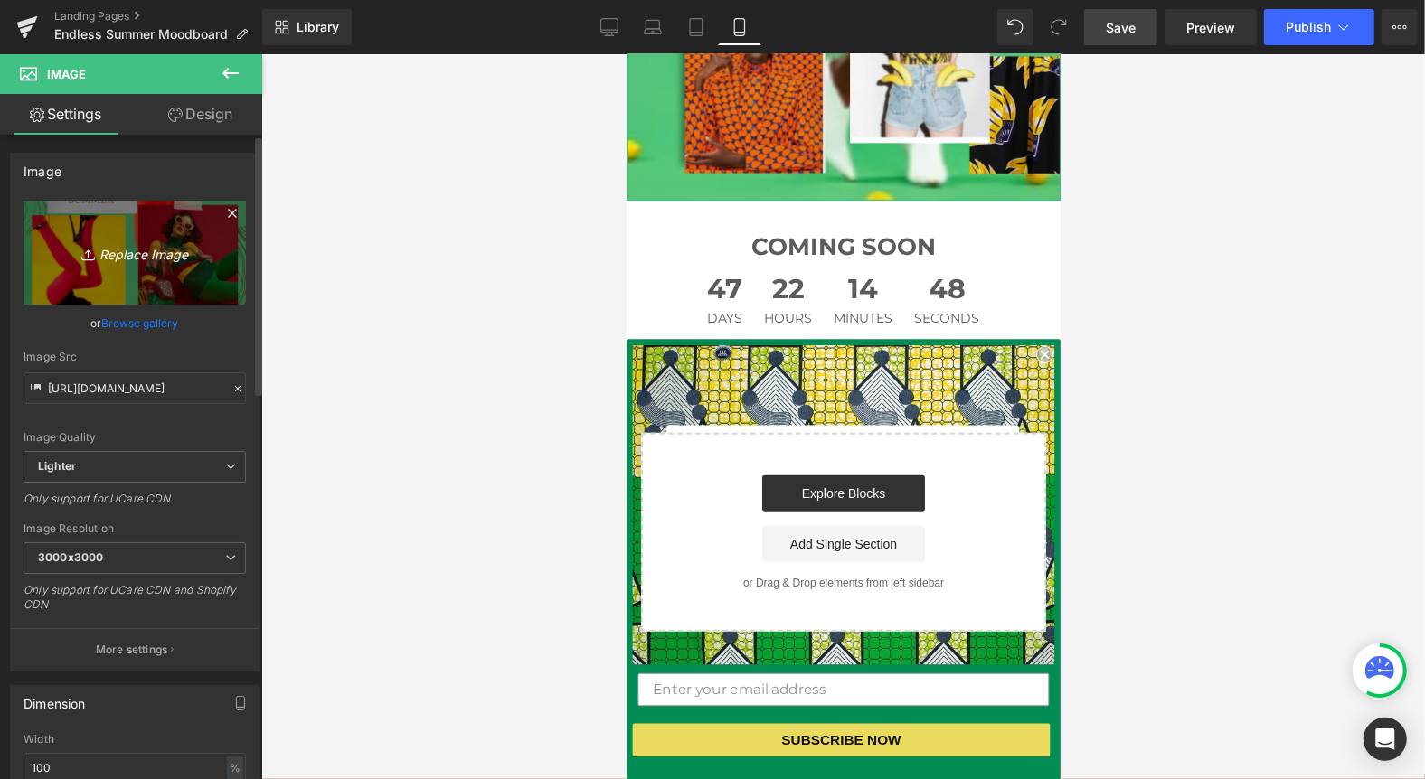
click at [143, 252] on icon "Replace Image" at bounding box center [134, 252] width 145 height 23
type input "C:\fakepath\Endless Summer COLLECTION moodboard.jpg"
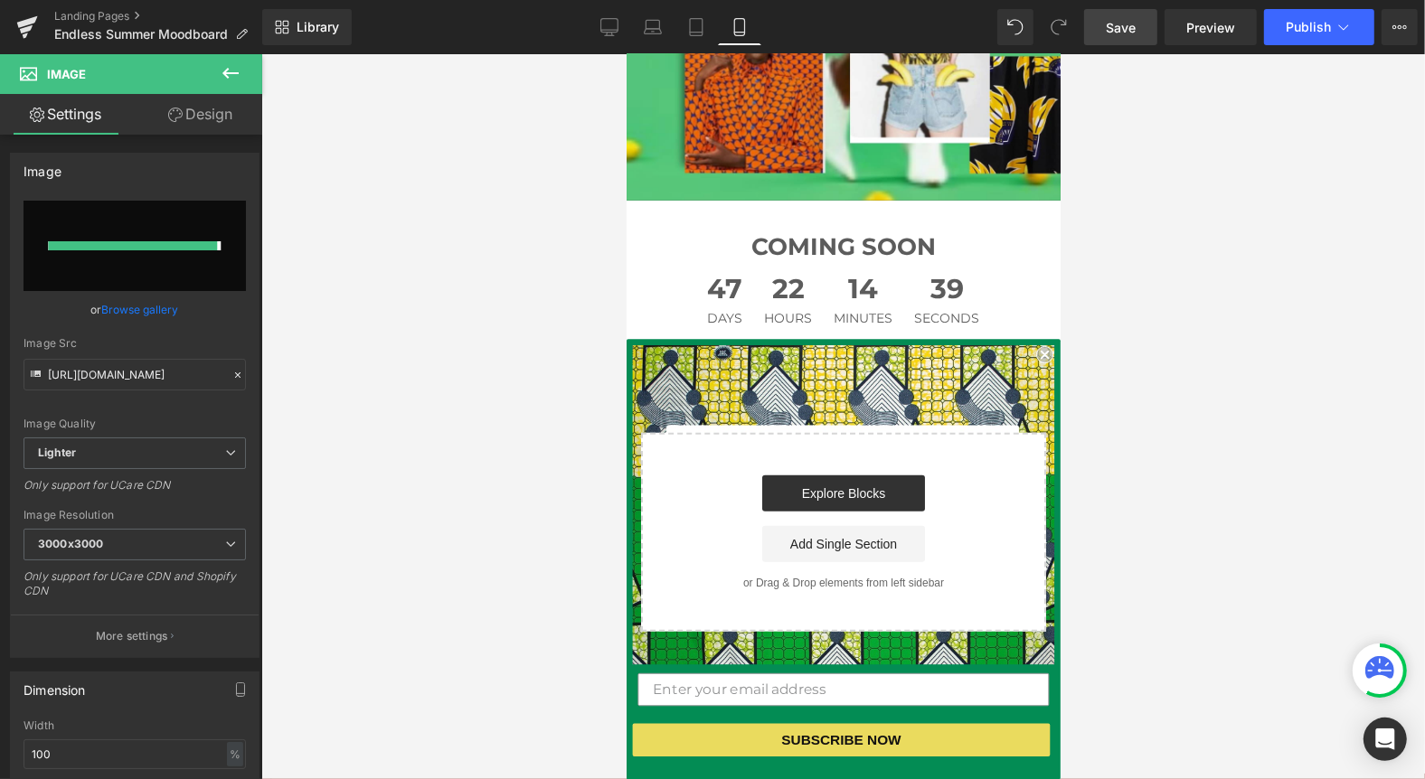
type input "[URL][DOMAIN_NAME]"
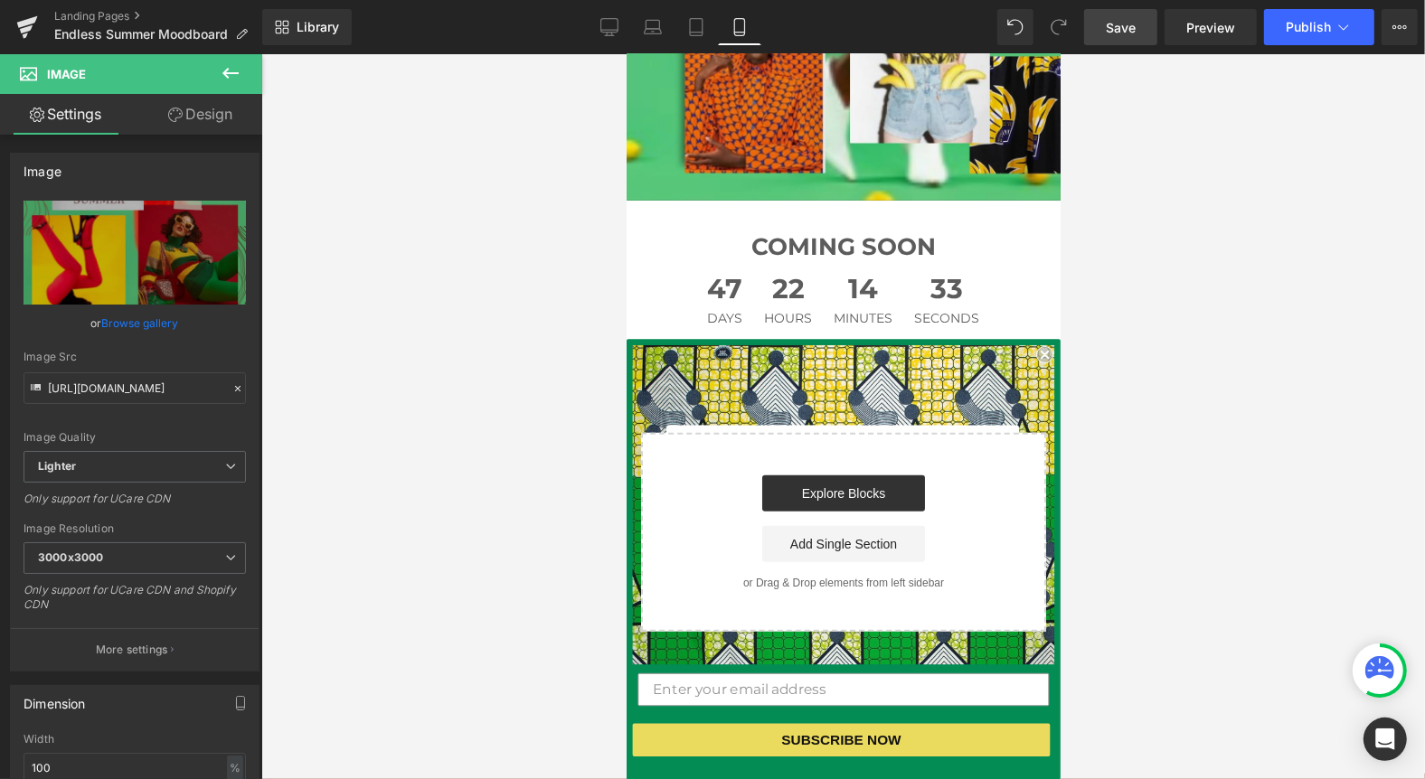
click at [438, 235] on div at bounding box center [843, 416] width 1164 height 725
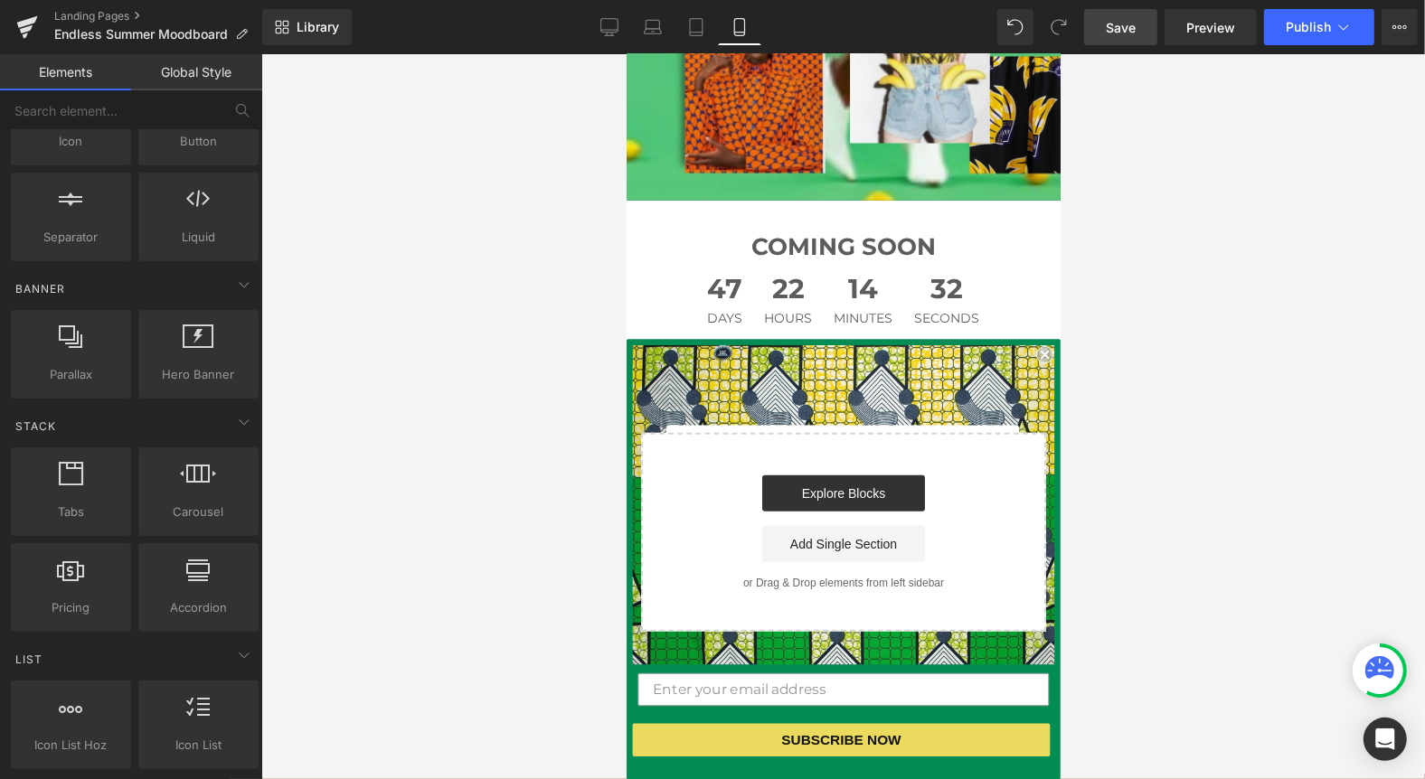
click at [1136, 13] on link "Save" at bounding box center [1120, 27] width 73 height 36
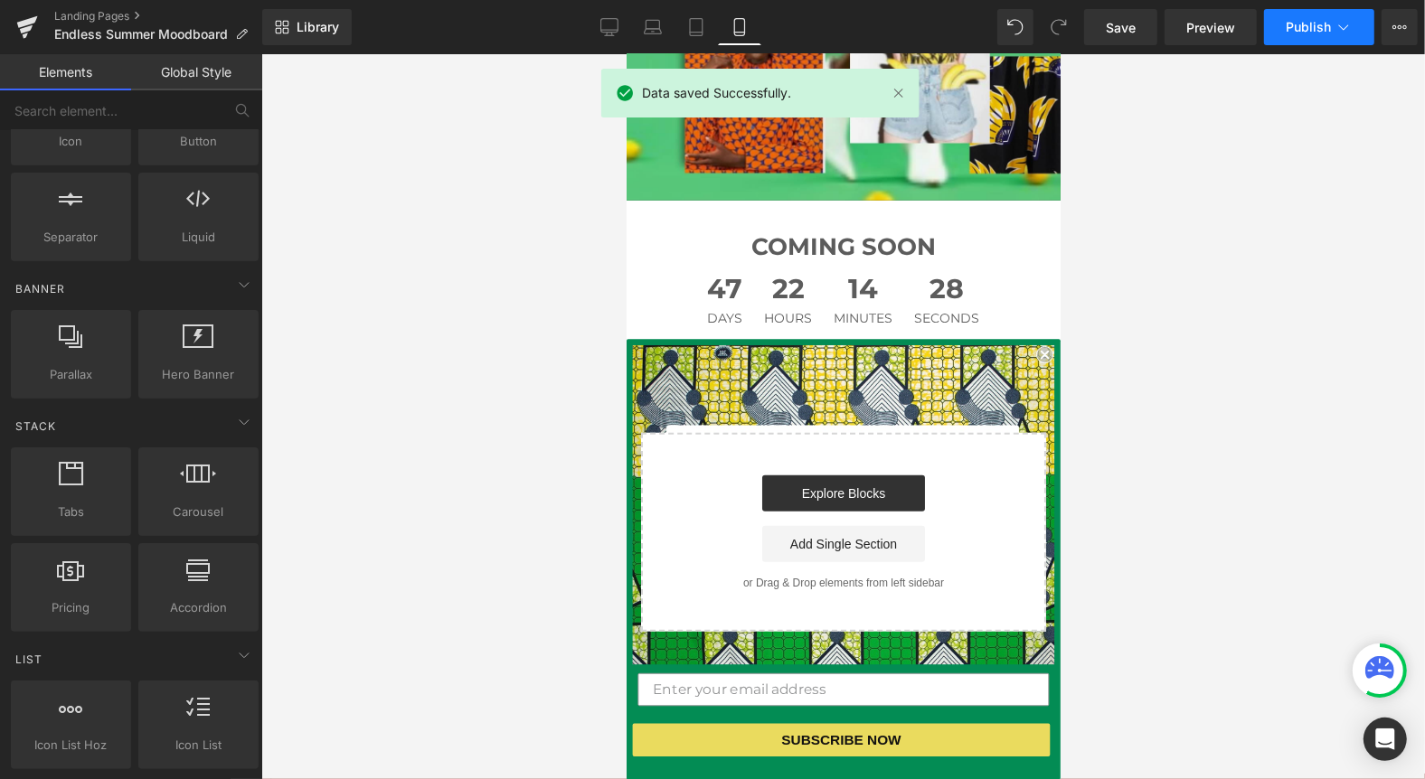
click at [1315, 31] on span "Publish" at bounding box center [1308, 27] width 45 height 14
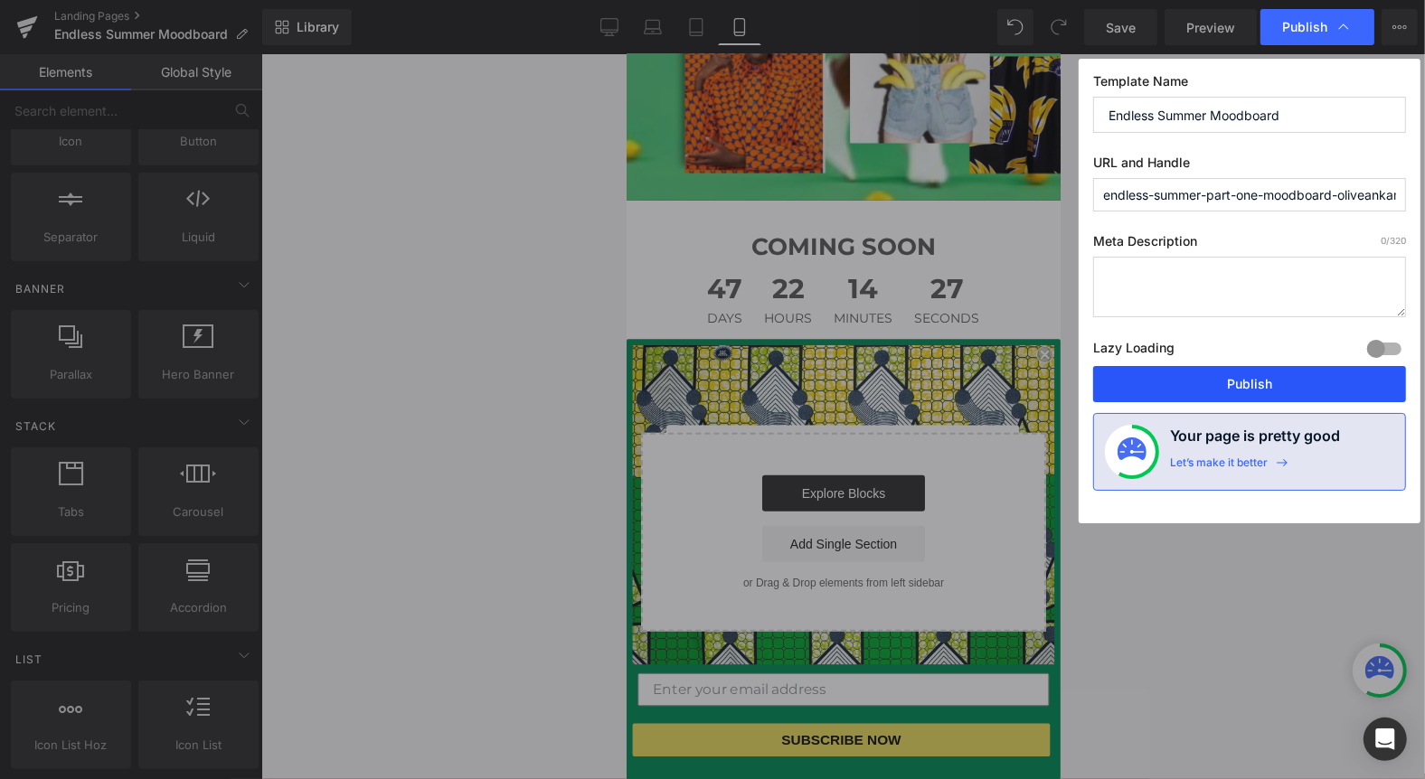
click at [1245, 372] on button "Publish" at bounding box center [1249, 384] width 313 height 36
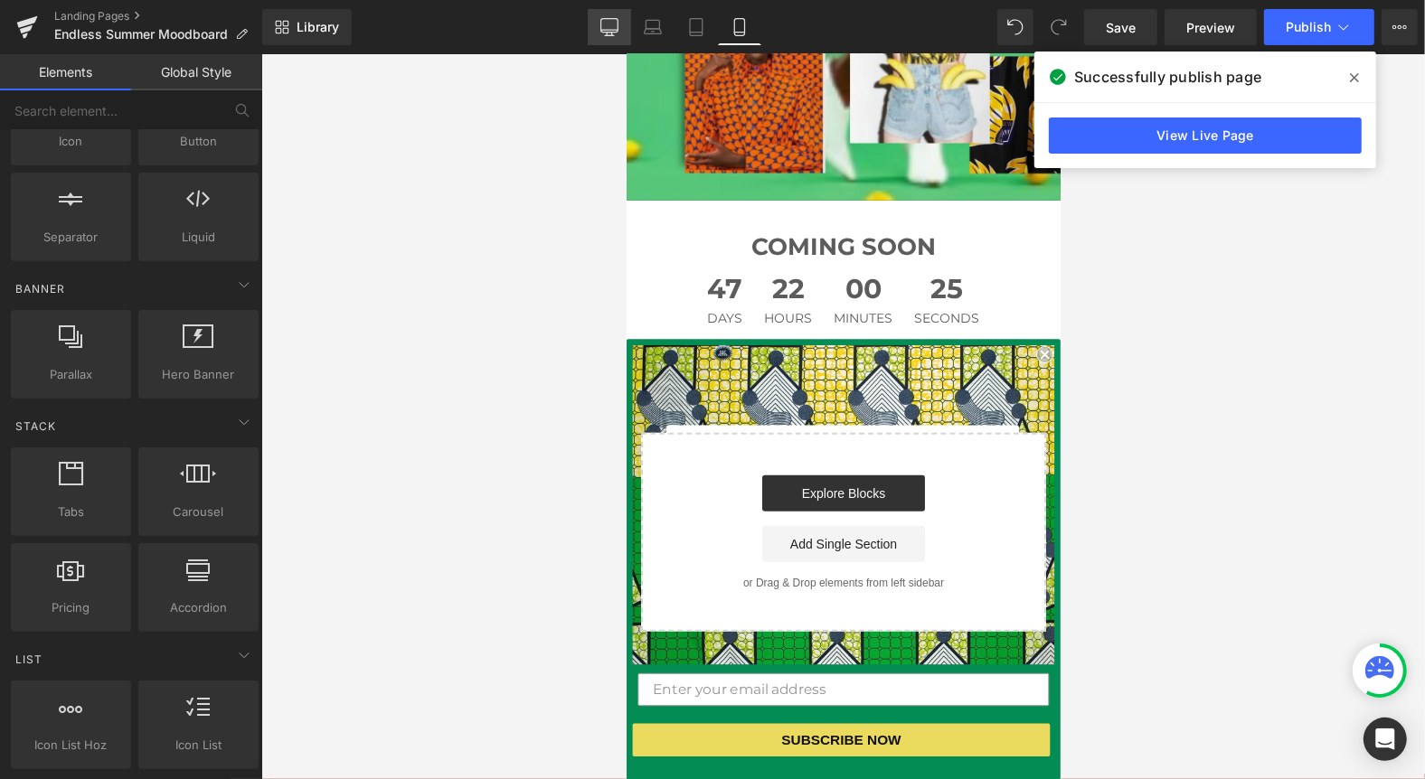
click at [605, 23] on icon at bounding box center [609, 27] width 18 height 18
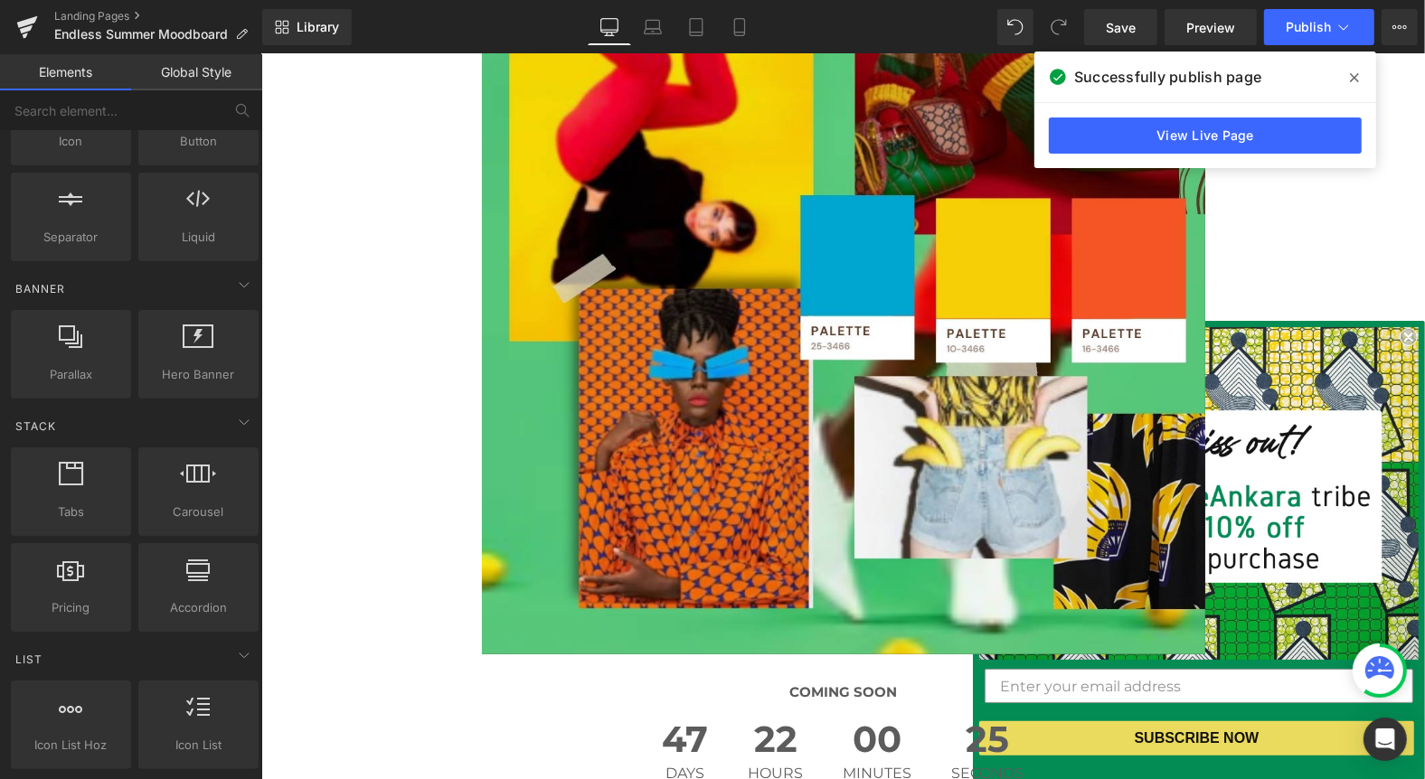
scroll to position [1702, 0]
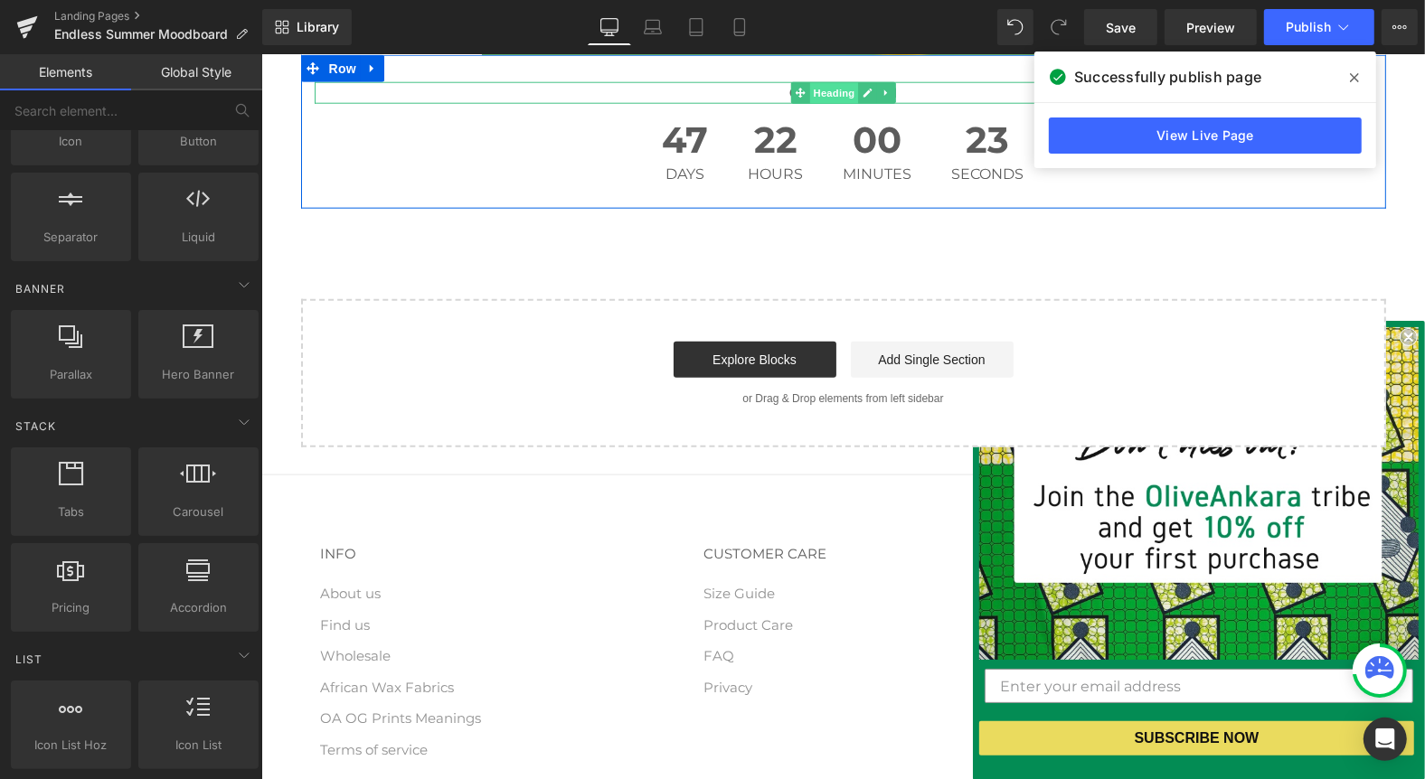
click at [837, 86] on span "Heading" at bounding box center [832, 93] width 49 height 22
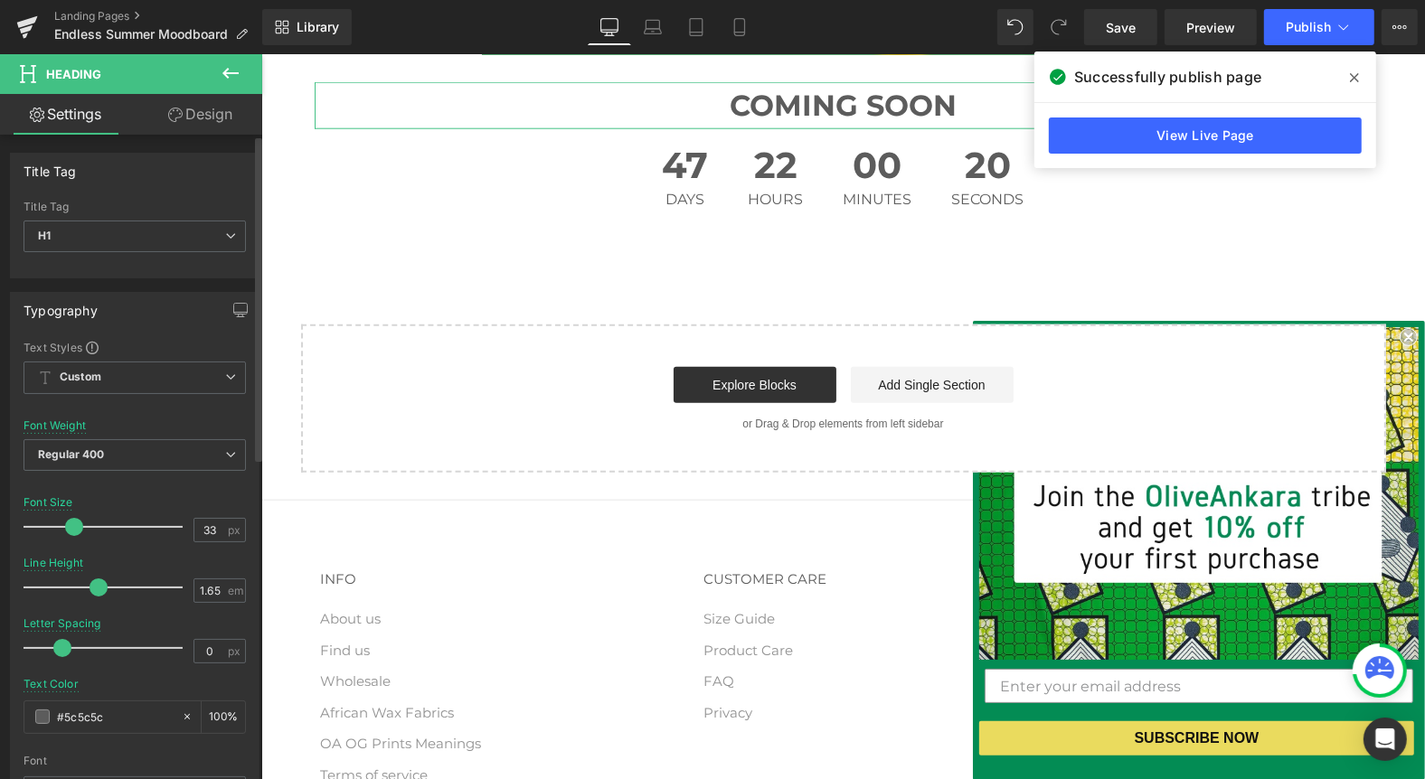
type input "34"
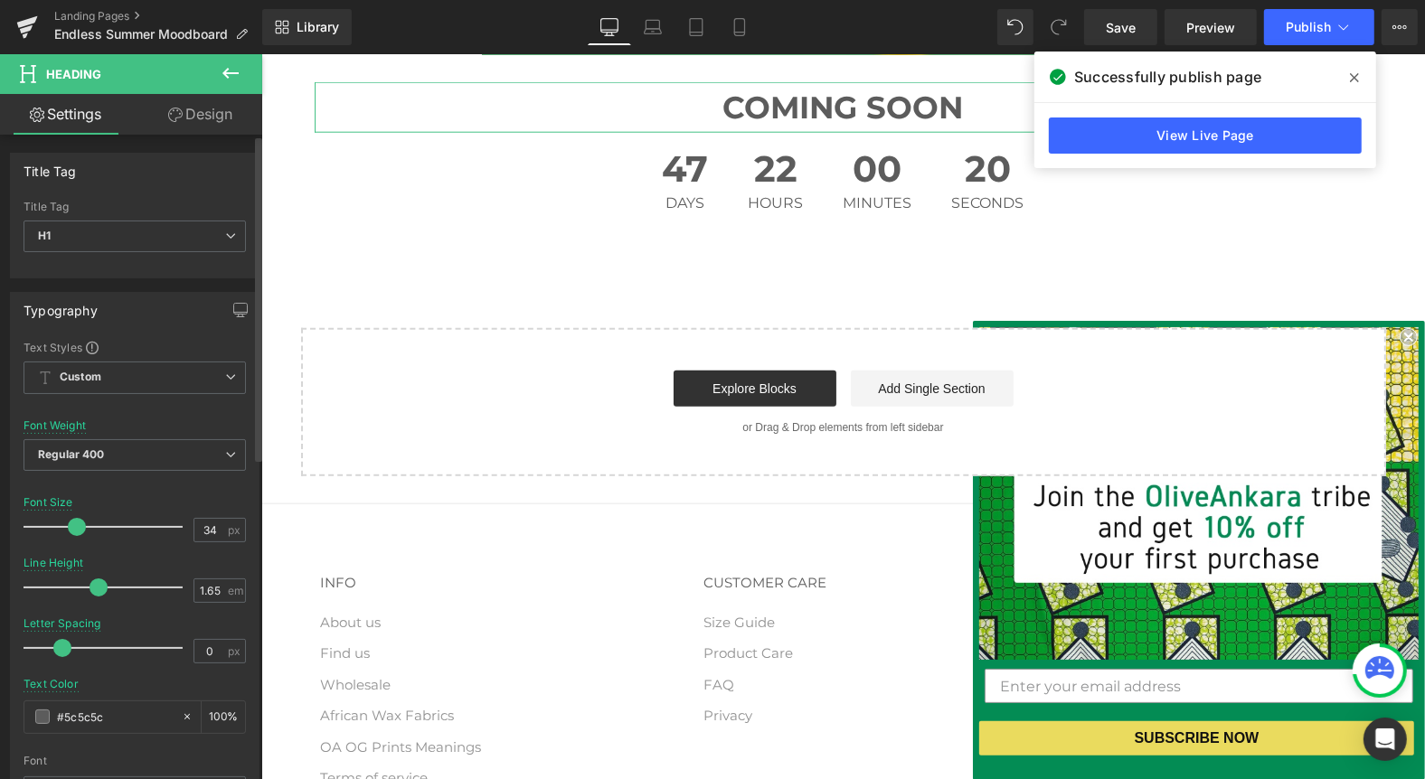
drag, startPoint x: 50, startPoint y: 524, endPoint x: 79, endPoint y: 524, distance: 28.9
click at [79, 524] on span at bounding box center [77, 527] width 18 height 18
click at [1116, 21] on span "Save" at bounding box center [1121, 27] width 30 height 19
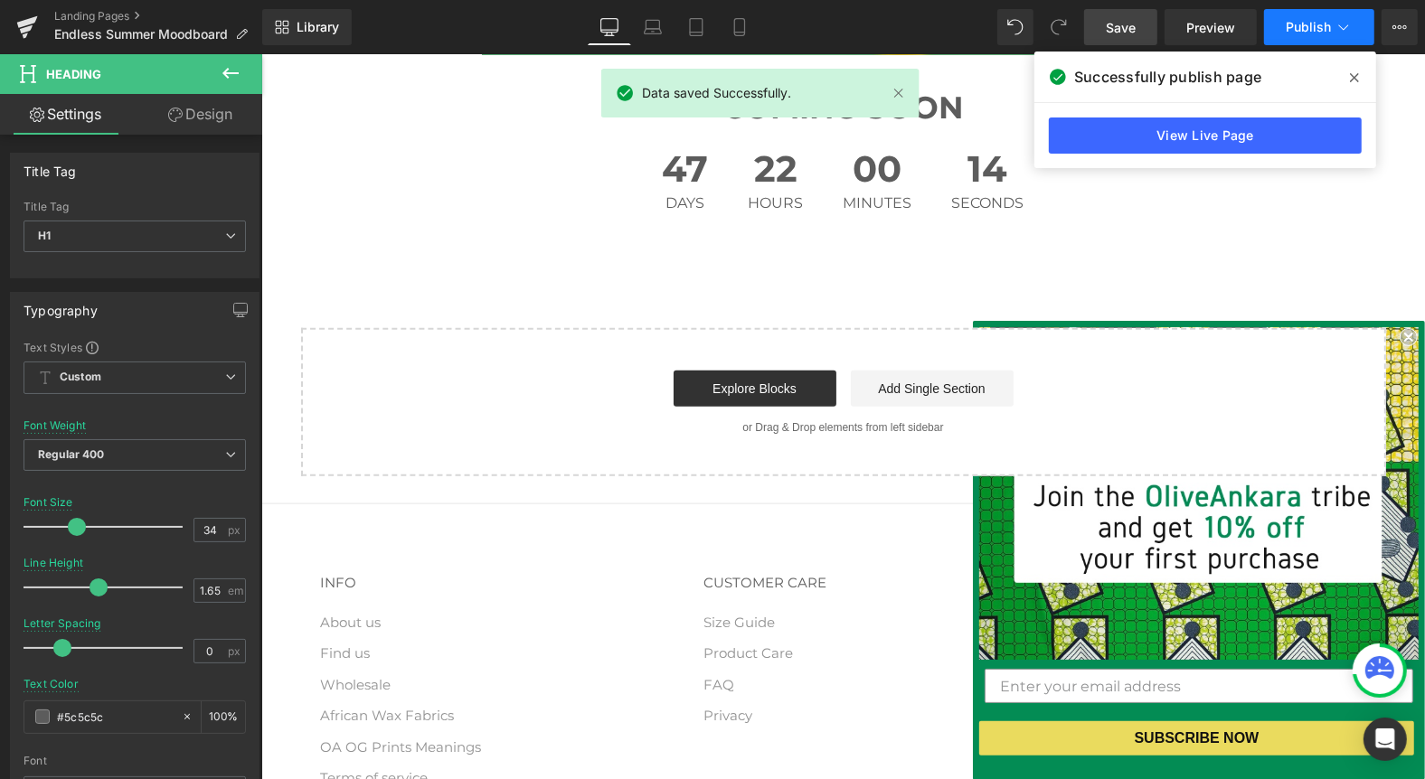
click at [1314, 28] on span "Publish" at bounding box center [1308, 27] width 45 height 14
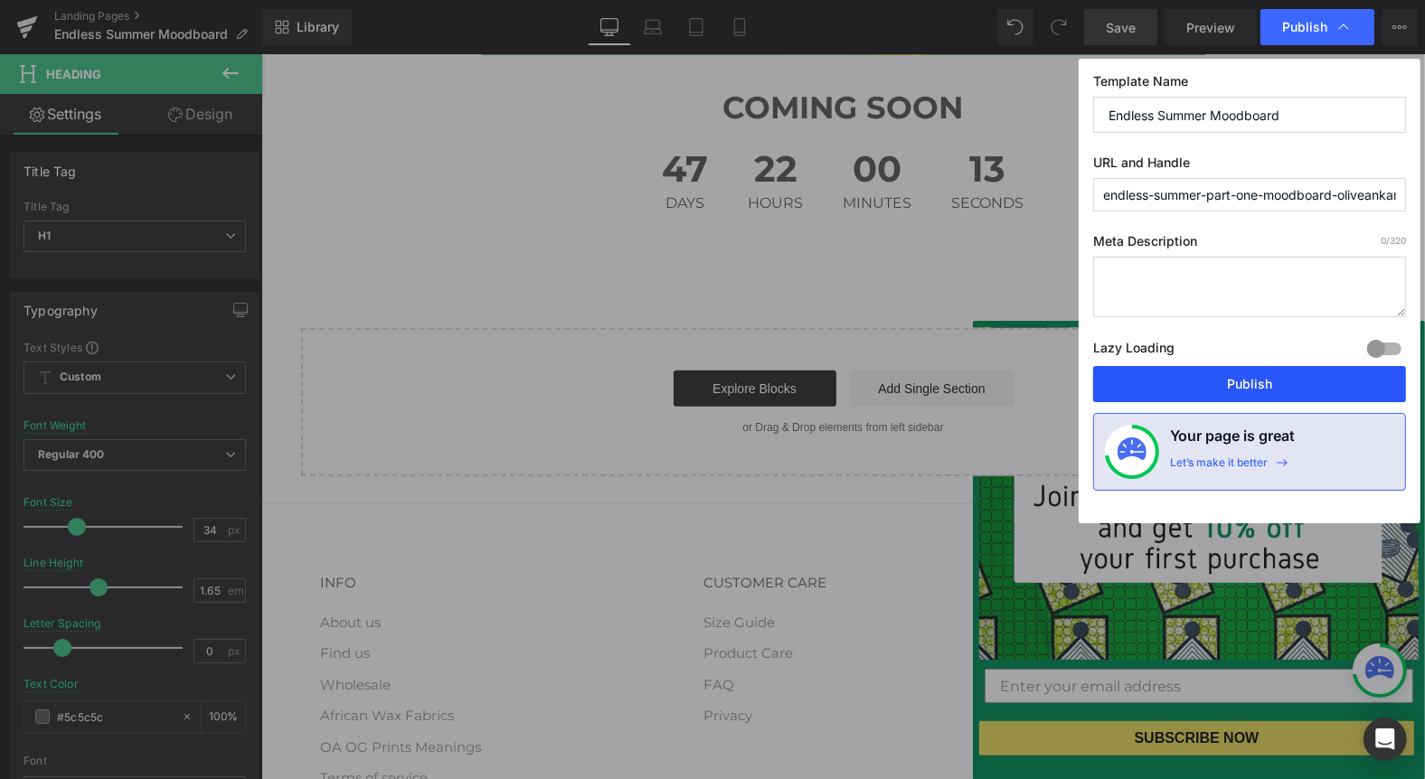
click at [1221, 397] on button "Publish" at bounding box center [1249, 384] width 313 height 36
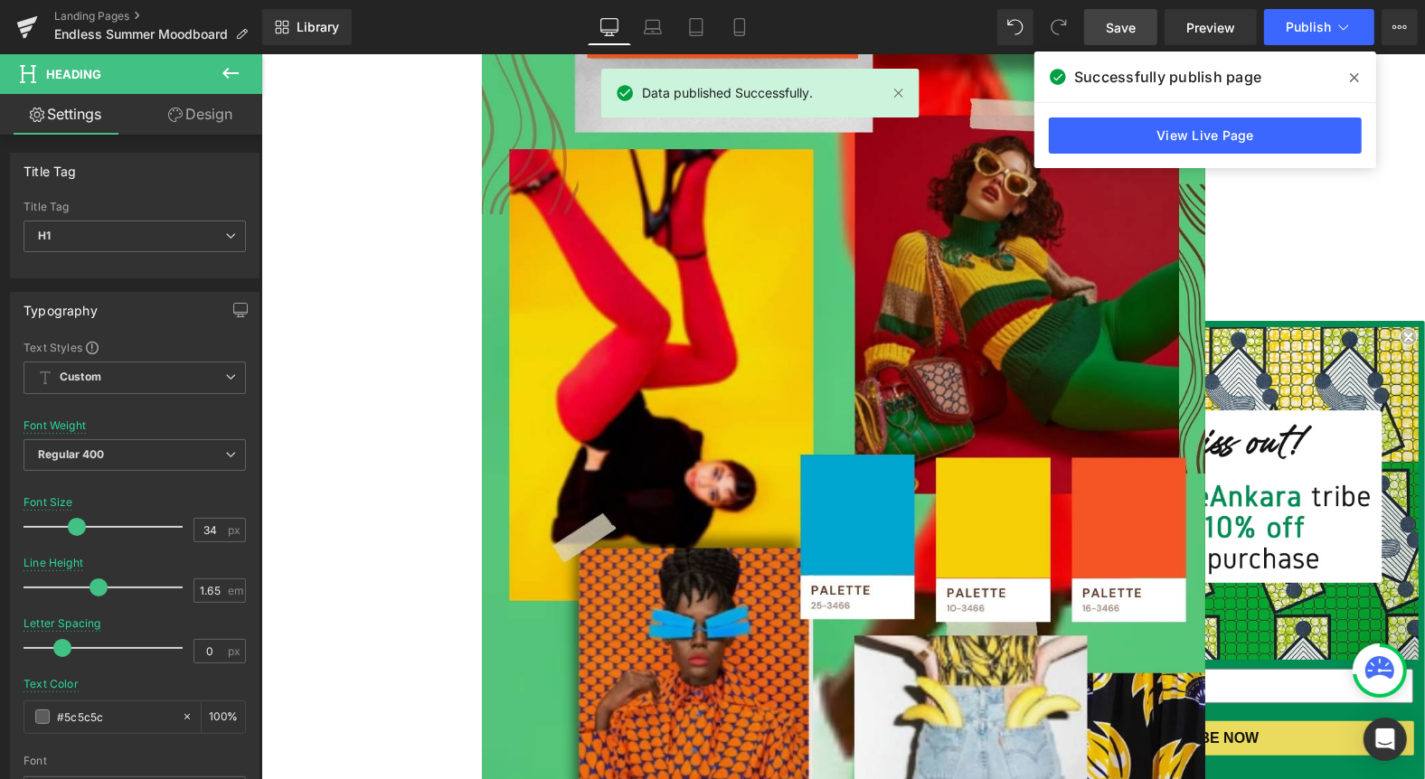
scroll to position [842, 0]
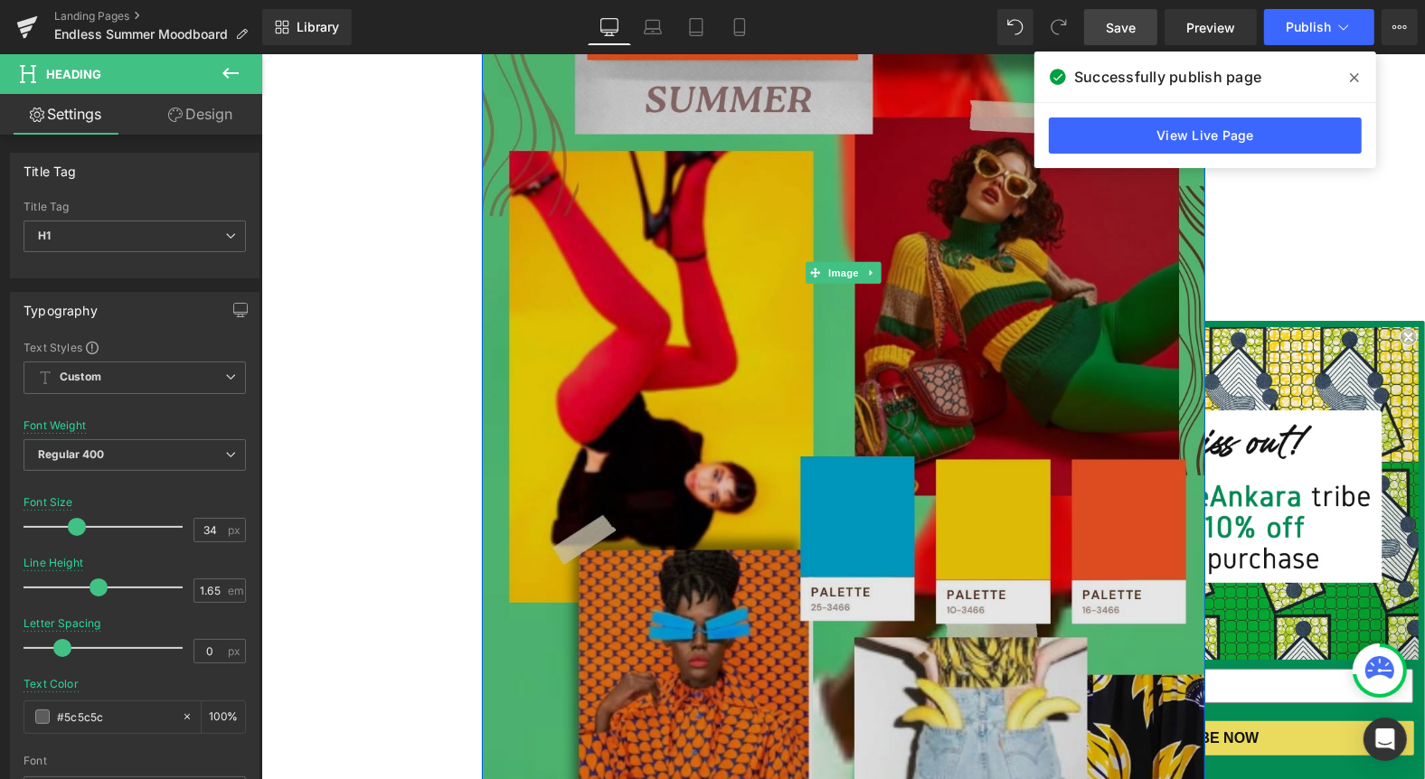
click at [803, 351] on img at bounding box center [842, 271] width 723 height 1286
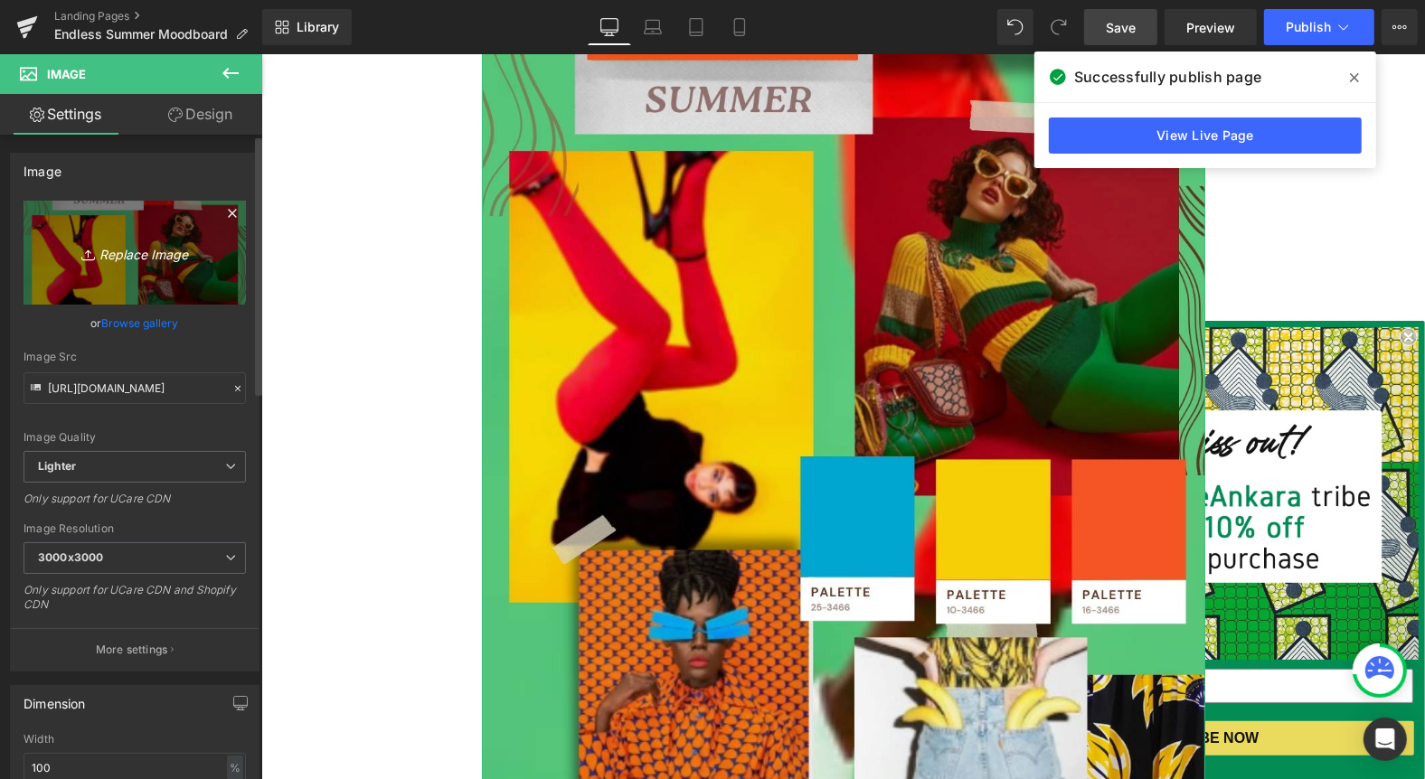
click at [108, 254] on icon "Replace Image" at bounding box center [134, 252] width 145 height 23
type input "C:\fakepath\Endless Summer COLLECTION moodboard.jpg"
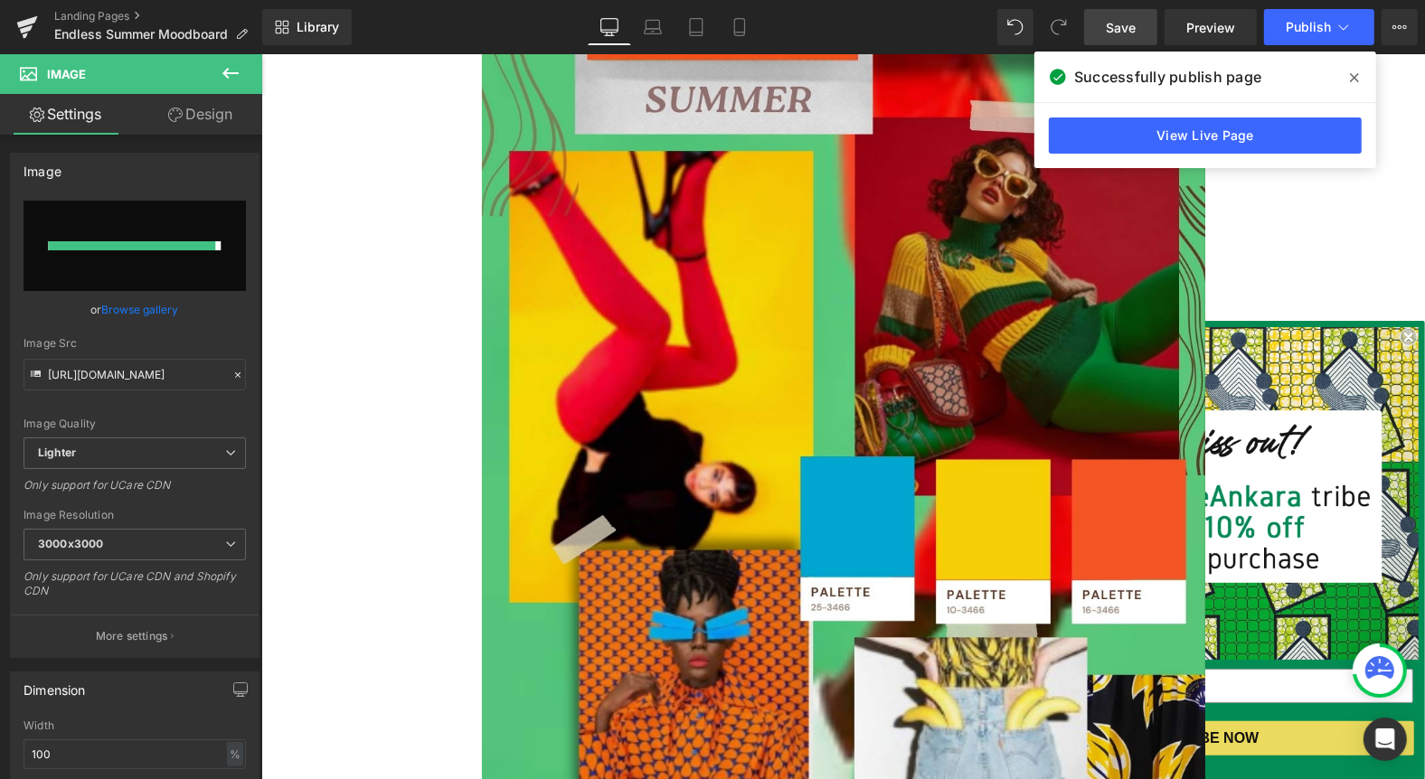
type input "[URL][DOMAIN_NAME]"
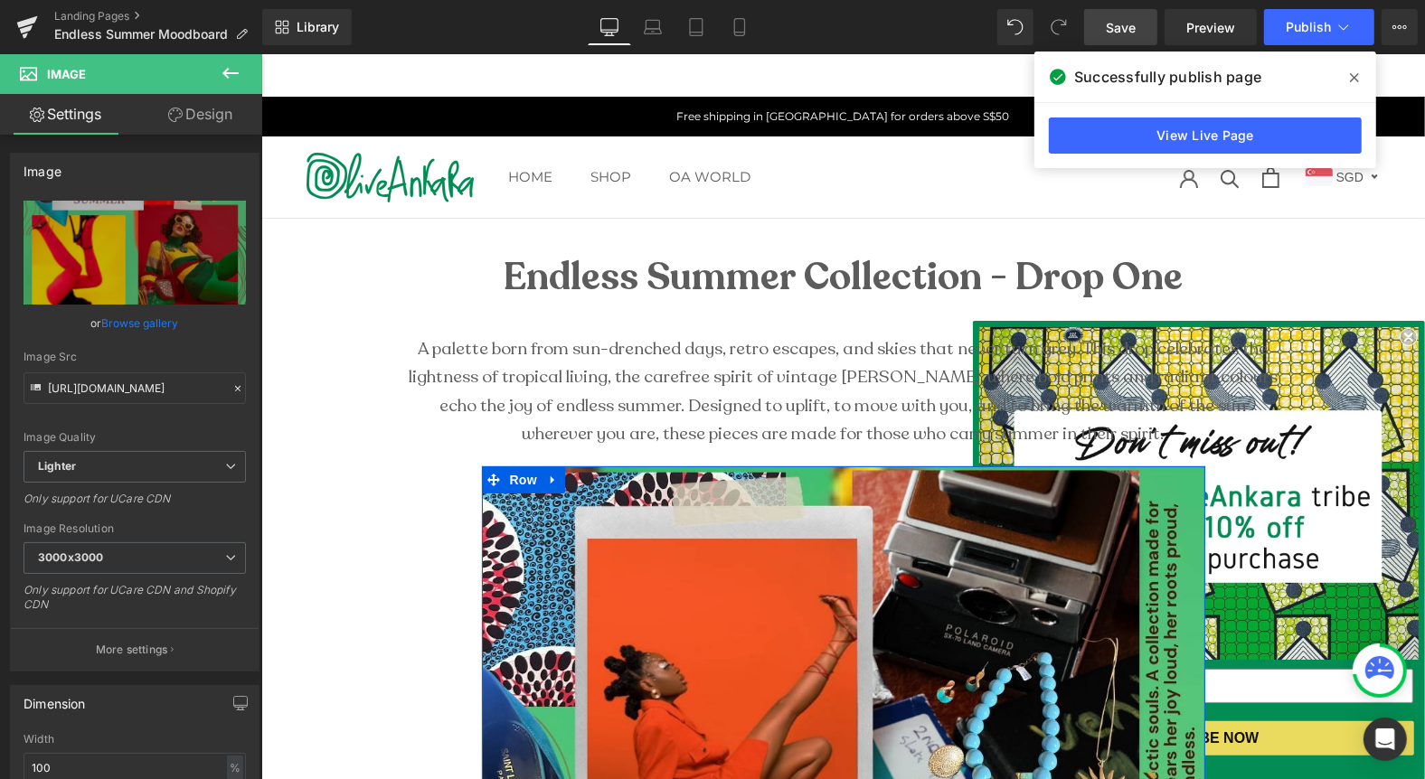
scroll to position [0, 0]
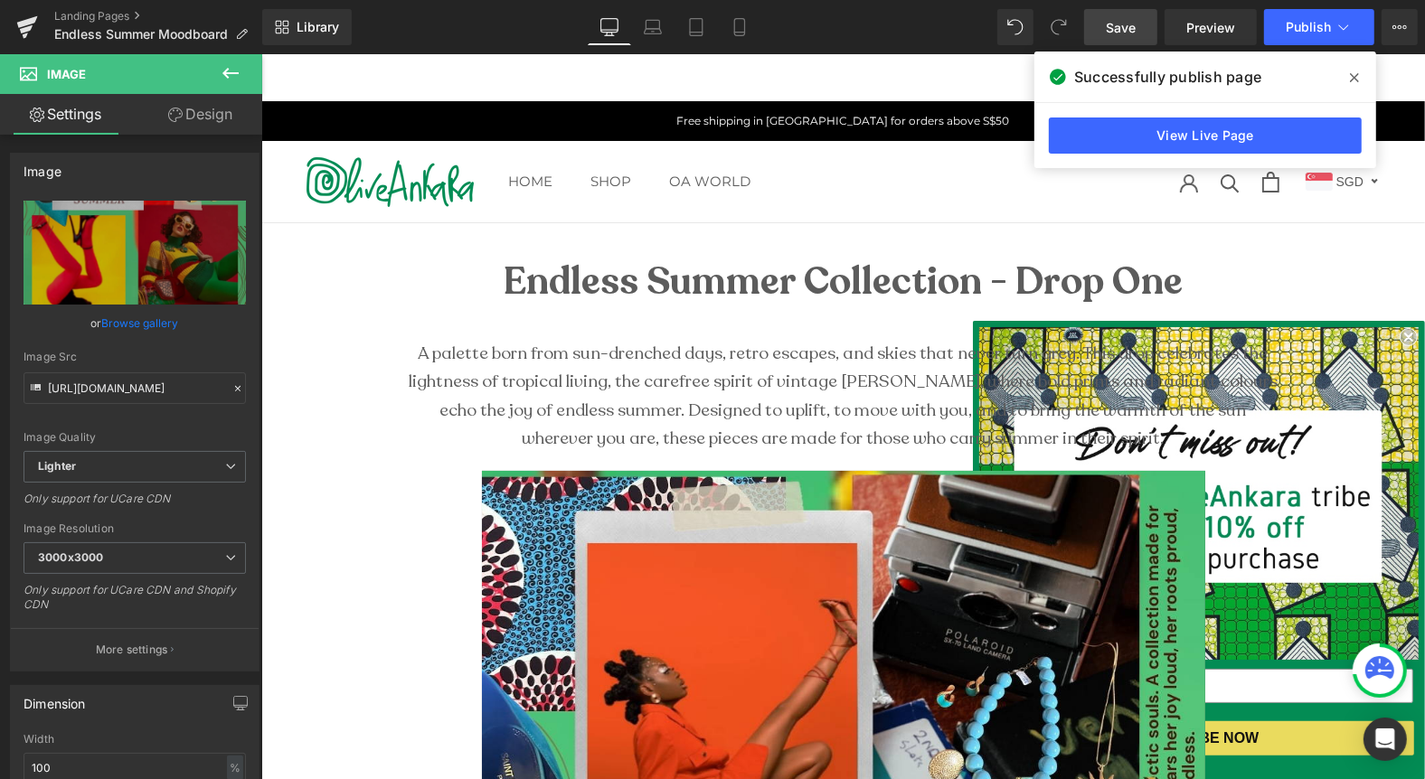
click at [1126, 25] on span "Save" at bounding box center [1121, 27] width 30 height 19
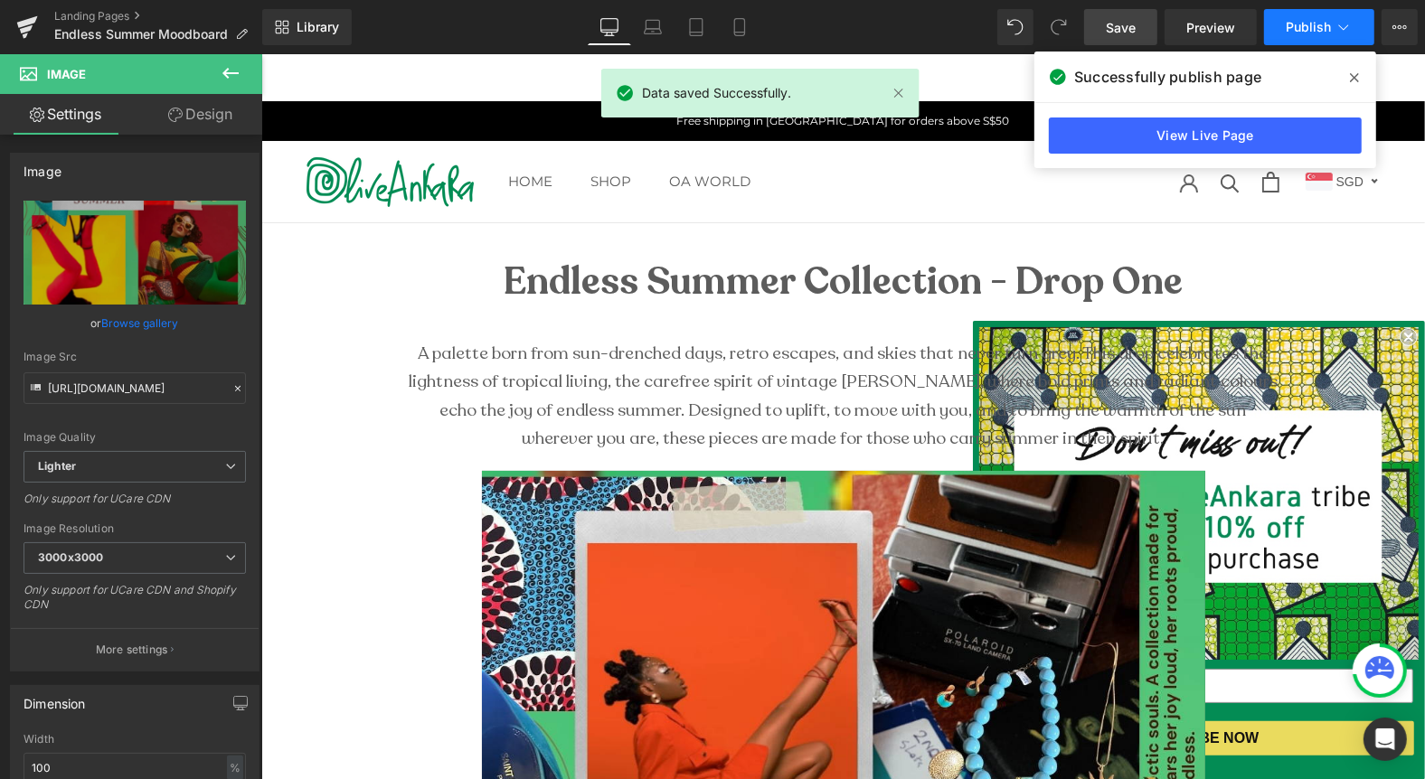
click at [1326, 23] on span "Publish" at bounding box center [1308, 27] width 45 height 14
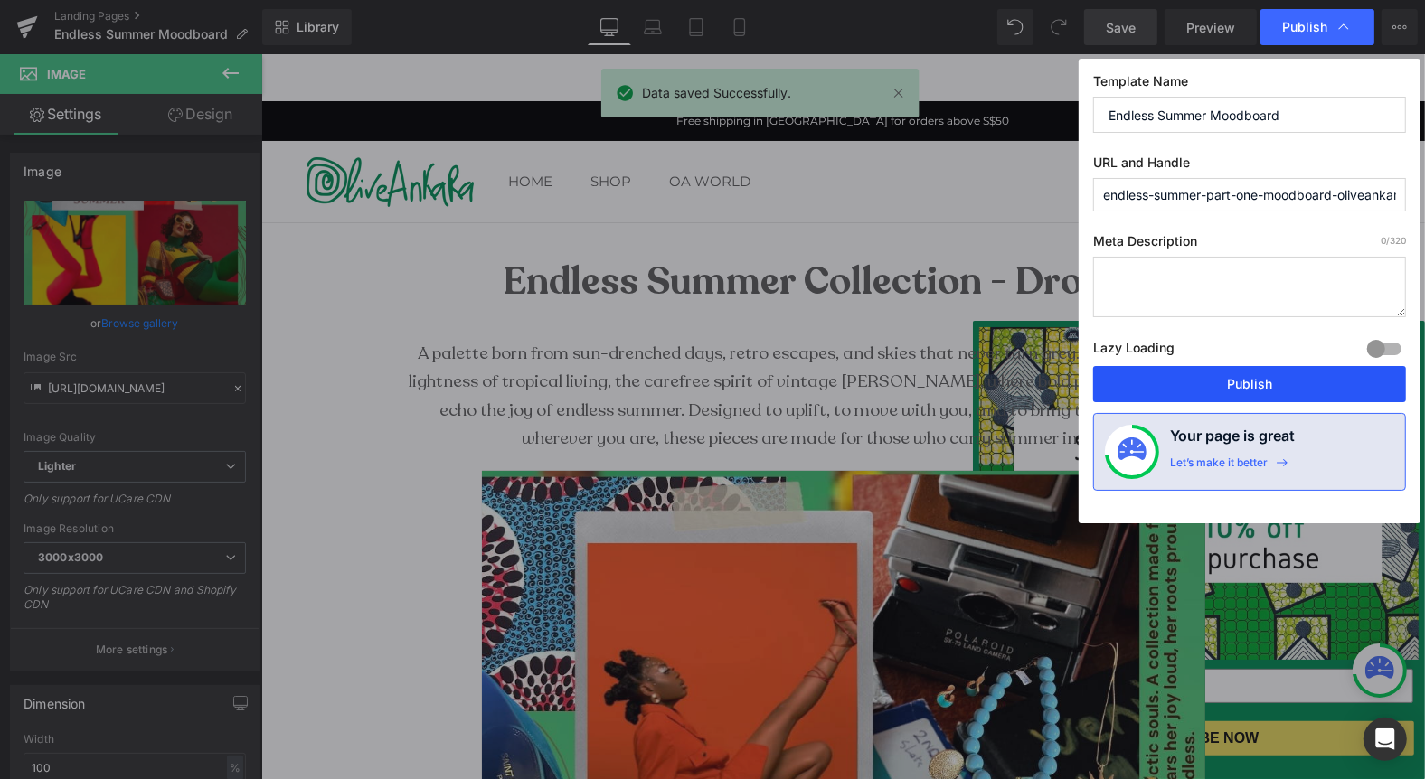
click at [1253, 376] on button "Publish" at bounding box center [1249, 384] width 313 height 36
